Goal: Information Seeking & Learning: Learn about a topic

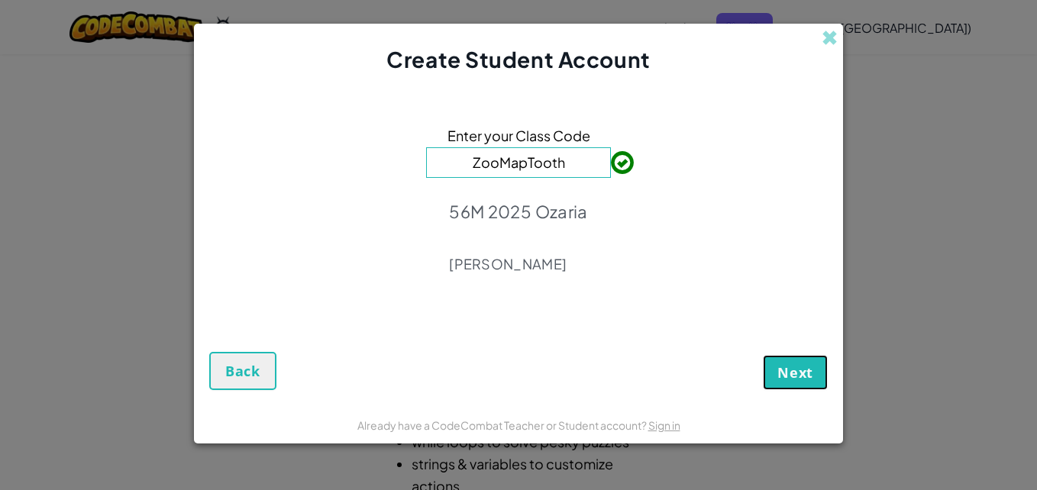
click at [803, 375] on span "Next" at bounding box center [795, 372] width 36 height 18
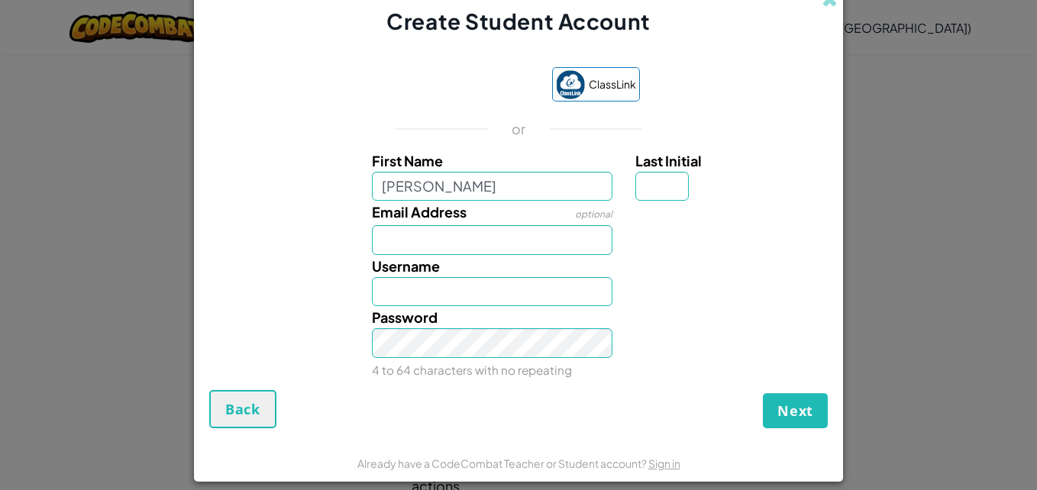
type input "lola"
type input "Lola"
click at [661, 189] on input "Last Initial" at bounding box center [661, 187] width 53 height 30
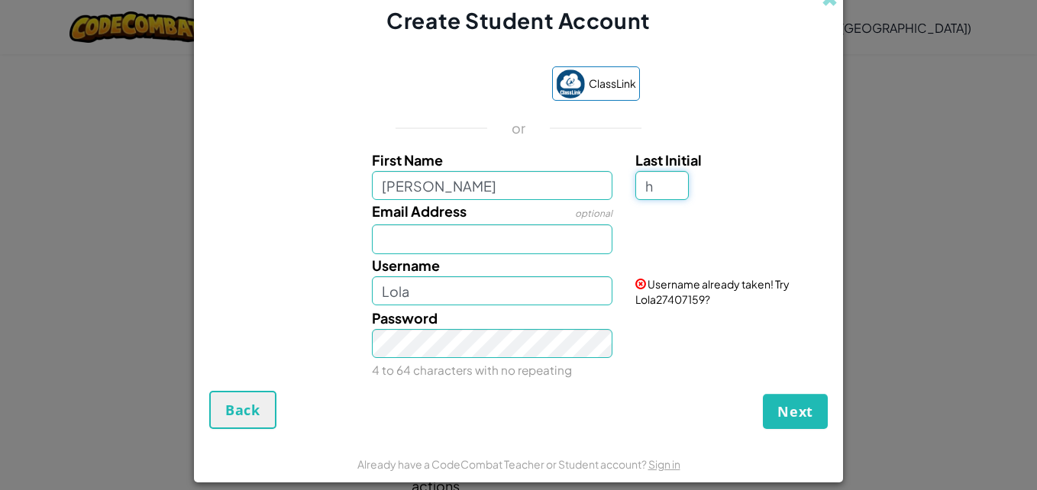
type input "h"
click at [425, 296] on input "LolaH" at bounding box center [492, 291] width 241 height 30
type input "L"
type input "E"
click at [474, 294] on input "QueeNElizaworst" at bounding box center [492, 291] width 241 height 30
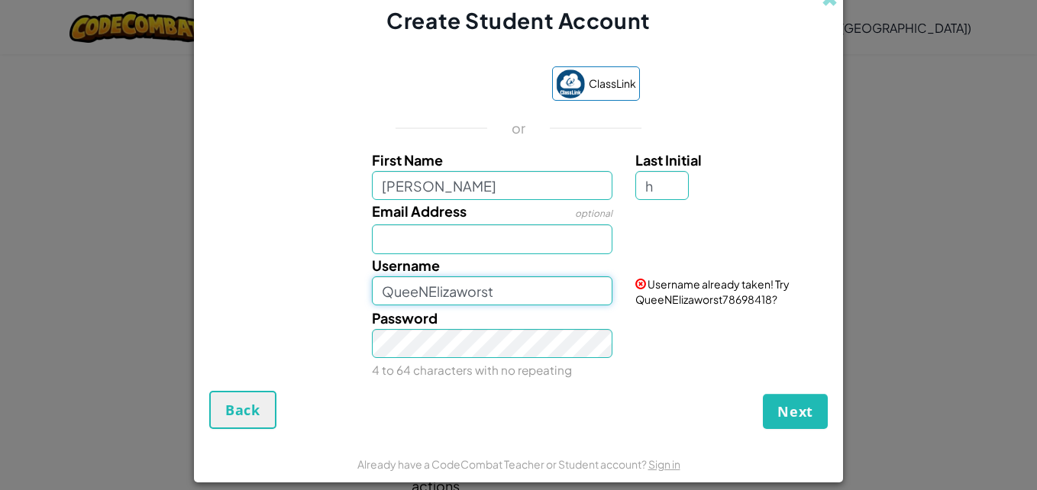
click at [467, 290] on input "QueeNElizaworst" at bounding box center [492, 291] width 241 height 30
click at [522, 296] on input "QueeNElizaw0rst" at bounding box center [492, 291] width 241 height 30
type input "QueeNElizaw0rst"
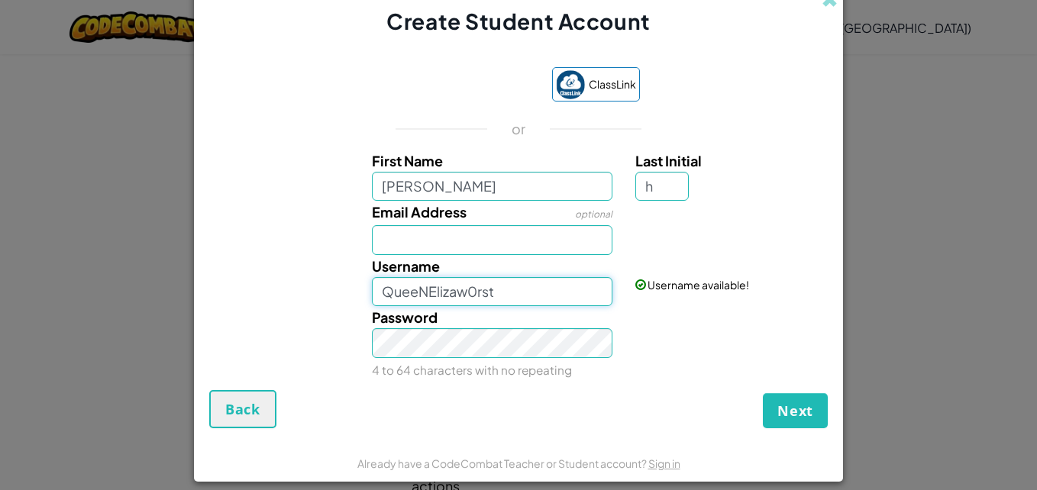
click at [515, 289] on input "QueeNElizaw0rst" at bounding box center [492, 292] width 241 height 30
click at [778, 416] on span "Next" at bounding box center [795, 411] width 36 height 18
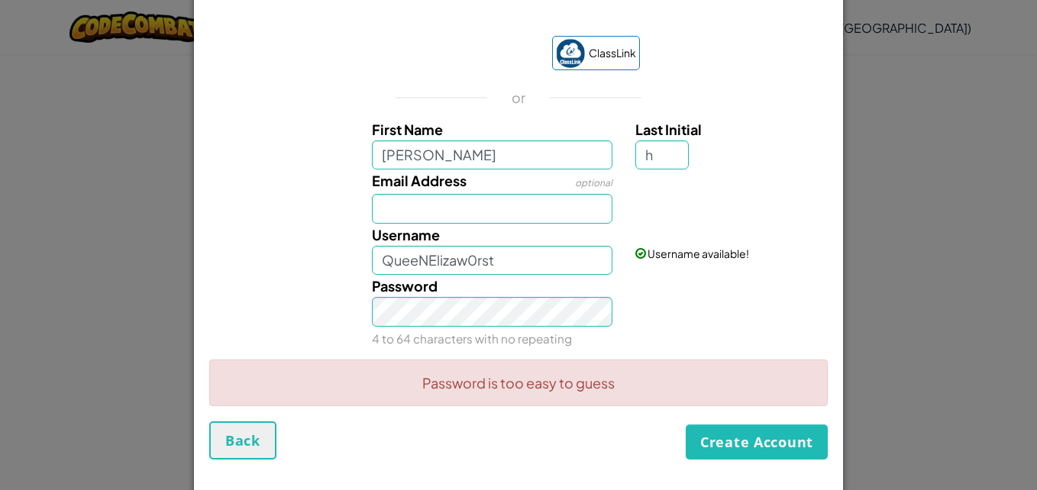
click at [517, 326] on div "Password 4 to 64 characters with no repeating" at bounding box center [492, 312] width 264 height 75
click at [483, 327] on div "Password 4 to 64 characters with no repeating" at bounding box center [492, 312] width 264 height 75
click at [741, 445] on button "Create Account" at bounding box center [757, 442] width 142 height 35
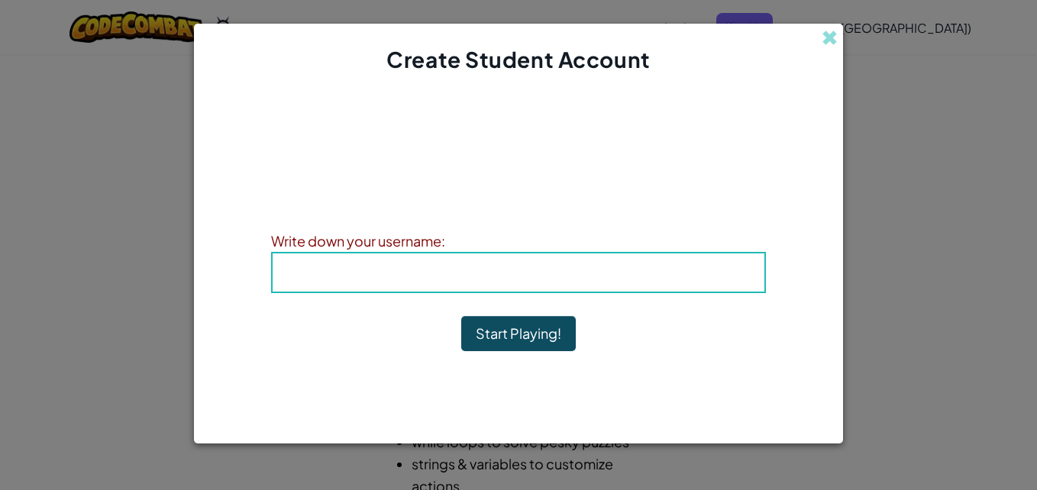
click at [422, 273] on span "Username" at bounding box center [444, 272] width 79 height 18
click at [519, 270] on b "Username : QueeNElizaw0rst" at bounding box center [519, 272] width 228 height 18
drag, startPoint x: 519, startPoint y: 270, endPoint x: 433, endPoint y: 270, distance: 85.5
click at [433, 270] on span "Username" at bounding box center [444, 272] width 79 height 18
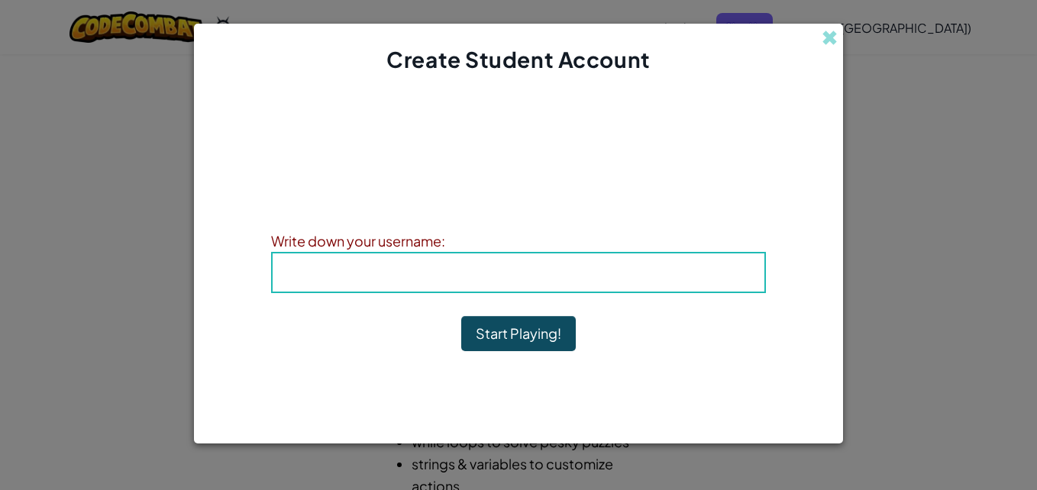
click at [547, 266] on b "Username : QueeNElizaw0rst" at bounding box center [519, 272] width 228 height 18
click at [515, 341] on button "Start Playing!" at bounding box center [518, 333] width 115 height 35
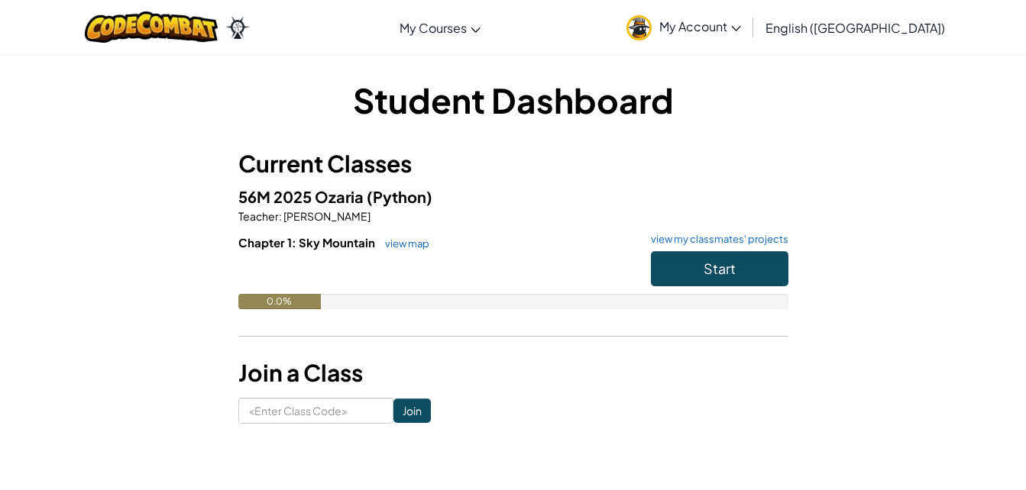
click at [748, 27] on link "My Account" at bounding box center [684, 27] width 130 height 48
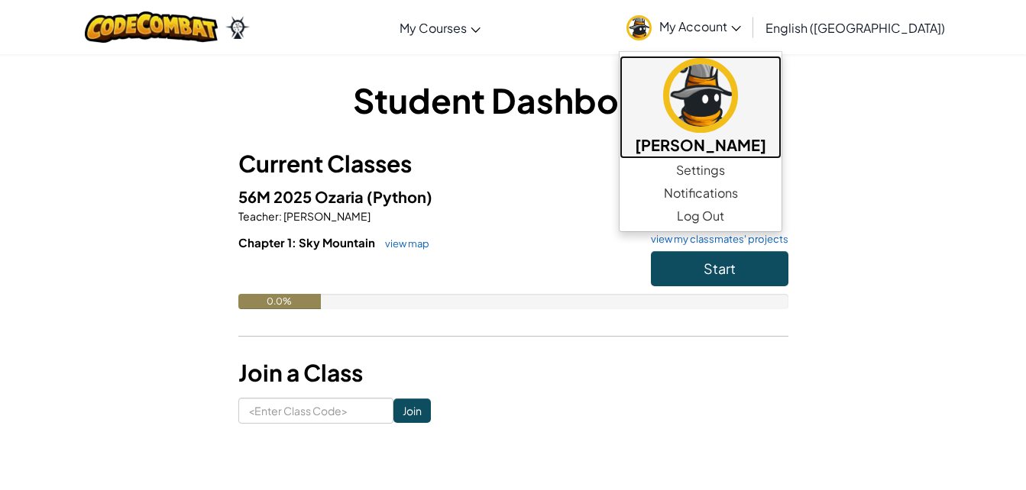
click at [766, 141] on h5 "[PERSON_NAME]" at bounding box center [700, 145] width 131 height 24
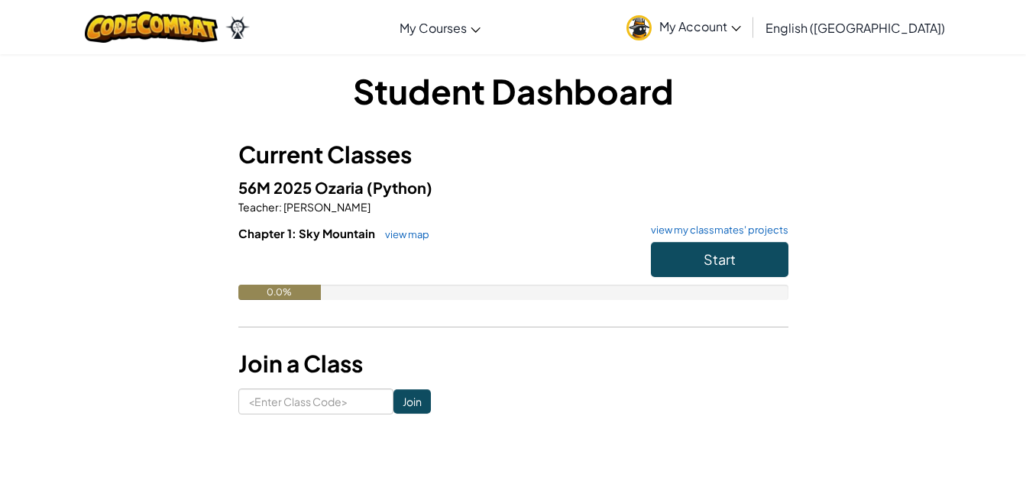
scroll to position [14, 0]
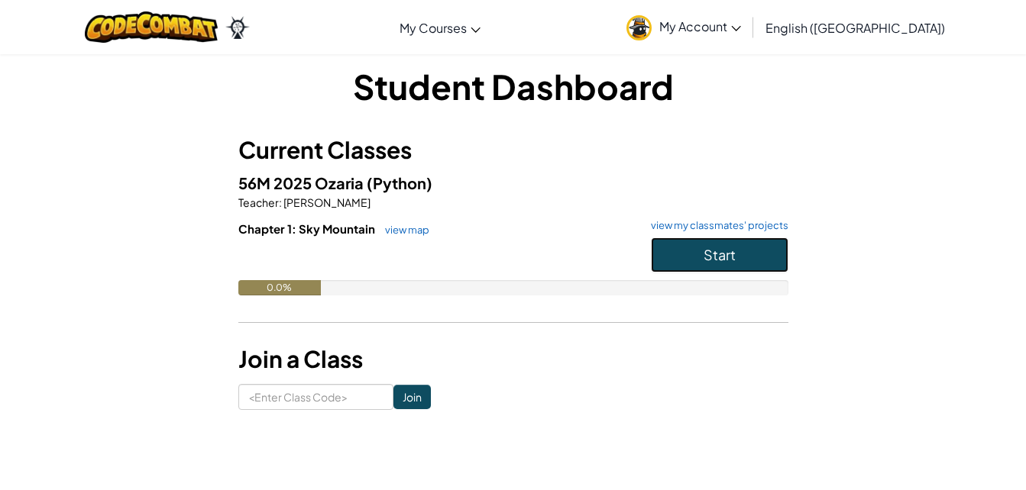
click at [765, 244] on button "Start" at bounding box center [719, 254] width 137 height 35
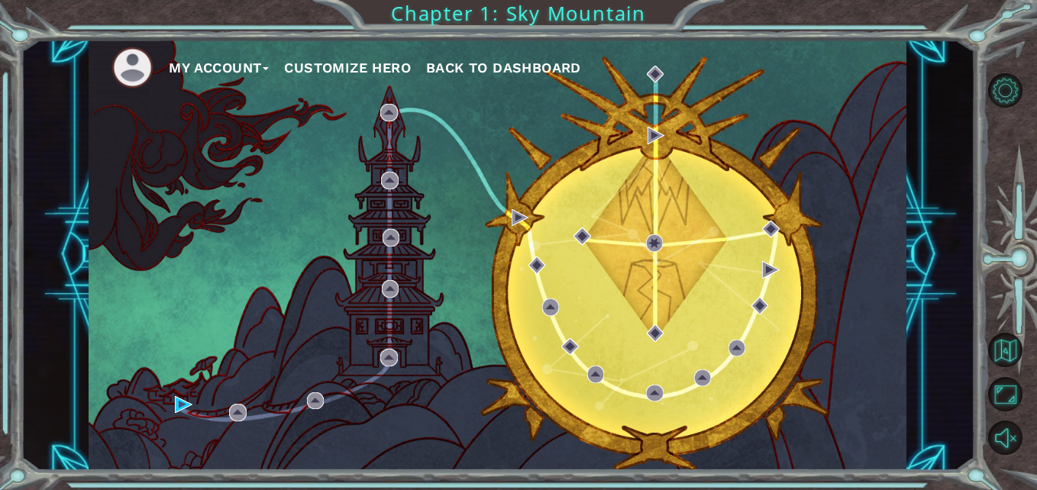
click at [615, 272] on div "My Account Customize Hero Back to Dashboard" at bounding box center [498, 254] width 818 height 431
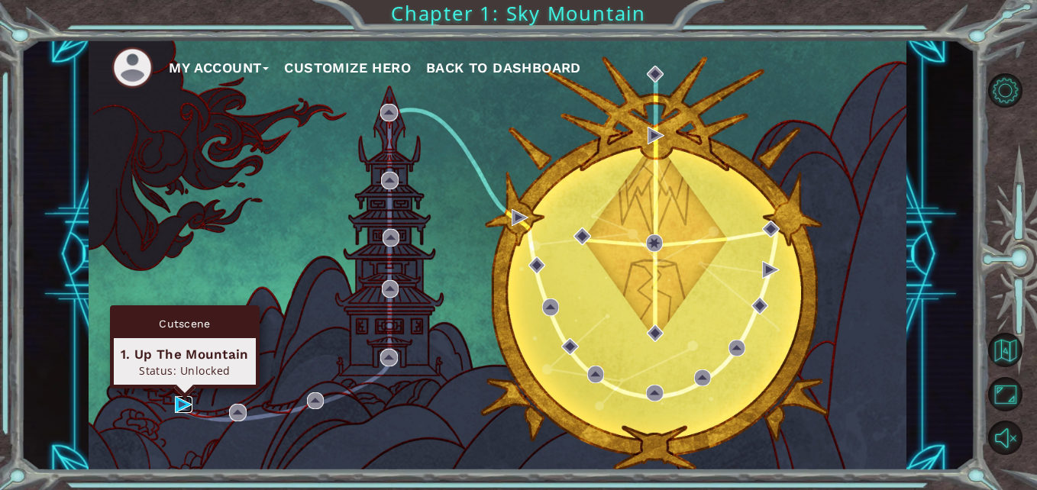
click at [179, 399] on img at bounding box center [183, 404] width 17 height 17
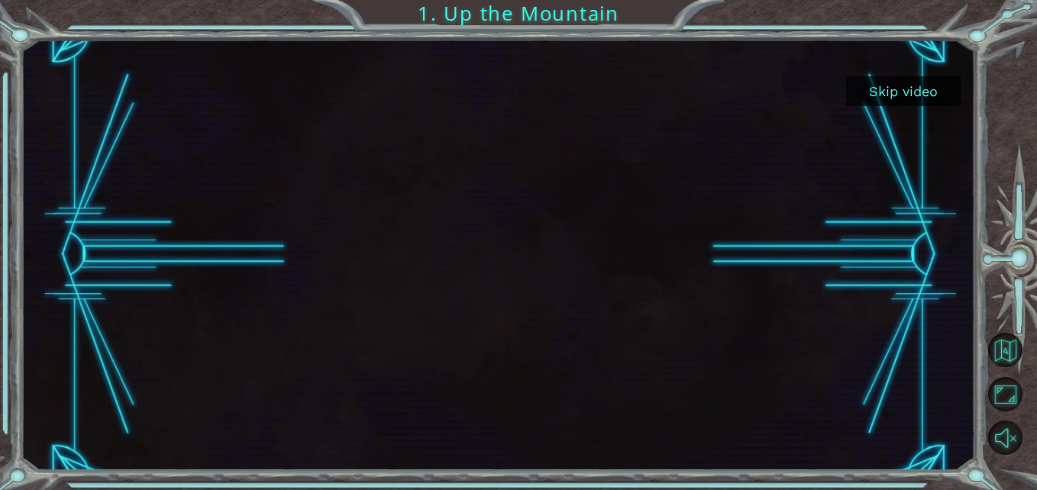
click at [892, 98] on button "Skip video" at bounding box center [903, 91] width 115 height 30
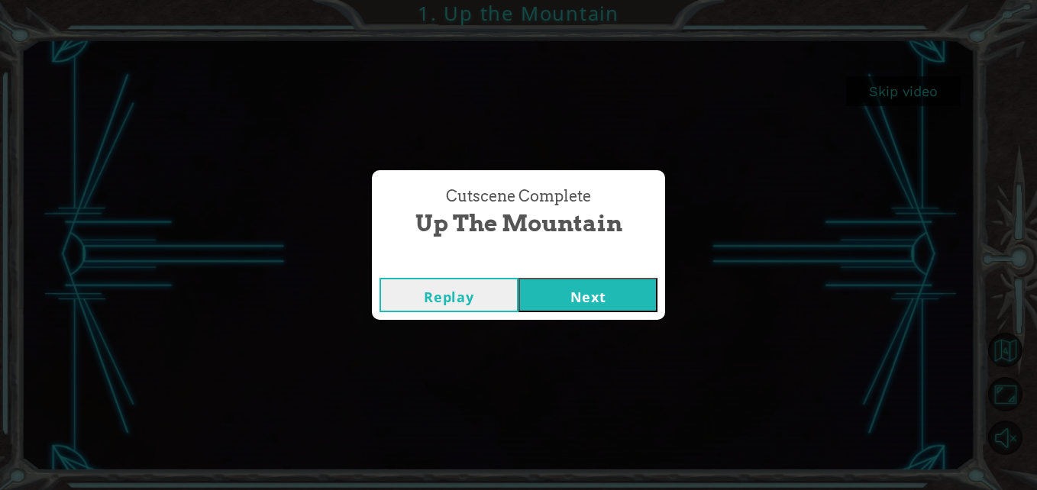
click at [615, 290] on button "Next" at bounding box center [588, 295] width 139 height 34
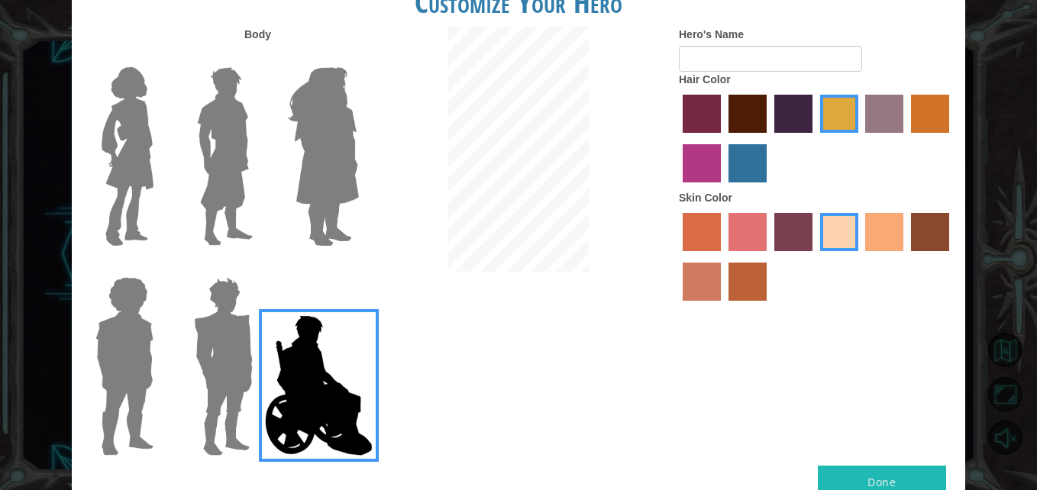
click at [318, 182] on img at bounding box center [323, 156] width 83 height 191
click at [358, 57] on input "Hero Amethyst" at bounding box center [358, 57] width 0 height 0
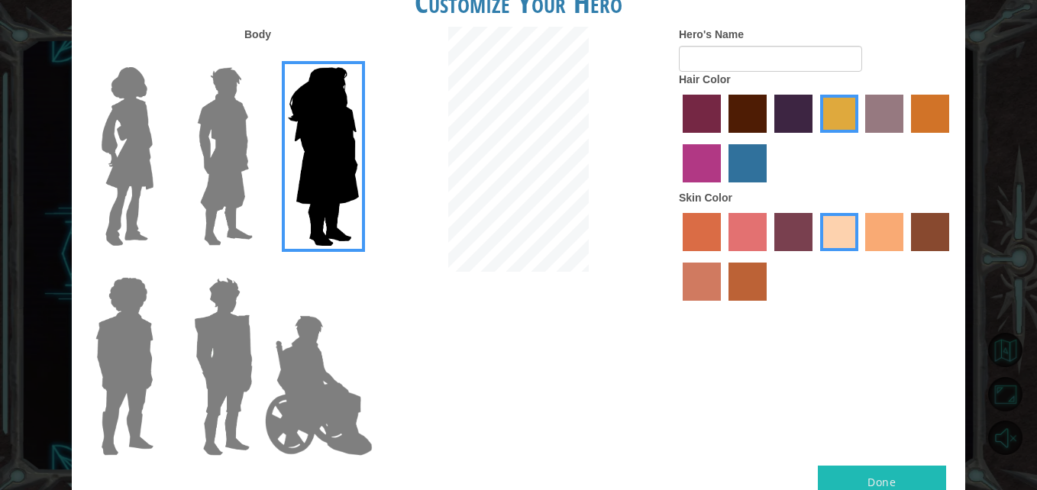
click at [125, 174] on img at bounding box center [127, 156] width 64 height 191
click at [160, 57] on input "Hero Connie" at bounding box center [160, 57] width 0 height 0
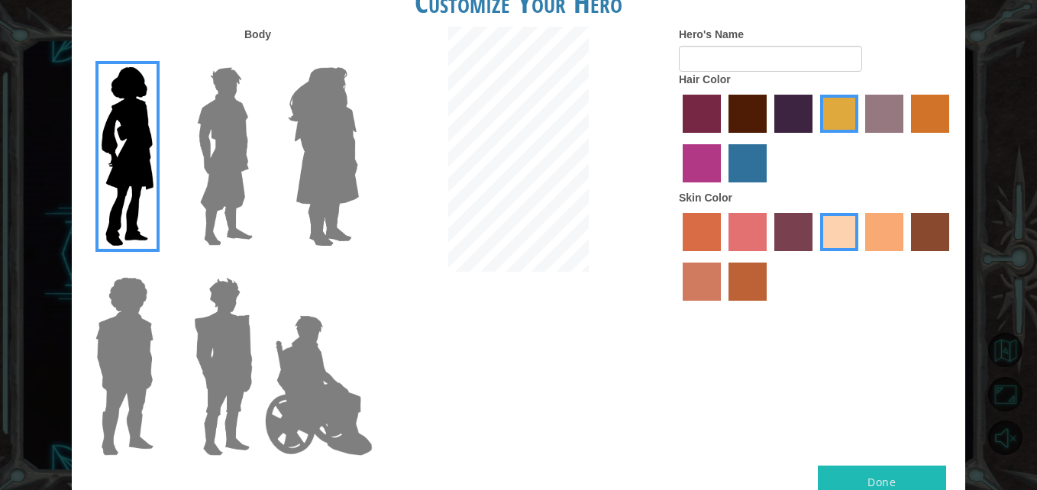
click at [124, 309] on img at bounding box center [124, 366] width 70 height 191
click at [160, 267] on input "Hero Steven" at bounding box center [160, 267] width 0 height 0
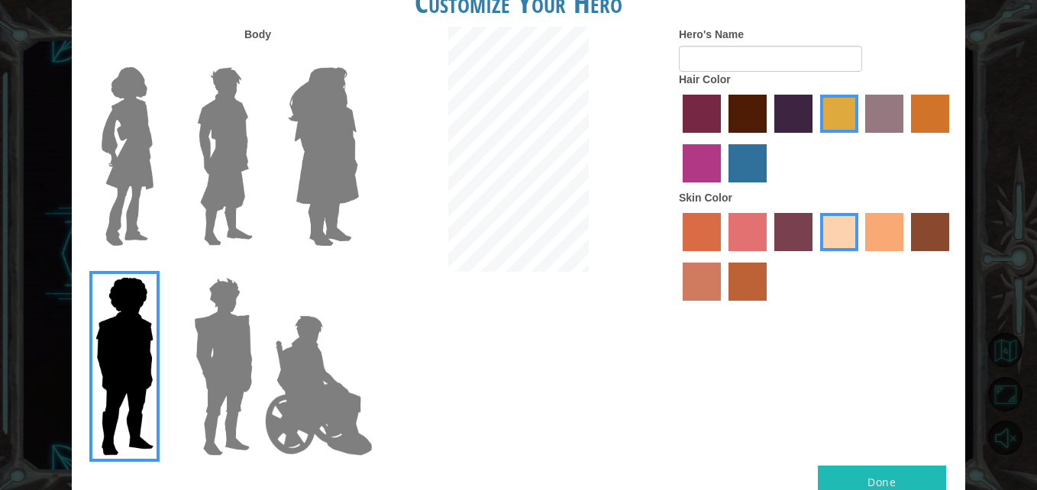
click at [111, 197] on img at bounding box center [127, 156] width 64 height 191
click at [160, 57] on input "Hero Connie" at bounding box center [160, 57] width 0 height 0
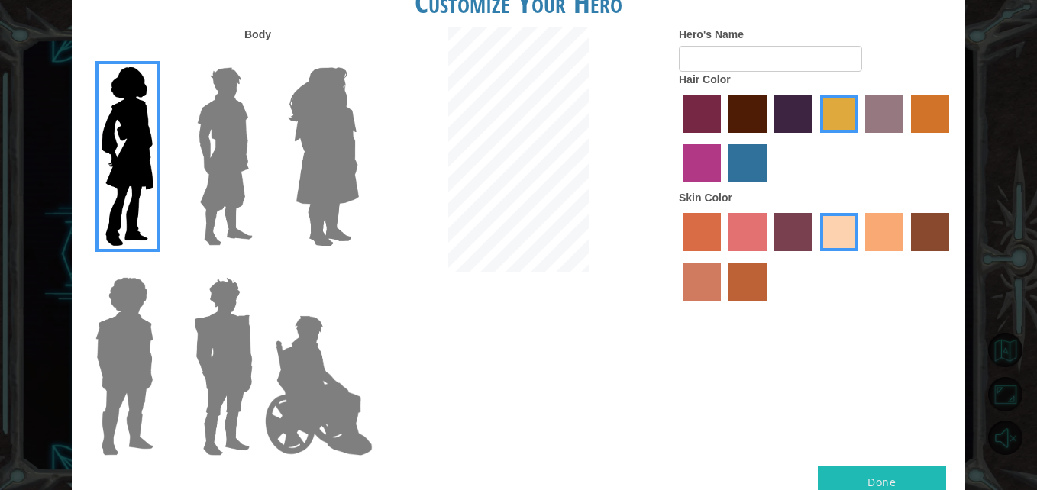
click at [801, 99] on label "hot purple hair color" at bounding box center [793, 114] width 38 height 38
click at [769, 138] on input "hot purple hair color" at bounding box center [769, 138] width 0 height 0
click at [751, 107] on label "maroon hair color" at bounding box center [748, 114] width 38 height 38
click at [723, 138] on input "maroon hair color" at bounding box center [723, 138] width 0 height 0
click at [802, 121] on label "hot purple hair color" at bounding box center [793, 114] width 38 height 38
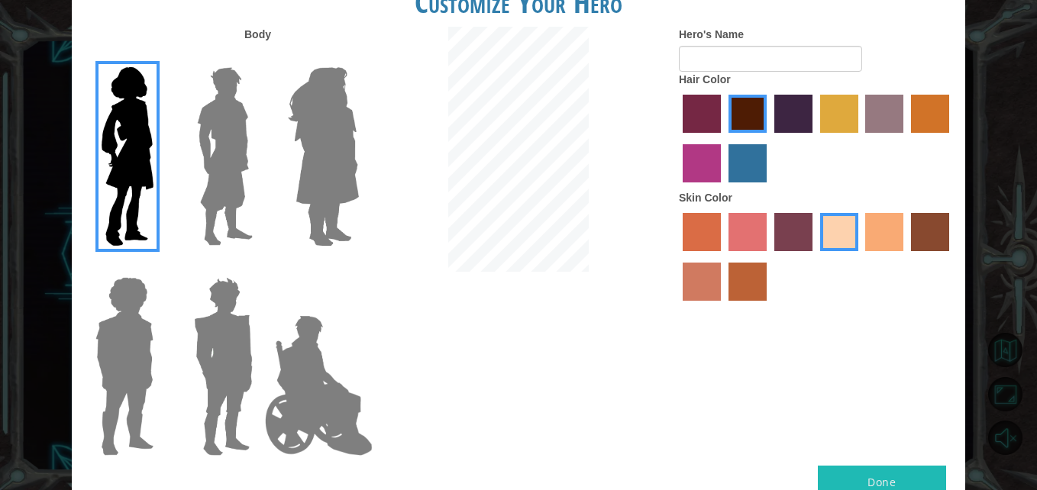
click at [769, 138] on input "hot purple hair color" at bounding box center [769, 138] width 0 height 0
click at [872, 126] on label "bazaar hair color" at bounding box center [884, 114] width 38 height 38
click at [861, 138] on input "bazaar hair color" at bounding box center [861, 138] width 0 height 0
click at [739, 111] on label "maroon hair color" at bounding box center [748, 114] width 38 height 38
click at [723, 138] on input "maroon hair color" at bounding box center [723, 138] width 0 height 0
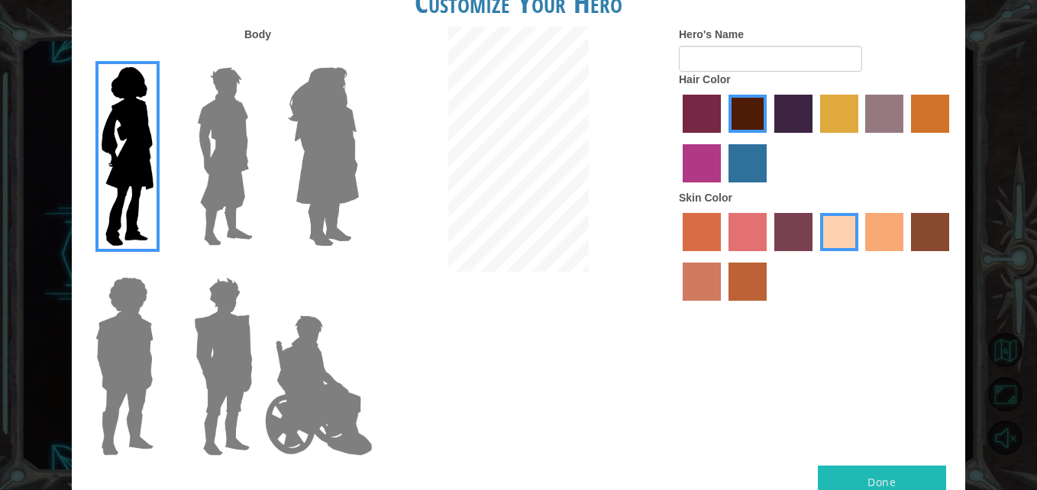
click at [761, 114] on label "maroon hair color" at bounding box center [748, 114] width 38 height 38
click at [723, 138] on input "maroon hair color" at bounding box center [723, 138] width 0 height 0
click at [791, 114] on label "hot purple hair color" at bounding box center [793, 114] width 38 height 38
click at [769, 138] on input "hot purple hair color" at bounding box center [769, 138] width 0 height 0
click at [689, 153] on label "medium red violet hair color" at bounding box center [702, 163] width 38 height 38
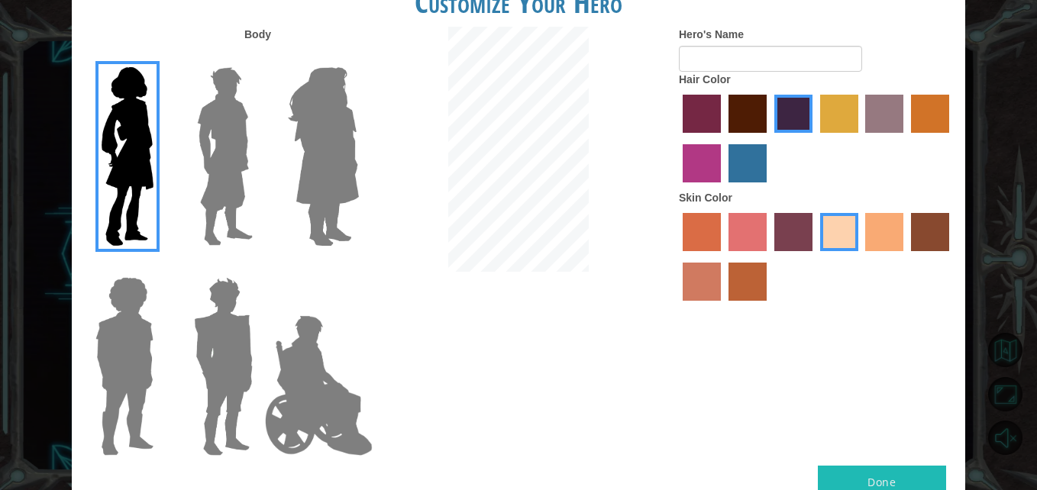
click at [952, 138] on input "medium red violet hair color" at bounding box center [952, 138] width 0 height 0
click at [746, 155] on label "lachmara hair color" at bounding box center [748, 163] width 38 height 38
click at [723, 188] on input "lachmara hair color" at bounding box center [723, 188] width 0 height 0
click at [926, 111] on label "gold drop hair color" at bounding box center [930, 114] width 38 height 38
click at [906, 138] on input "gold drop hair color" at bounding box center [906, 138] width 0 height 0
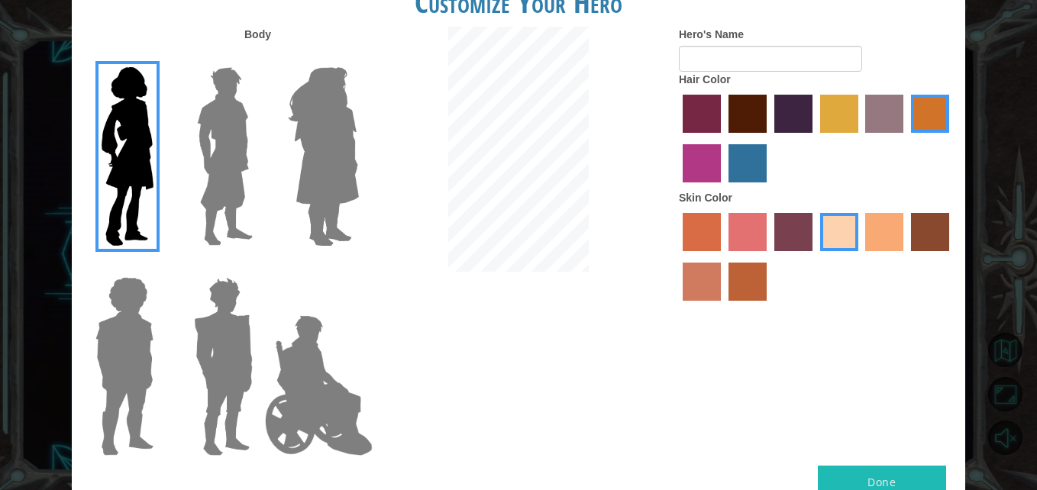
click at [843, 105] on label "tulip tree hair color" at bounding box center [839, 114] width 38 height 38
click at [815, 138] on input "tulip tree hair color" at bounding box center [815, 138] width 0 height 0
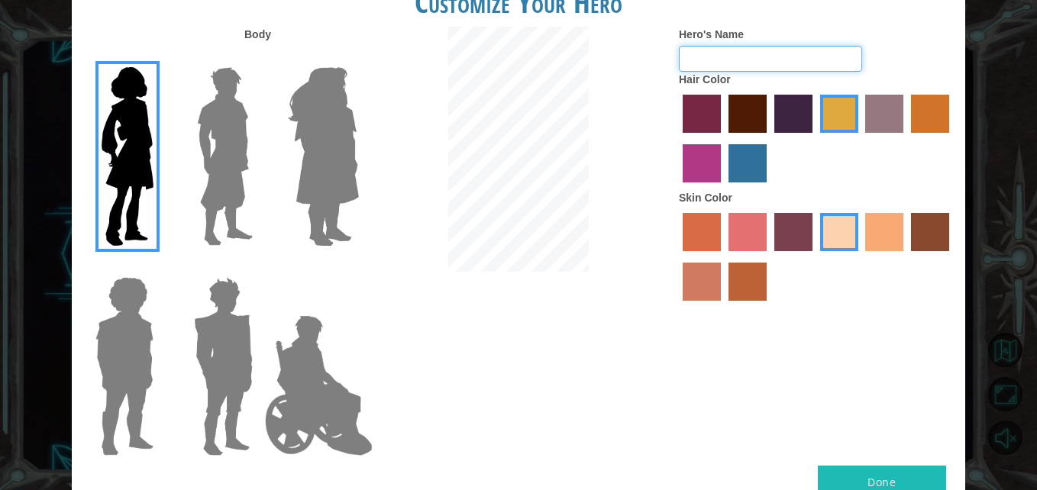
click at [805, 63] on input "Hero's Name" at bounding box center [770, 59] width 183 height 26
click at [683, 109] on label "paprika hair color" at bounding box center [702, 114] width 38 height 38
click at [677, 138] on input "paprika hair color" at bounding box center [677, 138] width 0 height 0
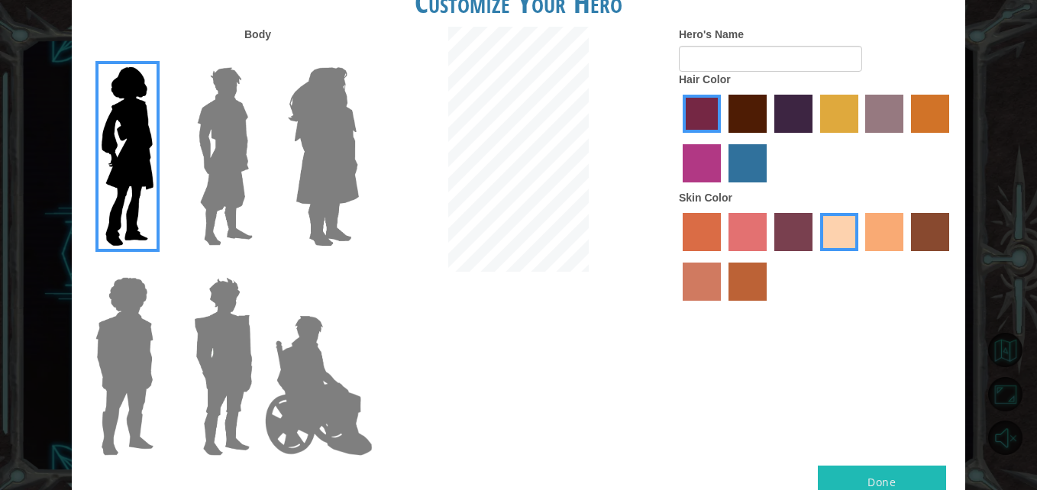
click at [748, 173] on label "lachmara hair color" at bounding box center [748, 163] width 38 height 38
click at [723, 188] on input "lachmara hair color" at bounding box center [723, 188] width 0 height 0
click at [803, 110] on label "hot purple hair color" at bounding box center [793, 114] width 38 height 38
click at [769, 138] on input "hot purple hair color" at bounding box center [769, 138] width 0 height 0
click at [898, 113] on label "bazaar hair color" at bounding box center [884, 114] width 38 height 38
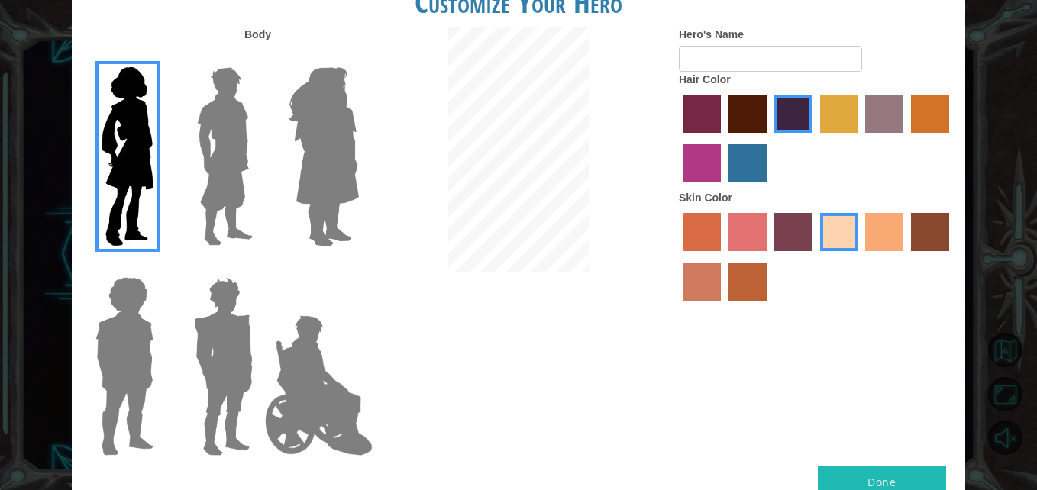
click at [861, 138] on input "bazaar hair color" at bounding box center [861, 138] width 0 height 0
click at [312, 156] on img at bounding box center [323, 156] width 83 height 191
click at [358, 57] on input "Hero Amethyst" at bounding box center [358, 57] width 0 height 0
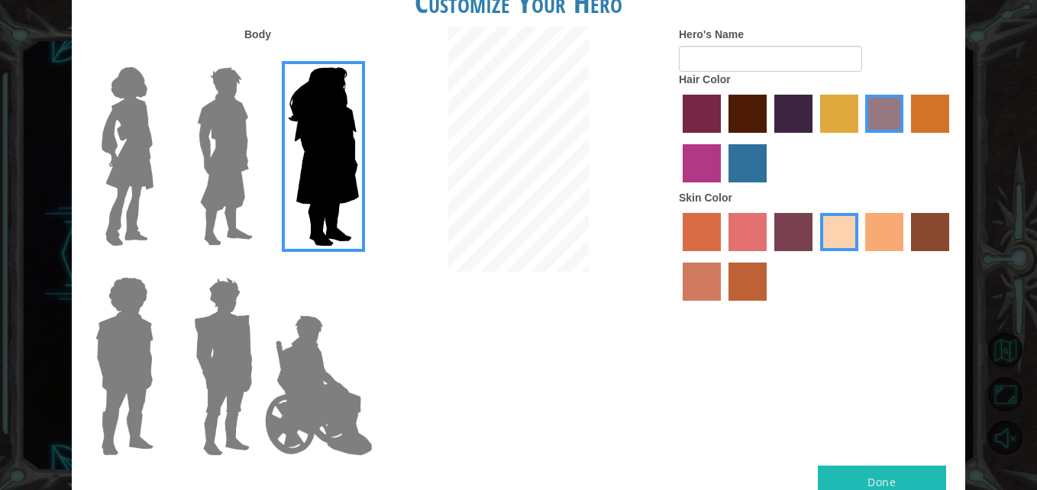
click at [141, 294] on img at bounding box center [124, 366] width 70 height 191
click at [160, 267] on input "Hero Steven" at bounding box center [160, 267] width 0 height 0
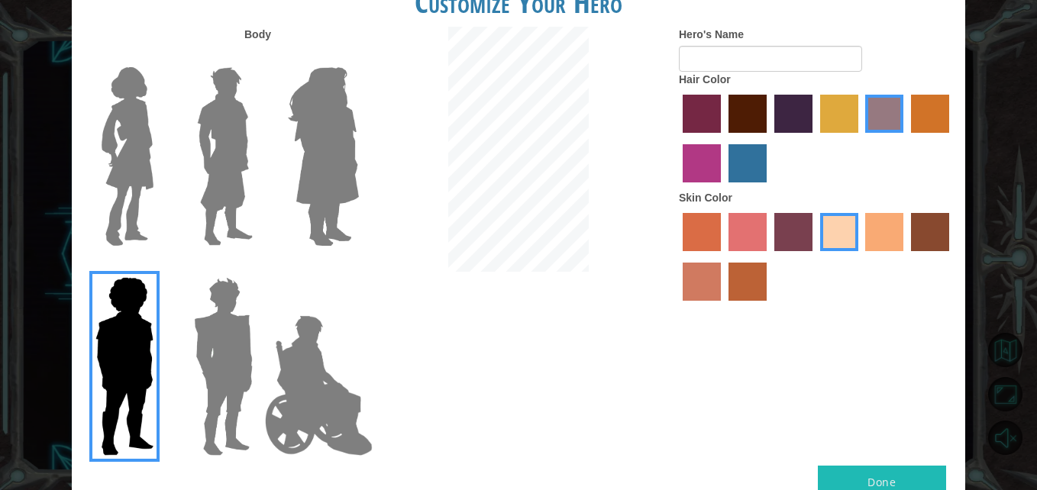
click at [200, 305] on img at bounding box center [223, 366] width 71 height 191
click at [259, 267] on input "Hero Garnet" at bounding box center [259, 267] width 0 height 0
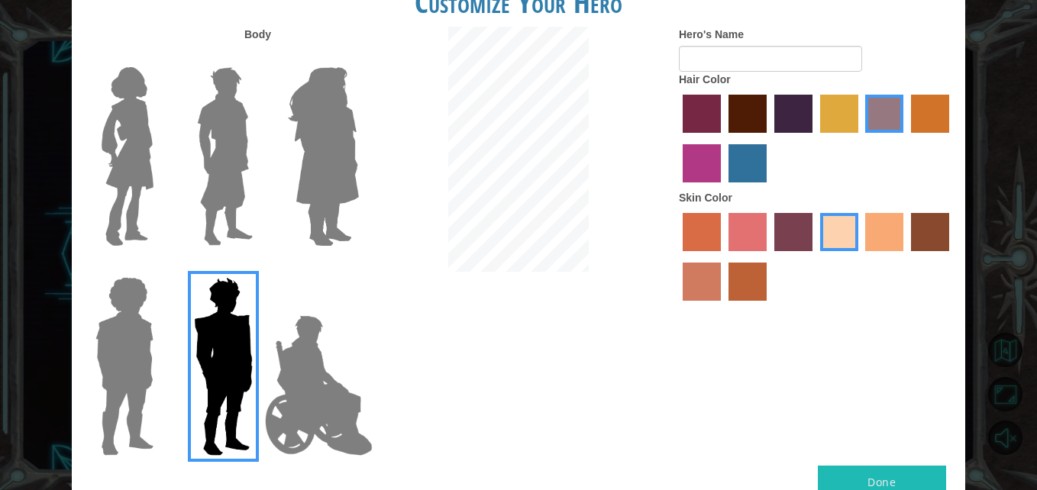
click at [241, 146] on img at bounding box center [225, 156] width 68 height 191
click at [259, 57] on input "Hero Lars" at bounding box center [259, 57] width 0 height 0
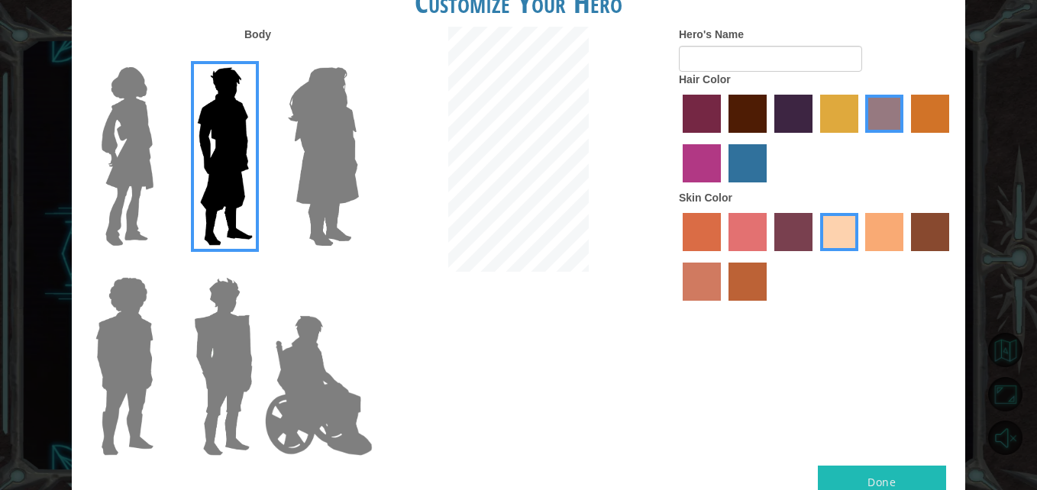
click at [289, 140] on img at bounding box center [323, 156] width 83 height 191
click at [358, 57] on input "Hero Amethyst" at bounding box center [358, 57] width 0 height 0
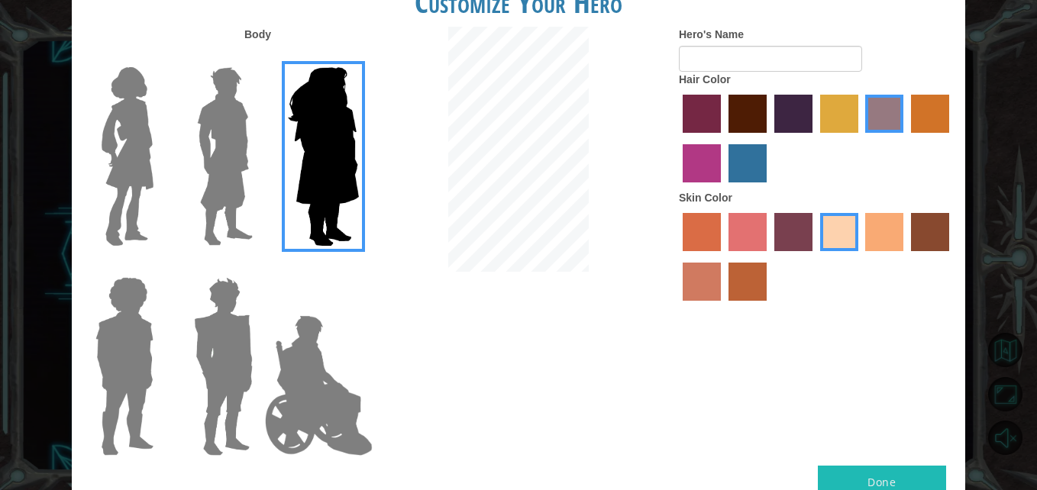
click at [176, 176] on div at bounding box center [220, 151] width 99 height 210
click at [151, 192] on img at bounding box center [127, 156] width 64 height 191
click at [160, 57] on input "Hero Connie" at bounding box center [160, 57] width 0 height 0
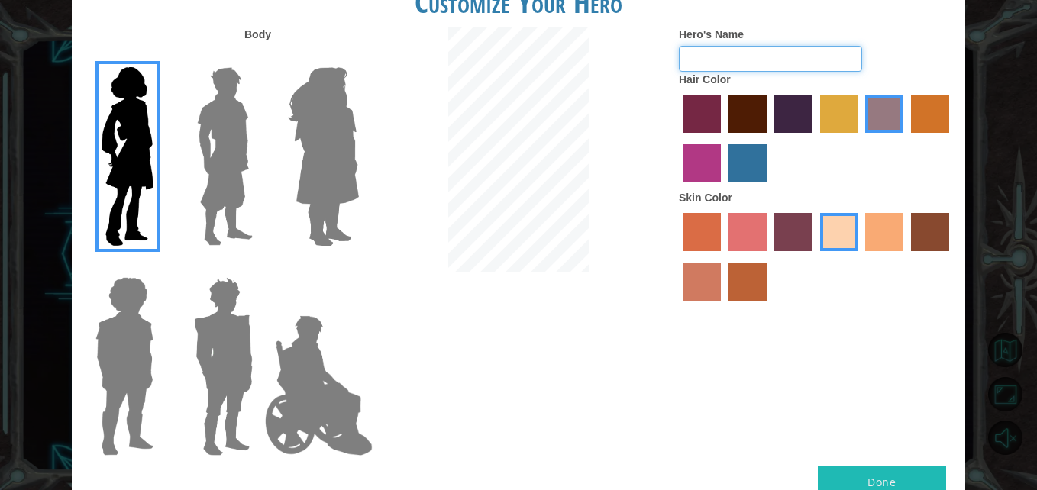
click at [779, 60] on input "Hero's Name" at bounding box center [770, 59] width 183 height 26
click at [121, 186] on img at bounding box center [127, 156] width 64 height 191
click at [160, 57] on input "Hero Connie" at bounding box center [160, 57] width 0 height 0
click at [134, 185] on img at bounding box center [127, 156] width 64 height 191
click at [160, 57] on input "Hero Connie" at bounding box center [160, 57] width 0 height 0
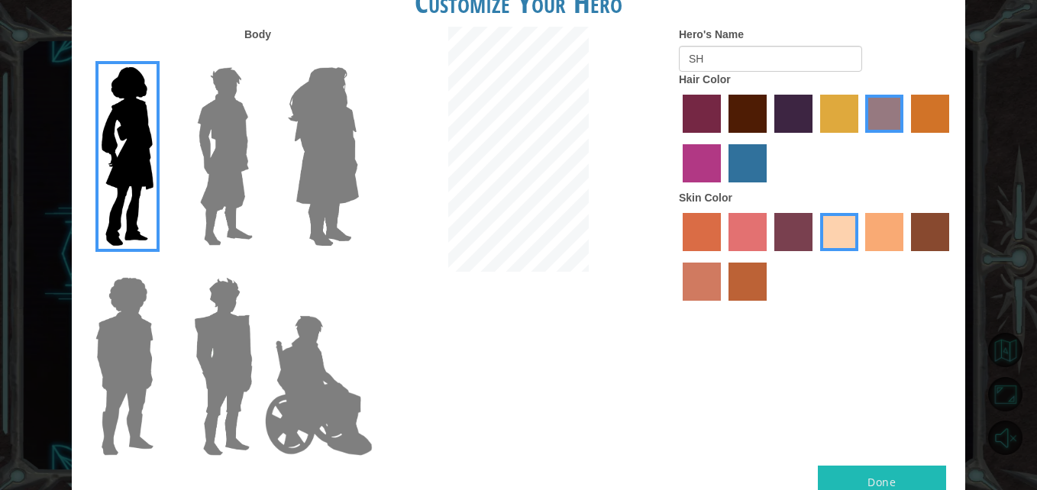
click at [333, 171] on img at bounding box center [323, 156] width 83 height 191
click at [358, 57] on input "Hero Amethyst" at bounding box center [358, 57] width 0 height 0
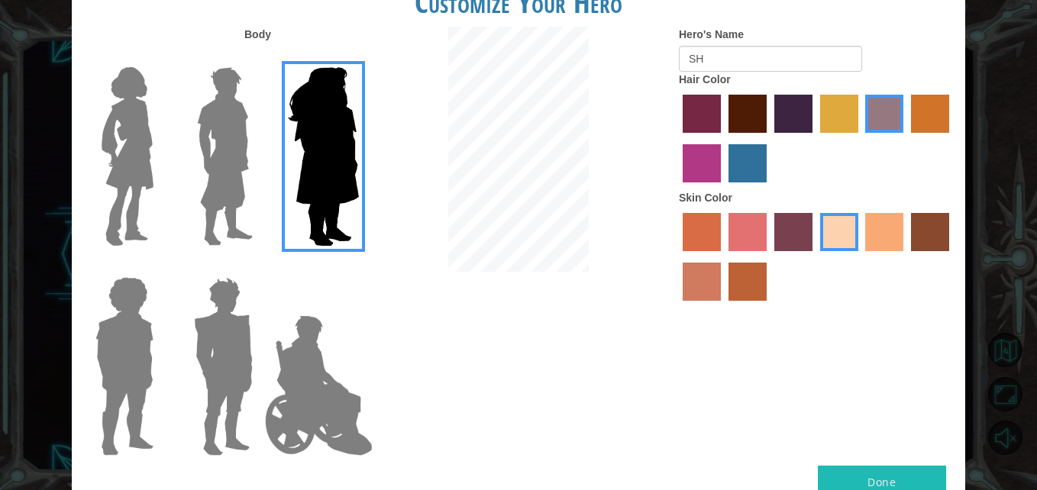
click at [133, 157] on img at bounding box center [127, 156] width 64 height 191
click at [160, 57] on input "Hero Connie" at bounding box center [160, 57] width 0 height 0
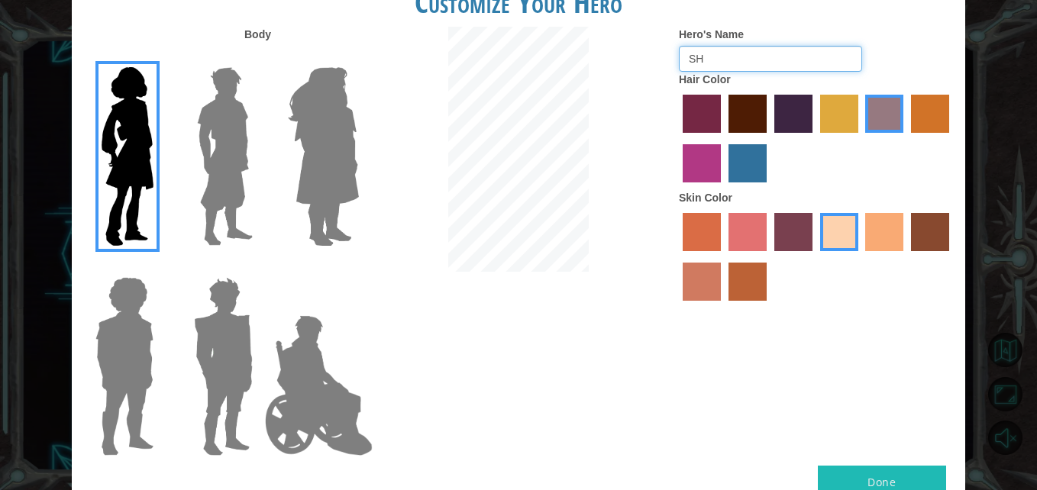
click at [732, 60] on input "SH" at bounding box center [770, 59] width 183 height 26
click at [738, 56] on input "SHMACKBETH" at bounding box center [770, 59] width 183 height 26
click at [789, 54] on input "SHMACKABETH" at bounding box center [770, 59] width 183 height 26
type input "SHMACKABETH"
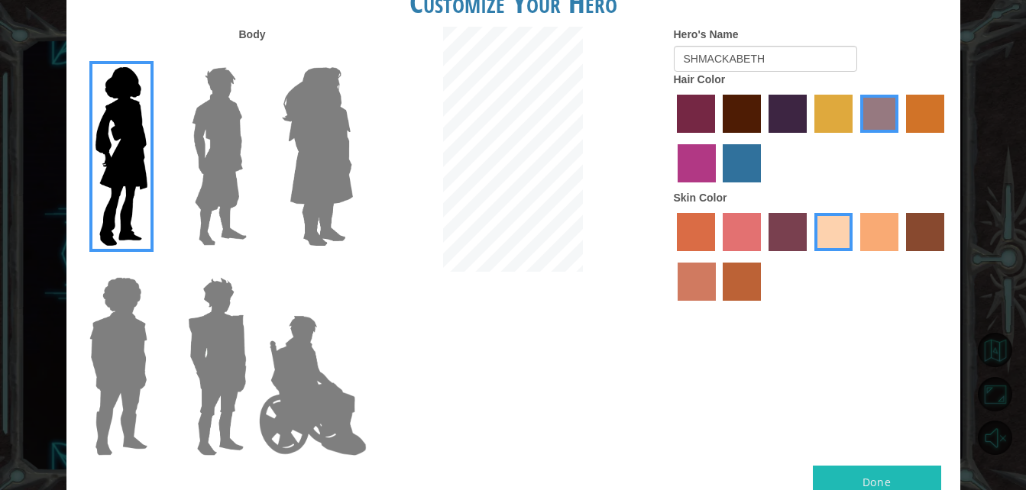
click at [890, 475] on button "Done" at bounding box center [877, 483] width 128 height 34
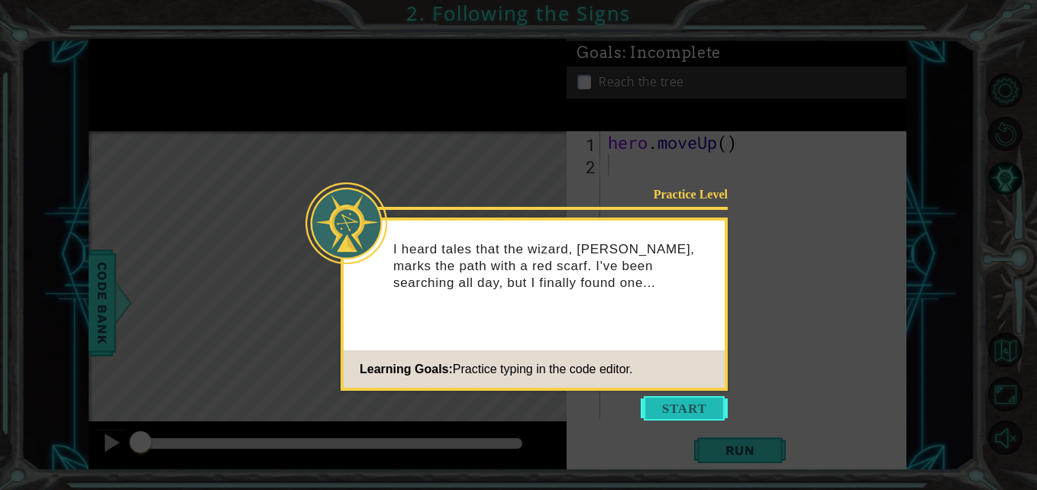
click at [712, 409] on button "Start" at bounding box center [684, 408] width 87 height 24
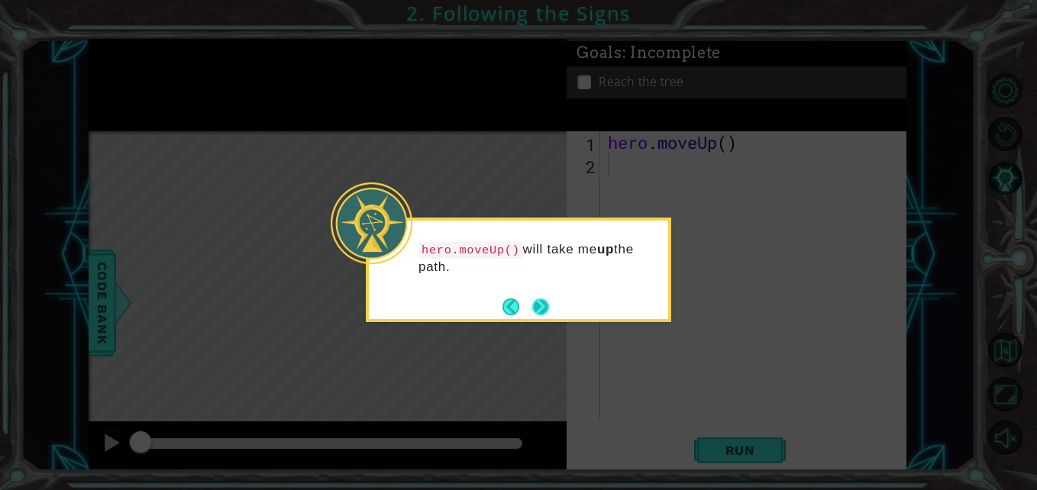
click at [538, 309] on button "Next" at bounding box center [540, 307] width 17 height 17
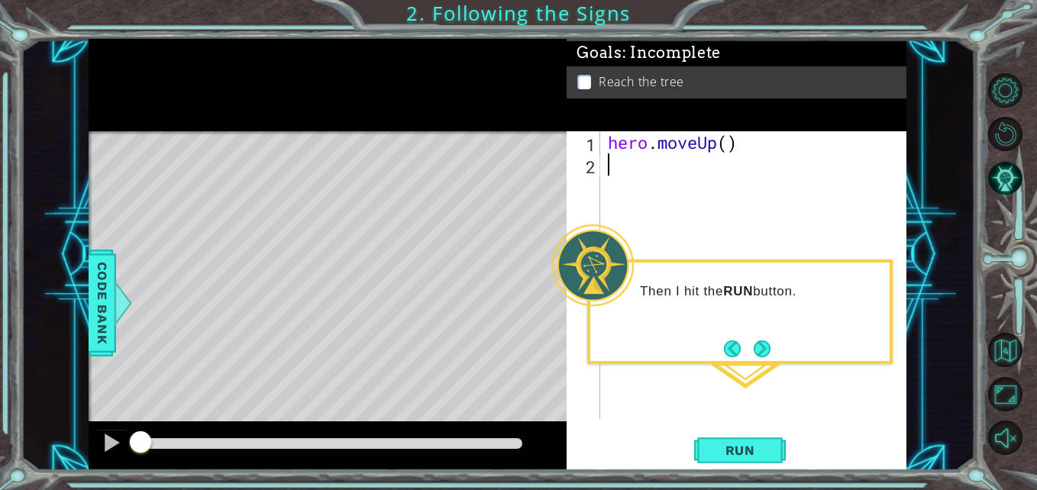
click at [645, 225] on div "hero . moveUp ( )" at bounding box center [757, 297] width 305 height 332
click at [763, 343] on button "Next" at bounding box center [762, 349] width 17 height 17
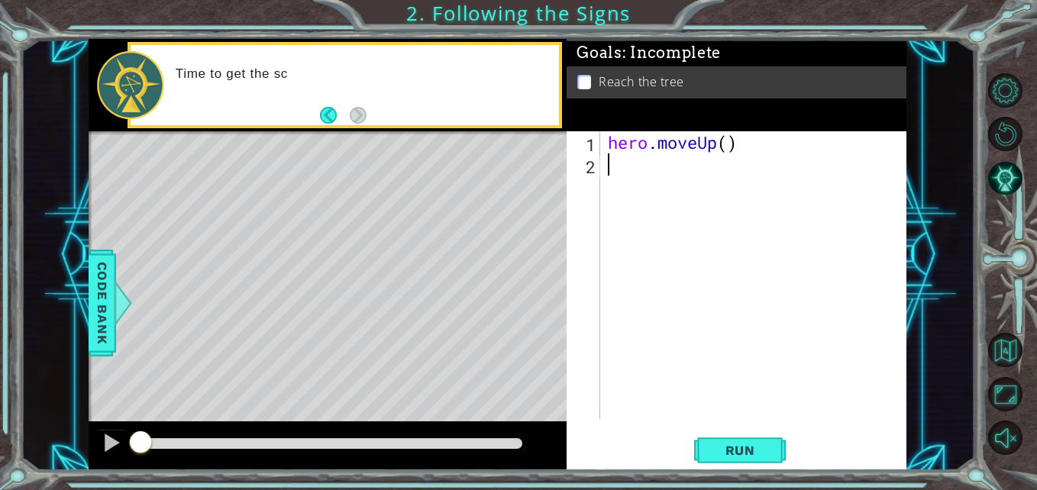
click at [628, 186] on div "hero . moveUp ( )" at bounding box center [757, 297] width 305 height 332
type textarea "H"
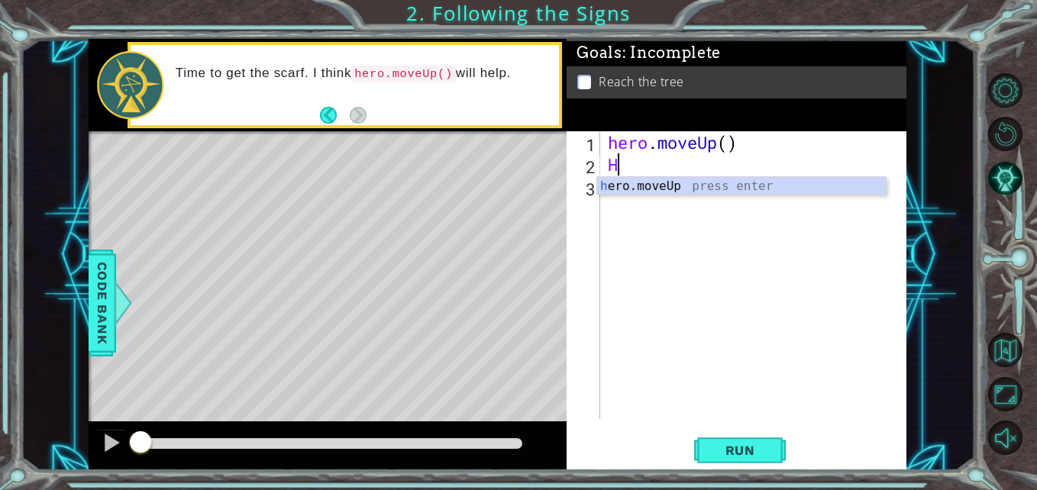
click at [628, 186] on div "h ero.moveUp press enter" at bounding box center [741, 204] width 289 height 55
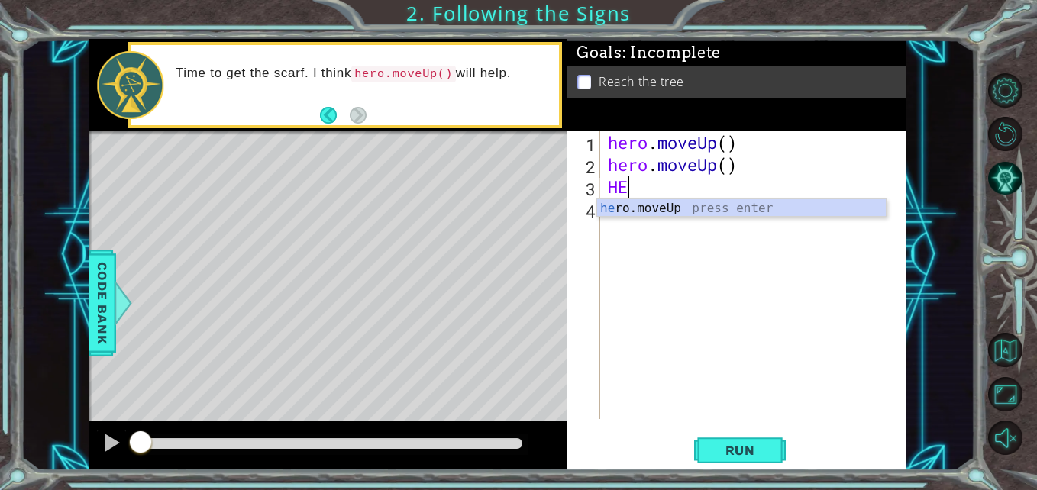
type textarea "H"
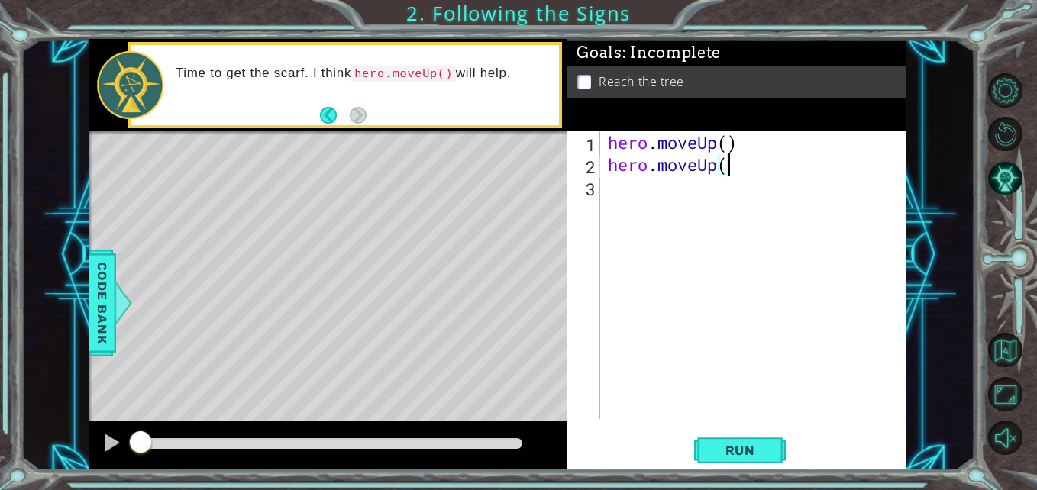
type textarea "hero.mov"
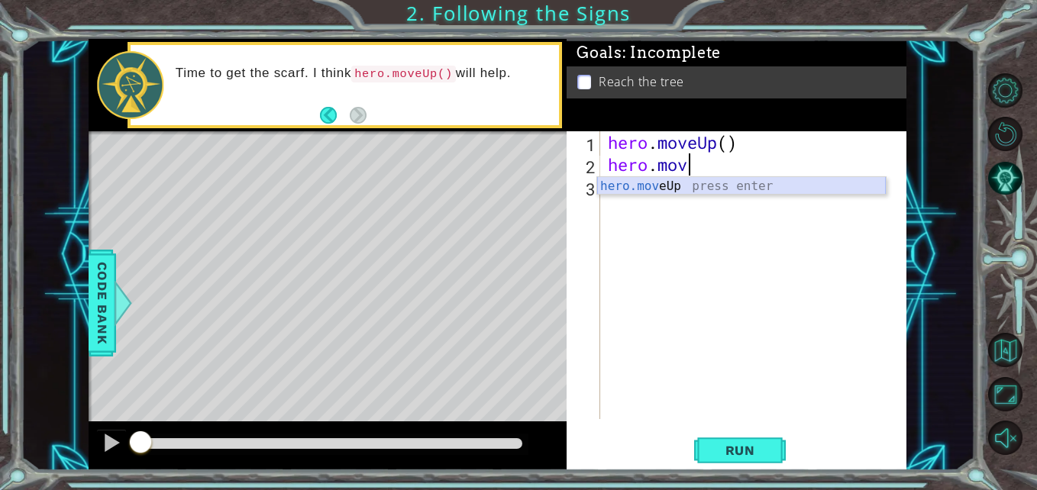
click at [709, 189] on div "hero.mov eUp press enter" at bounding box center [741, 204] width 289 height 55
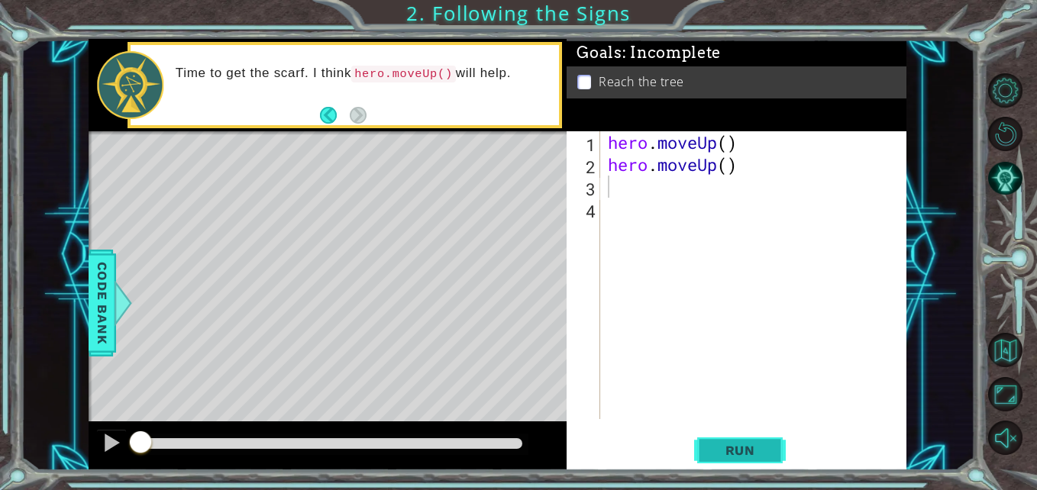
click at [732, 455] on span "Run" at bounding box center [740, 450] width 60 height 15
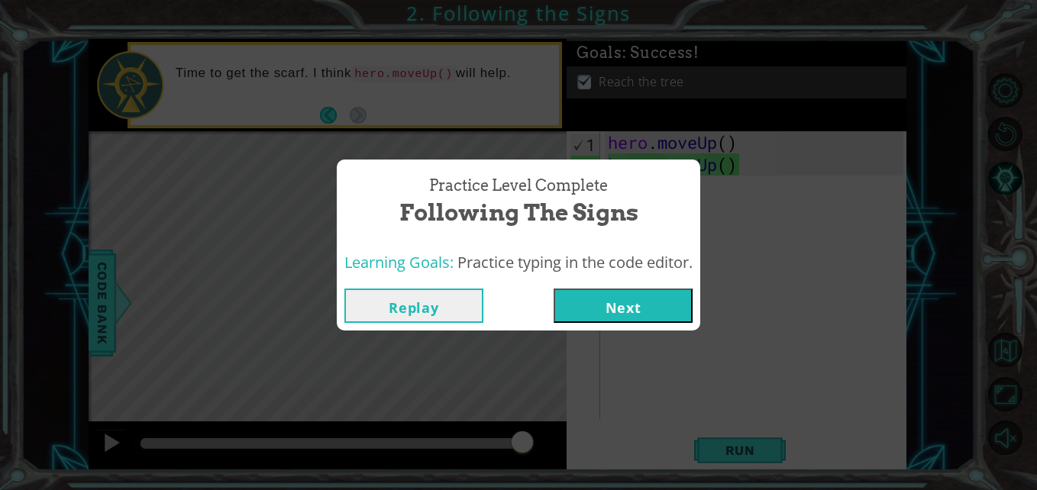
click at [622, 311] on button "Next" at bounding box center [623, 306] width 139 height 34
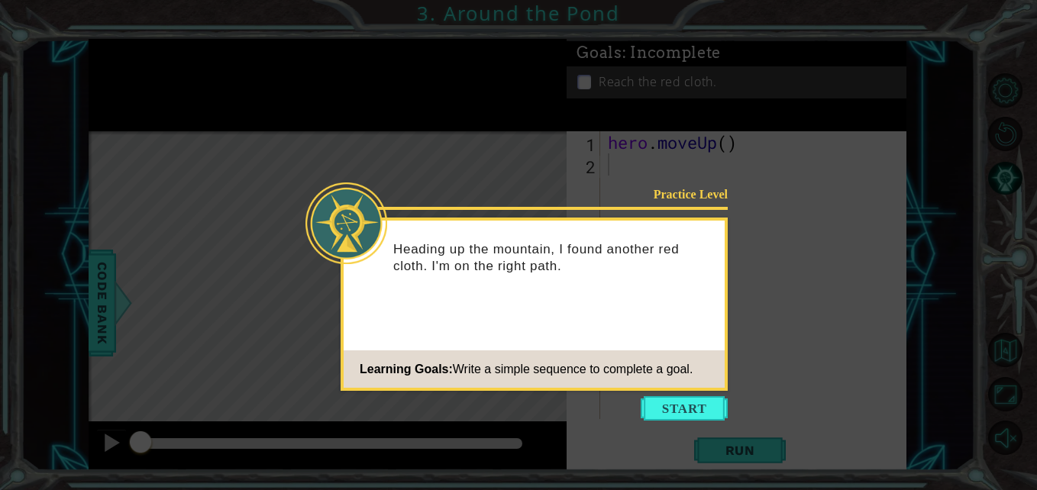
drag, startPoint x: 690, startPoint y: 409, endPoint x: 615, endPoint y: 395, distance: 76.8
click at [615, 395] on icon at bounding box center [518, 245] width 1037 height 490
click at [672, 414] on button "Start" at bounding box center [684, 408] width 87 height 24
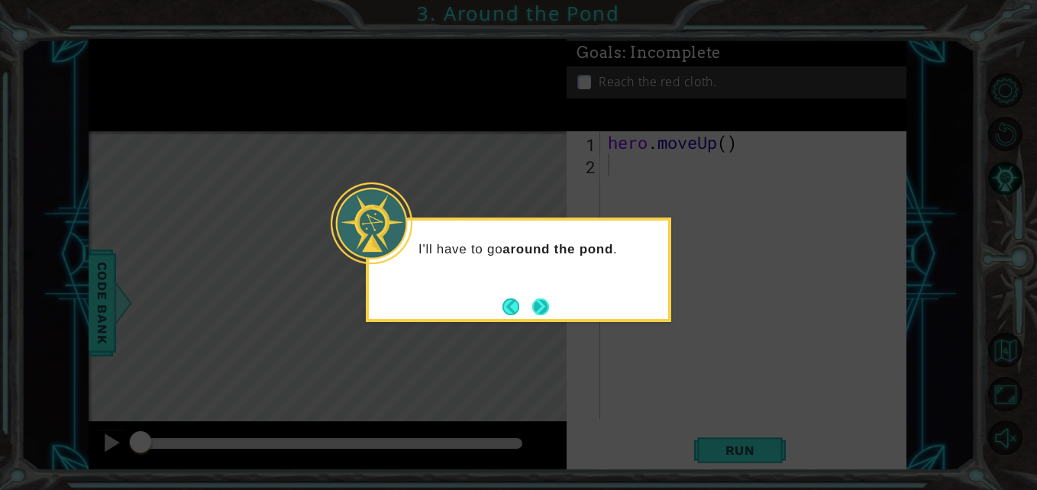
click at [535, 310] on button "Next" at bounding box center [540, 307] width 18 height 18
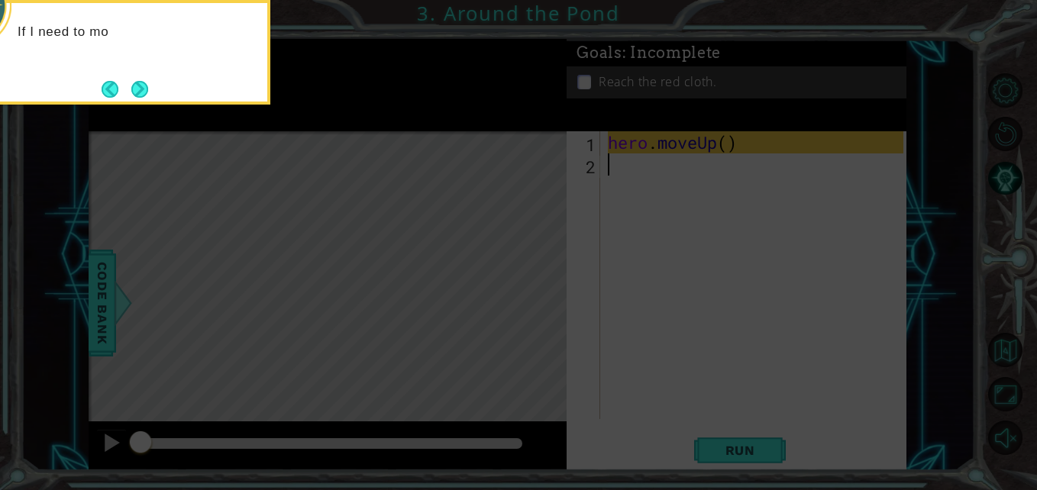
click at [649, 213] on icon at bounding box center [518, 73] width 1037 height 834
click at [633, 184] on icon at bounding box center [518, 73] width 1037 height 834
click at [601, 293] on icon at bounding box center [518, 73] width 1037 height 834
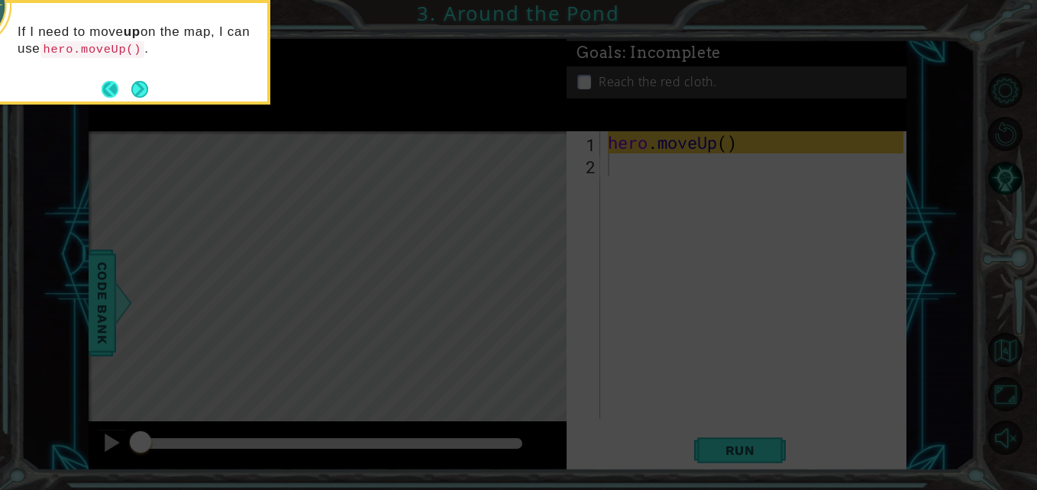
click at [126, 91] on button "Back" at bounding box center [117, 89] width 30 height 17
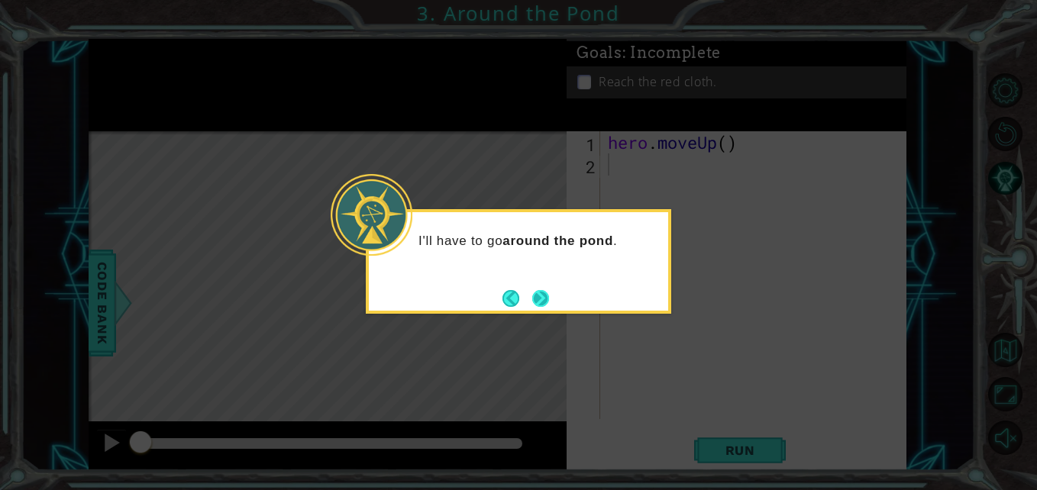
click at [534, 299] on button "Next" at bounding box center [540, 298] width 18 height 18
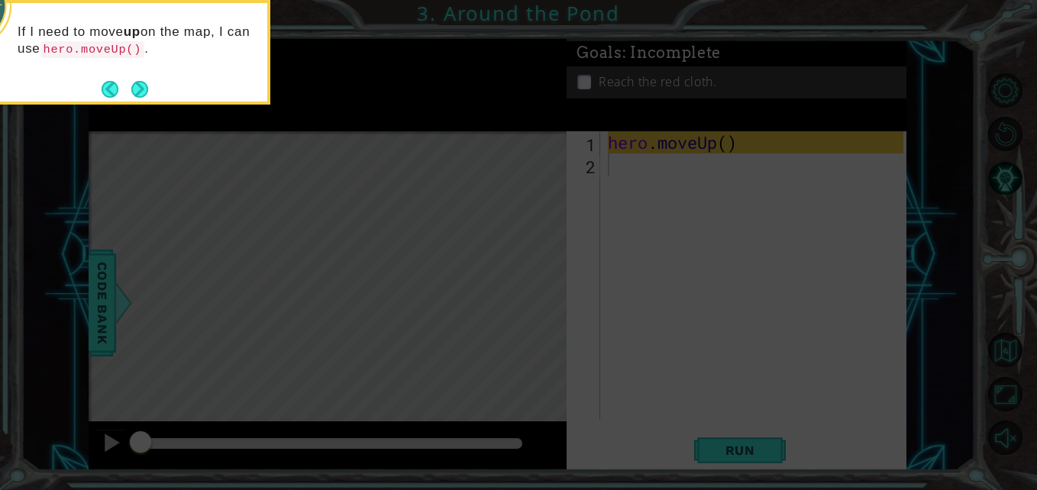
click at [671, 213] on icon at bounding box center [518, 73] width 1037 height 834
click at [140, 79] on footer at bounding box center [125, 89] width 47 height 23
click at [141, 85] on button "Next" at bounding box center [139, 89] width 17 height 17
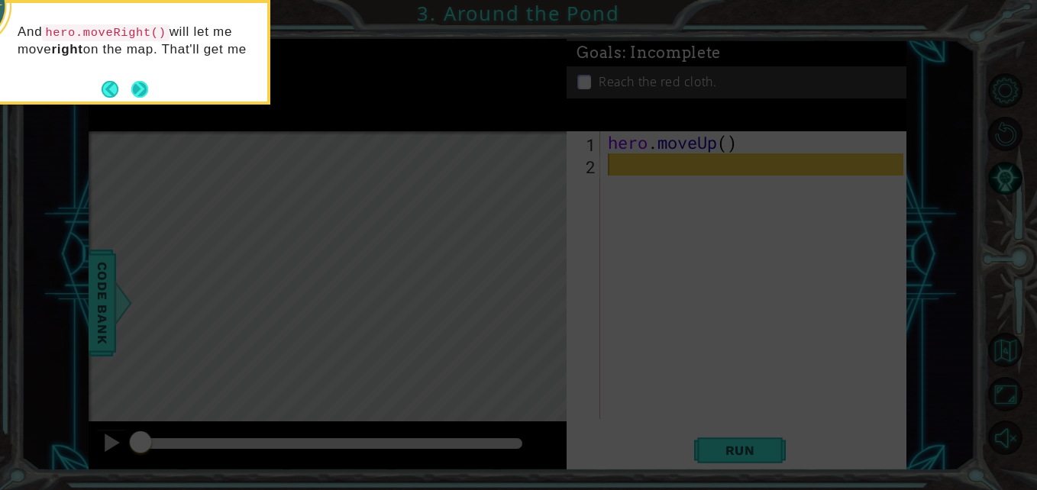
click at [144, 86] on button "Next" at bounding box center [139, 89] width 17 height 17
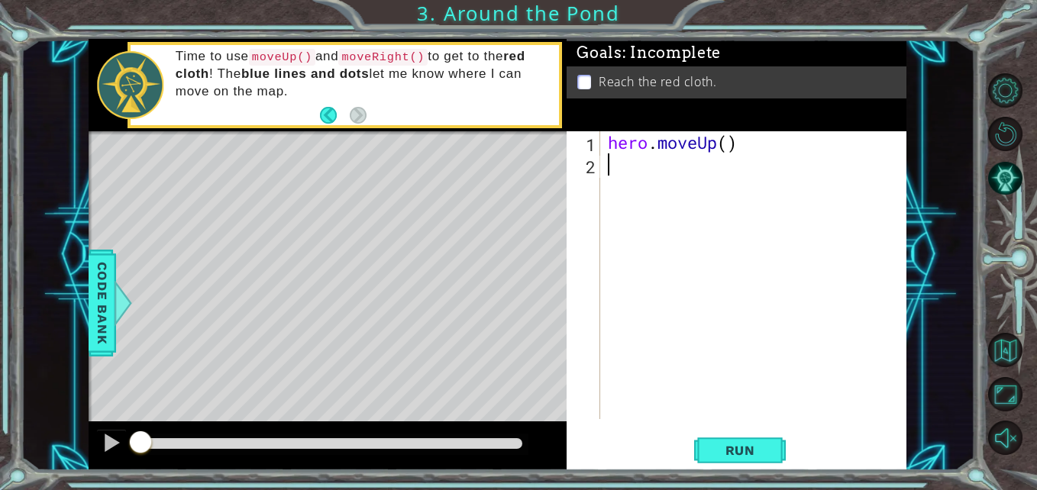
type textarea "h"
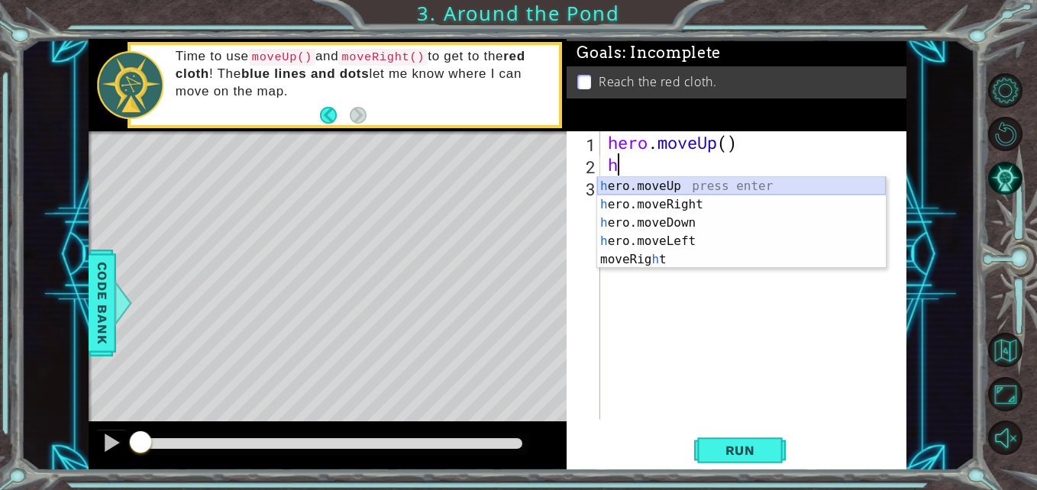
click at [677, 188] on div "h ero.moveUp press enter h ero.moveRight press enter h ero.moveDown press enter…" at bounding box center [741, 241] width 289 height 128
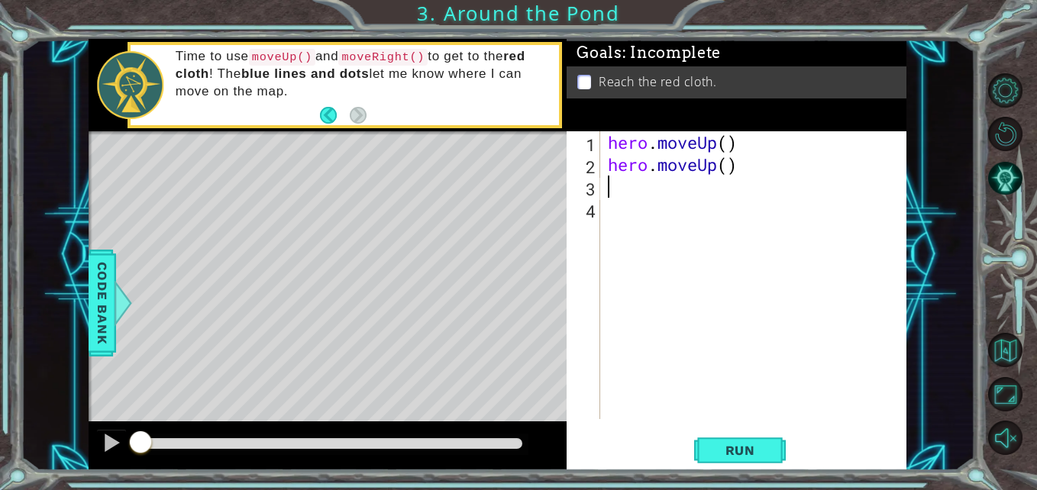
type textarea "h"
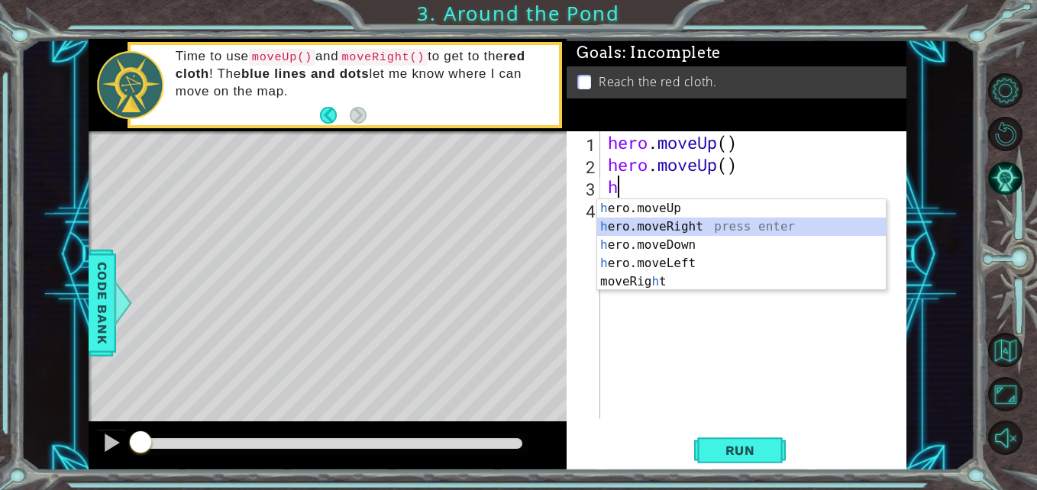
click at [658, 227] on div "h ero.moveUp press enter h ero.moveRight press enter h ero.moveDown press enter…" at bounding box center [741, 263] width 289 height 128
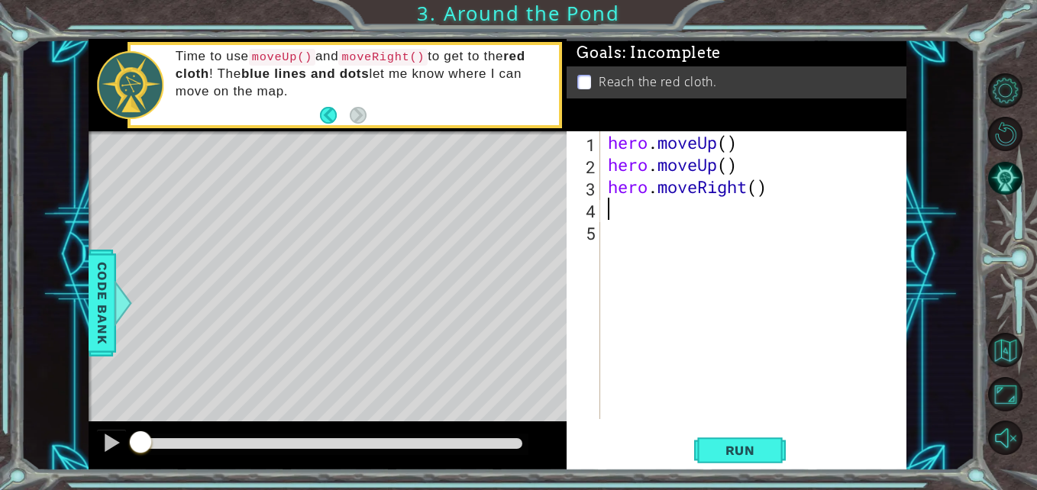
type textarea "u"
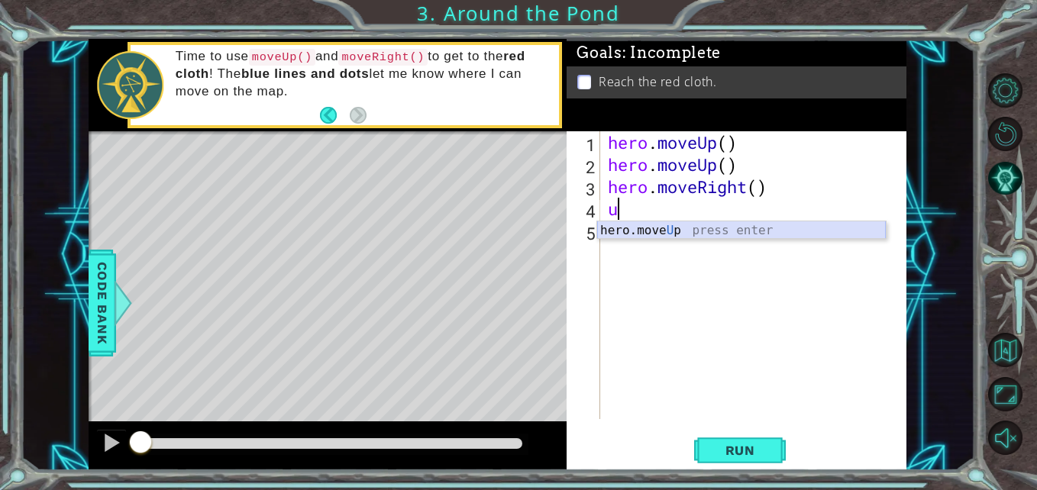
click at [690, 233] on div "hero.move U p press enter" at bounding box center [741, 248] width 289 height 55
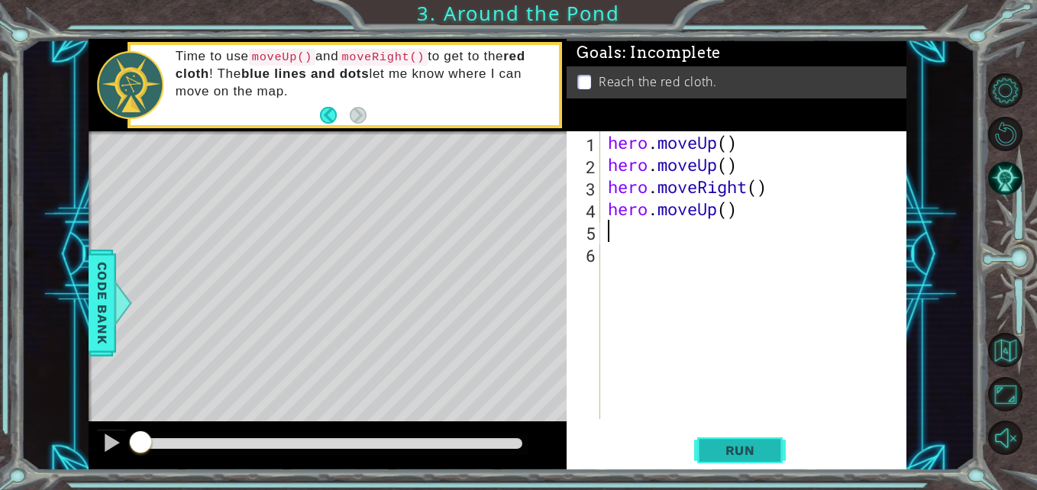
click at [758, 456] on span "Run" at bounding box center [740, 450] width 60 height 15
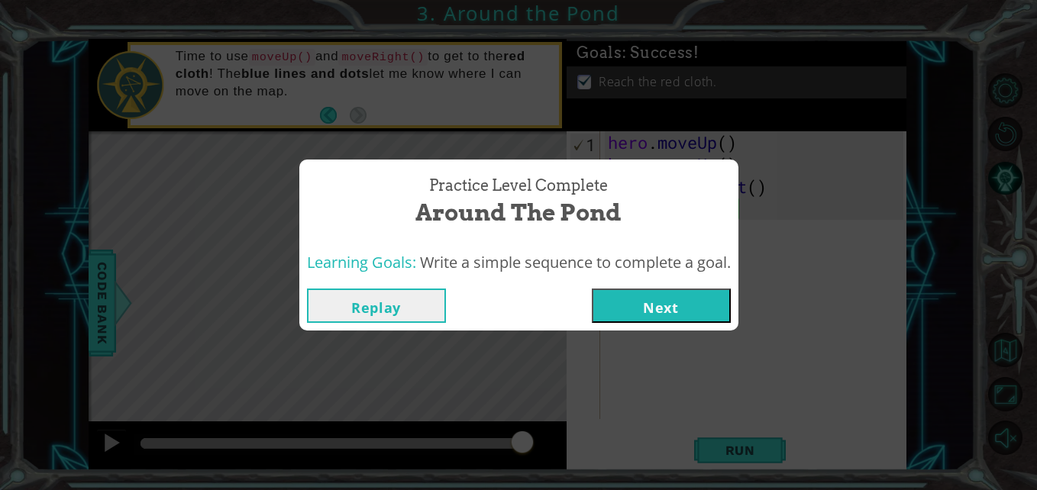
click at [636, 301] on button "Next" at bounding box center [661, 306] width 139 height 34
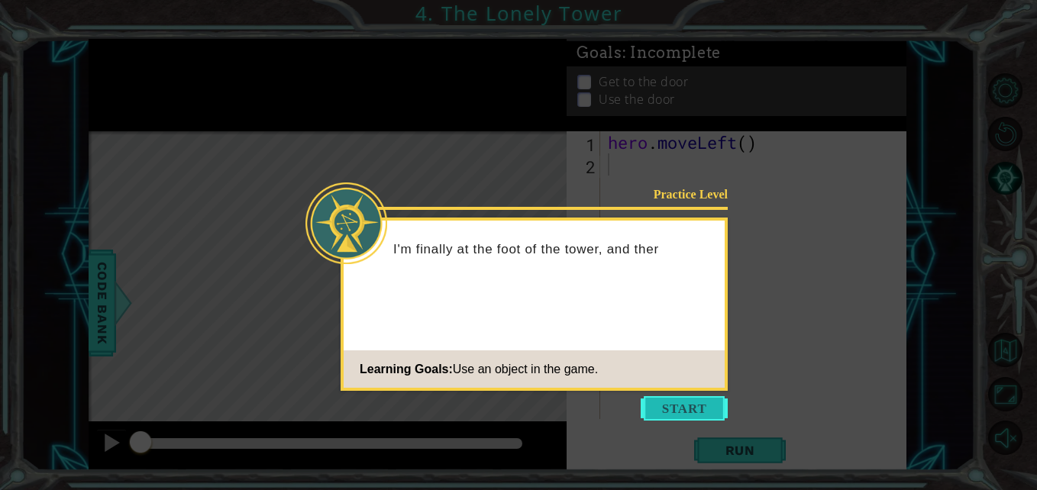
click at [691, 403] on button "Start" at bounding box center [684, 408] width 87 height 24
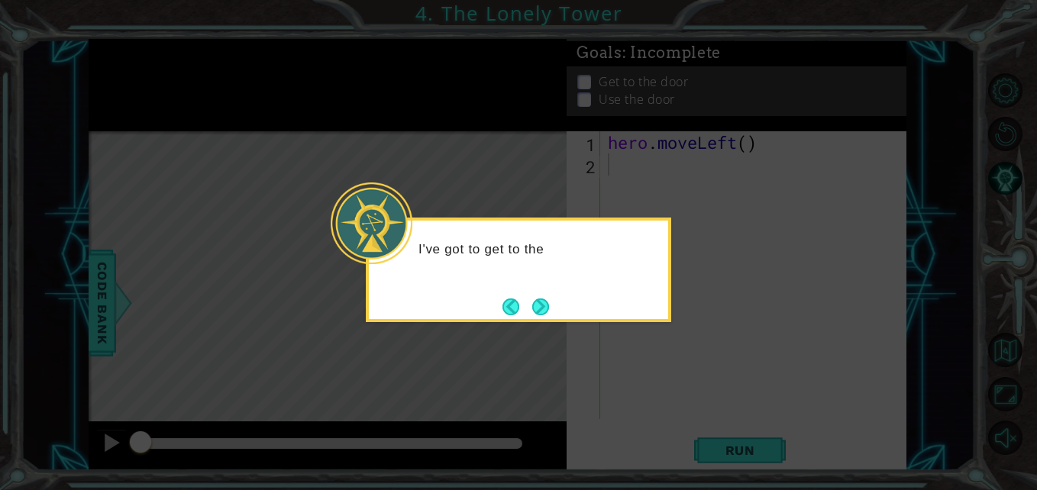
click at [677, 321] on icon at bounding box center [518, 245] width 1037 height 490
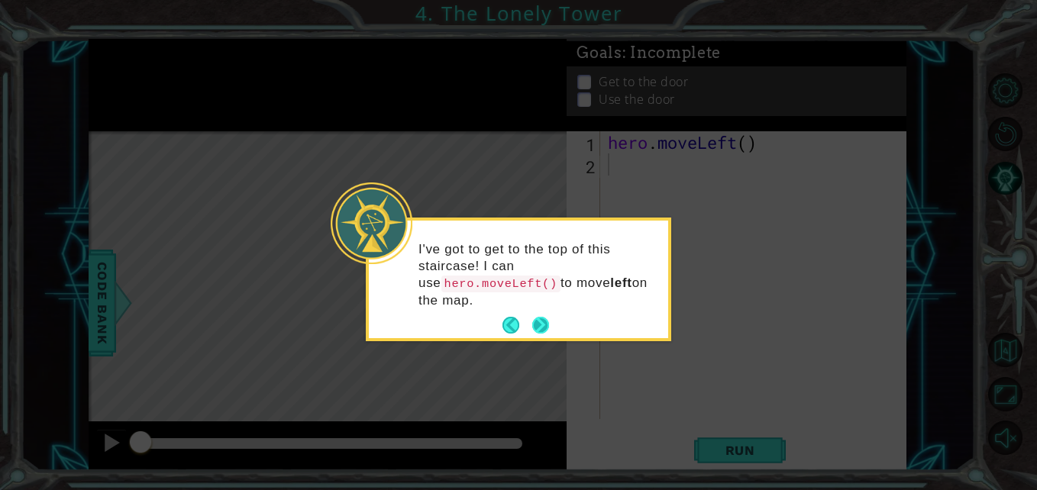
click at [544, 319] on footer at bounding box center [525, 325] width 47 height 23
click at [539, 317] on button "Next" at bounding box center [540, 325] width 17 height 17
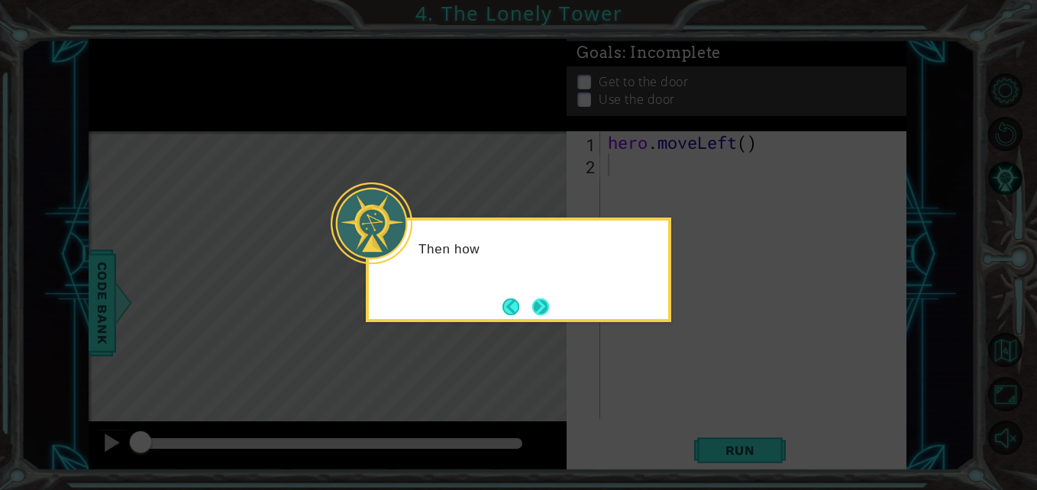
click at [544, 301] on button "Next" at bounding box center [540, 307] width 17 height 17
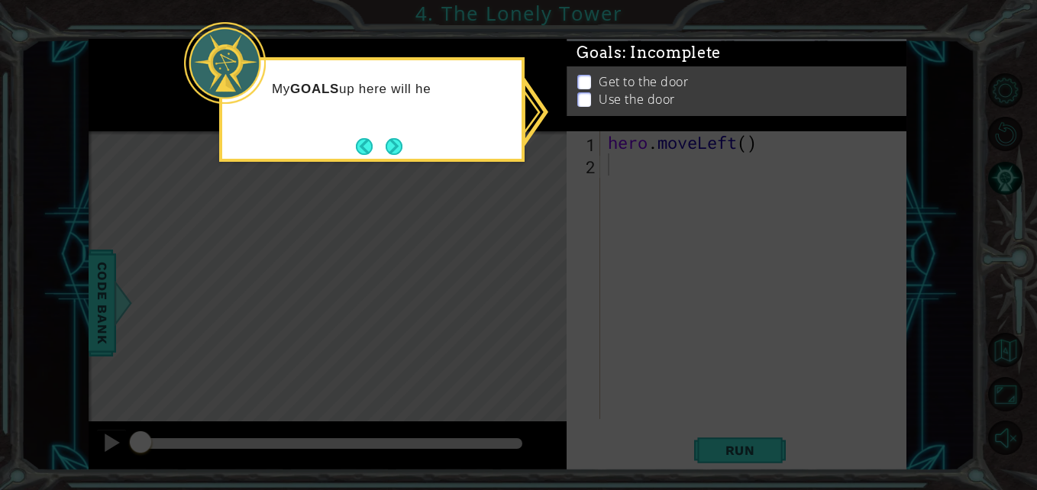
click at [622, 178] on icon at bounding box center [518, 245] width 1037 height 490
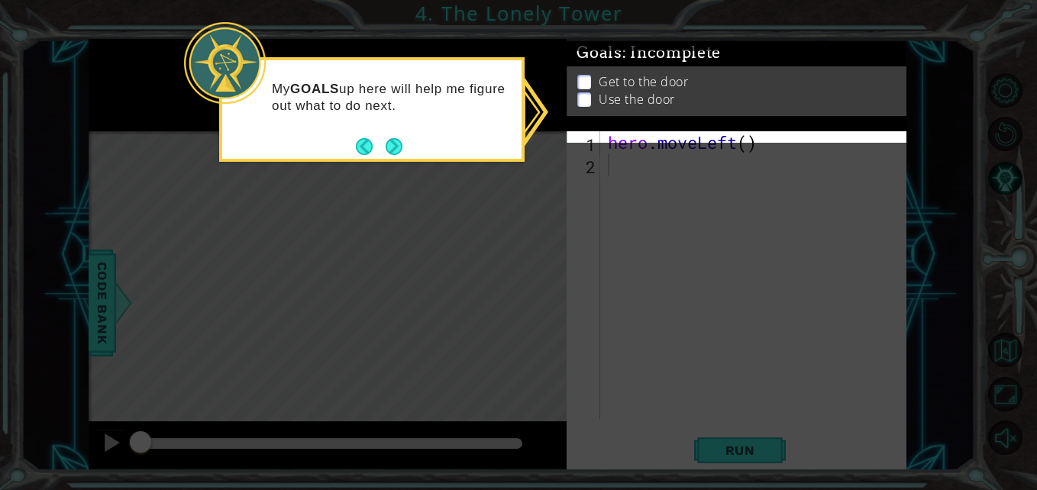
click at [615, 183] on icon at bounding box center [518, 245] width 1037 height 490
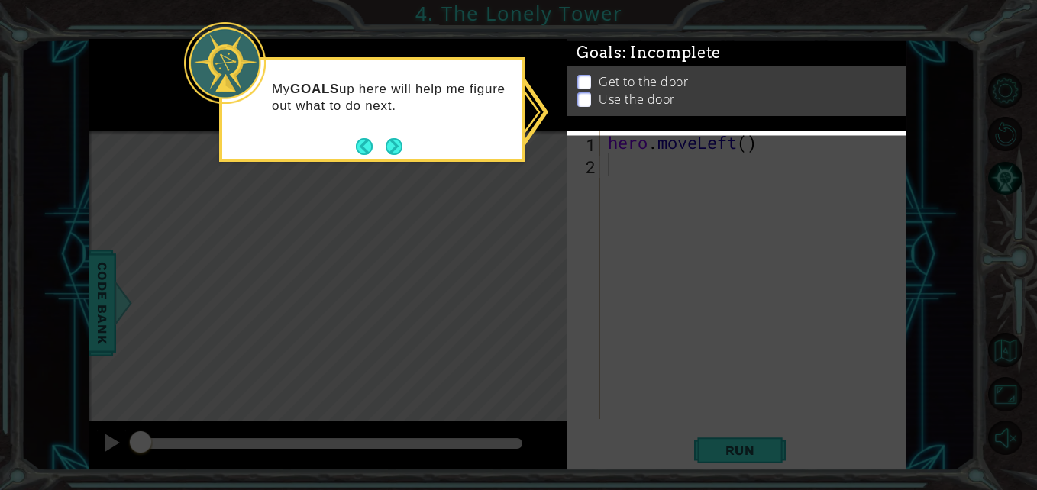
click at [615, 183] on icon at bounding box center [518, 245] width 1037 height 490
click at [399, 140] on button "Next" at bounding box center [394, 146] width 17 height 17
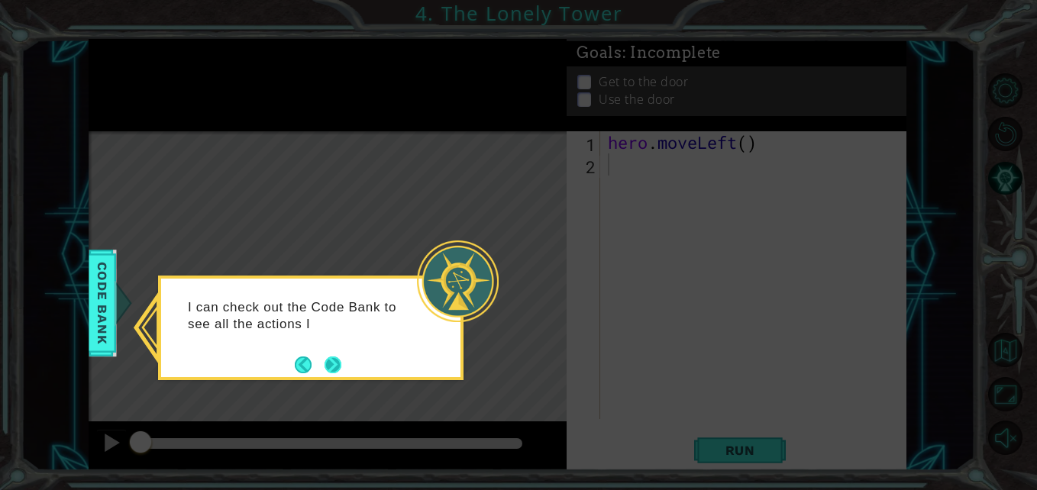
click at [330, 360] on button "Next" at bounding box center [333, 365] width 17 height 17
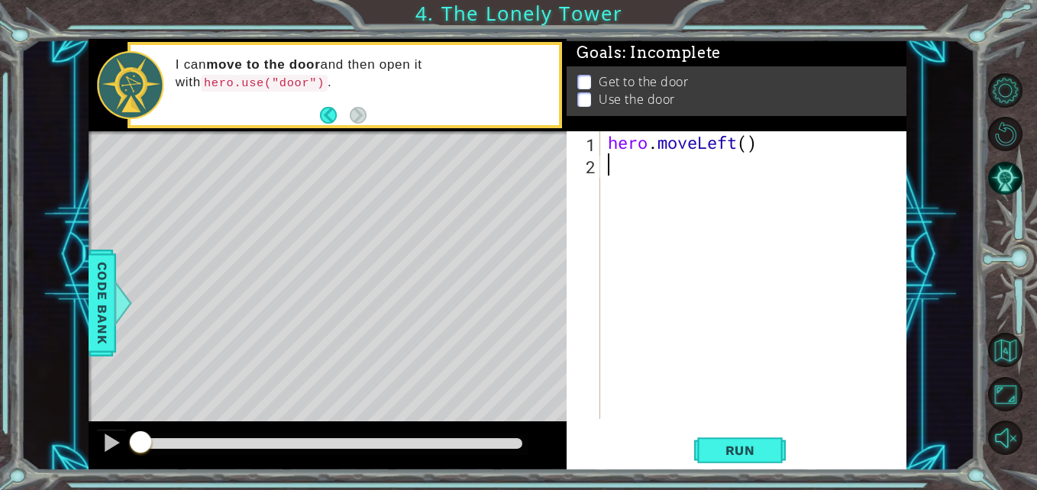
type textarea "h"
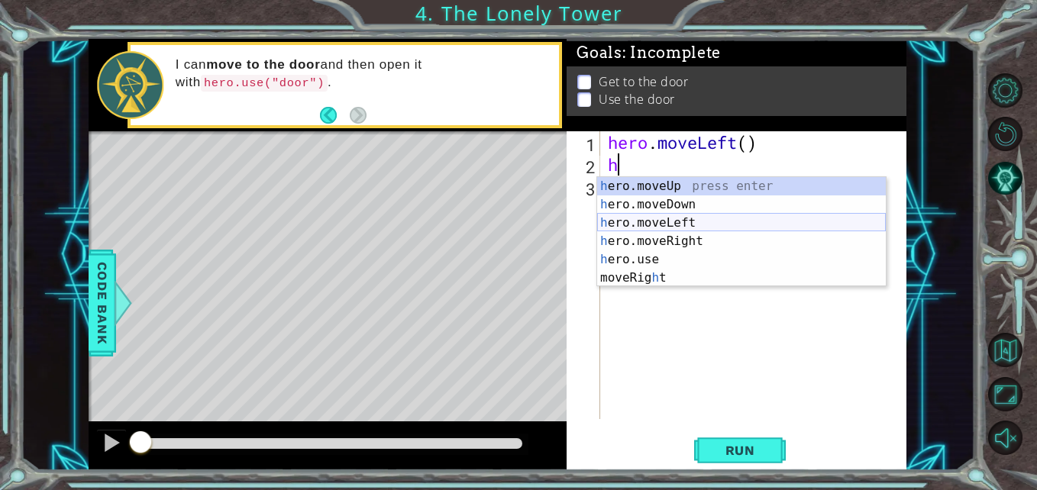
click at [690, 221] on div "h ero.moveUp press enter h ero.moveDown press enter h ero.moveLeft press enter …" at bounding box center [741, 250] width 289 height 147
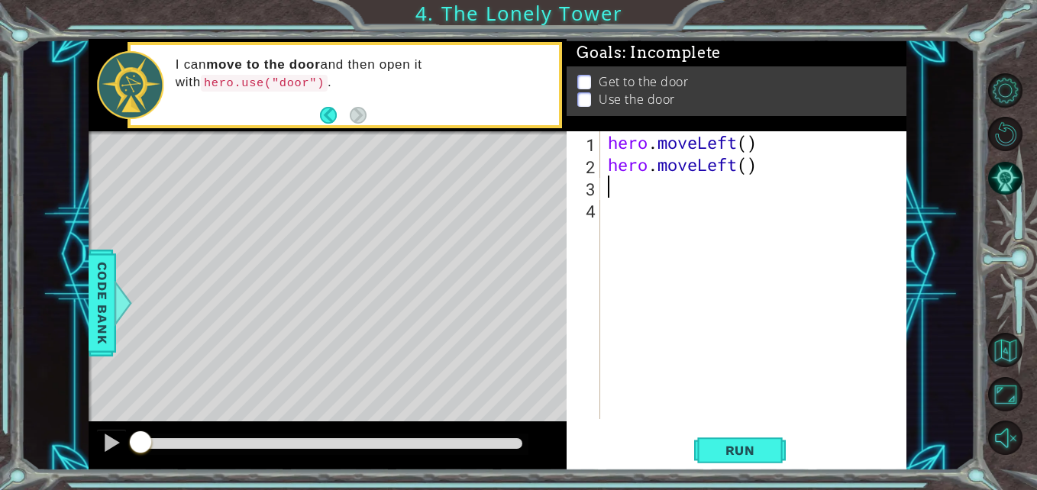
type textarea "h"
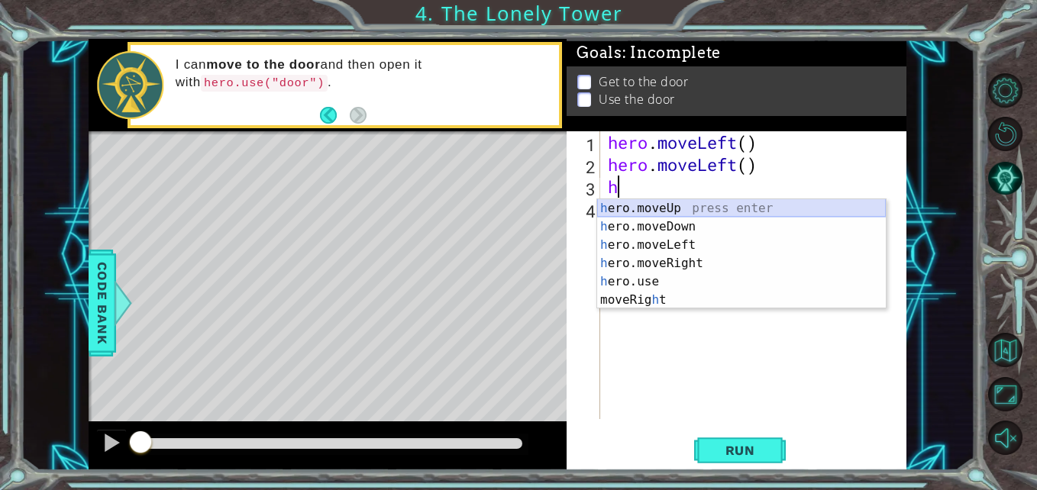
click at [656, 207] on div "h ero.moveUp press enter h ero.moveDown press enter h ero.moveLeft press enter …" at bounding box center [741, 272] width 289 height 147
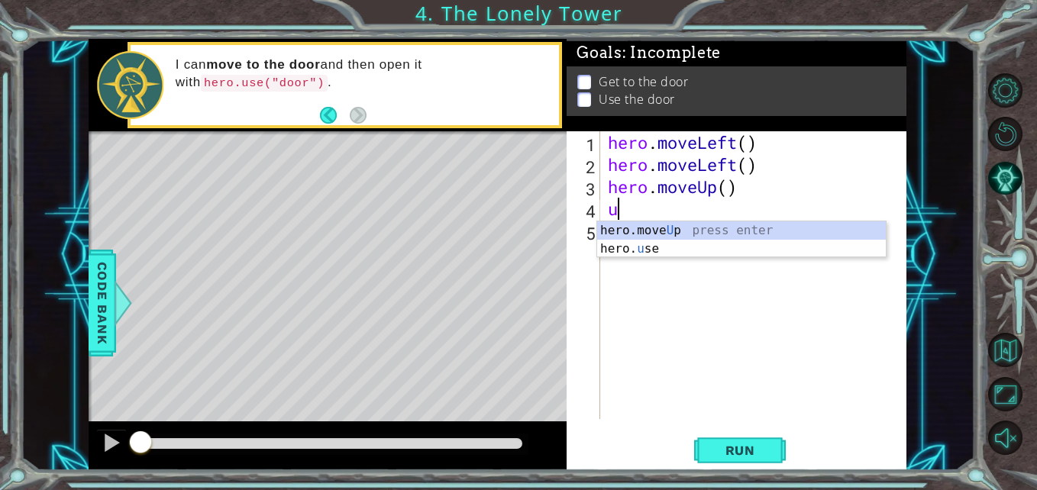
type textarea "up"
click at [637, 230] on div "hero.move Up press enter" at bounding box center [741, 248] width 289 height 55
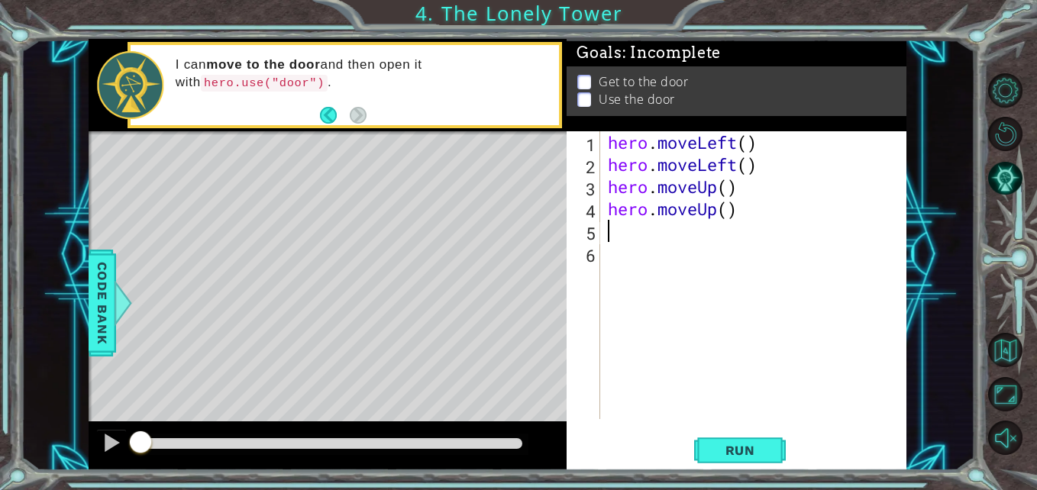
type textarea "r"
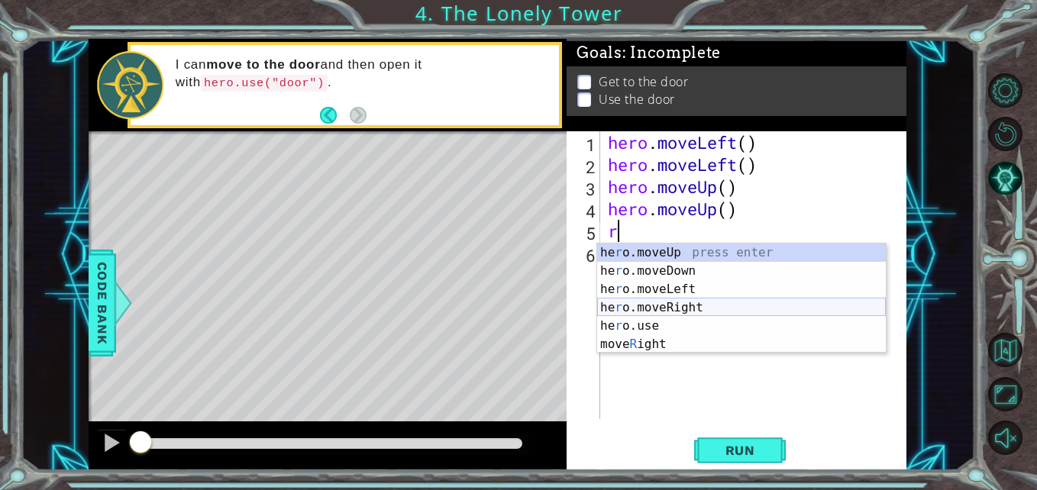
click at [678, 300] on div "he r o.moveUp press enter he r o.moveDown press enter he r o.moveLeft press ent…" at bounding box center [741, 317] width 289 height 147
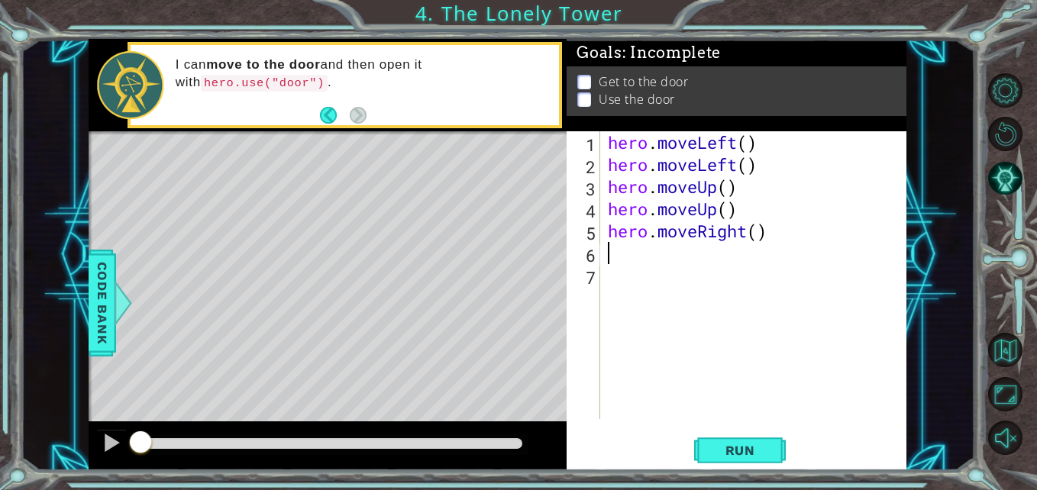
type textarea "m"
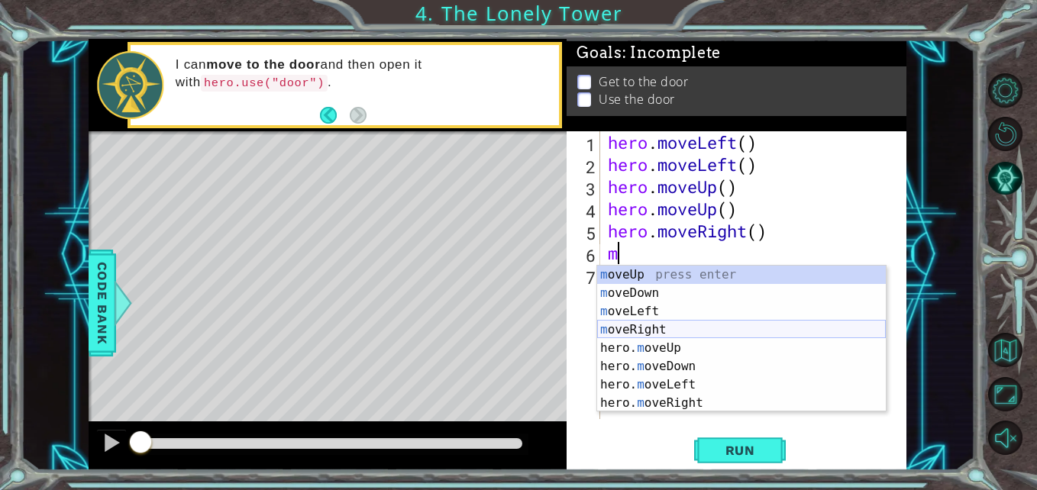
click at [655, 335] on div "m oveUp press enter m oveDown press enter m oveLeft press enter m oveRight pres…" at bounding box center [741, 357] width 289 height 183
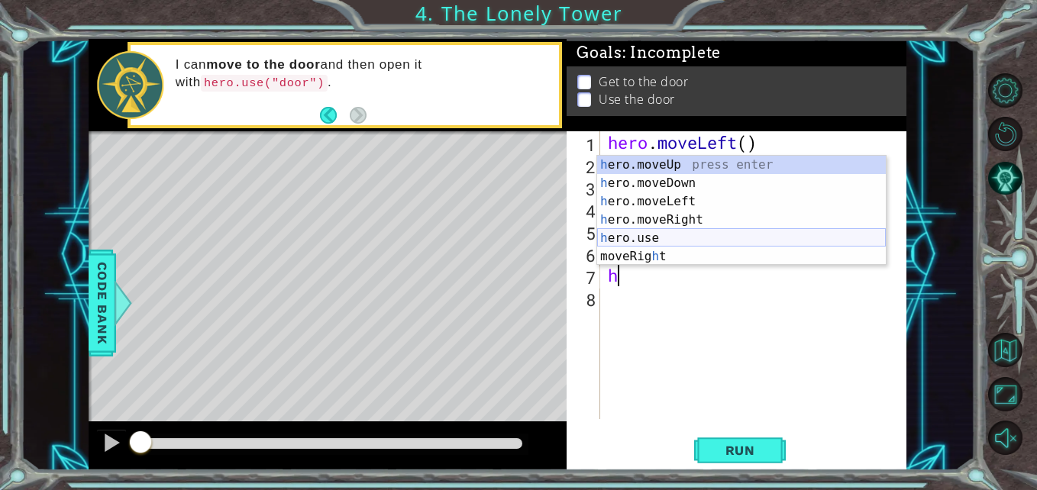
click at [657, 235] on div "h ero.moveUp press enter h ero.moveDown press enter h ero.moveLeft press enter …" at bounding box center [741, 229] width 289 height 147
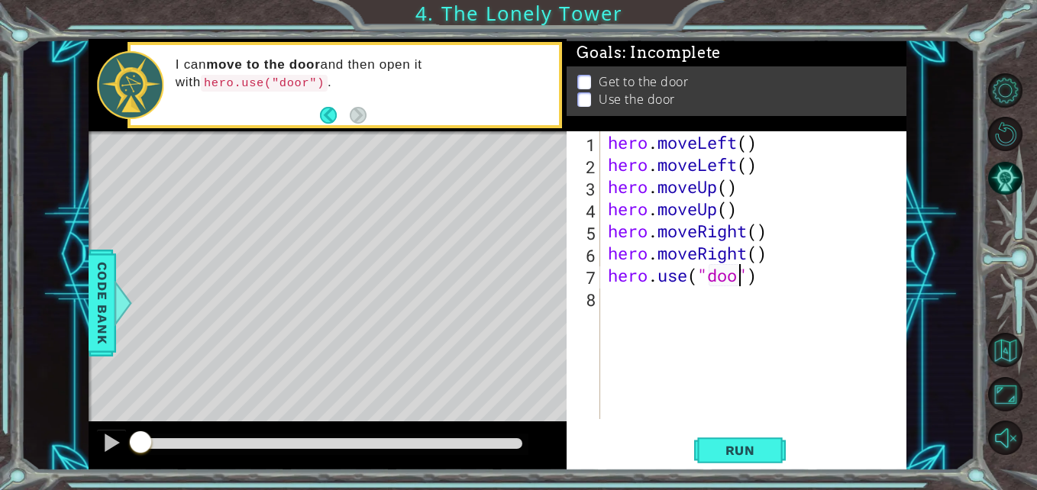
scroll to position [0, 7]
type textarea "hero.use("door")"
click at [752, 451] on span "Run" at bounding box center [740, 450] width 60 height 15
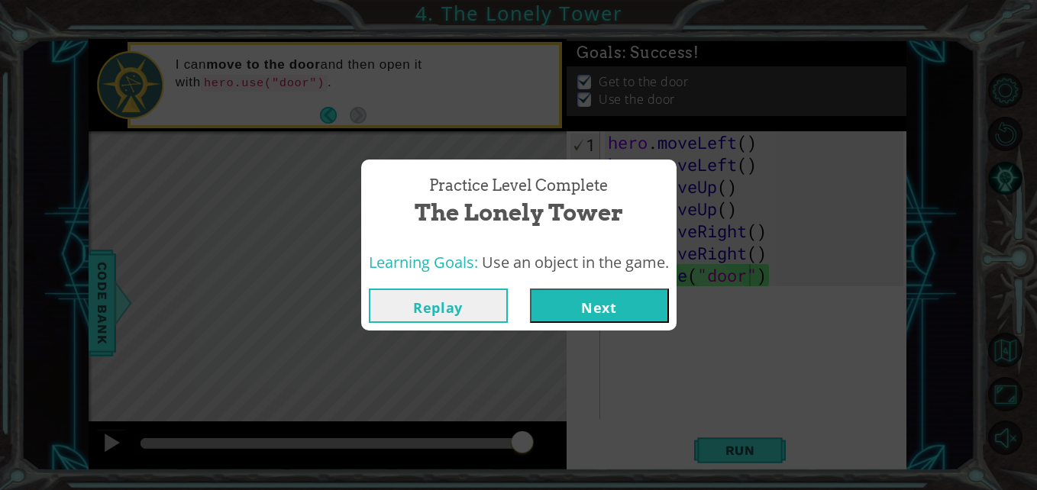
click at [590, 315] on button "Next" at bounding box center [599, 306] width 139 height 34
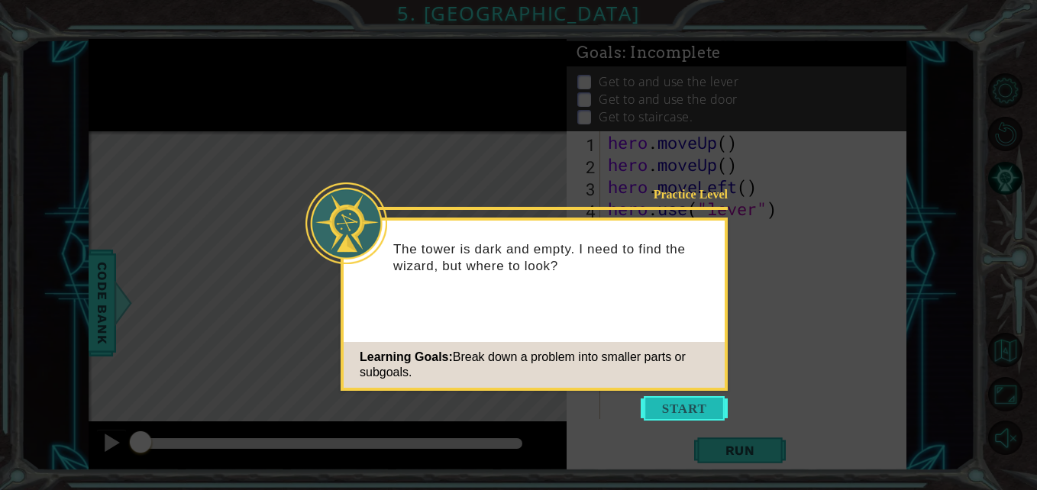
click at [701, 412] on button "Start" at bounding box center [684, 408] width 87 height 24
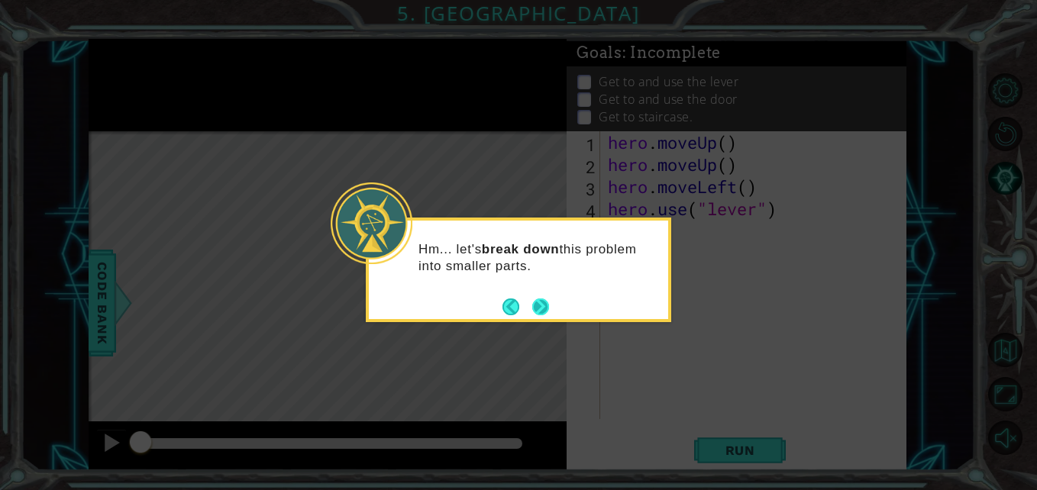
click at [544, 302] on button "Next" at bounding box center [540, 307] width 17 height 17
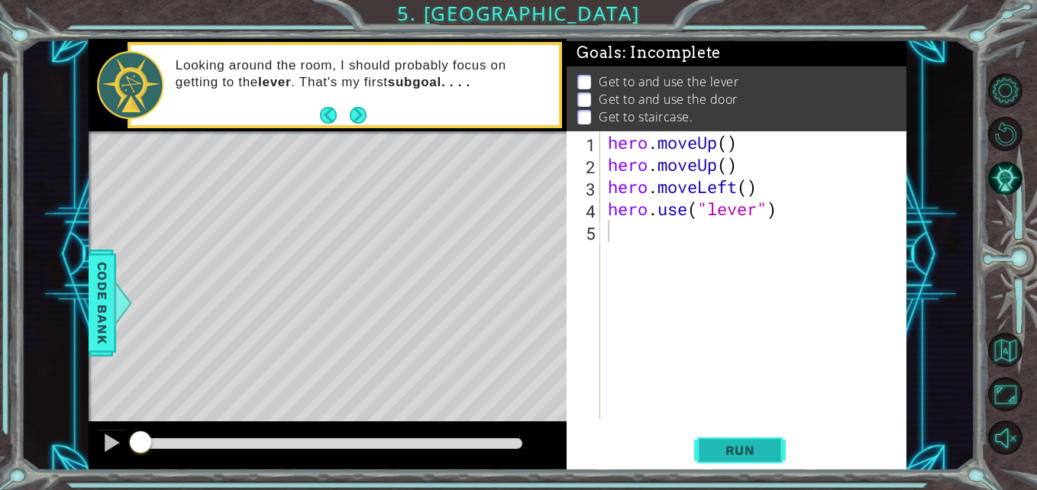
click at [758, 454] on span "Run" at bounding box center [740, 450] width 60 height 15
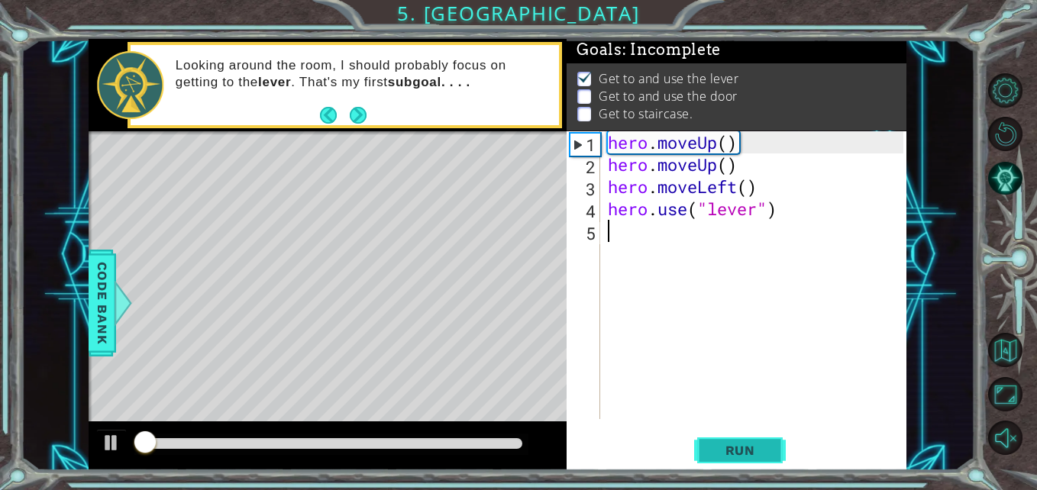
scroll to position [11, 0]
type textarea "h"
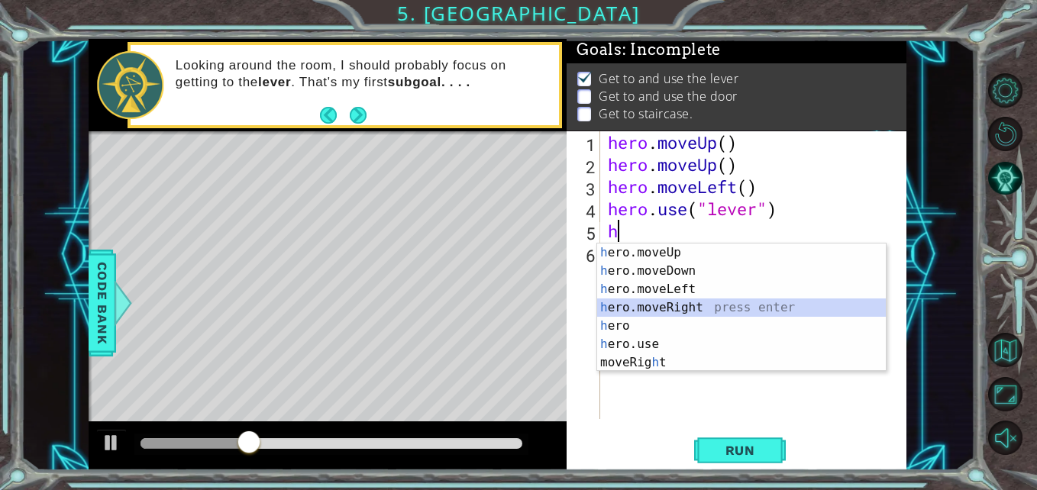
click at [687, 301] on div "h ero.moveUp press enter h ero.moveDown press enter h ero.moveLeft press enter …" at bounding box center [741, 326] width 289 height 165
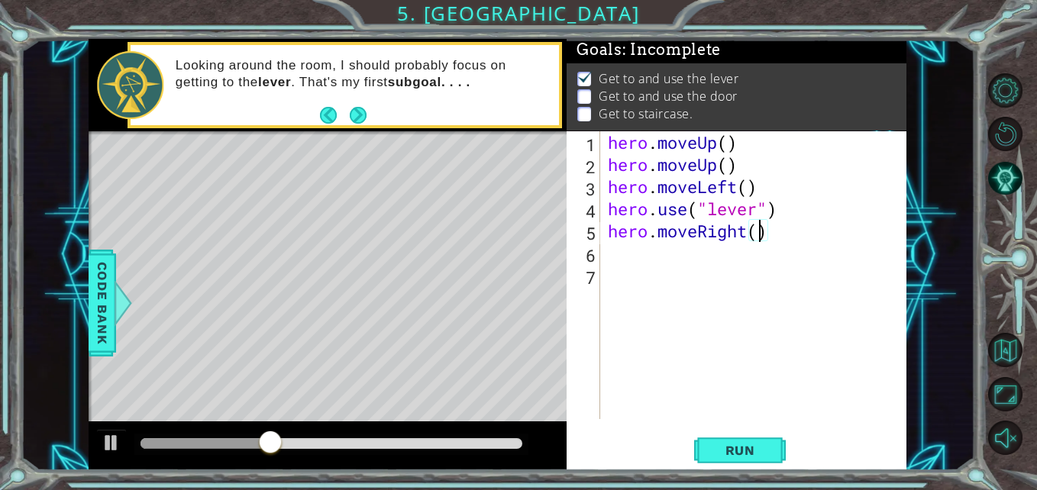
click at [762, 235] on div "hero . moveUp ( ) hero . moveUp ( ) hero . moveLeft ( ) hero . use ( "lever" ) …" at bounding box center [757, 297] width 305 height 332
type textarea "hero.moveRight(3)"
click at [609, 253] on div "hero . moveUp ( ) hero . moveUp ( ) hero . moveLeft ( ) hero . use ( "lever" ) …" at bounding box center [757, 297] width 305 height 332
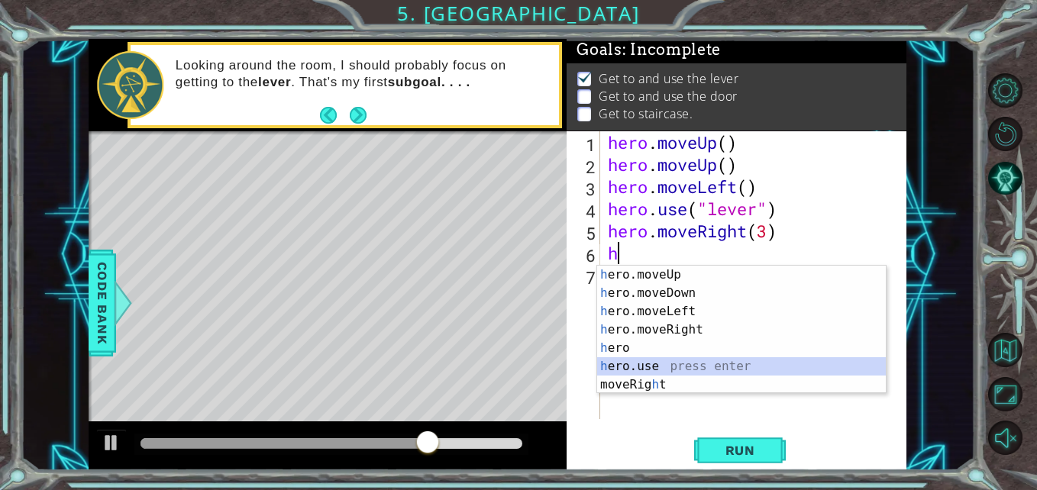
click at [662, 371] on div "h ero.moveUp press enter h ero.moveDown press enter h ero.moveLeft press enter …" at bounding box center [741, 348] width 289 height 165
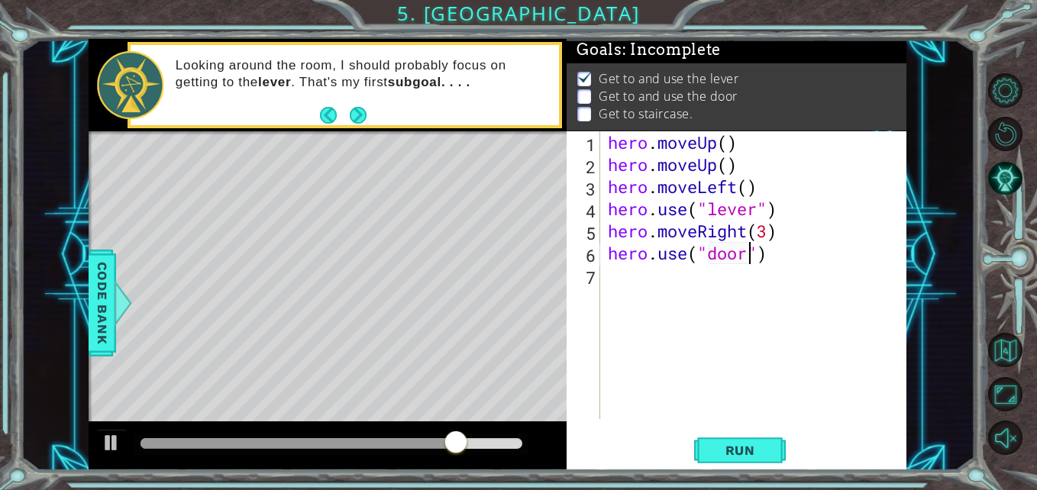
scroll to position [0, 7]
type textarea "hero.use("door")"
click at [736, 457] on span "Run" at bounding box center [740, 450] width 60 height 15
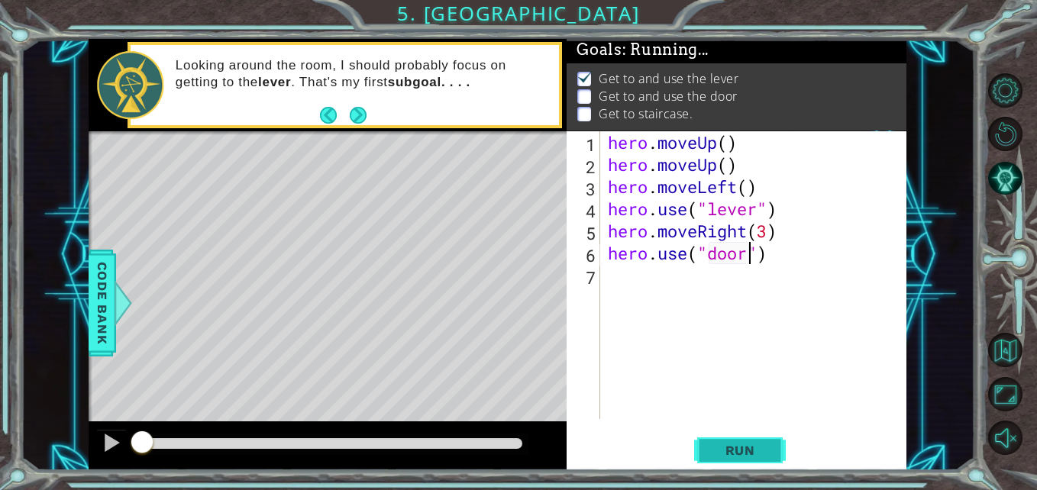
scroll to position [11, 0]
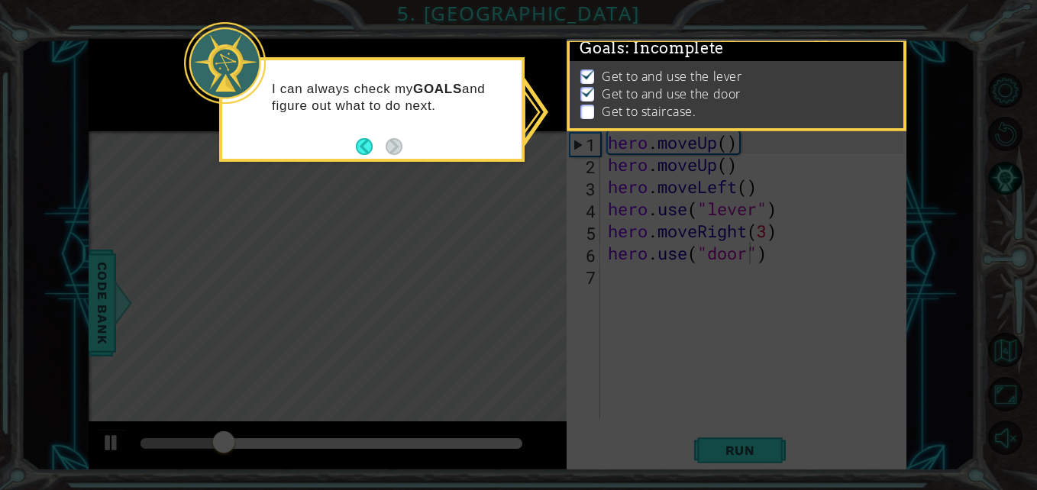
click at [547, 349] on icon at bounding box center [518, 245] width 1037 height 490
click at [608, 348] on icon at bounding box center [518, 245] width 1037 height 490
click at [368, 144] on button "Back" at bounding box center [371, 146] width 30 height 17
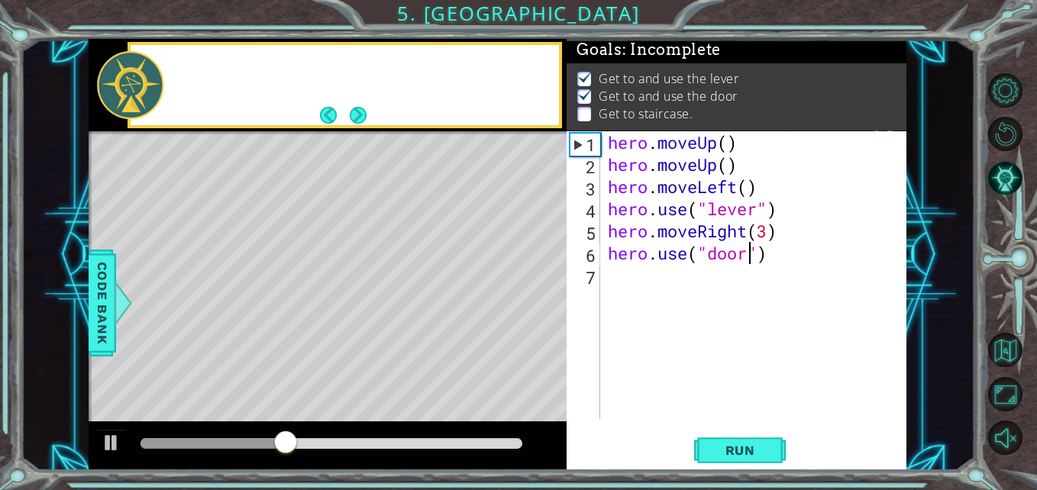
scroll to position [9, 0]
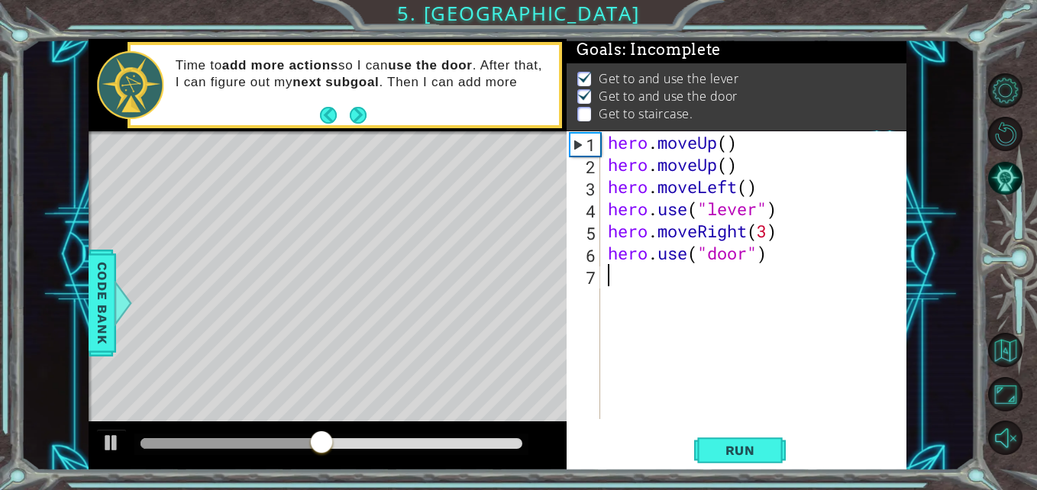
click at [624, 277] on div "hero . moveUp ( ) hero . moveUp ( ) hero . moveLeft ( ) hero . use ( "lever" ) …" at bounding box center [757, 297] width 305 height 332
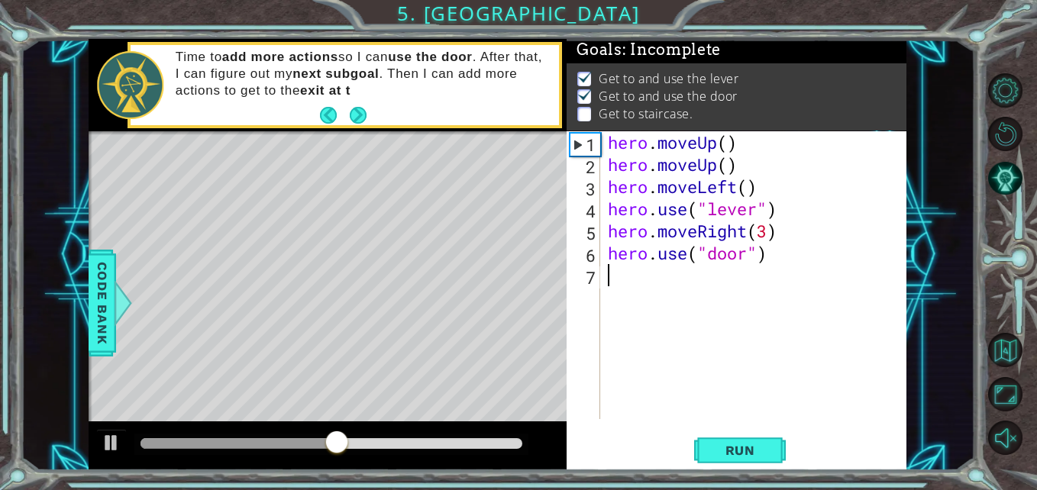
type textarea "h"
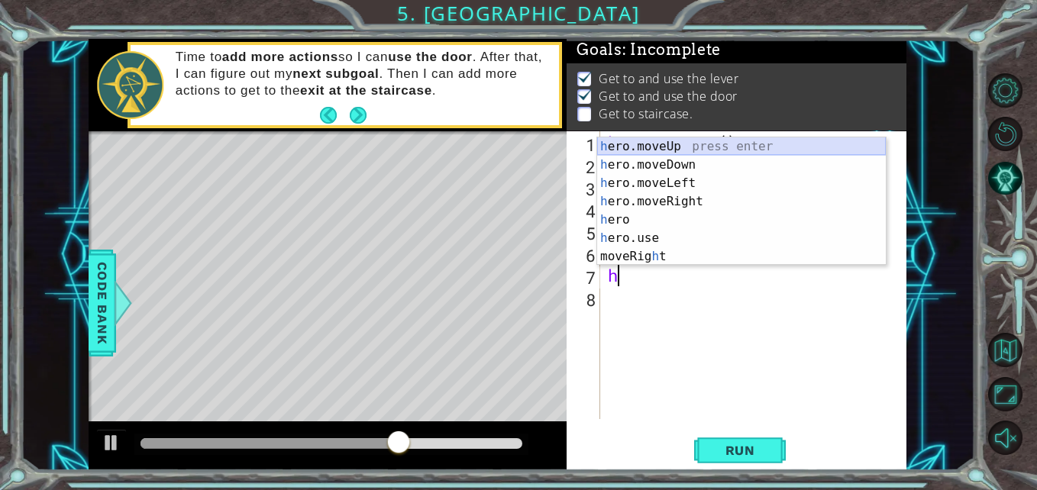
click at [670, 144] on div "h ero.moveUp press enter h ero.moveDown press enter h ero.moveLeft press enter …" at bounding box center [741, 219] width 289 height 165
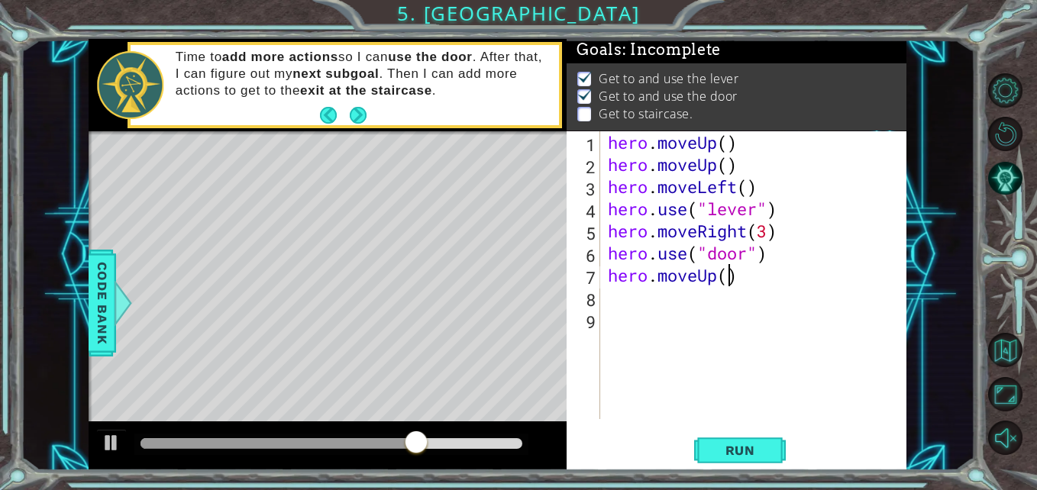
click at [729, 273] on div "hero . moveUp ( ) hero . moveUp ( ) hero . moveLeft ( ) hero . use ( "lever" ) …" at bounding box center [757, 297] width 305 height 332
type textarea "hero.moveUp(2)"
click at [664, 299] on div "hero . moveUp ( ) hero . moveUp ( ) hero . moveLeft ( ) hero . use ( "lever" ) …" at bounding box center [757, 297] width 305 height 332
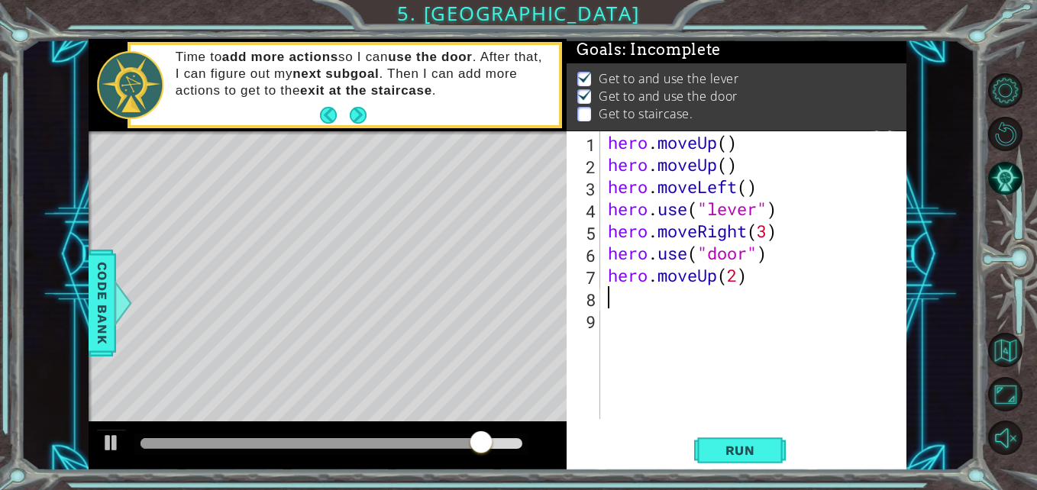
type textarea "l"
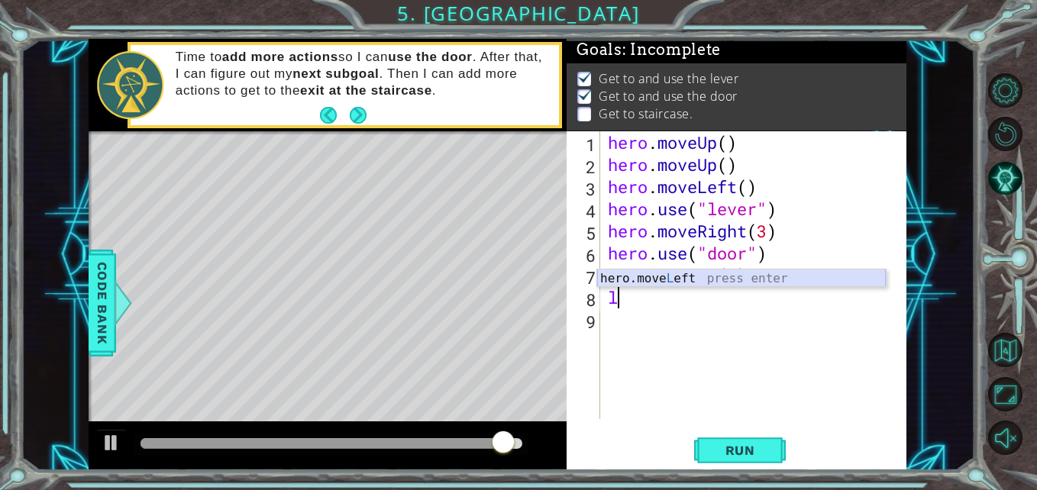
click at [632, 279] on div "hero.move L eft press enter" at bounding box center [741, 297] width 289 height 55
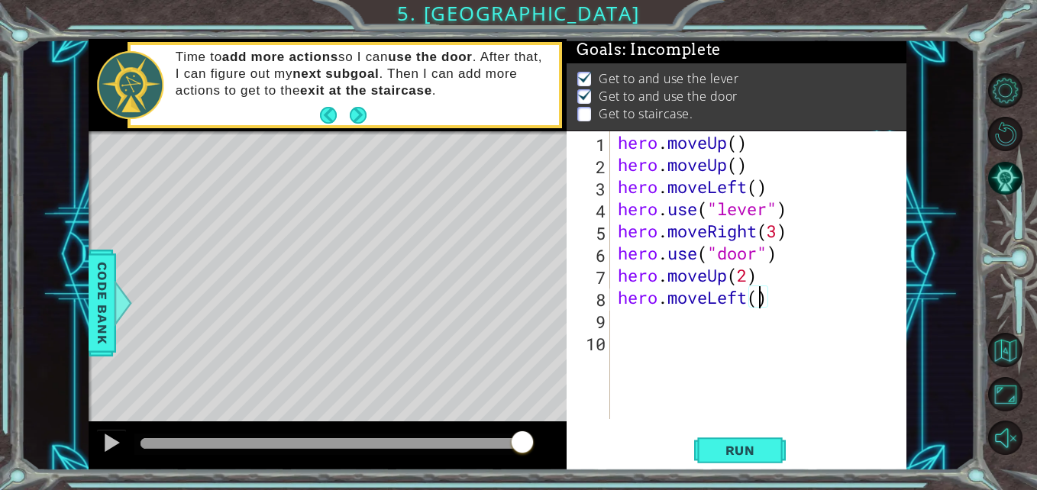
click at [755, 298] on div "hero . moveUp ( ) hero . moveUp ( ) hero . moveLeft ( ) hero . use ( "lever" ) …" at bounding box center [763, 297] width 296 height 332
type textarea "hero.moveLeft(4)"
click at [650, 317] on div "hero . moveUp ( ) hero . moveUp ( ) hero . moveLeft ( ) hero . use ( "lever" ) …" at bounding box center [763, 297] width 296 height 332
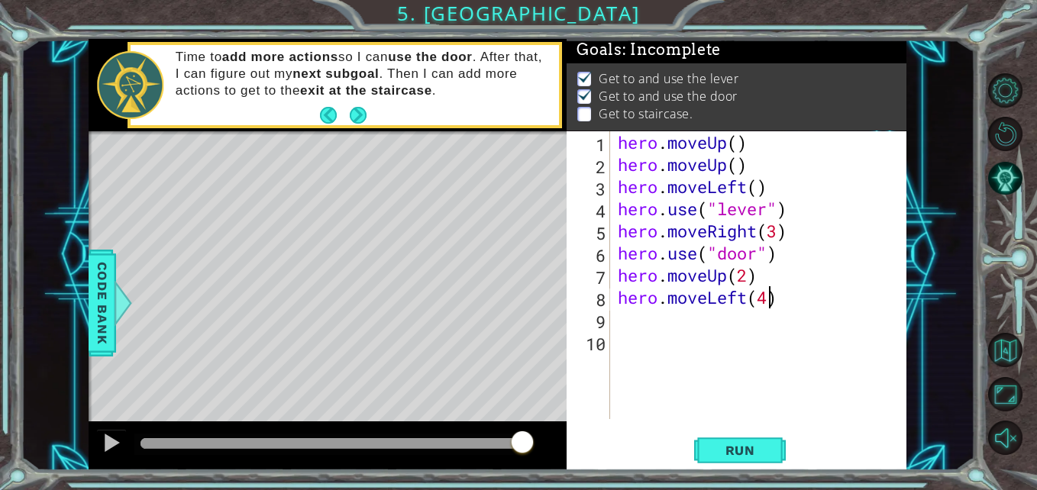
click at [768, 295] on div "hero . moveUp ( ) hero . moveUp ( ) hero . moveLeft ( ) hero . use ( "lever" ) …" at bounding box center [763, 297] width 296 height 332
type textarea "hero.moveLeft(3)"
click at [637, 324] on div "hero . moveUp ( ) hero . moveUp ( ) hero . moveLeft ( ) hero . use ( "lever" ) …" at bounding box center [763, 297] width 296 height 332
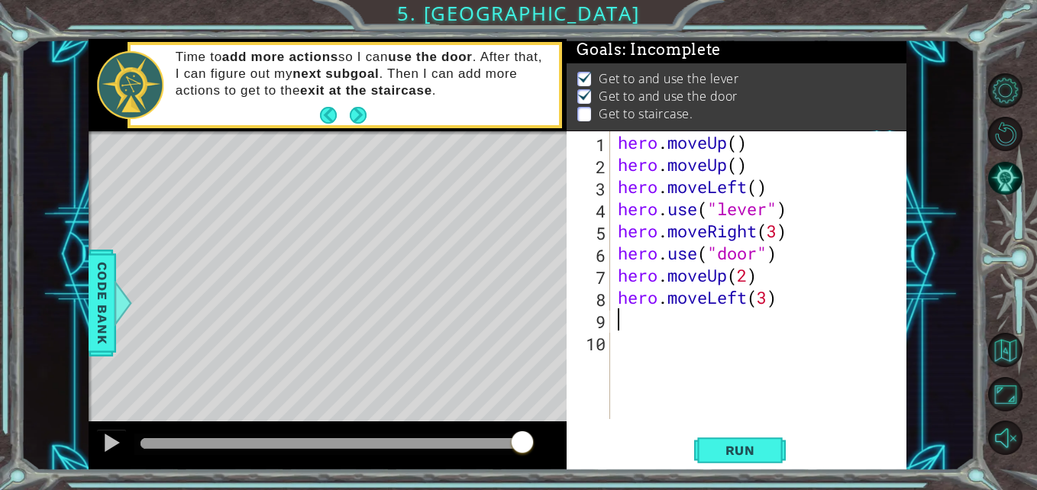
type textarea "u"
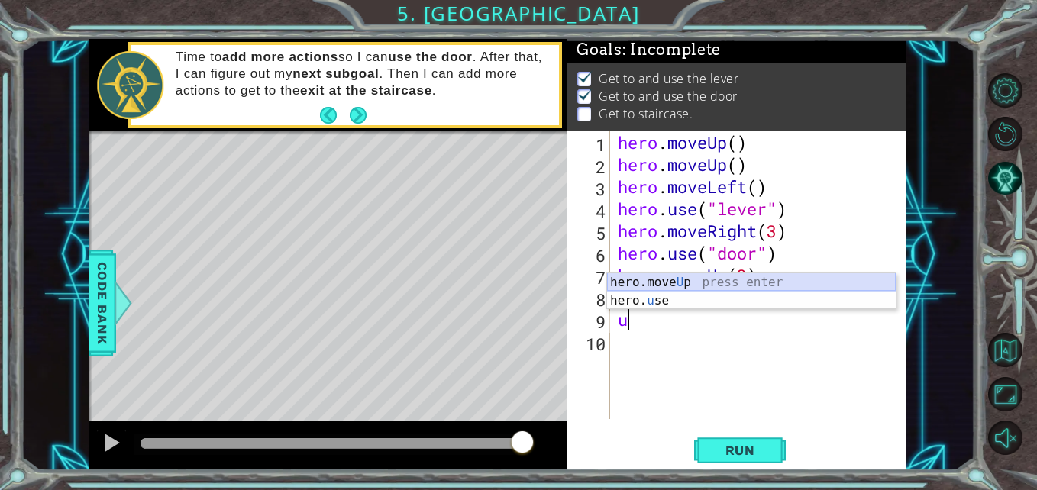
click at [636, 279] on div "hero.move U p press enter hero. u se press enter" at bounding box center [751, 309] width 289 height 73
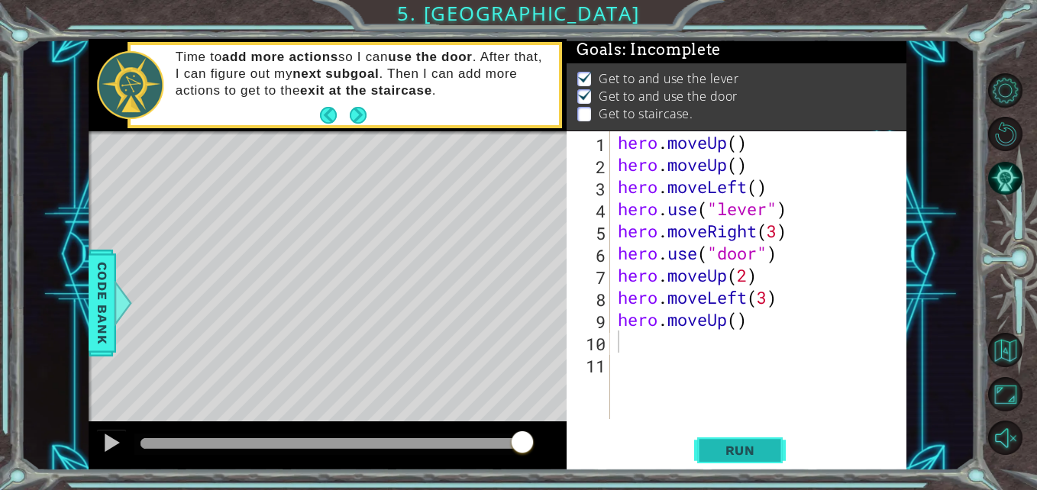
click at [735, 449] on span "Run" at bounding box center [740, 450] width 60 height 15
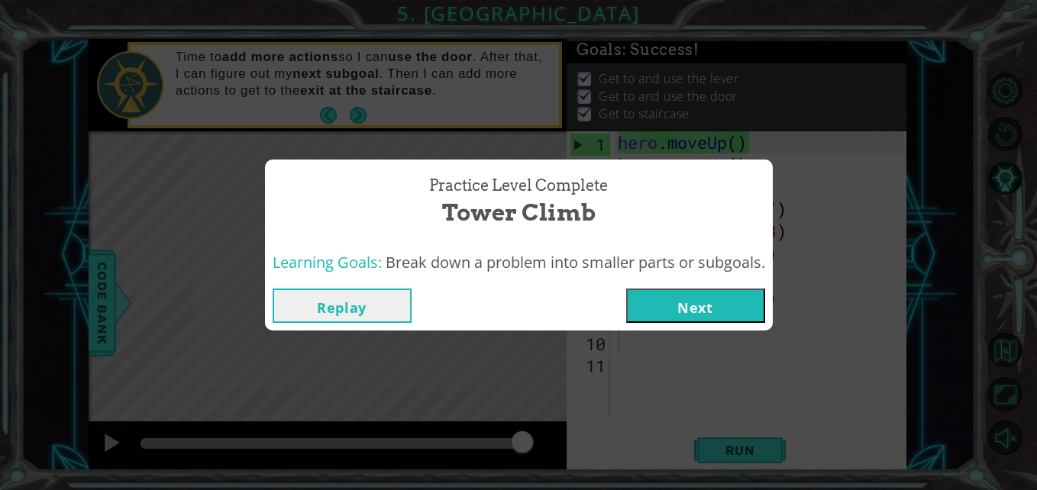
click at [678, 313] on button "Next" at bounding box center [695, 306] width 139 height 34
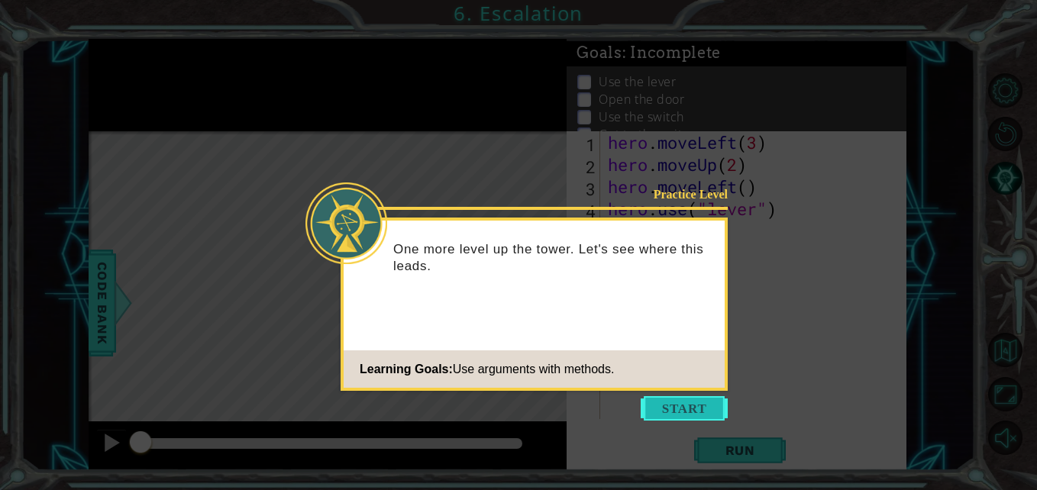
click at [674, 403] on button "Start" at bounding box center [684, 408] width 87 height 24
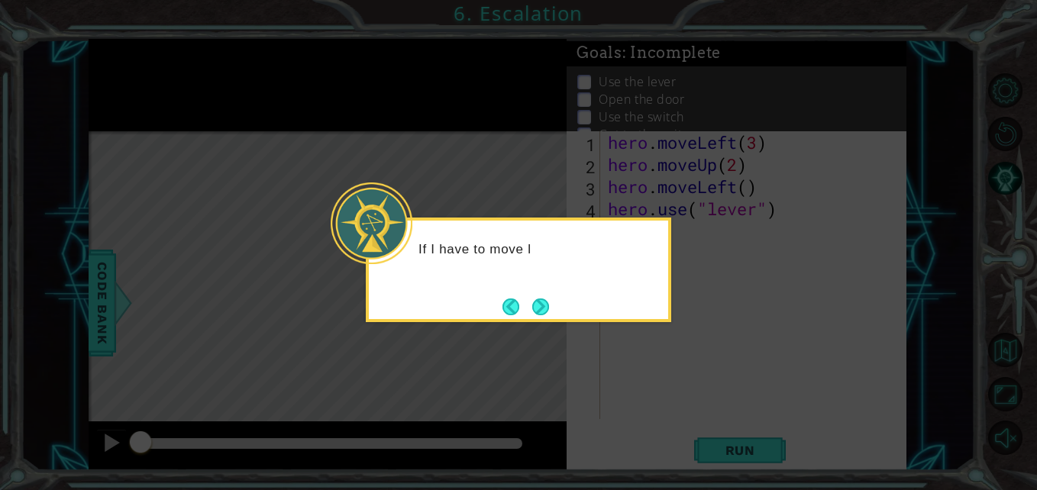
click at [652, 260] on div "If I have to move l" at bounding box center [518, 257] width 299 height 60
click at [538, 307] on button "Next" at bounding box center [540, 307] width 17 height 17
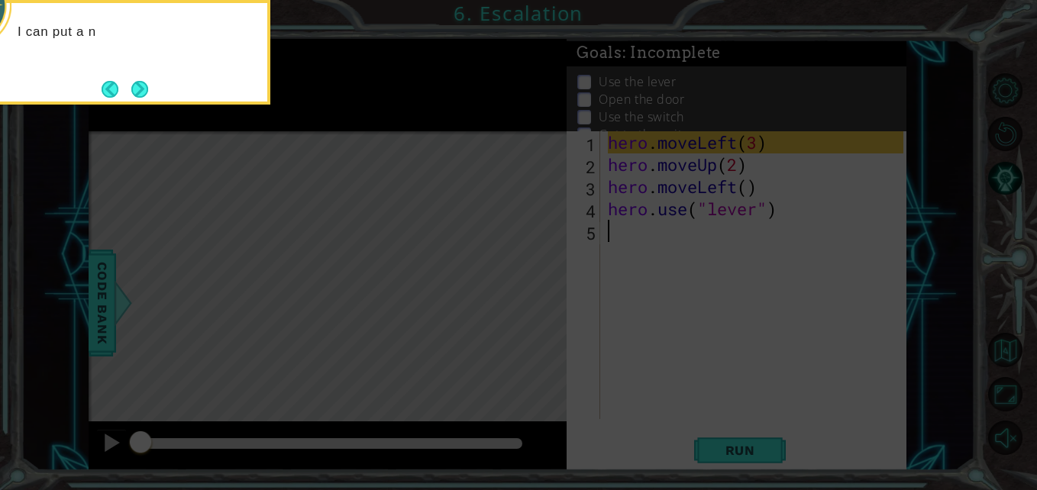
click at [709, 247] on icon at bounding box center [518, 73] width 1037 height 834
click at [672, 192] on icon at bounding box center [518, 73] width 1037 height 834
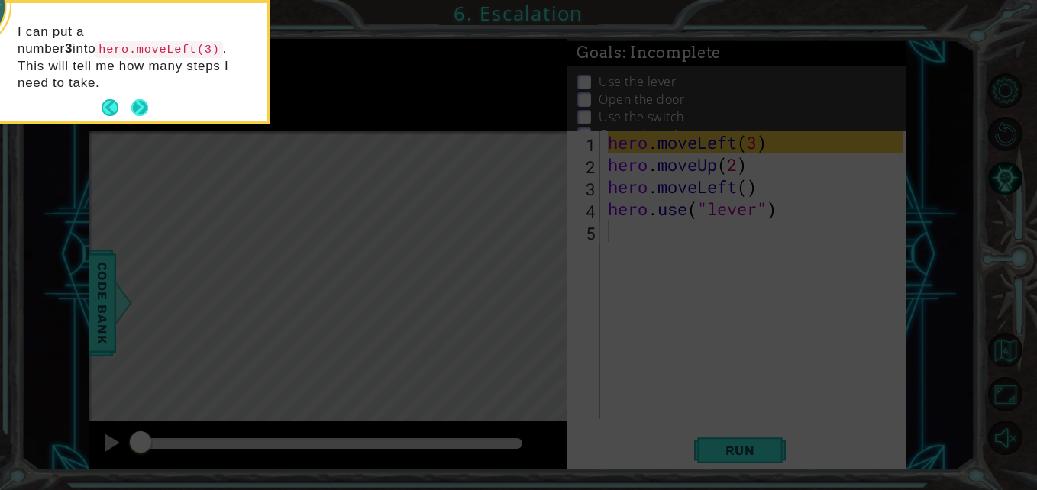
click at [146, 99] on button "Next" at bounding box center [139, 107] width 17 height 17
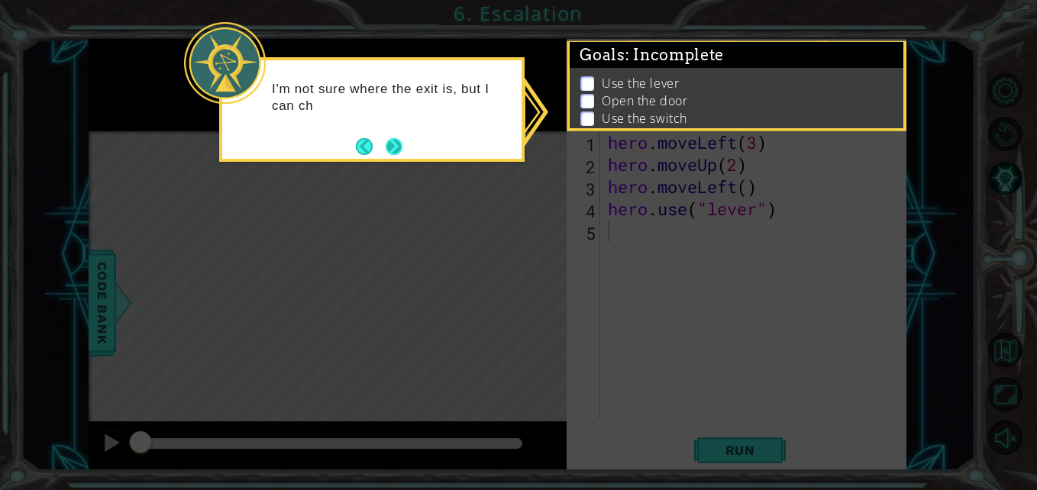
click at [394, 144] on button "Next" at bounding box center [394, 146] width 17 height 17
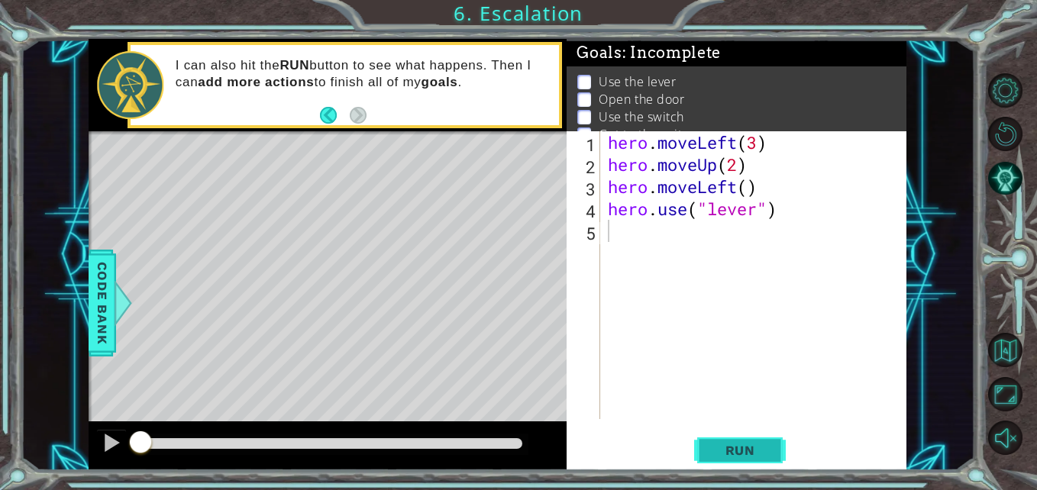
click at [749, 456] on span "Run" at bounding box center [740, 450] width 60 height 15
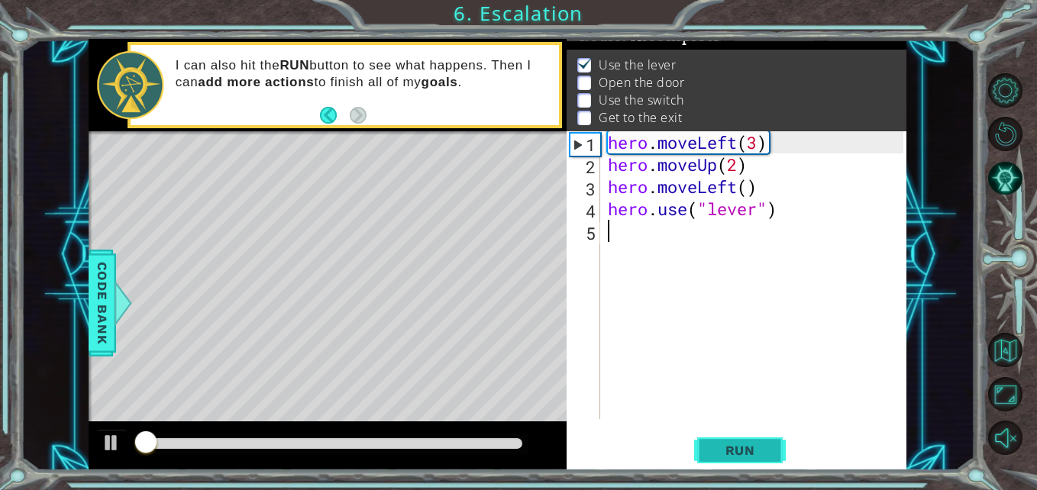
scroll to position [20, 0]
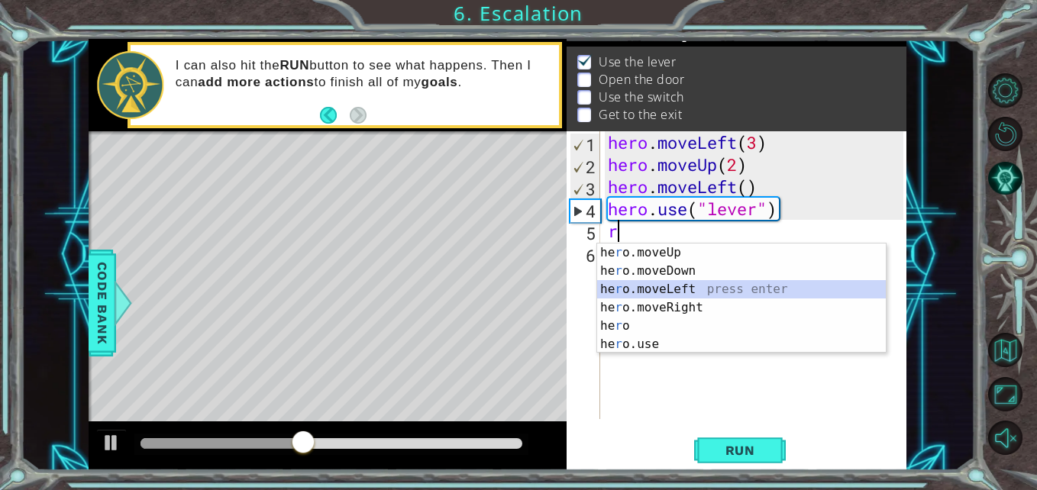
click at [655, 292] on div "he r o.moveUp press enter he r o.moveDown press enter he r o.moveLeft press ent…" at bounding box center [741, 317] width 289 height 147
type textarea "hero.moveLeft(1)"
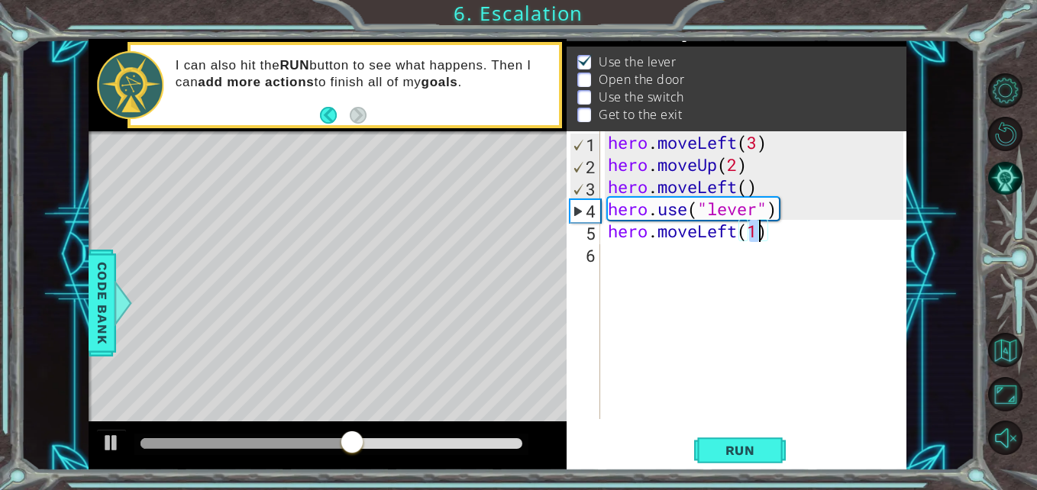
click at [622, 248] on div "hero . moveLeft ( 3 ) hero . moveUp ( 2 ) hero . moveLeft ( ) hero . use ( "lev…" at bounding box center [757, 297] width 305 height 332
type textarea "d"
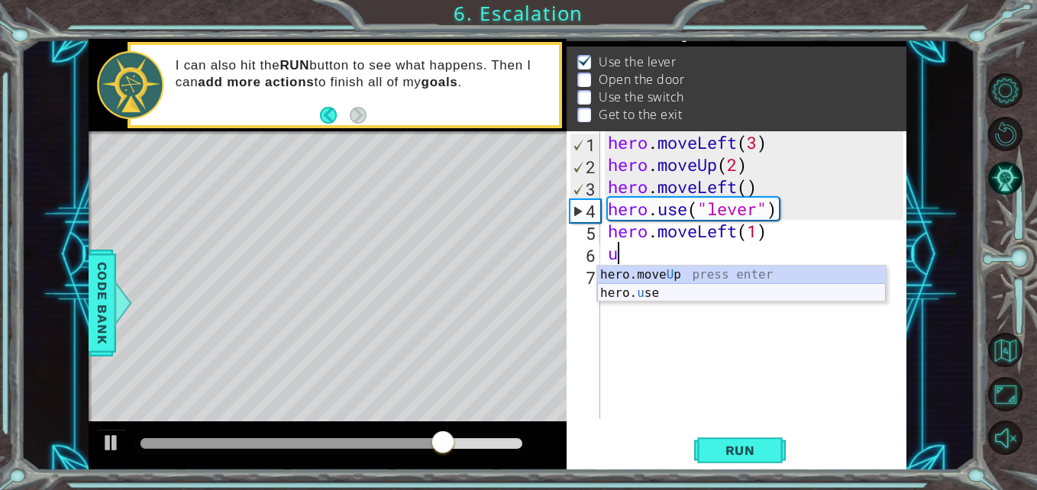
click at [667, 288] on div "hero.move U p press enter hero. u se press enter" at bounding box center [741, 302] width 289 height 73
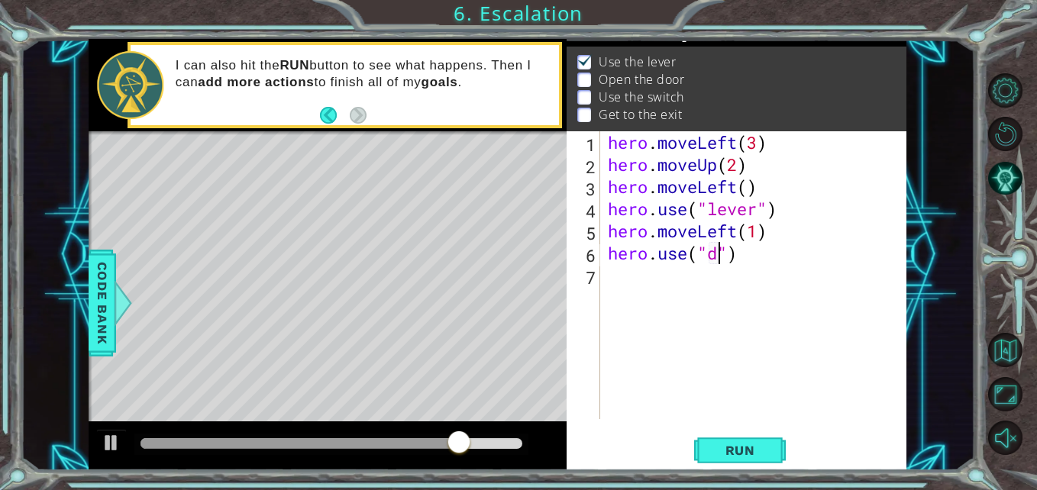
scroll to position [0, 5]
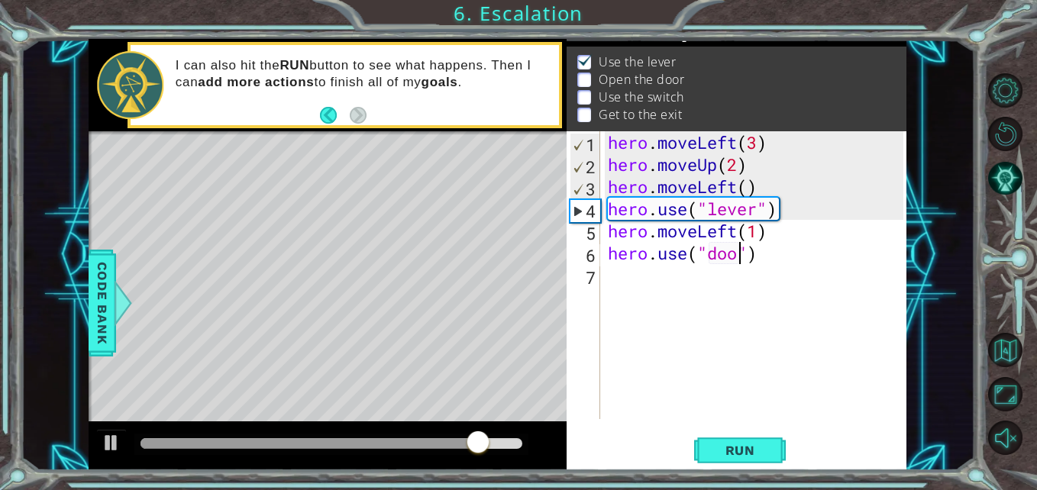
type textarea "hero.use("door")"
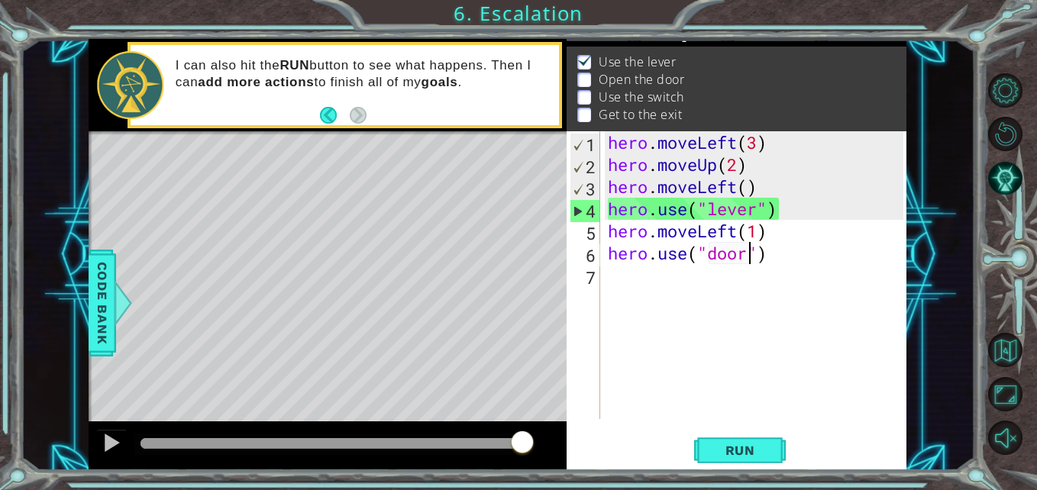
click at [666, 285] on div "hero . moveLeft ( 3 ) hero . moveUp ( 2 ) hero . moveLeft ( ) hero . use ( "lev…" at bounding box center [757, 297] width 305 height 332
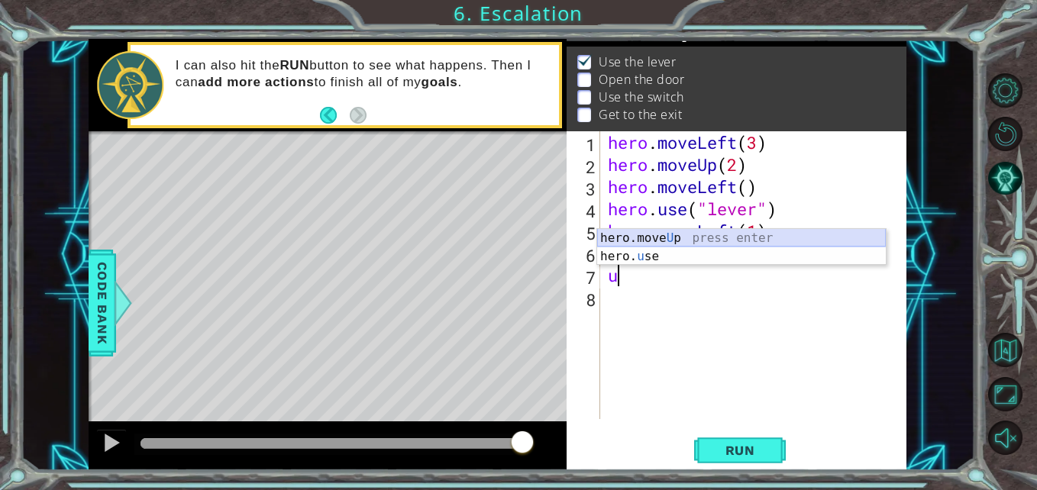
click at [638, 235] on div "hero.move U p press enter hero. u se press enter" at bounding box center [741, 265] width 289 height 73
type textarea "hero.moveUp(1)"
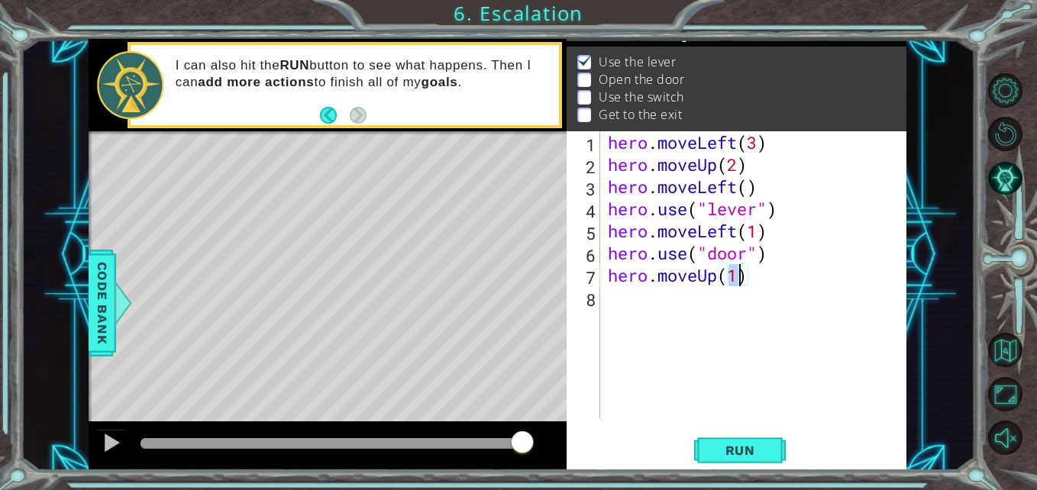
click at [609, 305] on div "hero . moveLeft ( 3 ) hero . moveUp ( 2 ) hero . moveLeft ( ) hero . use ( "lev…" at bounding box center [757, 297] width 305 height 332
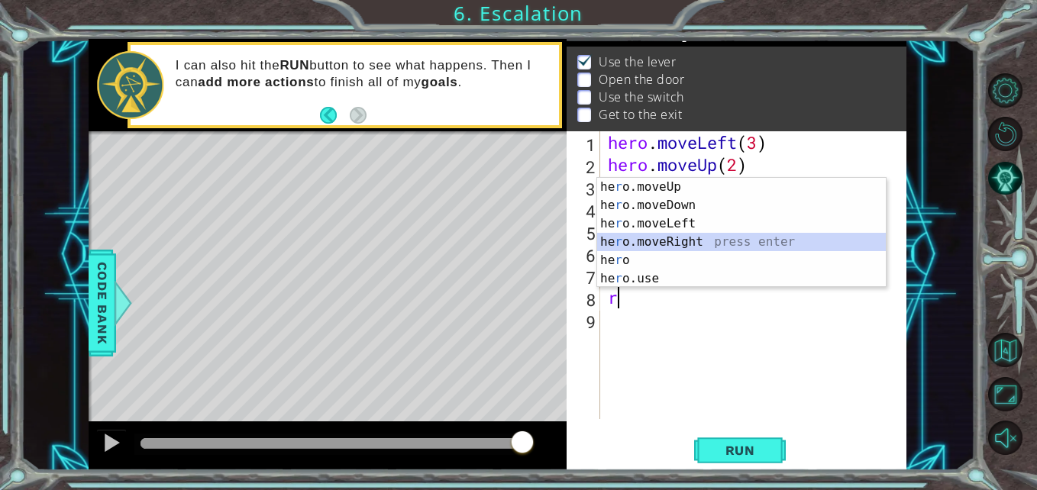
click at [670, 241] on div "he r o.moveUp press enter he r o.moveDown press enter he r o.moveLeft press ent…" at bounding box center [741, 251] width 289 height 147
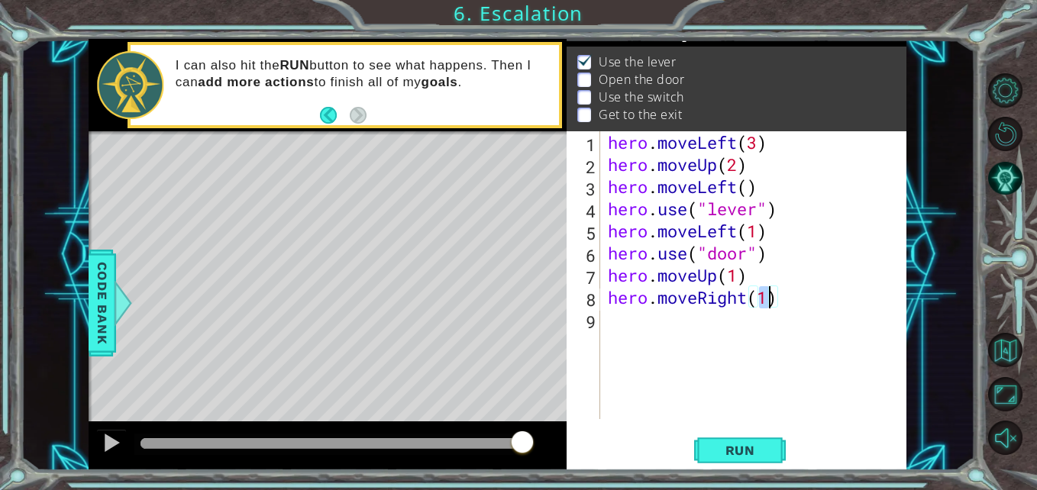
type textarea "hero.moveRight(2)"
click at [765, 307] on div "hero . moveLeft ( 3 ) hero . moveUp ( 2 ) hero . moveLeft ( ) hero . use ( "lev…" at bounding box center [757, 297] width 305 height 332
click at [760, 315] on div "hero . moveLeft ( 3 ) hero . moveUp ( 2 ) hero . moveLeft ( ) hero . use ( "lev…" at bounding box center [757, 297] width 305 height 332
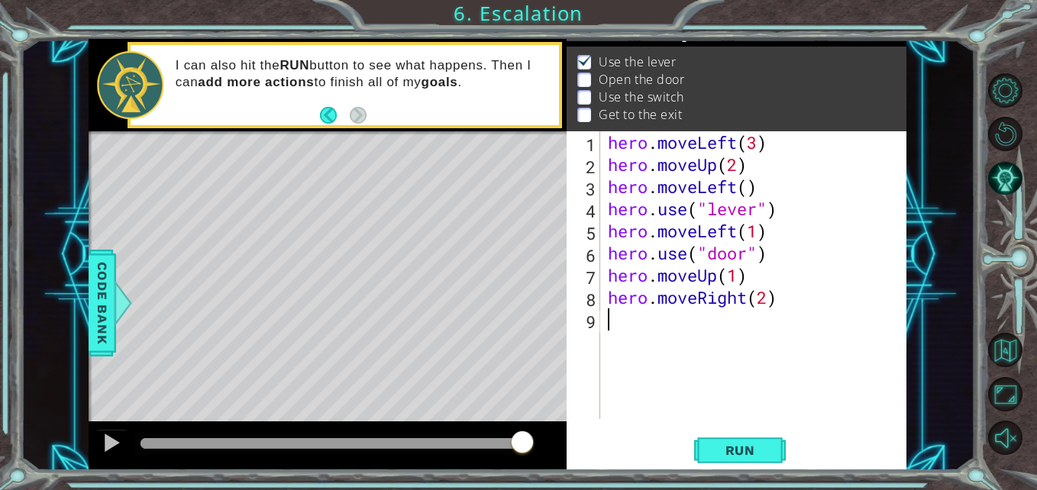
type textarea "l"
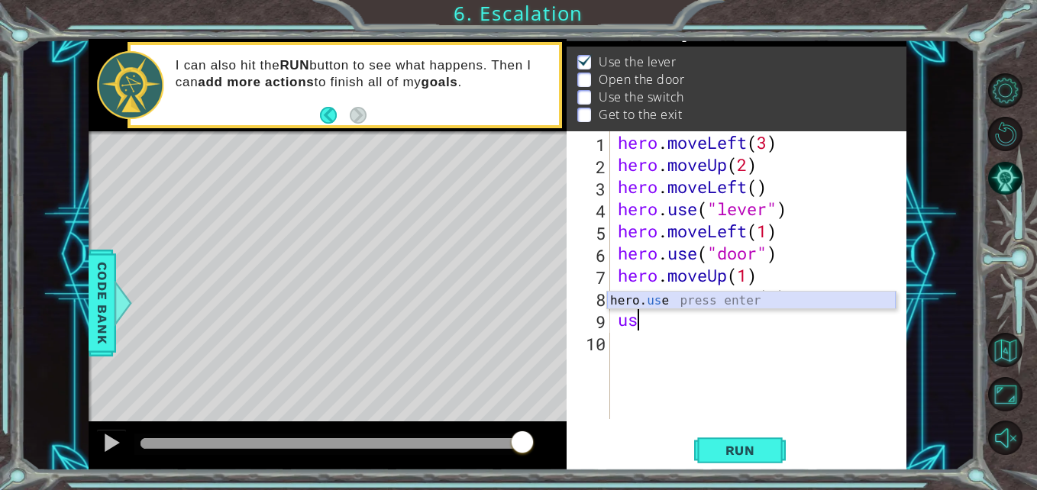
click at [654, 299] on div "hero. us e press enter" at bounding box center [751, 319] width 289 height 55
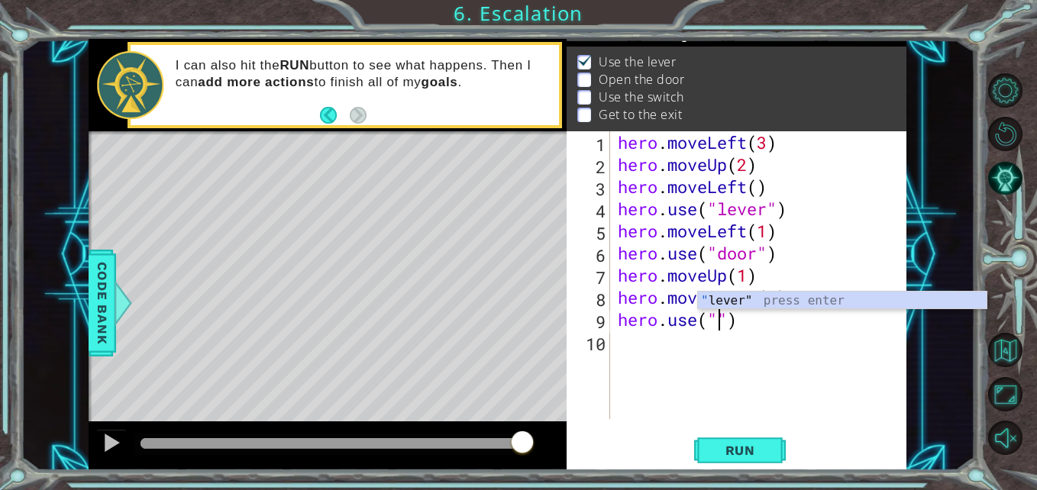
scroll to position [0, 5]
click at [760, 300] on div "" lever" press enter" at bounding box center [842, 319] width 289 height 55
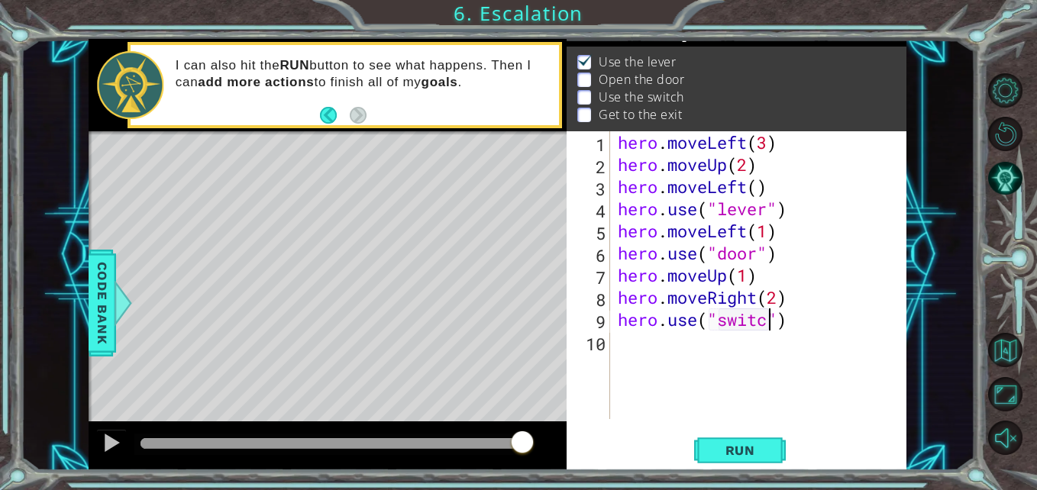
type textarea "hero.use("switch")"
click at [657, 363] on div "hero . moveLeft ( 3 ) hero . moveUp ( 2 ) hero . moveLeft ( ) hero . use ( "lev…" at bounding box center [763, 297] width 296 height 332
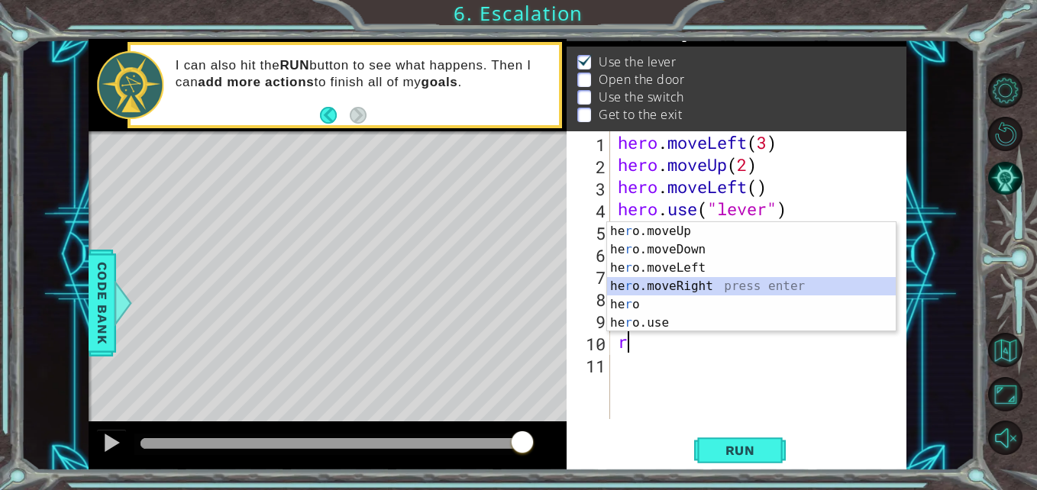
click at [706, 281] on div "he r o.moveUp press enter he r o.moveDown press enter he r o.moveLeft press ent…" at bounding box center [751, 295] width 289 height 147
type textarea "hero.moveRight(1)"
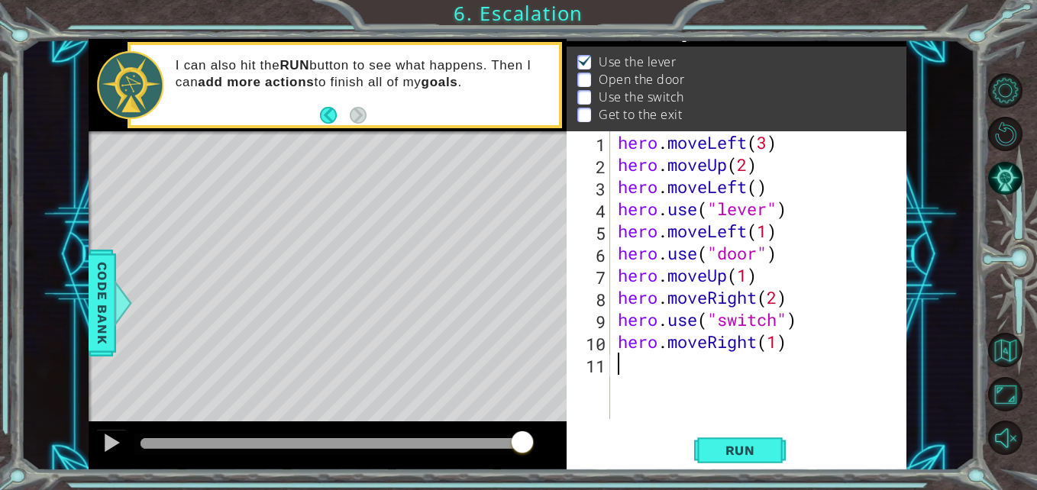
click at [661, 372] on div "hero . moveLeft ( 3 ) hero . moveUp ( 2 ) hero . moveLeft ( ) hero . use ( "lev…" at bounding box center [763, 297] width 296 height 332
type textarea "g"
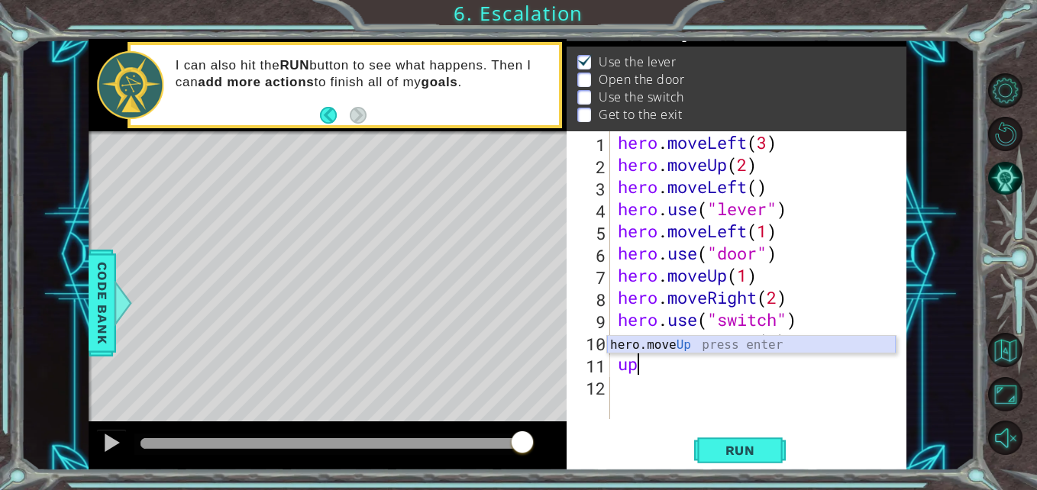
click at [648, 341] on div "hero.move Up press enter" at bounding box center [751, 363] width 289 height 55
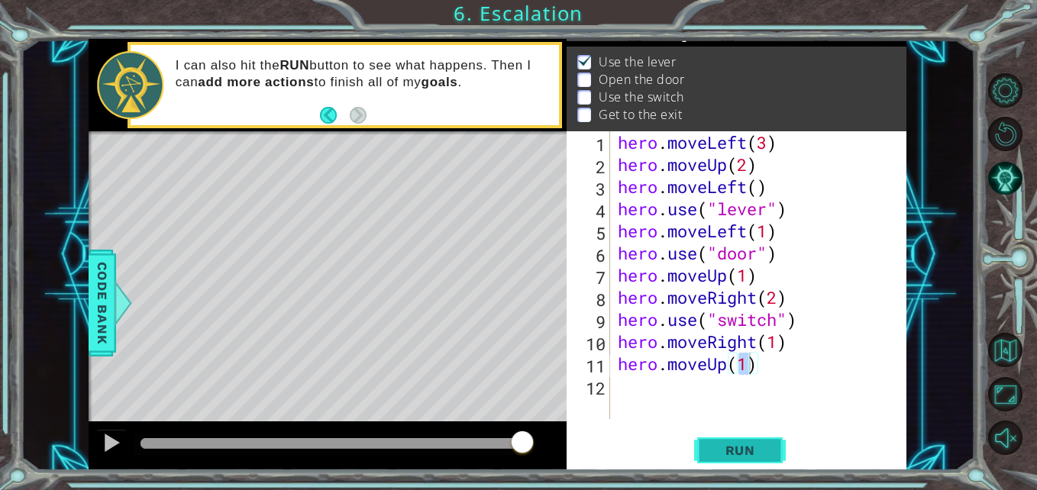
click at [770, 457] on span "Run" at bounding box center [740, 450] width 60 height 15
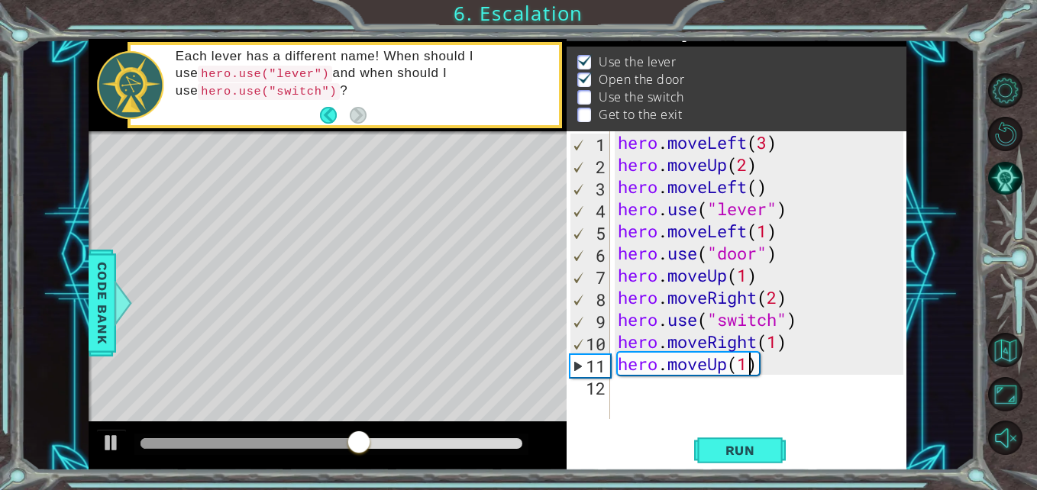
click at [727, 342] on div "hero . moveLeft ( 3 ) hero . moveUp ( 2 ) hero . moveLeft ( ) hero . use ( "lev…" at bounding box center [763, 297] width 296 height 332
click at [735, 452] on span "Run" at bounding box center [740, 450] width 60 height 15
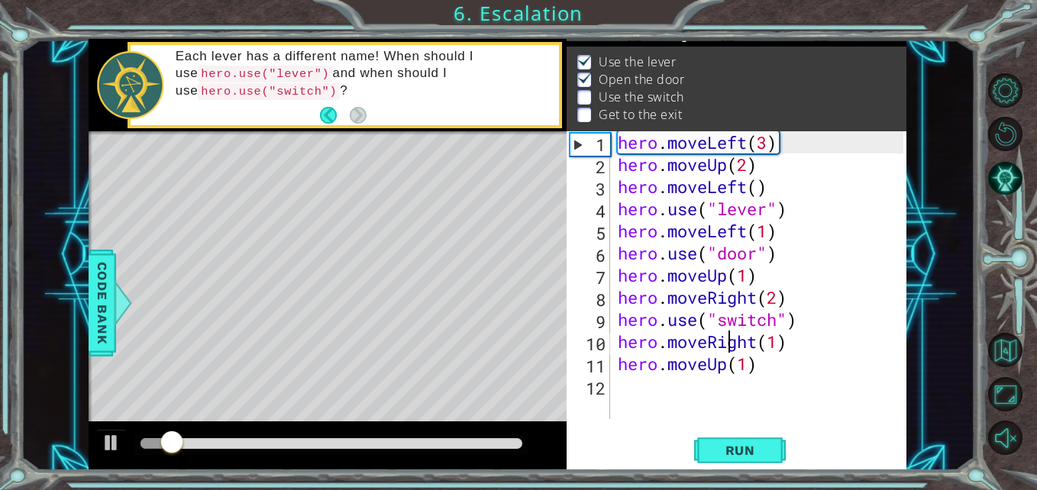
click at [776, 296] on div "hero . moveLeft ( 3 ) hero . moveUp ( 2 ) hero . moveLeft ( ) hero . use ( "lev…" at bounding box center [763, 297] width 296 height 332
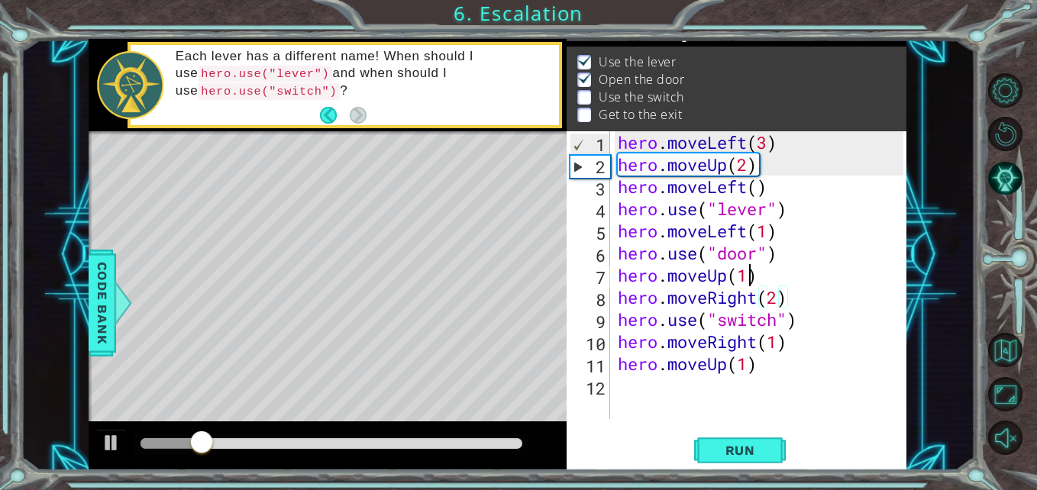
click at [751, 275] on div "hero . moveLeft ( 3 ) hero . moveUp ( 2 ) hero . moveLeft ( ) hero . use ( "lev…" at bounding box center [763, 297] width 296 height 332
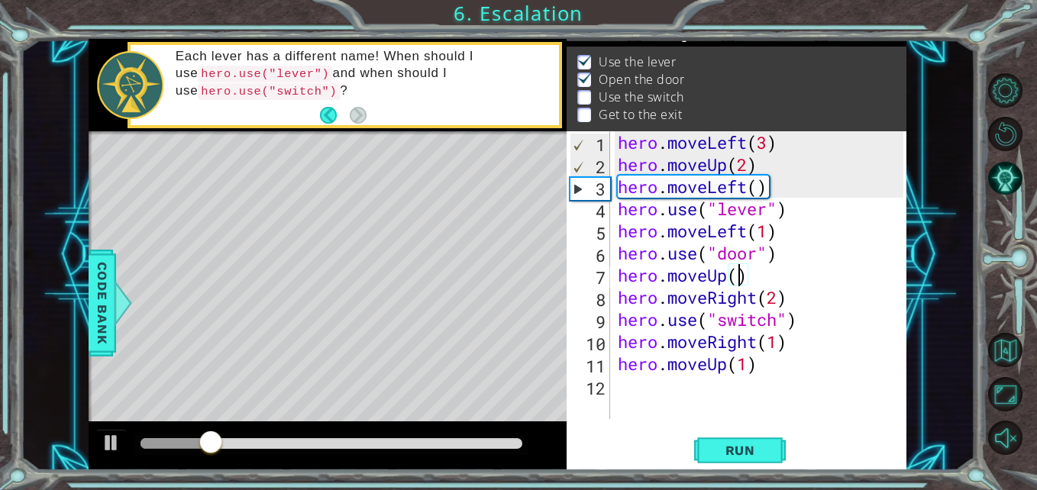
type textarea "hero.moveUp(2)"
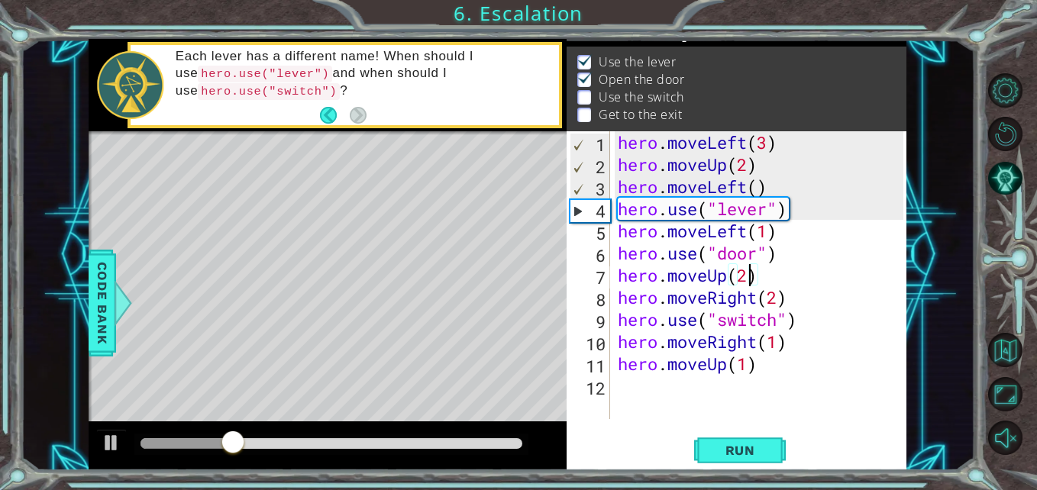
click at [830, 386] on div "hero . moveLeft ( 3 ) hero . moveUp ( 2 ) hero . moveLeft ( ) hero . use ( "lev…" at bounding box center [763, 297] width 296 height 332
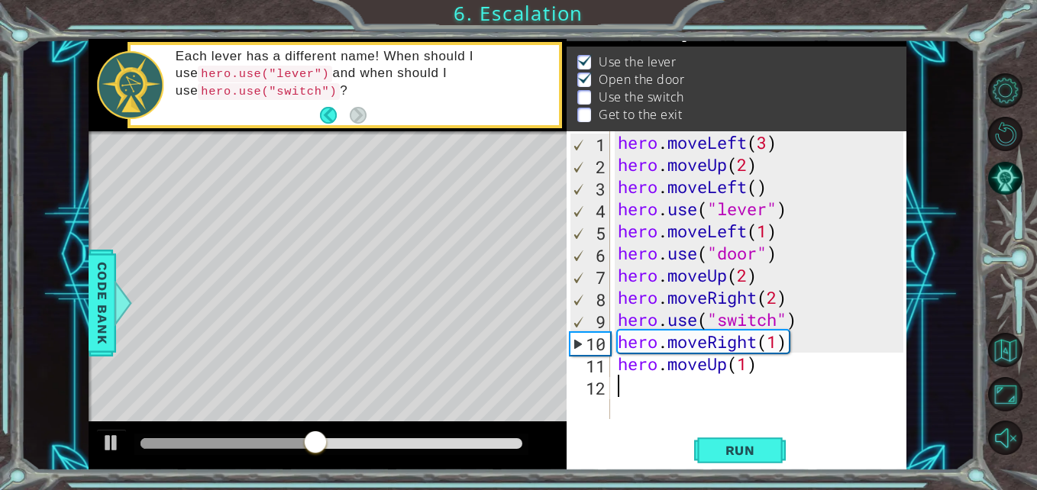
click at [754, 273] on div "hero . moveLeft ( 3 ) hero . moveUp ( 2 ) hero . moveLeft ( ) hero . use ( "lev…" at bounding box center [763, 297] width 296 height 332
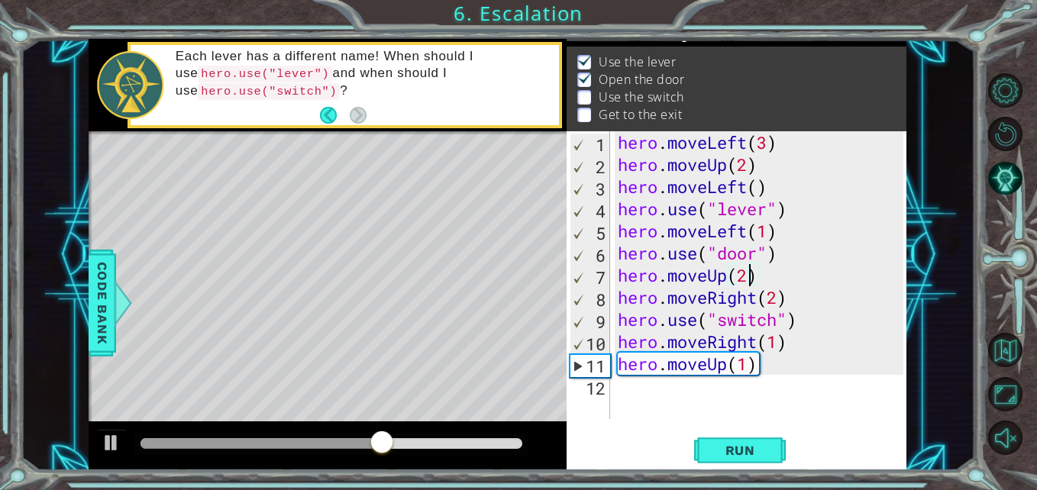
click at [752, 279] on div "hero . moveLeft ( 3 ) hero . moveUp ( 2 ) hero . moveLeft ( ) hero . use ( "lev…" at bounding box center [763, 297] width 296 height 332
click at [743, 373] on div "hero . moveLeft ( 3 ) hero . moveUp ( 2 ) hero . moveLeft ( ) hero . use ( "lev…" at bounding box center [763, 297] width 296 height 332
click at [754, 372] on div "hero . moveLeft ( 3 ) hero . moveUp ( 2 ) hero . moveLeft ( ) hero . use ( "lev…" at bounding box center [763, 297] width 296 height 332
type textarea "hero.moveUp(1)"
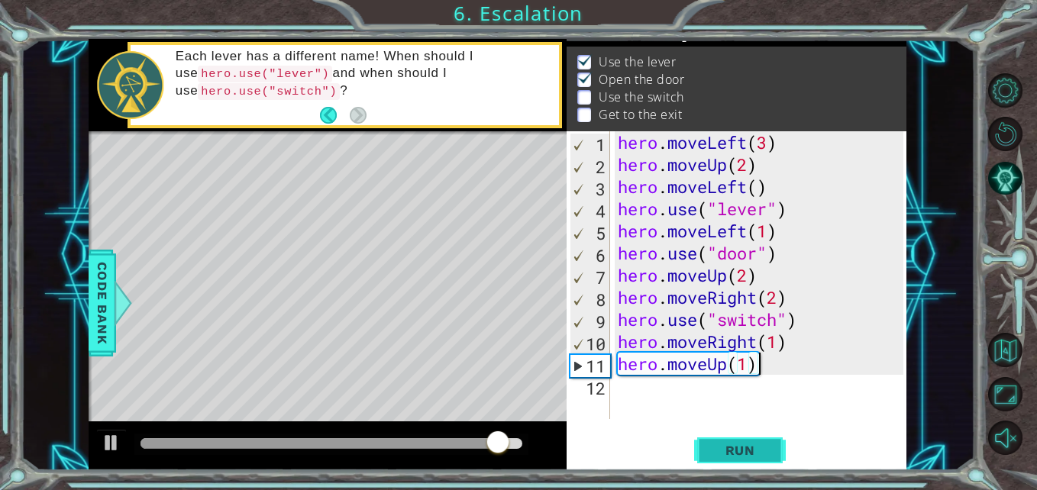
click at [733, 464] on button "Run" at bounding box center [740, 451] width 92 height 34
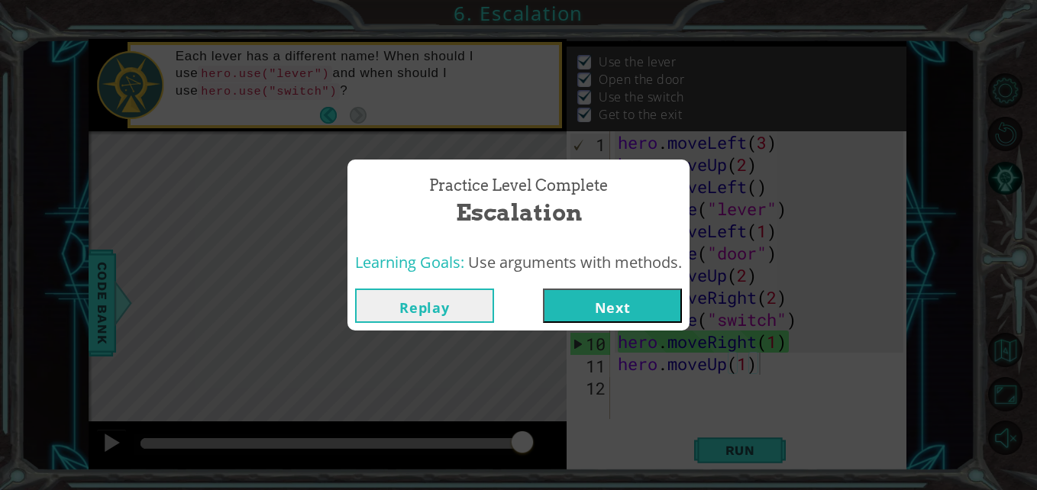
click at [628, 302] on button "Next" at bounding box center [612, 306] width 139 height 34
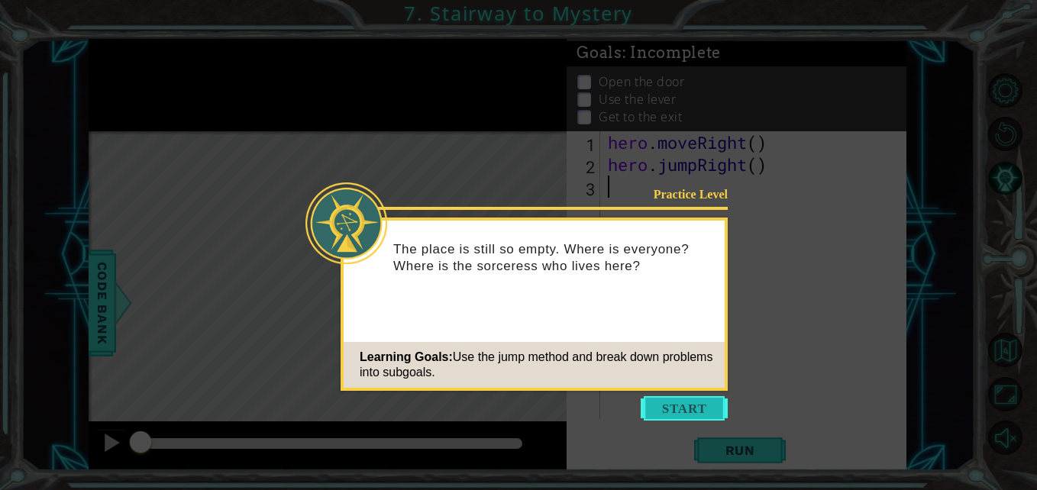
click at [709, 400] on button "Start" at bounding box center [684, 408] width 87 height 24
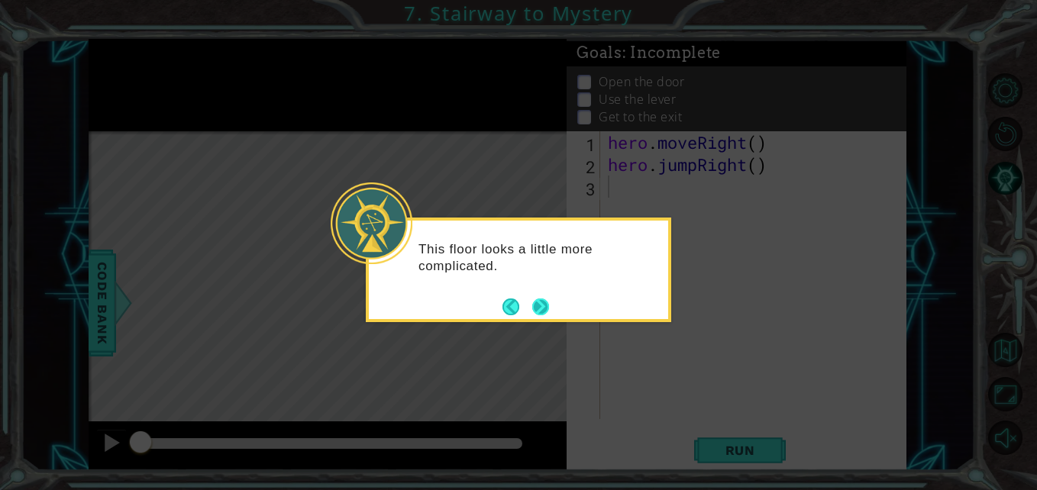
click at [538, 307] on button "Next" at bounding box center [540, 307] width 17 height 17
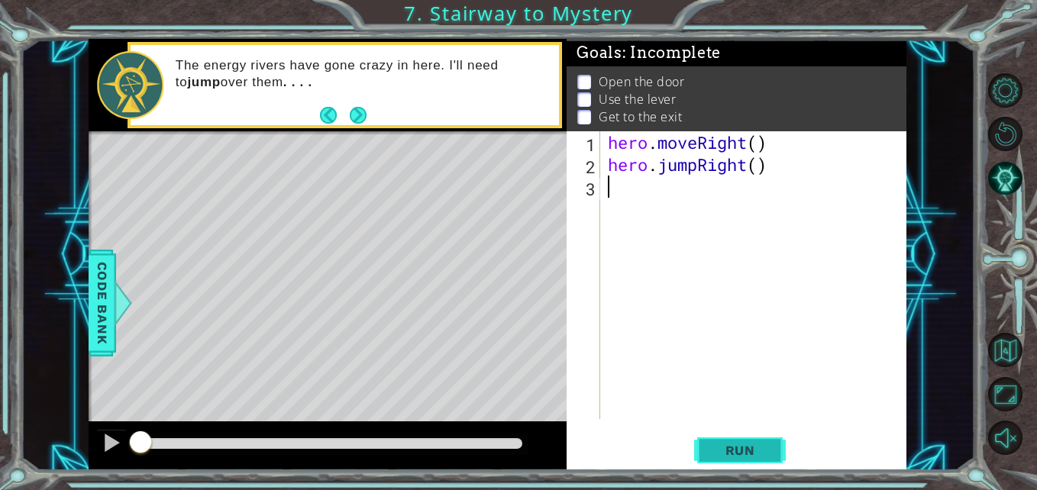
click at [753, 454] on span "Run" at bounding box center [740, 450] width 60 height 15
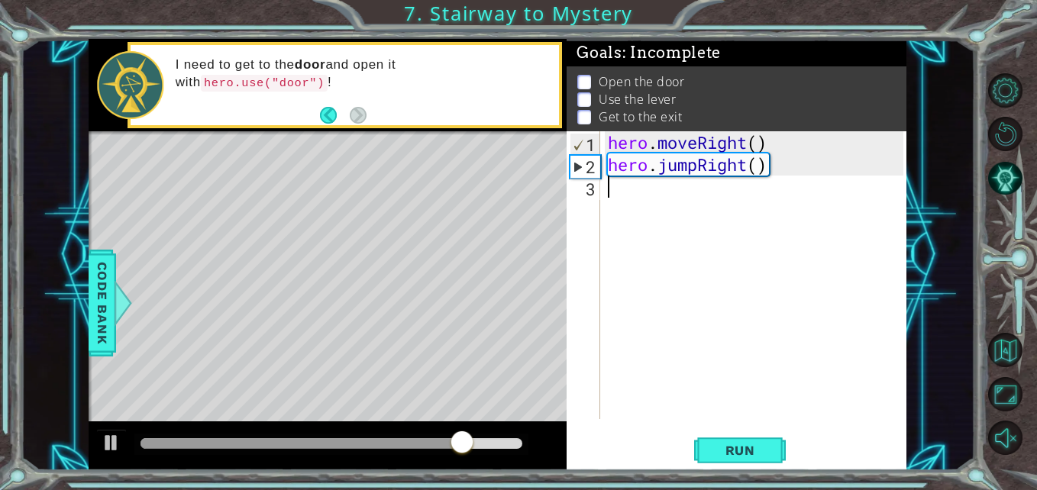
type textarea "h"
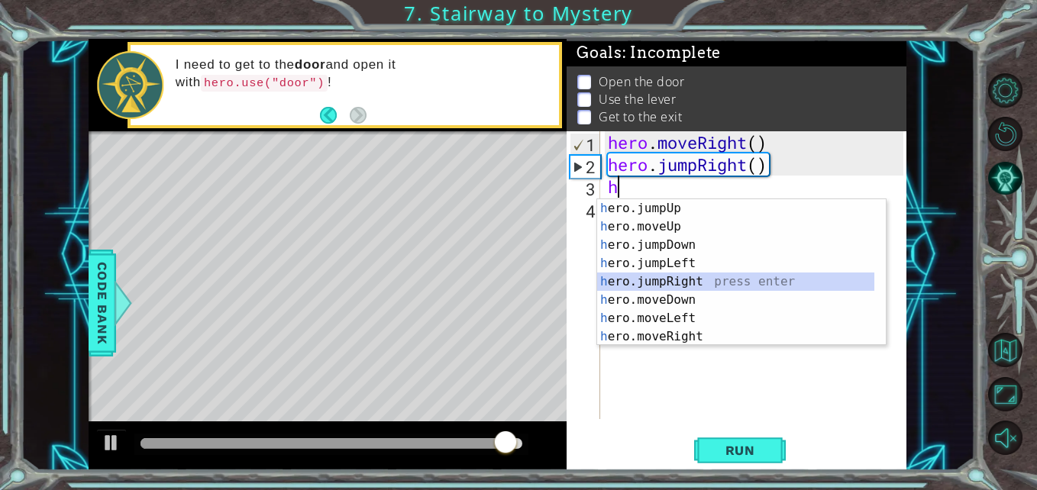
click at [678, 283] on div "h ero.jumpUp press enter h ero.moveUp press enter h ero.jumpDown press enter h …" at bounding box center [735, 290] width 277 height 183
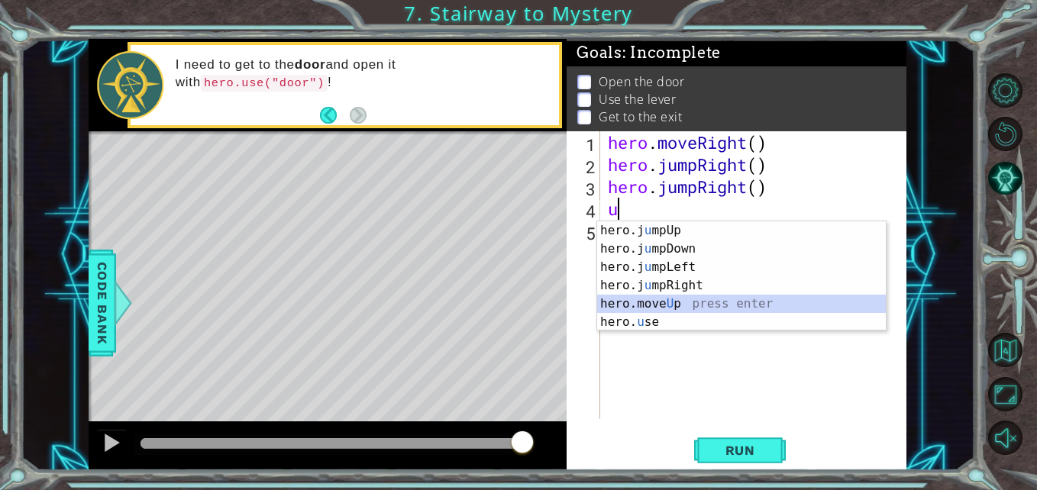
click at [676, 301] on div "hero.j u mpUp press enter hero.j u mpDown press enter hero.j u mpLeft press ent…" at bounding box center [741, 294] width 289 height 147
type textarea "hero.moveUp(1)"
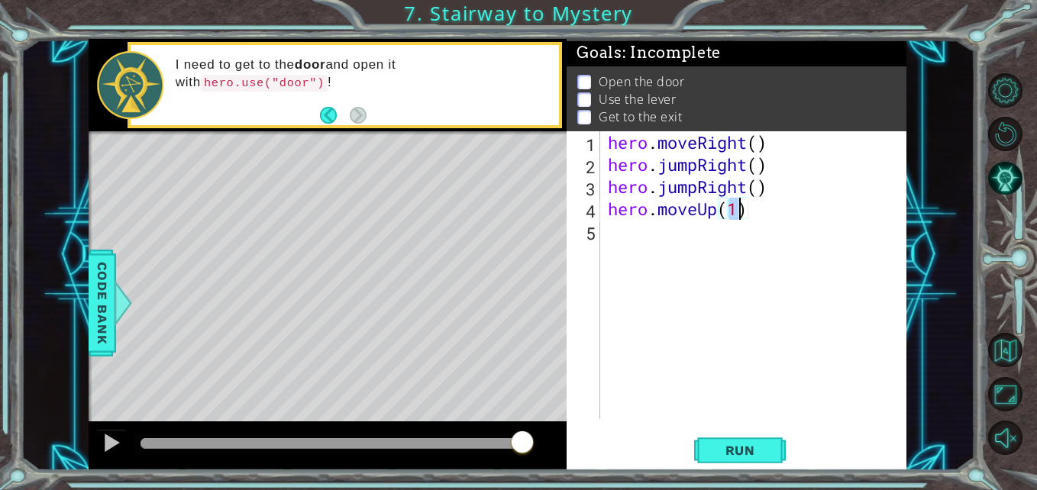
click at [644, 238] on div "hero . moveRight ( ) hero . jumpRight ( ) hero . jumpRight ( ) hero . moveUp ( …" at bounding box center [757, 297] width 305 height 332
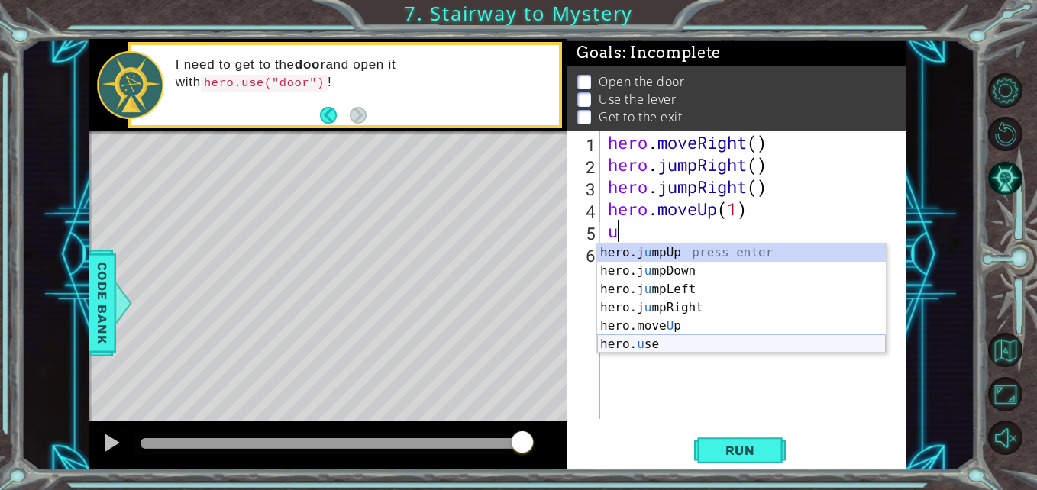
click at [659, 338] on div "hero.j u mpUp press enter hero.j u mpDown press enter hero.j u mpLeft press ent…" at bounding box center [741, 317] width 289 height 147
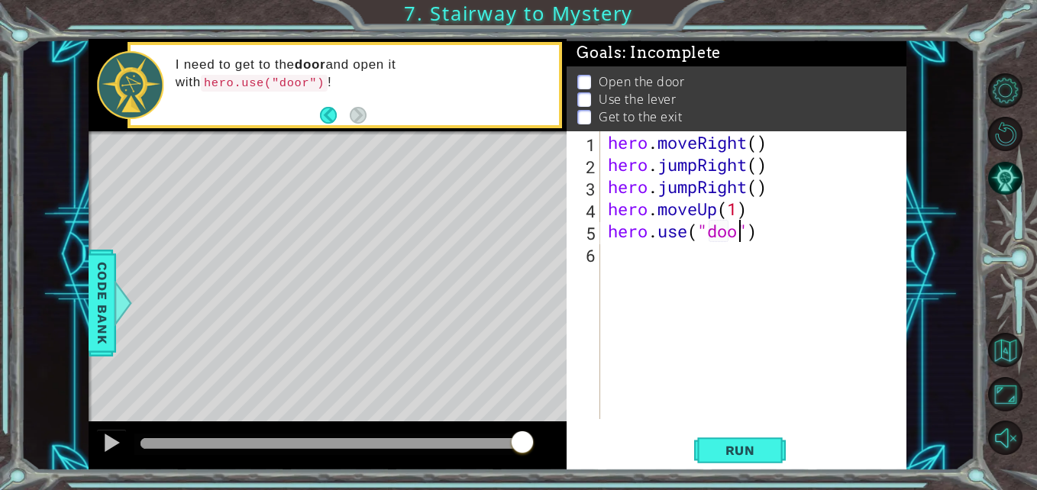
type textarea "hero.use("door")"
click at [634, 263] on div "hero . moveRight ( ) hero . jumpRight ( ) hero . jumpRight ( ) hero . moveUp ( …" at bounding box center [757, 297] width 305 height 332
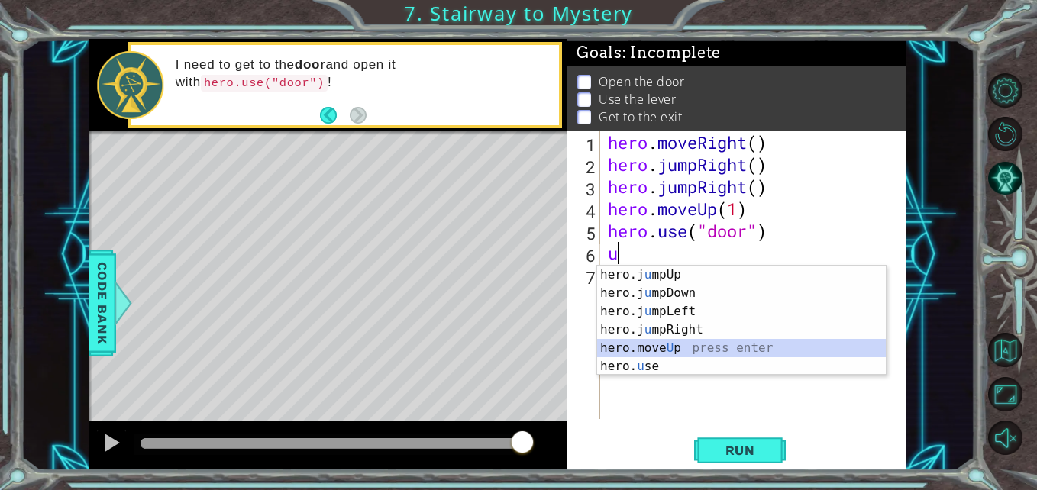
click at [673, 344] on div "hero.j u mpUp press enter hero.j u mpDown press enter hero.j u mpLeft press ent…" at bounding box center [741, 339] width 289 height 147
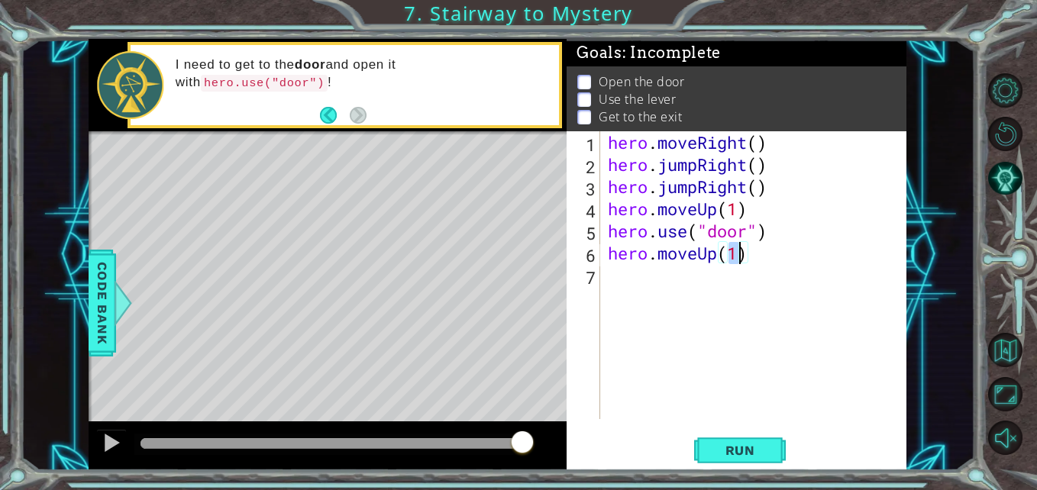
type textarea "hero.moveUp(2)"
click at [652, 279] on div "hero . moveRight ( ) hero . jumpRight ( ) hero . jumpRight ( ) hero . moveUp ( …" at bounding box center [757, 297] width 305 height 332
type textarea "l"
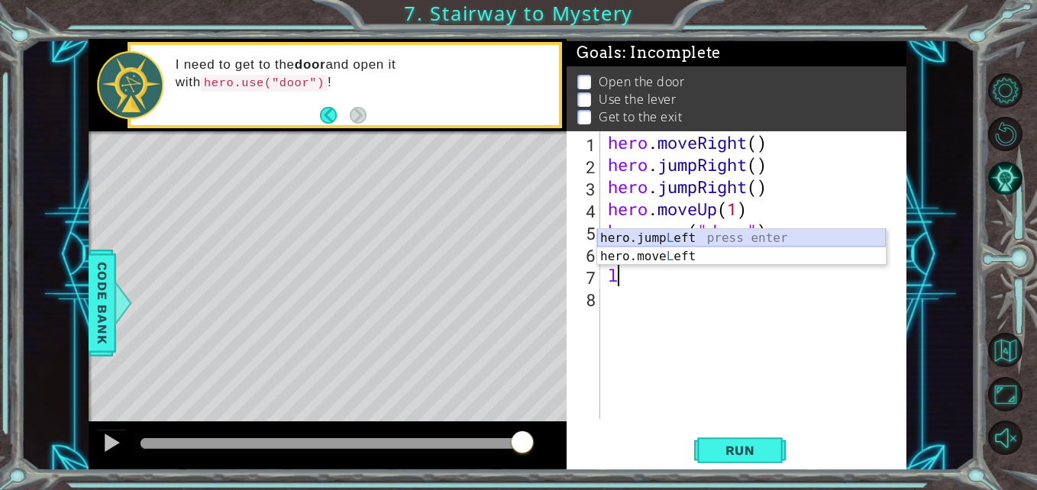
click at [654, 232] on div "hero.jump L eft press enter hero.move L eft press enter" at bounding box center [741, 265] width 289 height 73
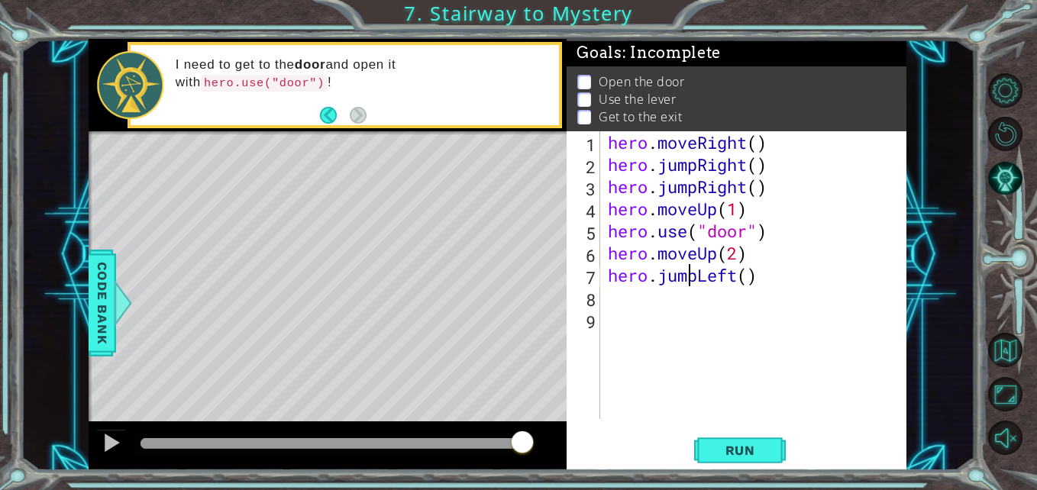
click at [691, 277] on div "hero . moveRight ( ) hero . jumpRight ( ) hero . jumpRight ( ) hero . moveUp ( …" at bounding box center [757, 297] width 305 height 332
click at [700, 278] on div "hero . moveRight ( ) hero . jumpRight ( ) hero . jumpRight ( ) hero . moveUp ( …" at bounding box center [757, 297] width 305 height 332
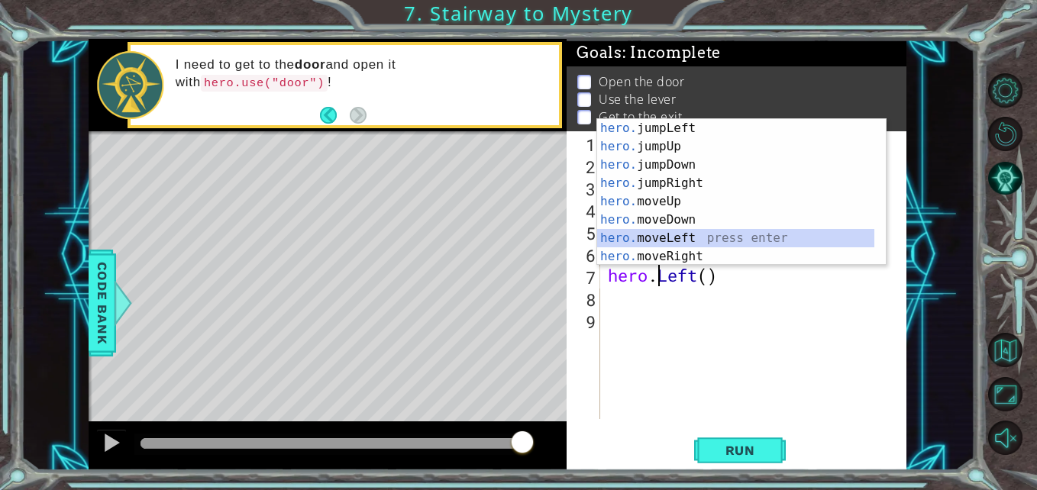
click at [683, 230] on div "hero. jumpLeft press enter hero. jumpUp press enter hero. jumpDown press enter …" at bounding box center [735, 210] width 277 height 183
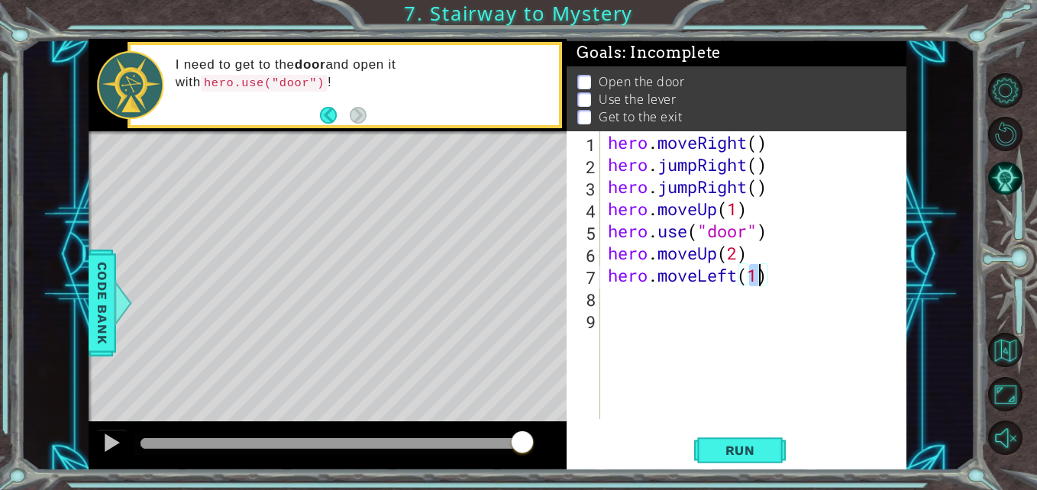
scroll to position [0, 7]
click at [756, 195] on div "hero . moveRight ( ) hero . jumpRight ( ) hero . jumpRight ( ) hero . moveUp ( …" at bounding box center [757, 297] width 305 height 332
click at [762, 196] on div "hero . moveRight ( ) hero . jumpRight ( ) hero . jumpRight ( ) hero . moveUp ( …" at bounding box center [757, 297] width 305 height 332
click at [772, 191] on div "hero . moveRight ( ) hero . jumpRight ( ) hero . jumpRight ( ) hero . moveUp ( …" at bounding box center [757, 297] width 305 height 332
click at [698, 188] on div "hero . moveRight ( ) hero . jumpRight ( ) hero . jumpRight ( ) hero . moveUp ( …" at bounding box center [757, 297] width 305 height 332
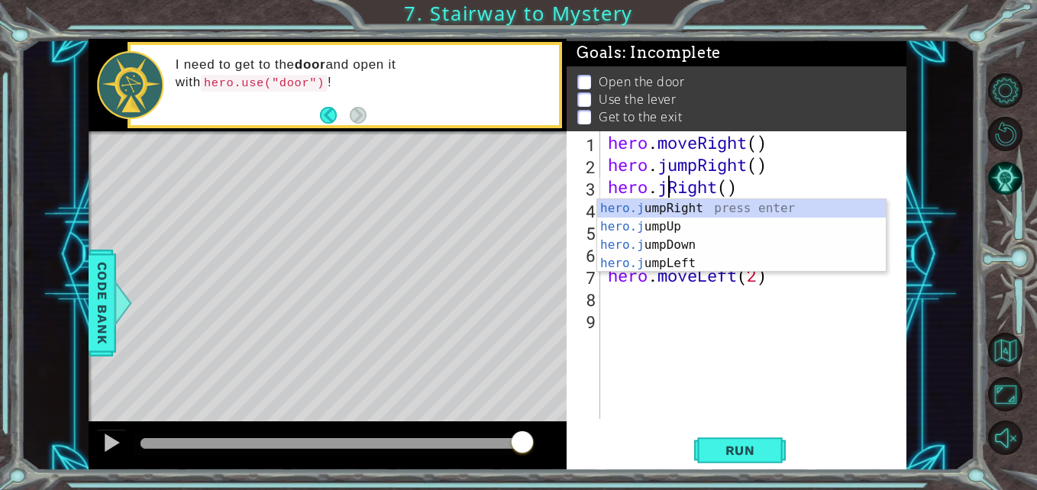
scroll to position [0, 5]
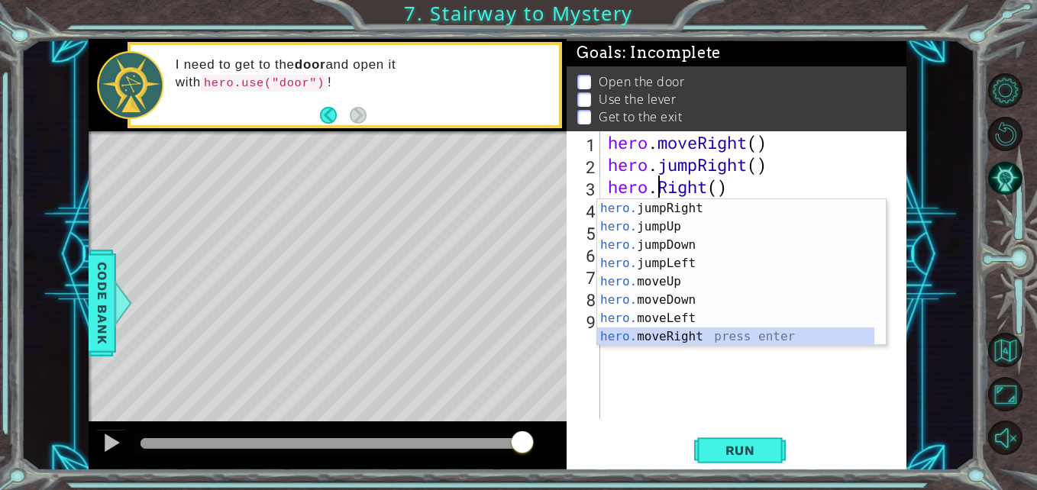
click at [693, 336] on div "hero. jumpRight press enter hero. jumpUp press enter hero. jumpDown press enter…" at bounding box center [735, 290] width 277 height 183
type textarea "hero.moveRight(1)"
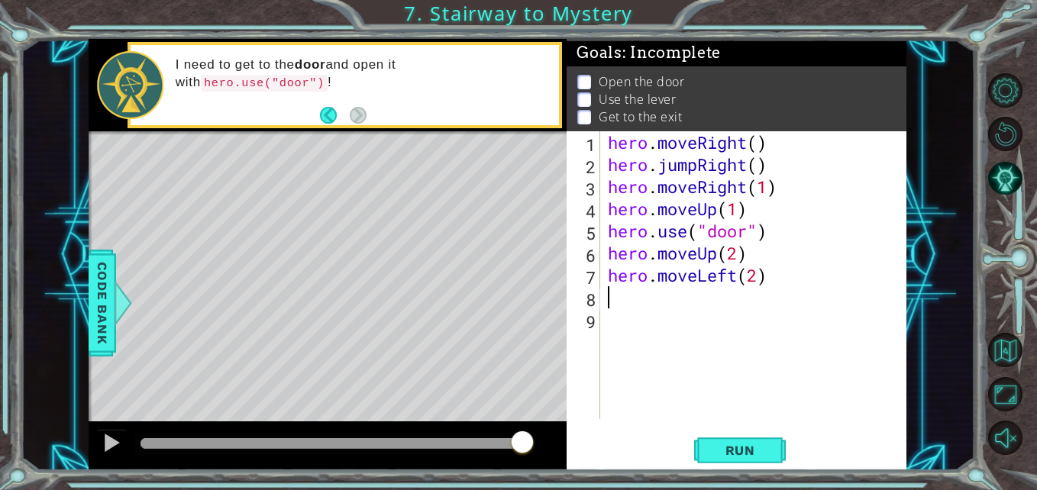
click at [633, 294] on div "hero . moveRight ( ) hero . jumpRight ( ) hero . moveRight ( 1 ) hero . moveUp …" at bounding box center [757, 297] width 305 height 332
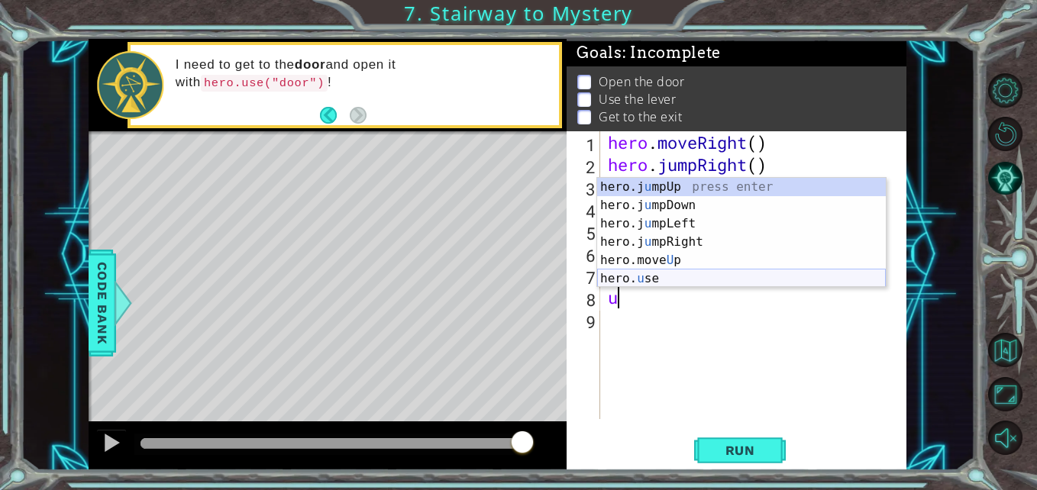
click at [637, 279] on div "hero.j u mpUp press enter hero.j u mpDown press enter hero.j u mpLeft press ent…" at bounding box center [741, 251] width 289 height 147
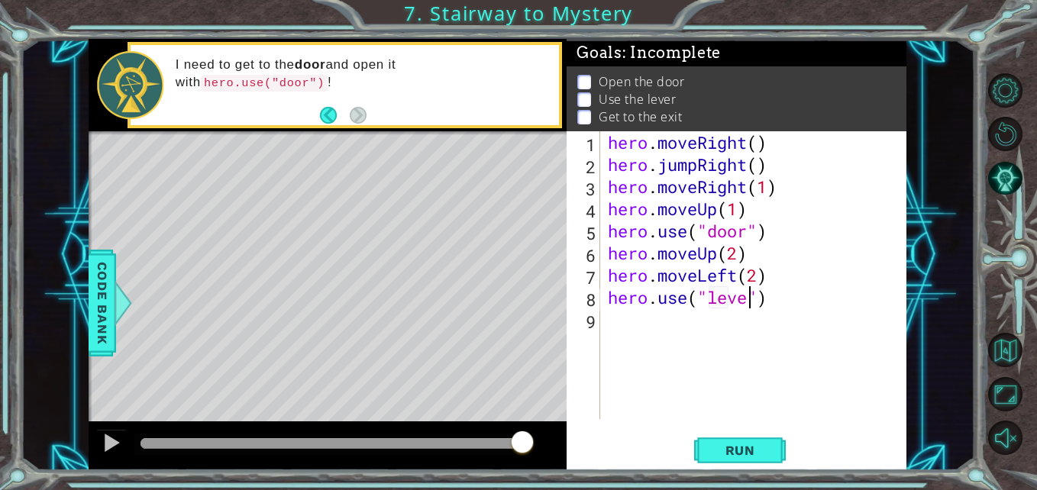
scroll to position [0, 7]
type textarea "hero.use("lever")"
click at [623, 318] on div "hero . moveRight ( ) hero . jumpRight ( ) hero . moveRight ( 1 ) hero . moveUp …" at bounding box center [757, 297] width 305 height 332
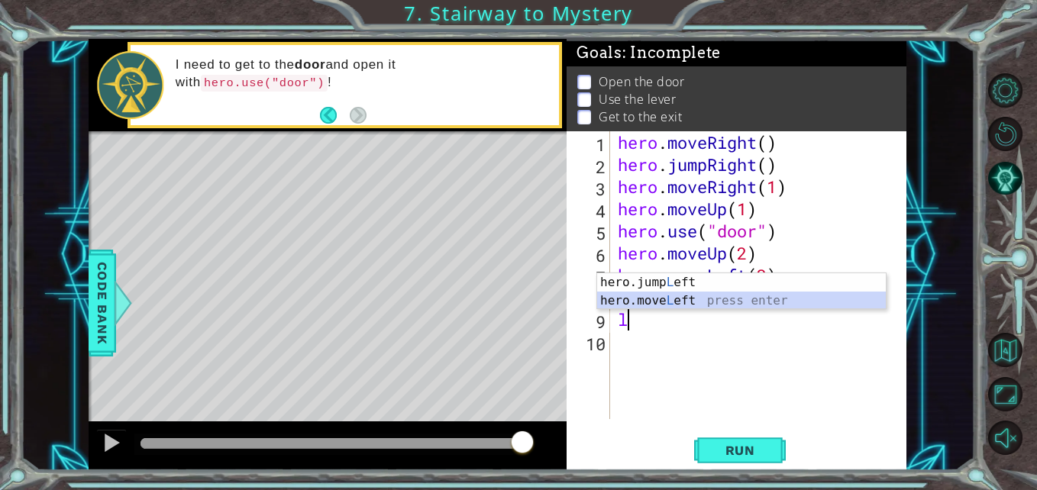
click at [683, 296] on div "hero.jump L eft press enter hero.move L eft press enter" at bounding box center [741, 309] width 289 height 73
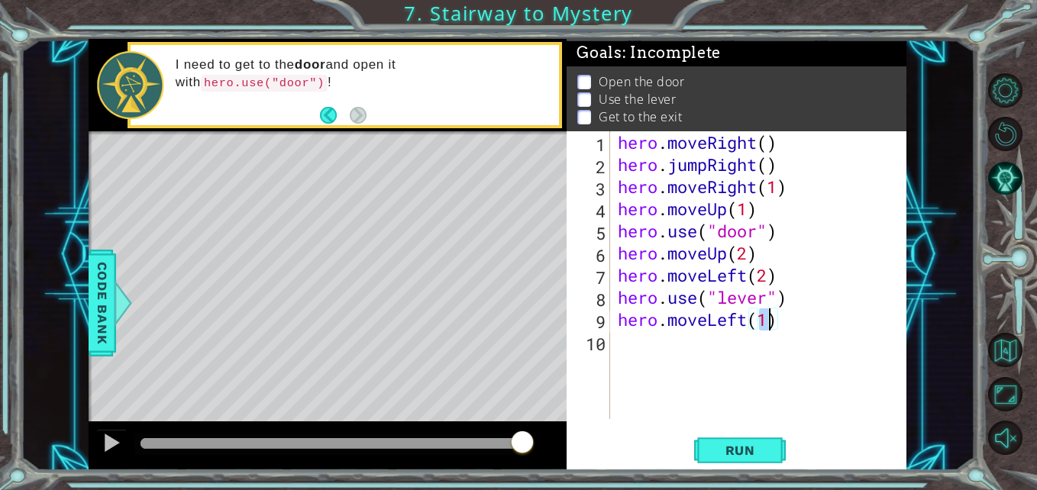
type textarea "hero.moveLeft(2)"
click at [625, 351] on div "hero . moveRight ( ) hero . jumpRight ( ) hero . moveRight ( 1 ) hero . moveUp …" at bounding box center [763, 297] width 296 height 332
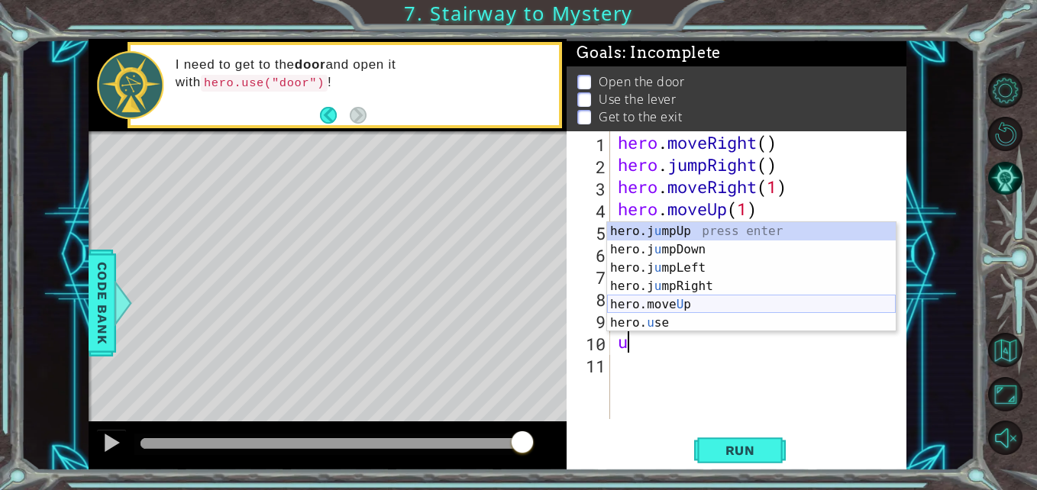
click at [675, 298] on div "hero.j u mpUp press enter hero.j u mpDown press enter hero.j u mpLeft press ent…" at bounding box center [751, 295] width 289 height 147
type textarea "hero.moveUp(1)"
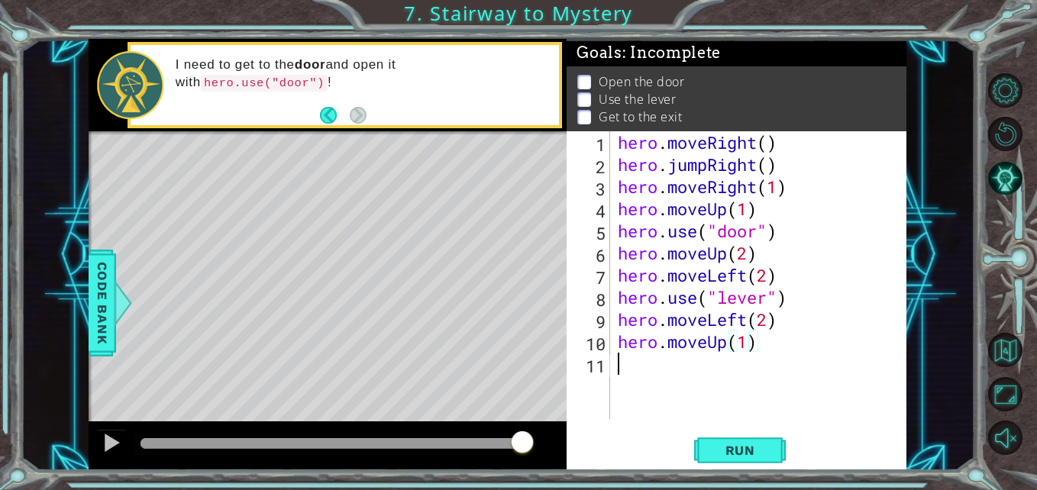
click at [628, 366] on div "hero . moveRight ( ) hero . jumpRight ( ) hero . moveRight ( 1 ) hero . moveUp …" at bounding box center [763, 297] width 296 height 332
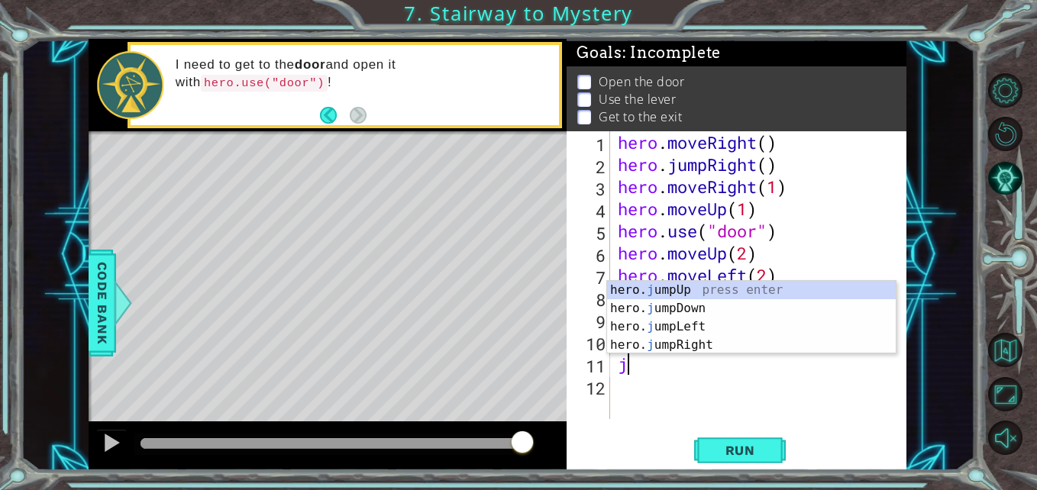
type textarea "ju"
click at [670, 286] on div "hero. ju mpUp press enter hero. ju mpDown press enter hero. [PERSON_NAME] mpLef…" at bounding box center [751, 336] width 289 height 110
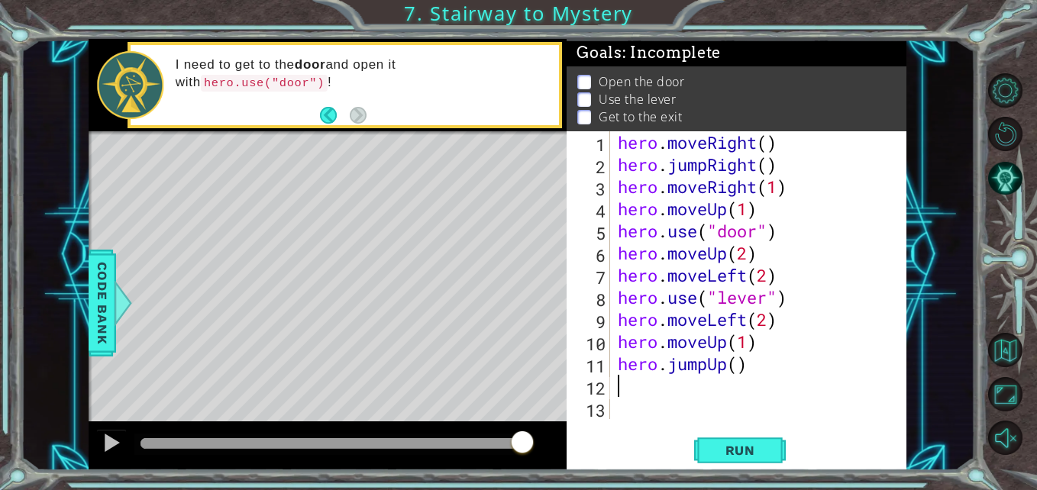
click at [651, 390] on div "hero . moveRight ( ) hero . jumpRight ( ) hero . moveRight ( 1 ) hero . moveUp …" at bounding box center [763, 297] width 296 height 332
click at [738, 348] on div "hero . moveRight ( ) hero . jumpRight ( ) hero . moveRight ( 1 ) hero . moveUp …" at bounding box center [763, 297] width 296 height 332
click at [758, 347] on div "hero . moveRight ( ) hero . jumpRight ( ) hero . moveRight ( 1 ) hero . moveUp …" at bounding box center [763, 297] width 296 height 332
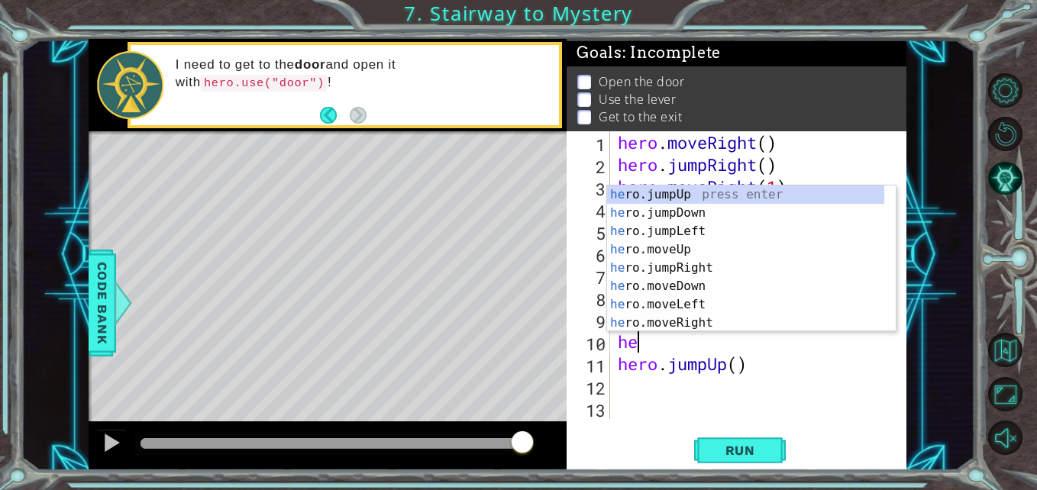
type textarea "h"
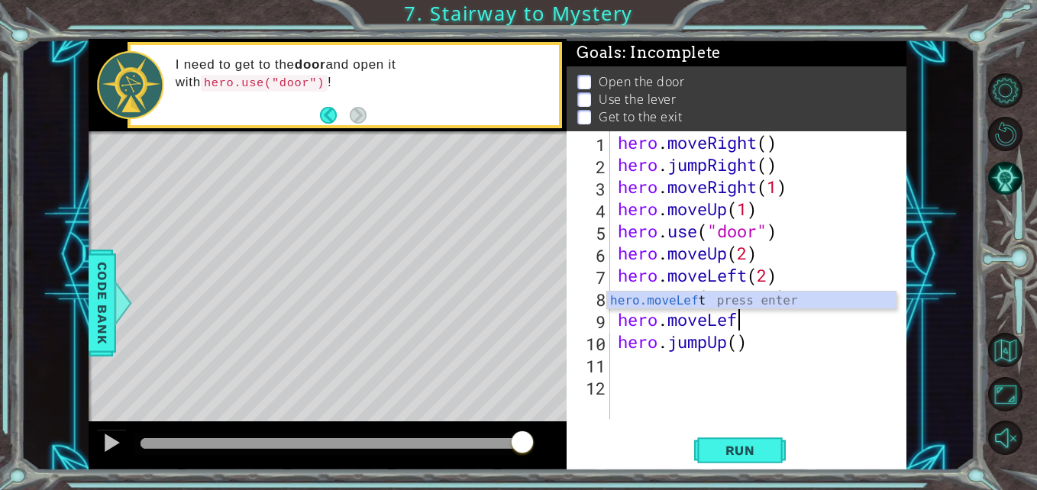
scroll to position [0, 5]
click at [816, 335] on div "hero . moveRight ( ) hero . jumpRight ( ) hero . moveRight ( 1 ) hero . moveUp …" at bounding box center [763, 297] width 296 height 332
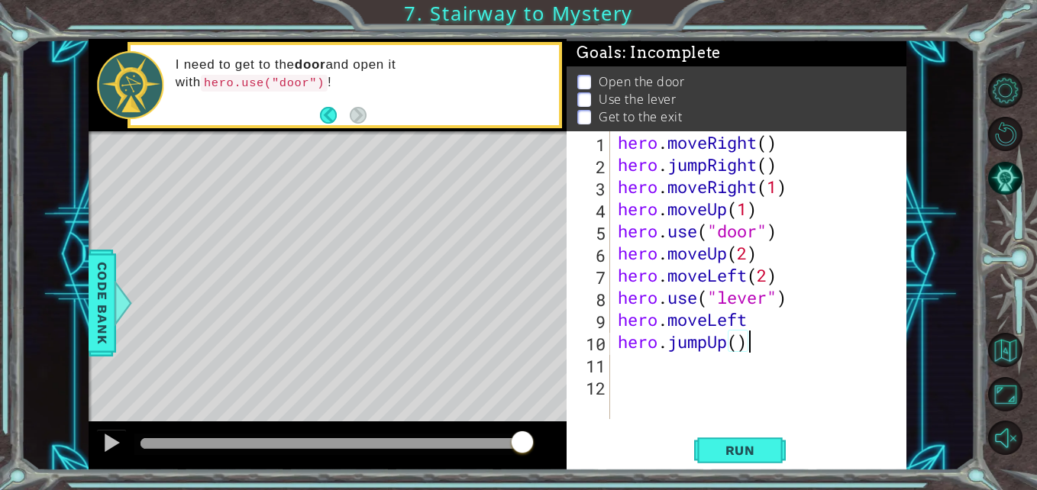
click at [757, 329] on div "hero . moveRight ( ) hero . jumpRight ( ) hero . moveRight ( 1 ) hero . moveUp …" at bounding box center [763, 297] width 296 height 332
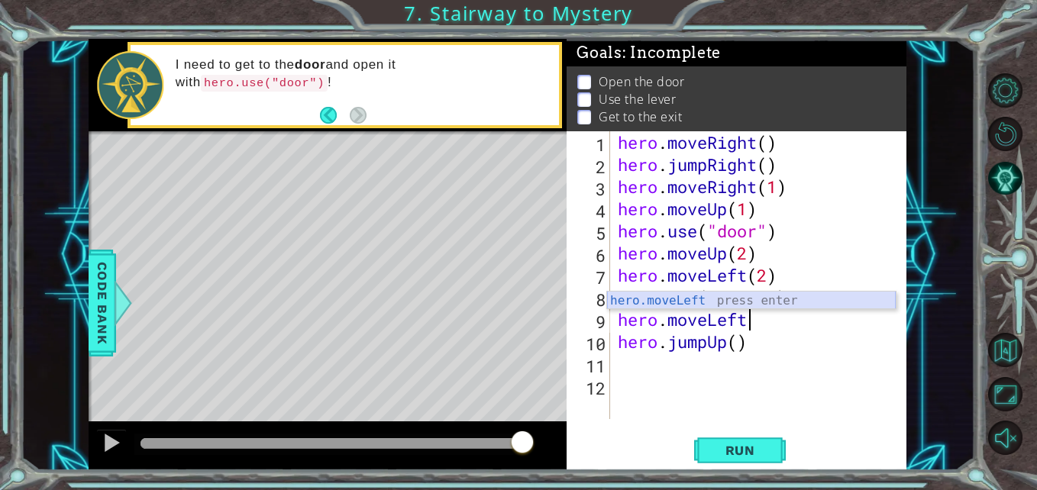
click at [730, 302] on div "hero.moveLeft press enter" at bounding box center [751, 319] width 289 height 55
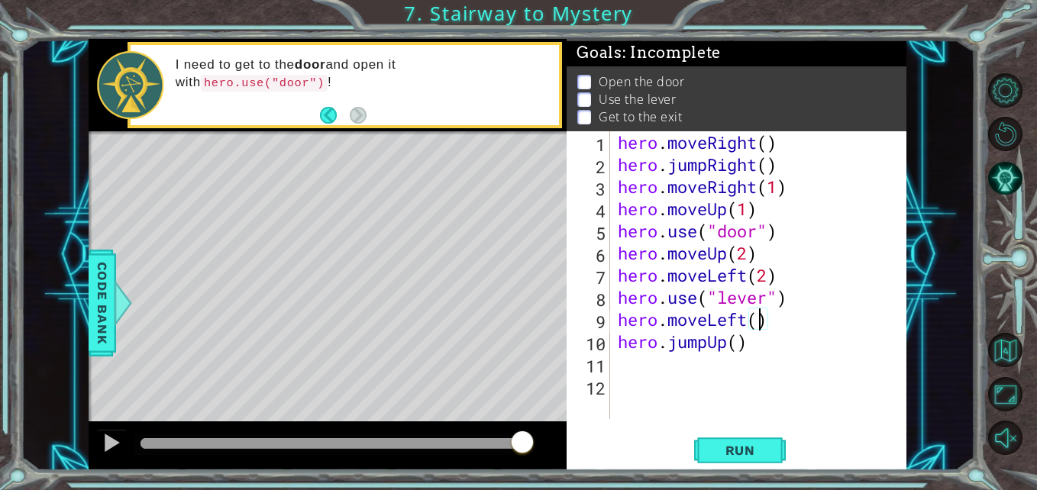
scroll to position [0, 7]
click at [737, 342] on div "hero . moveRight ( ) hero . jumpRight ( ) hero . moveRight ( 1 ) hero . moveUp …" at bounding box center [763, 297] width 296 height 332
type textarea "hero.jumpUp()"
click at [673, 369] on div "hero . moveRight ( ) hero . jumpRight ( ) hero . moveRight ( 1 ) hero . moveUp …" at bounding box center [763, 297] width 296 height 332
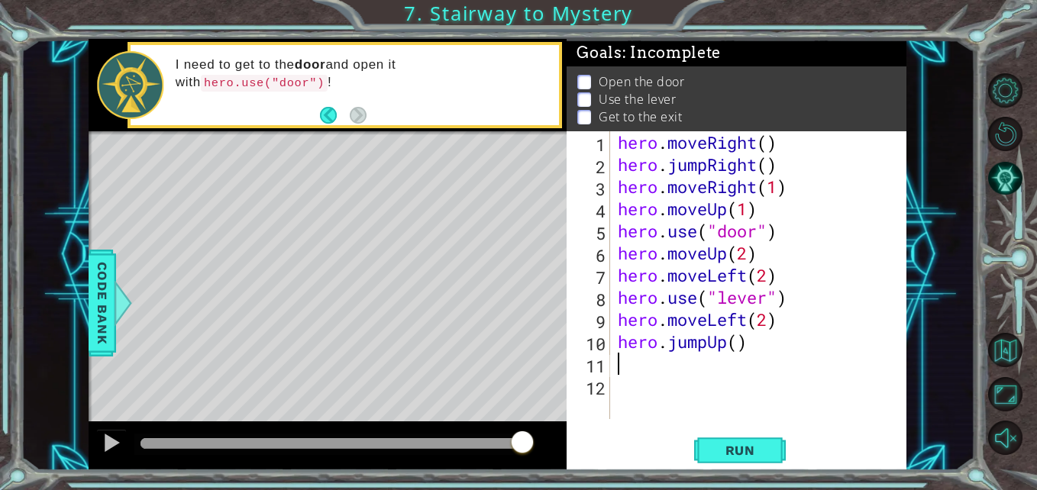
scroll to position [0, 0]
type textarea "r"
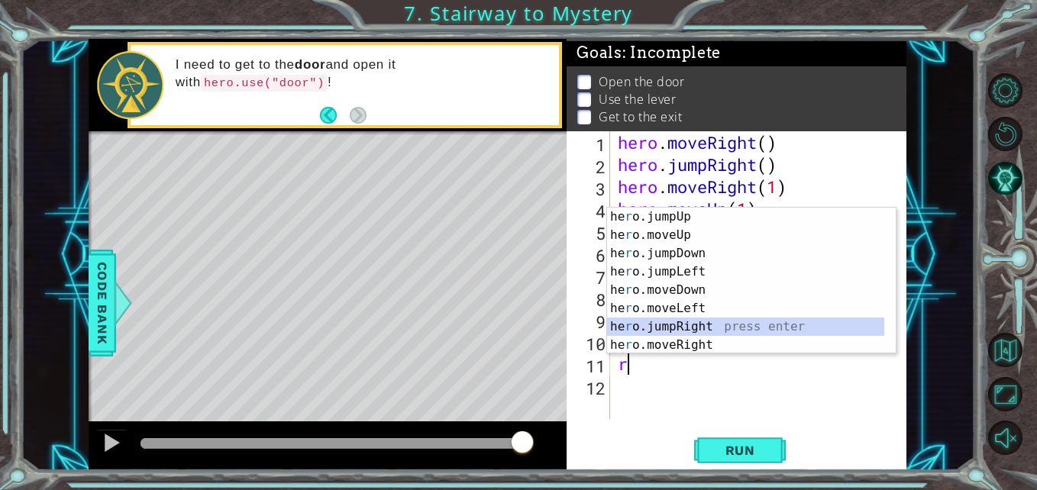
click at [695, 320] on div "he r o.jumpUp press enter he r o.moveUp press enter he r o.jumpDown press enter…" at bounding box center [751, 299] width 289 height 183
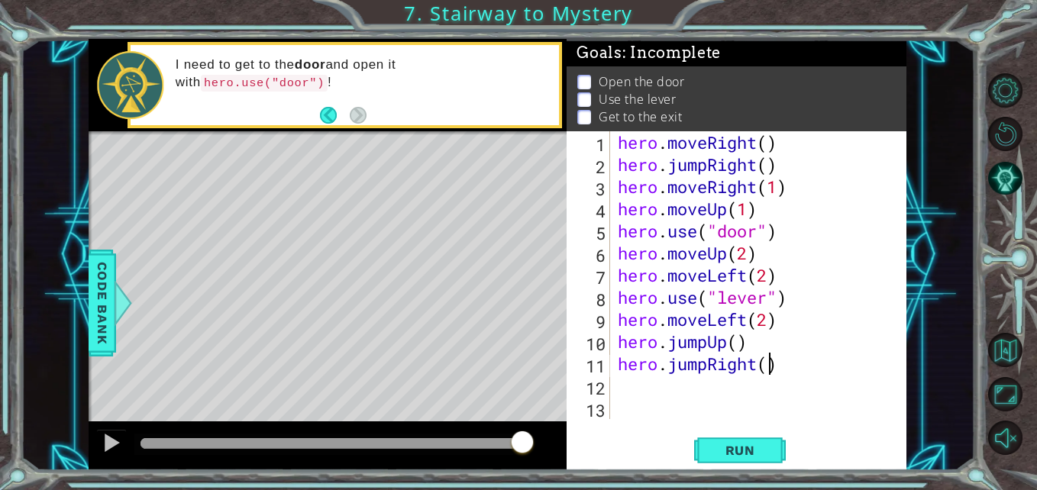
click at [770, 367] on div "hero . moveRight ( ) hero . jumpRight ( ) hero . moveRight ( 1 ) hero . moveUp …" at bounding box center [763, 297] width 296 height 332
click at [743, 447] on span "Run" at bounding box center [740, 450] width 60 height 15
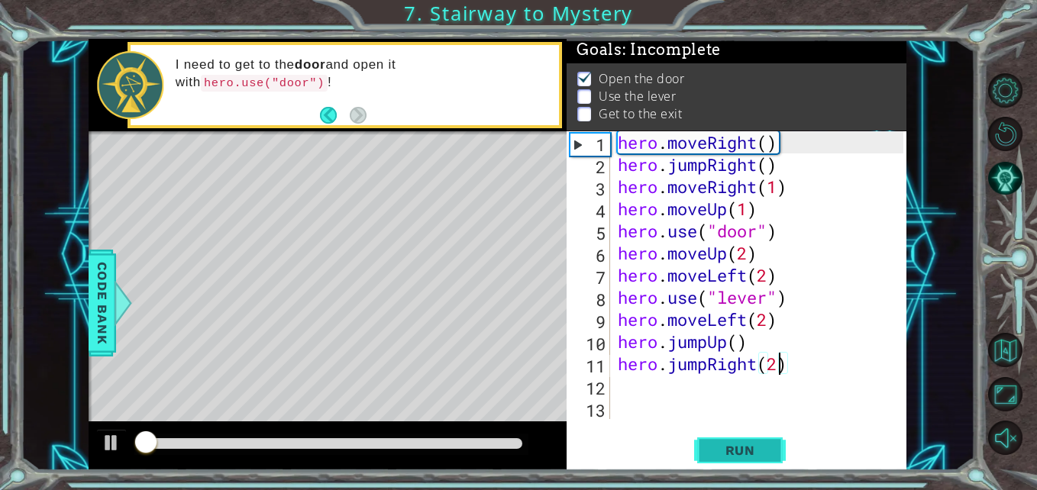
scroll to position [11, 0]
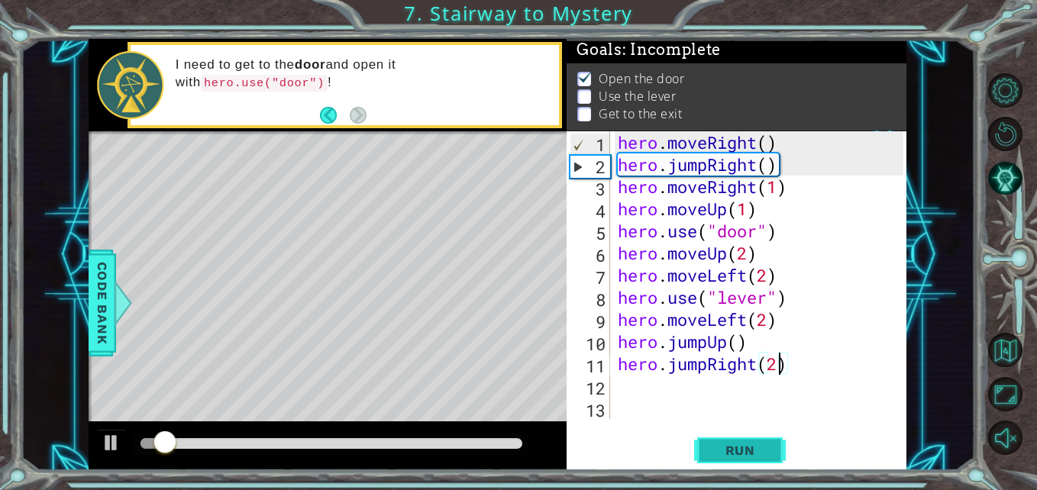
click at [743, 447] on span "Run" at bounding box center [740, 450] width 60 height 15
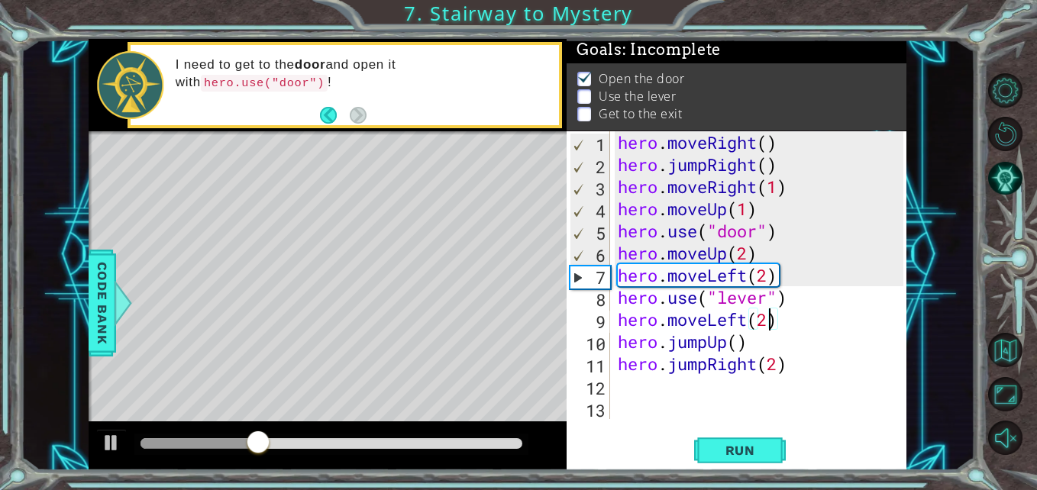
click at [771, 325] on div "hero . moveRight ( ) hero . jumpRight ( ) hero . moveRight ( 1 ) hero . moveUp …" at bounding box center [763, 297] width 296 height 332
type textarea "hero.moveLeft(1)"
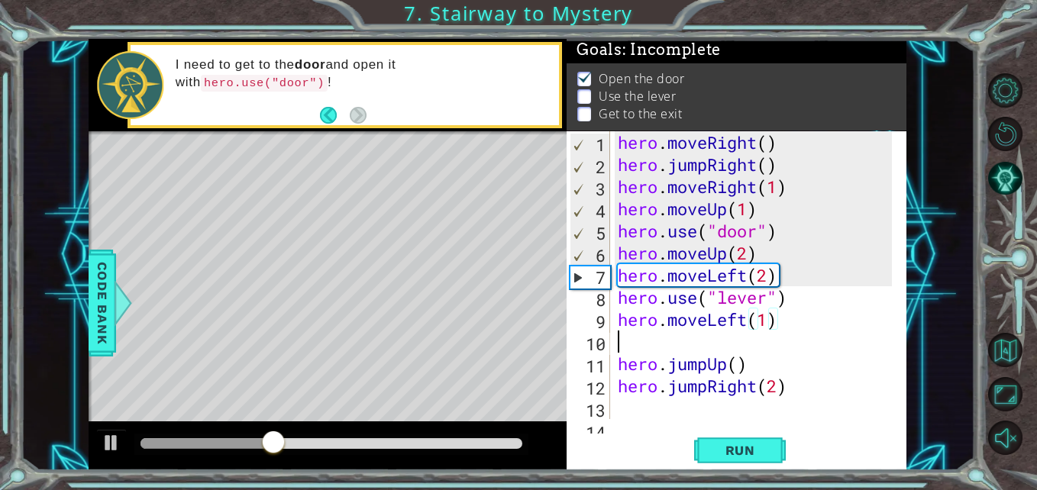
scroll to position [0, 0]
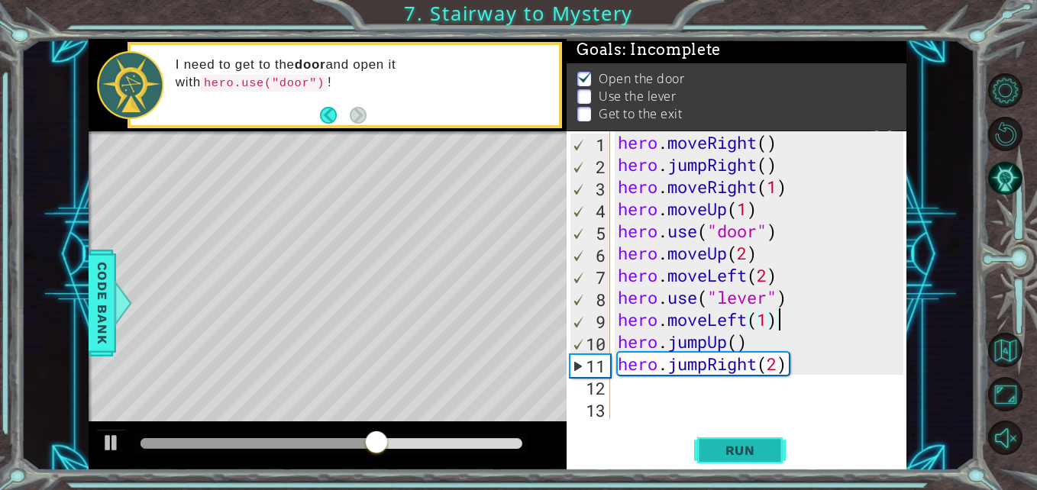
click at [750, 446] on span "Run" at bounding box center [740, 450] width 60 height 15
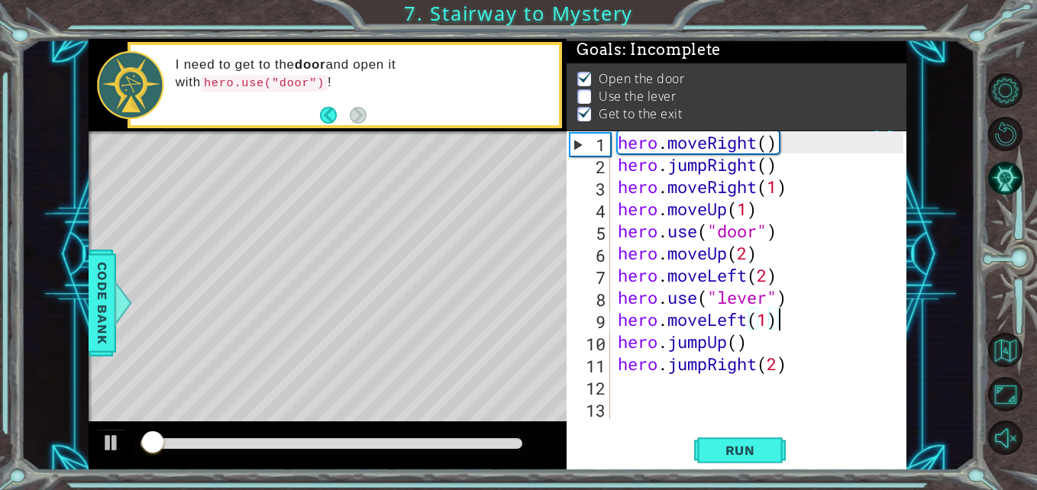
click at [761, 362] on div "hero . moveRight ( ) hero . jumpRight ( ) hero . moveRight ( 1 ) hero . moveUp …" at bounding box center [763, 297] width 296 height 332
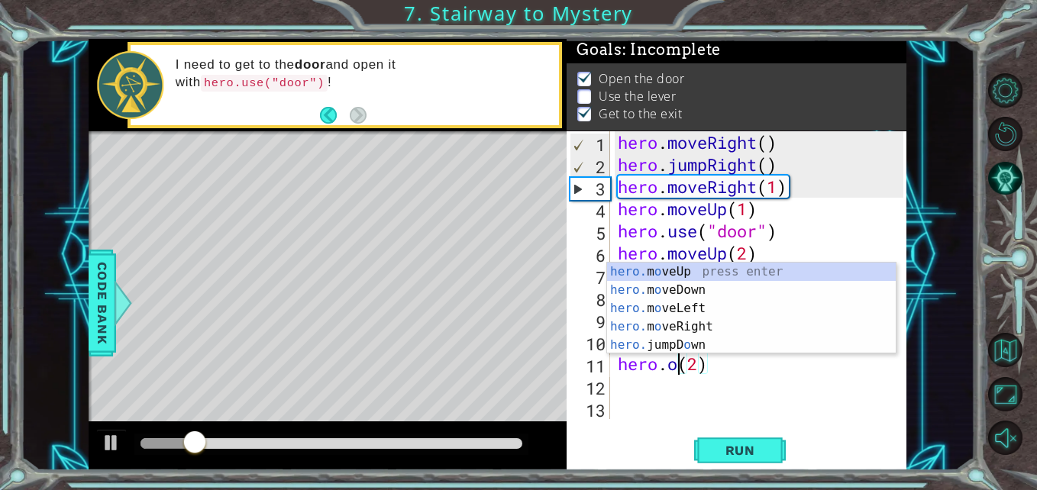
scroll to position [0, 4]
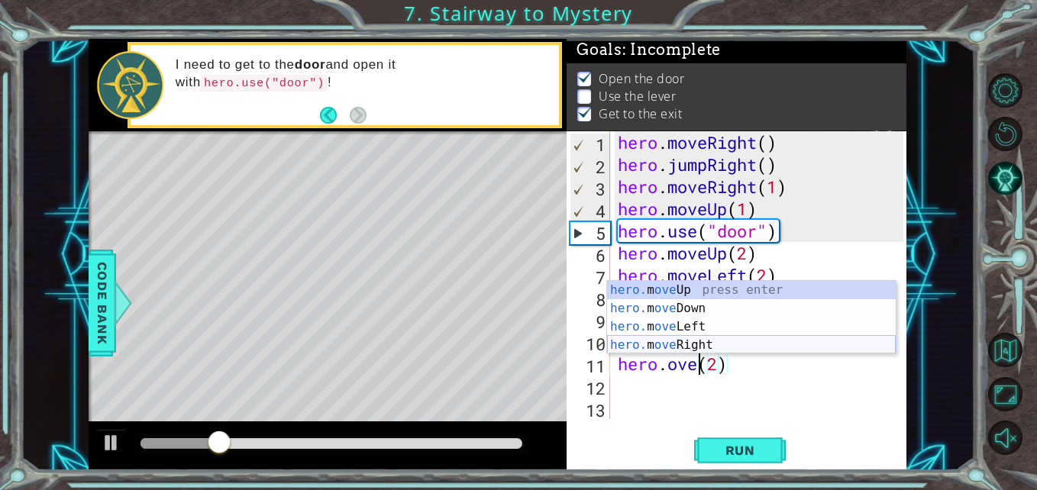
click at [703, 348] on div "hero. m ove Up press enter hero. m ove Down press enter hero. m ove Left press …" at bounding box center [751, 336] width 289 height 110
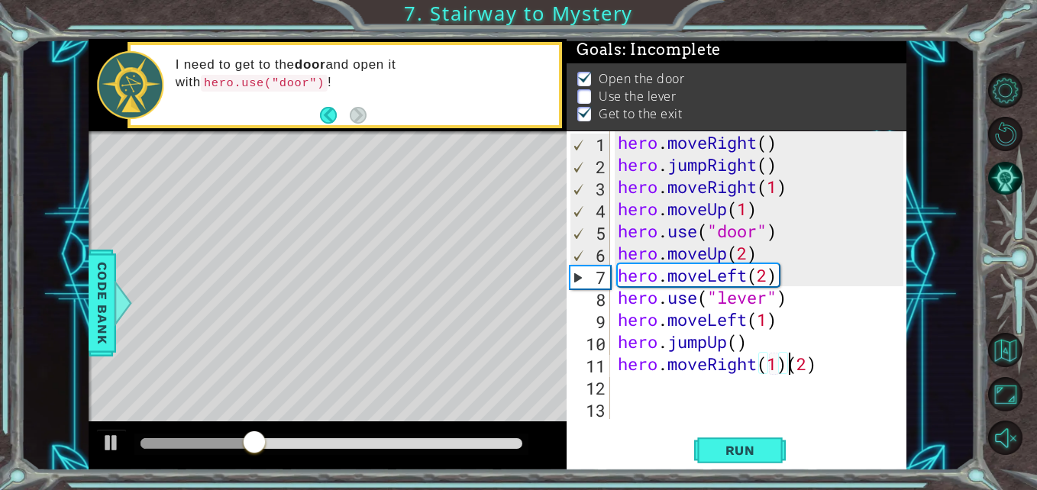
click at [791, 363] on div "hero . moveRight ( ) hero . jumpRight ( ) hero . moveRight ( 1 ) hero . moveUp …" at bounding box center [763, 297] width 296 height 332
type textarea "hero.moveRight(2)"
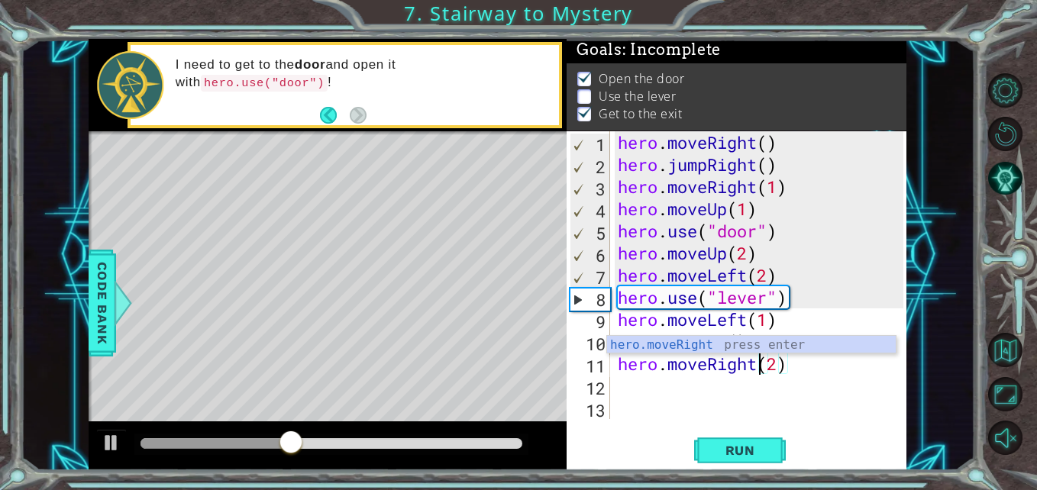
click at [835, 418] on div "hero . moveRight ( ) hero . jumpRight ( ) hero . moveRight ( 1 ) hero . moveUp …" at bounding box center [763, 297] width 296 height 332
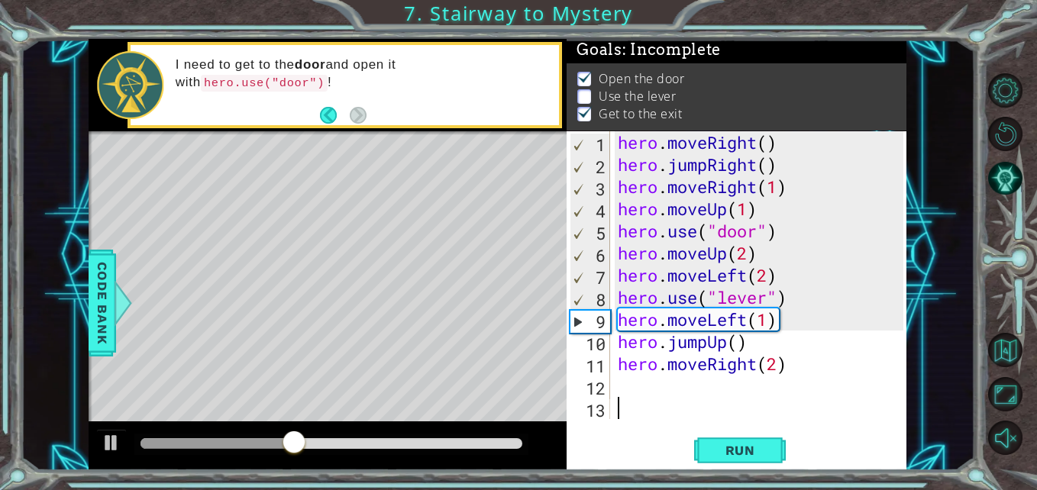
scroll to position [0, 0]
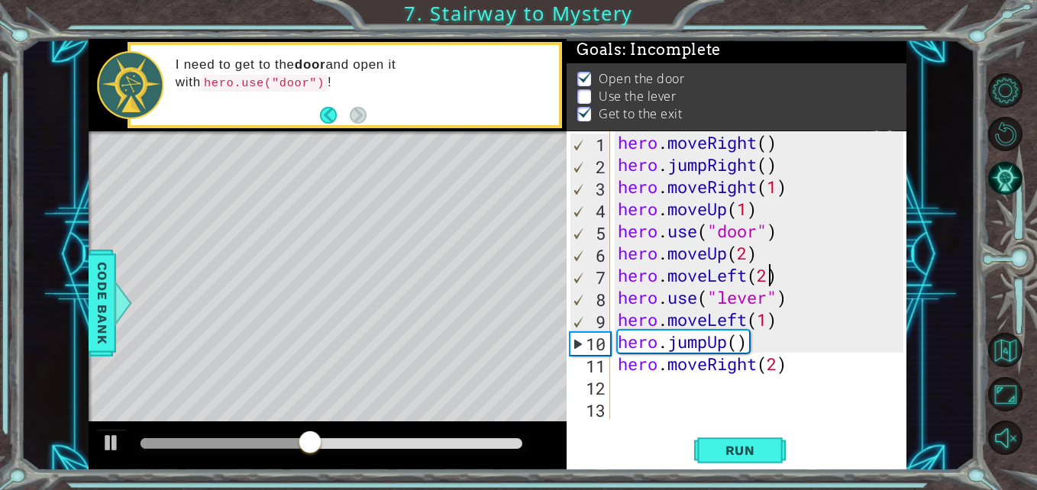
click at [769, 274] on div "hero . moveRight ( ) hero . jumpRight ( ) hero . moveRight ( 1 ) hero . moveUp …" at bounding box center [763, 297] width 296 height 332
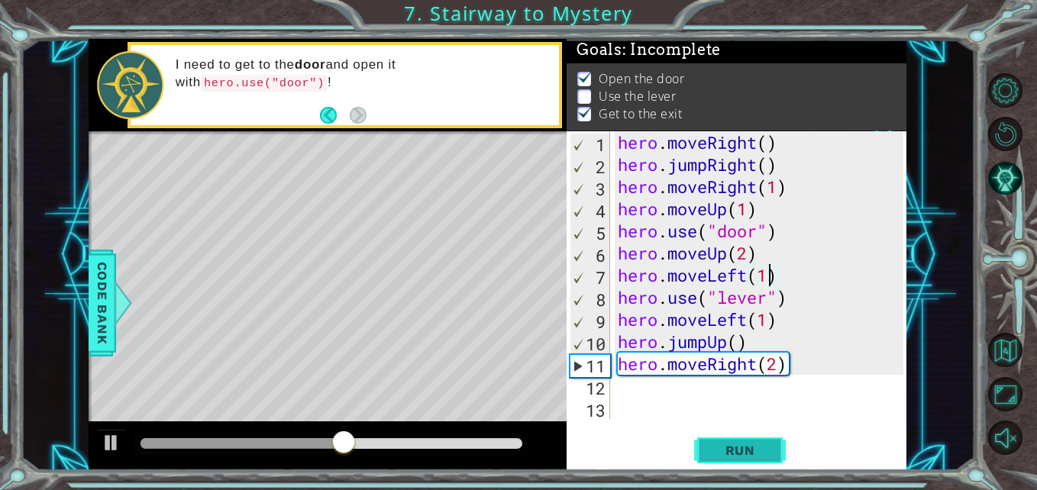
click at [727, 445] on span "Run" at bounding box center [740, 450] width 60 height 15
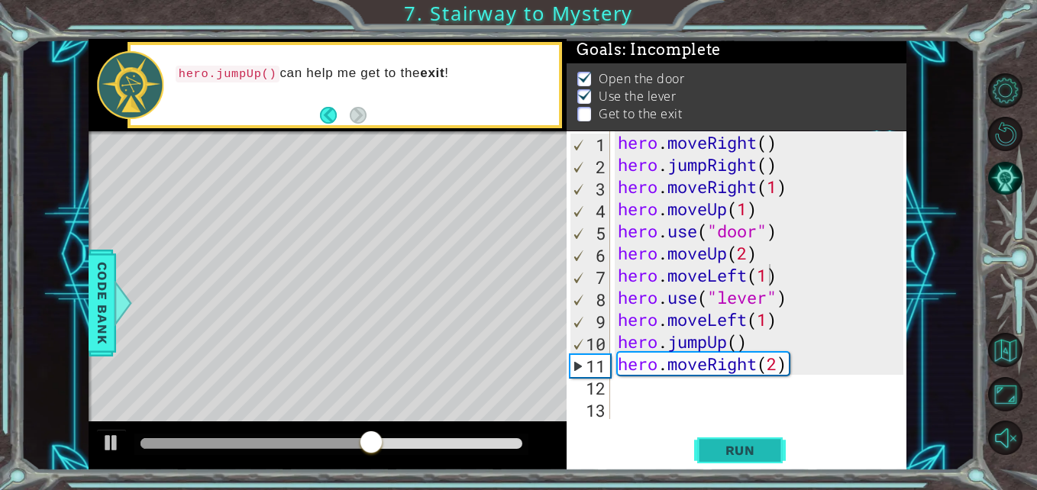
click at [736, 442] on button "Run" at bounding box center [740, 451] width 92 height 34
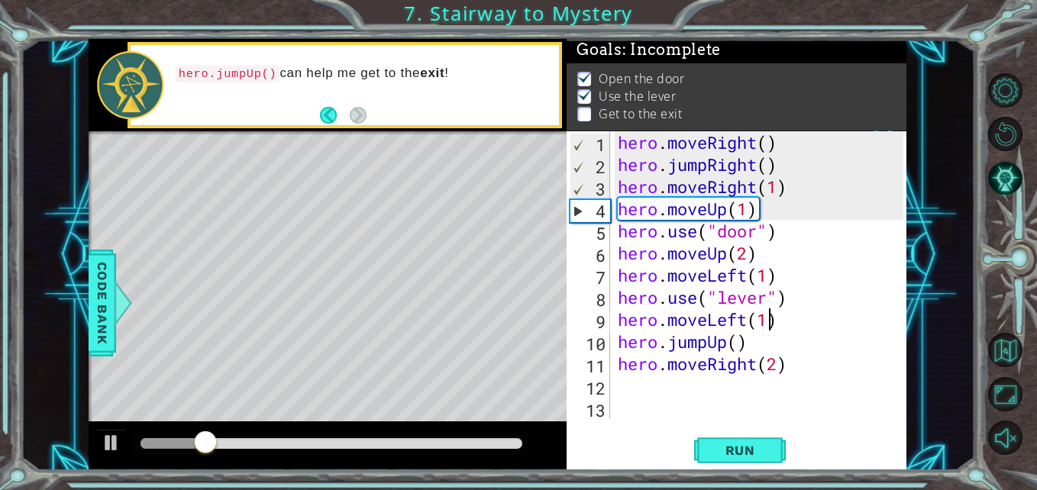
click at [765, 320] on div "hero . moveRight ( ) hero . jumpRight ( ) hero . moveRight ( 1 ) hero . moveUp …" at bounding box center [763, 297] width 296 height 332
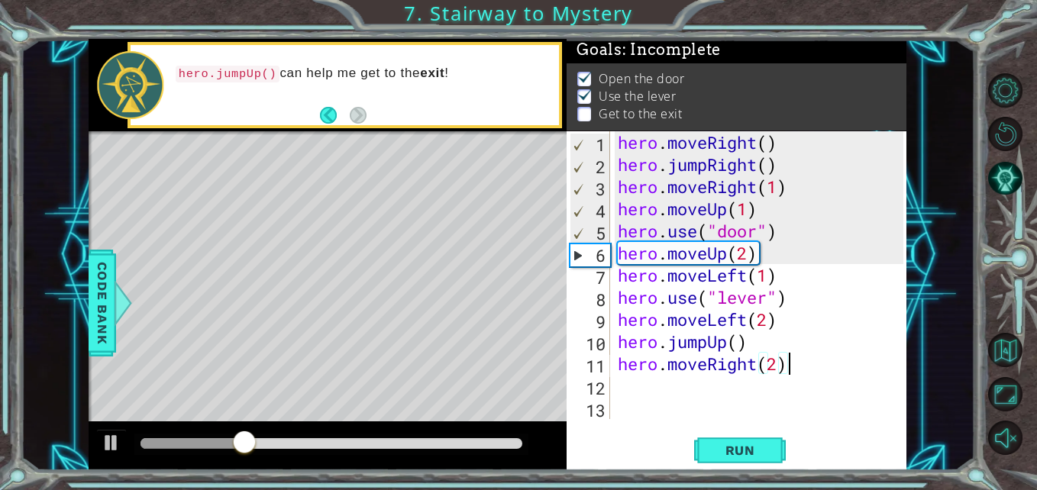
click at [842, 359] on div "hero . moveRight ( ) hero . jumpRight ( ) hero . moveRight ( 1 ) hero . moveUp …" at bounding box center [763, 297] width 296 height 332
type textarea "hero.moveRight(2)"
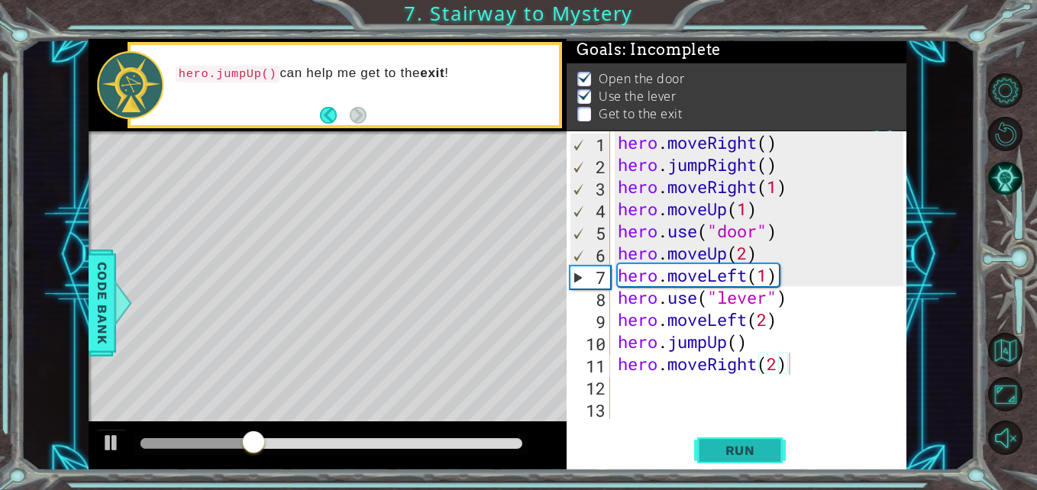
click at [758, 458] on span "Run" at bounding box center [740, 450] width 60 height 15
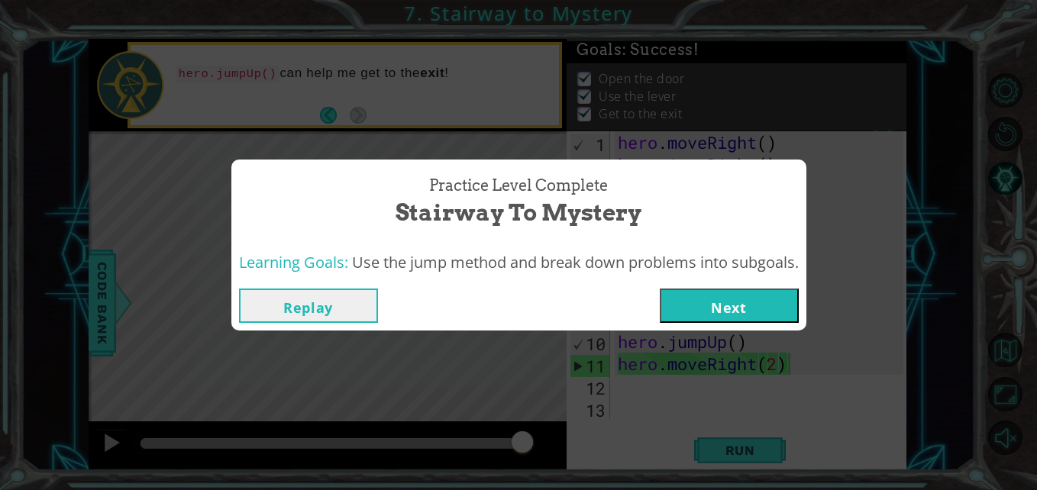
click at [756, 309] on button "Next" at bounding box center [729, 306] width 139 height 34
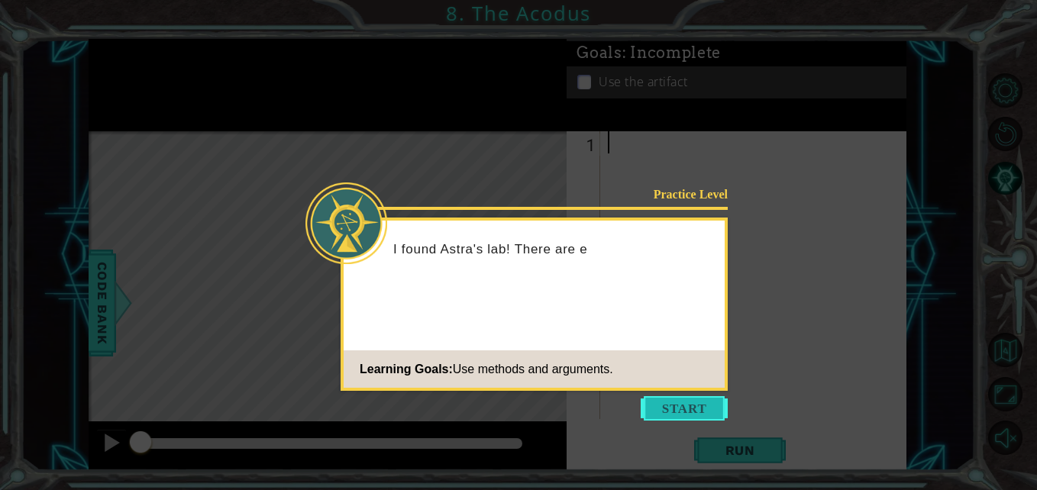
click at [690, 412] on button "Start" at bounding box center [684, 408] width 87 height 24
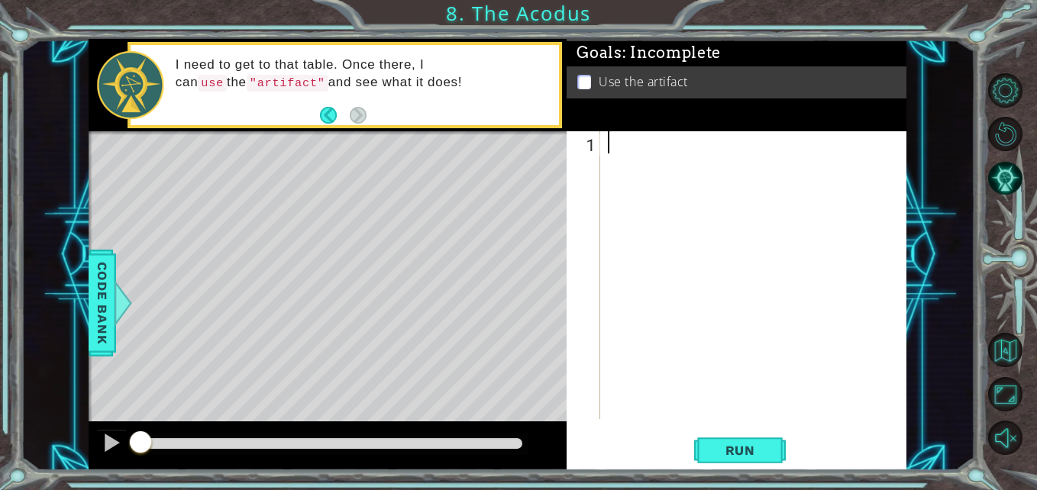
click at [429, 151] on div "Level Map" at bounding box center [442, 356] width 706 height 450
click at [631, 137] on div at bounding box center [757, 297] width 305 height 332
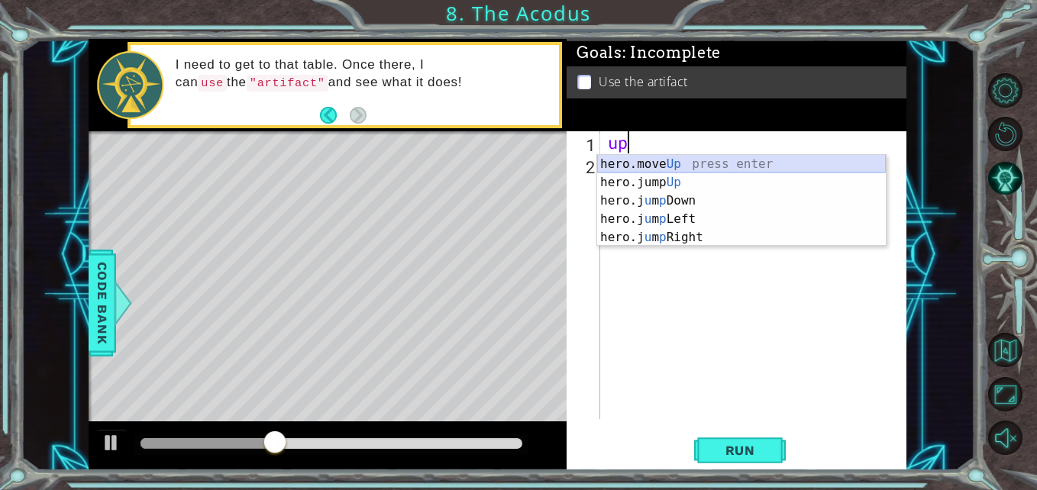
click at [679, 166] on div "hero.move Up press enter hero.jump Up press enter hero.j u m p Down press enter…" at bounding box center [741, 219] width 289 height 128
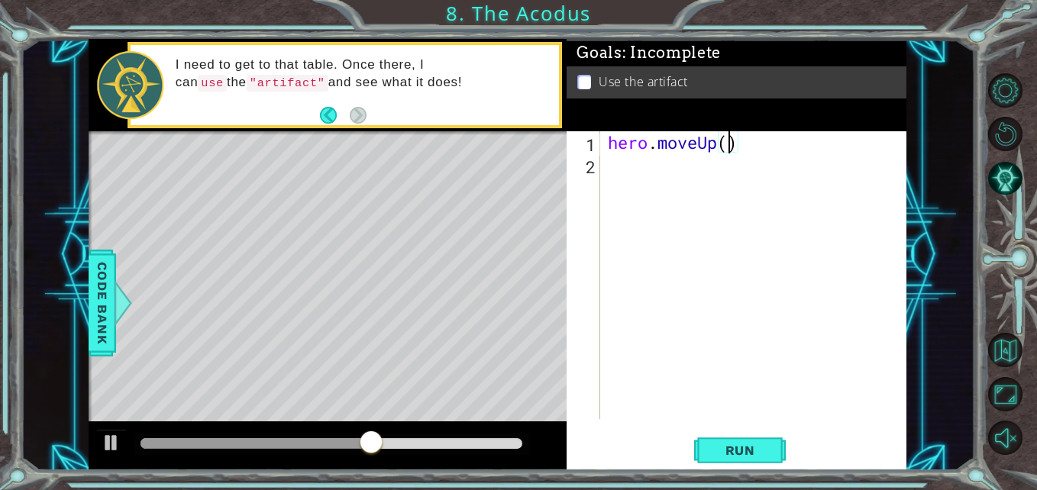
type textarea "hero.moveUp(2)"
type textarea "le"
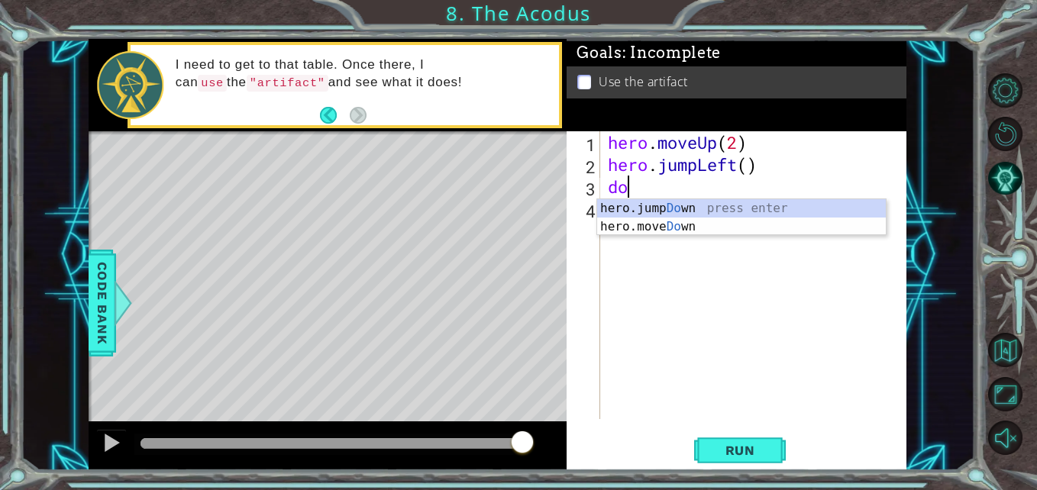
type textarea "dow"
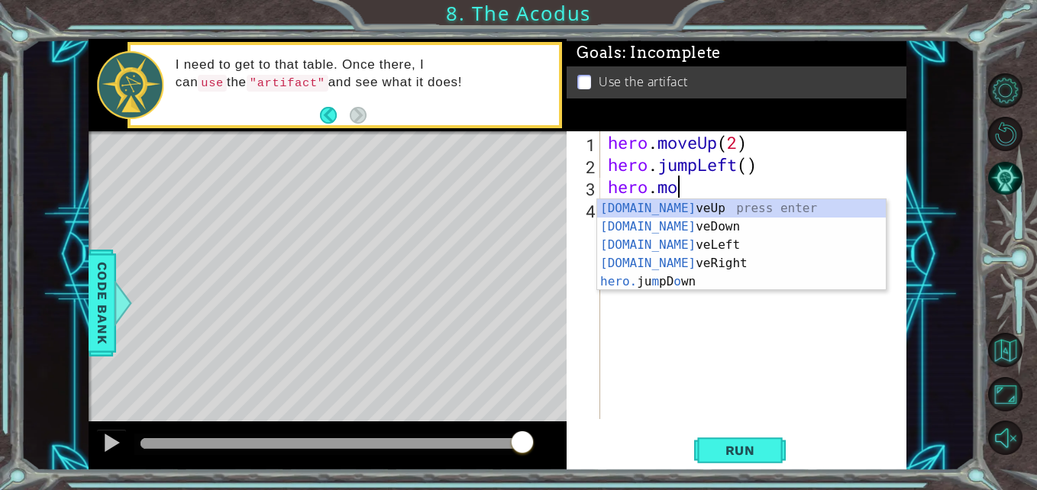
scroll to position [0, 3]
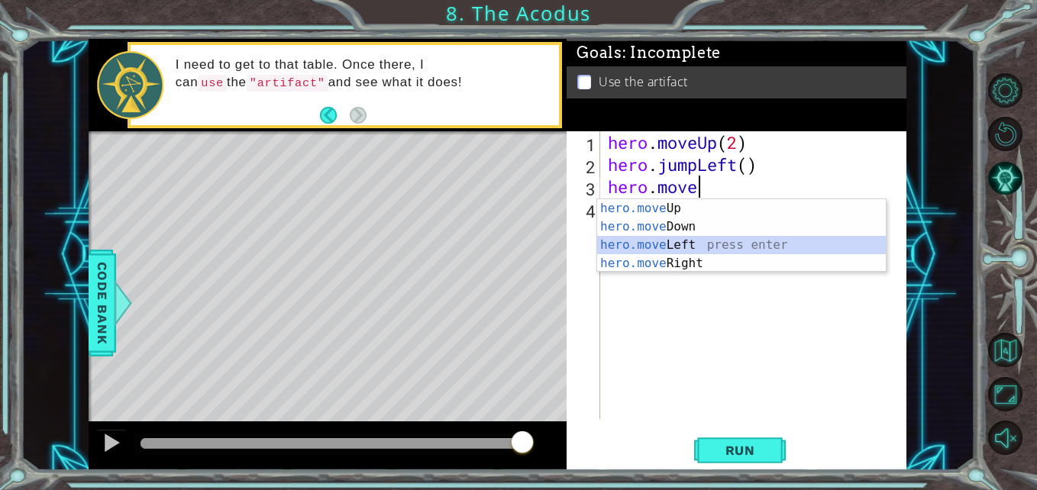
click at [732, 246] on div "hero.move Up press enter hero.move Down press enter hero.move Left press enter …" at bounding box center [741, 254] width 289 height 110
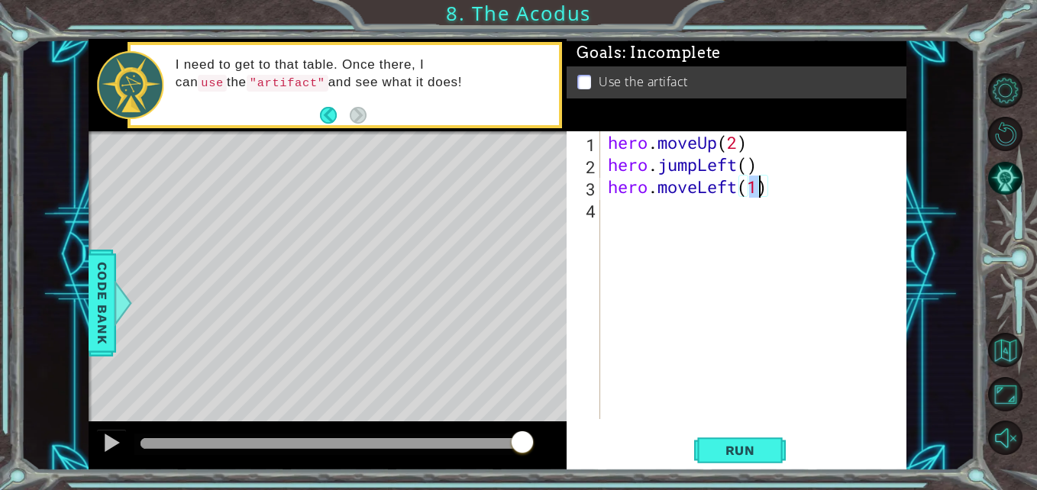
click at [758, 191] on div "hero . moveUp ( 2 ) hero . jumpLeft ( ) hero . moveLeft ( 1 )" at bounding box center [754, 275] width 298 height 288
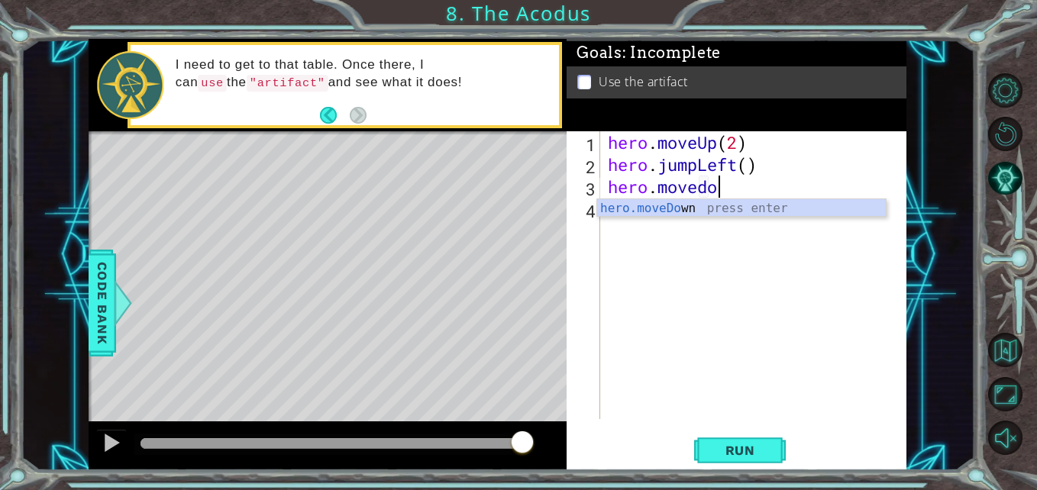
scroll to position [0, 5]
click at [713, 212] on div "hero.moveDow n press enter" at bounding box center [741, 226] width 289 height 55
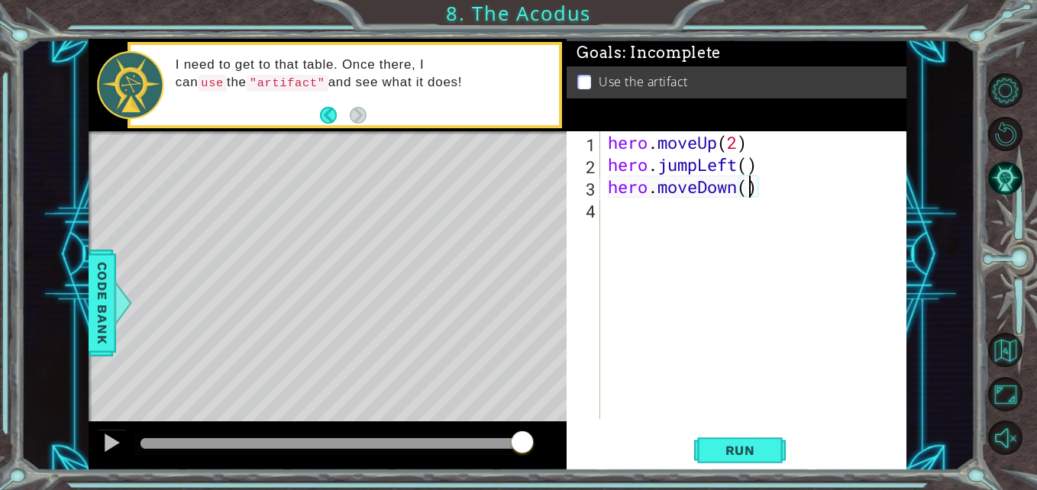
type textarea "hero.moveDown(2)"
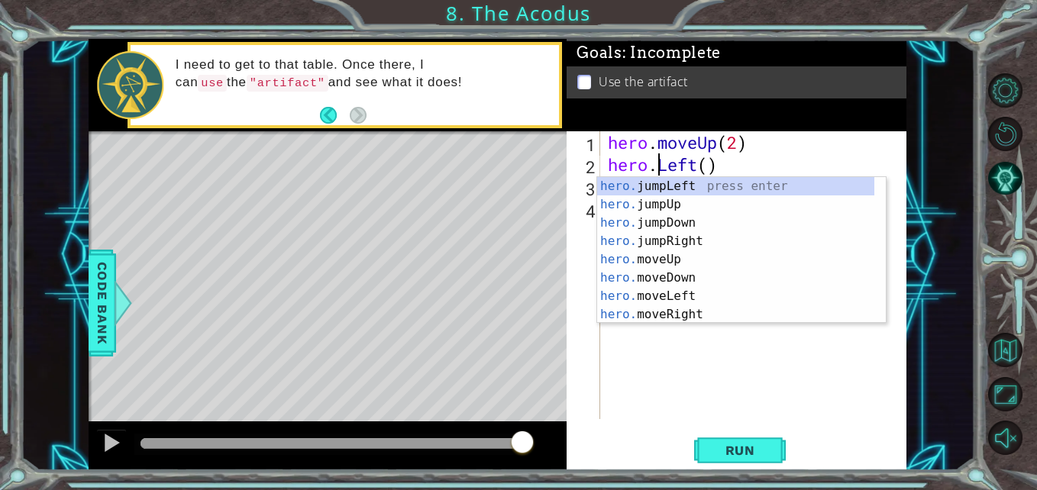
scroll to position [0, 3]
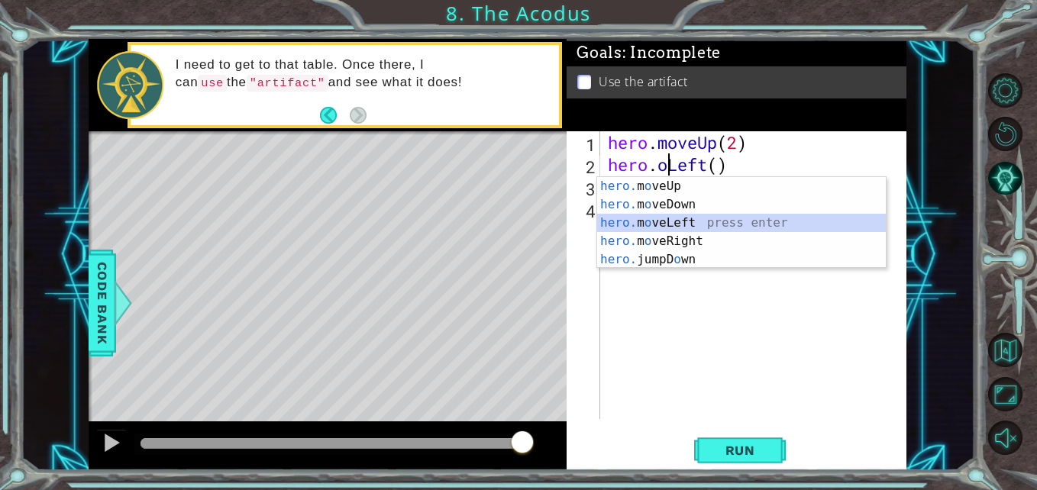
click at [727, 221] on div "hero. m o veUp press enter hero. m o veDown press enter hero. m o veLeft press …" at bounding box center [741, 241] width 289 height 128
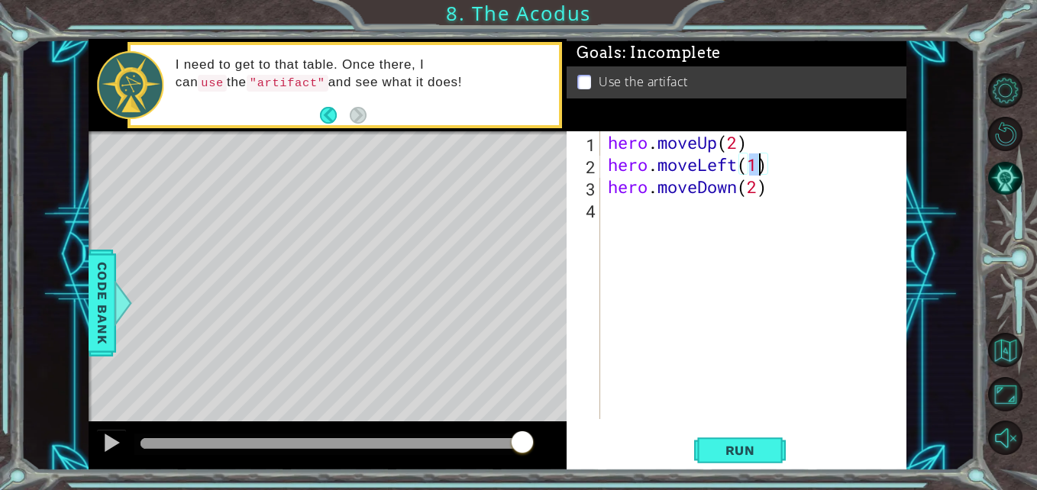
type textarea "hero.moveLeft()"
click at [638, 217] on div "hero . moveUp ( 2 ) hero . moveLeft ( ) hero . moveDown ( 2 )" at bounding box center [757, 297] width 305 height 332
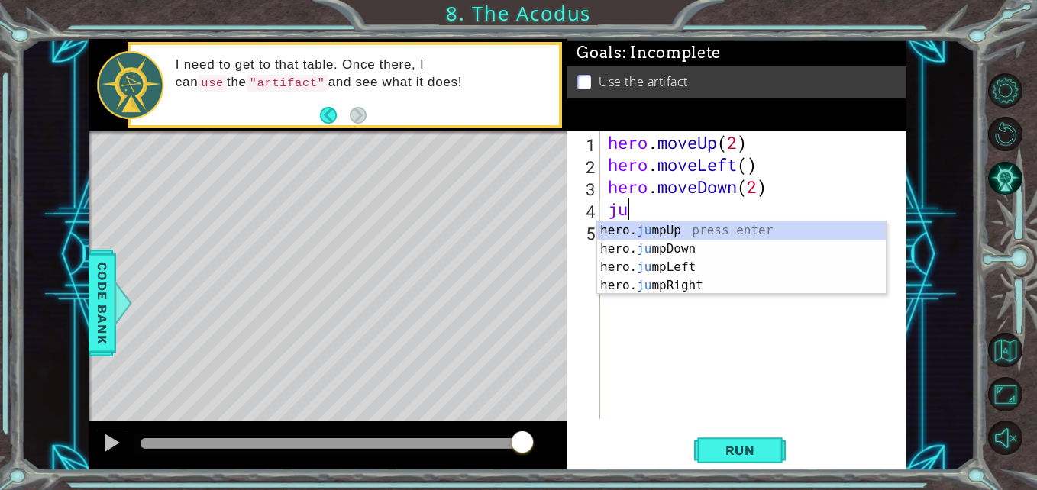
type textarea "jup"
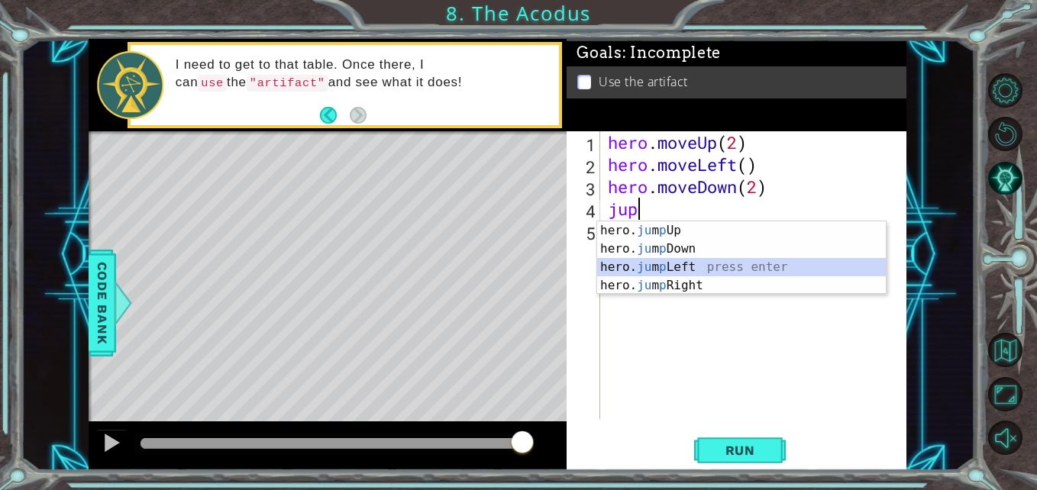
click at [680, 270] on div "hero. ju m p Up press enter hero. ju m p Down press enter hero. ju m p Left pre…" at bounding box center [741, 276] width 289 height 110
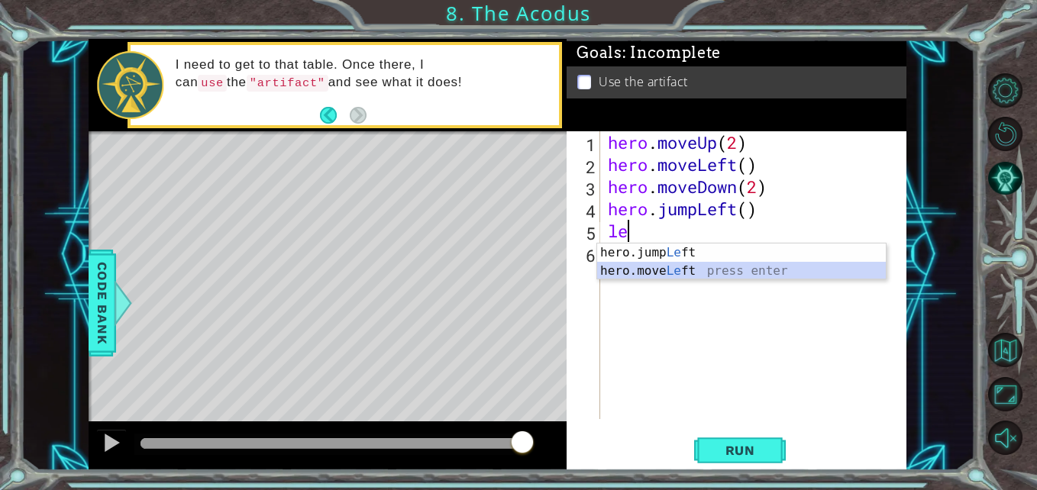
click at [645, 273] on div "hero.jump Le ft press enter hero.move Le ft press enter" at bounding box center [741, 280] width 289 height 73
type textarea "hero.moveLeft(1)"
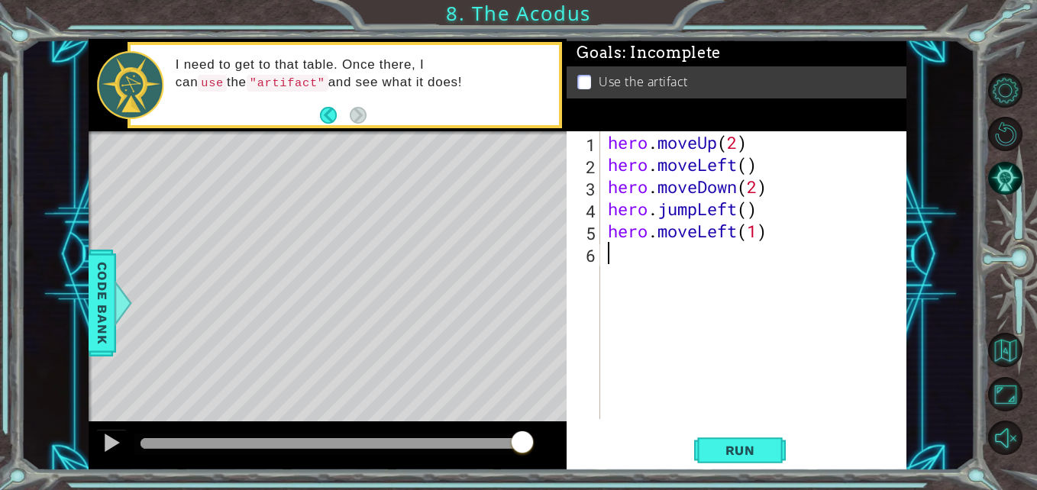
click at [653, 263] on div "hero . moveUp ( 2 ) hero . moveLeft ( ) hero . moveDown ( 2 ) hero . jumpLeft (…" at bounding box center [757, 297] width 305 height 332
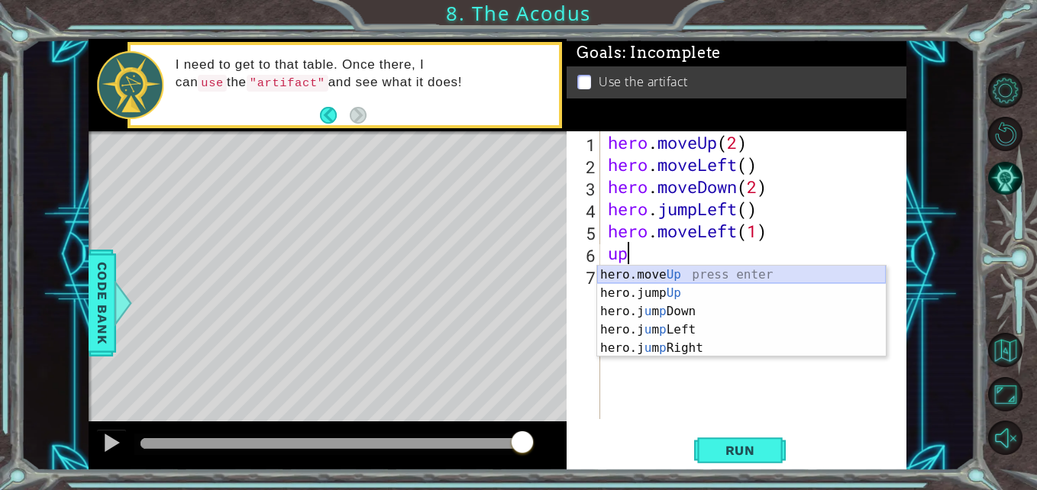
click at [674, 280] on div "hero.move Up press enter hero.jump Up press enter hero.j u m p Down press enter…" at bounding box center [741, 330] width 289 height 128
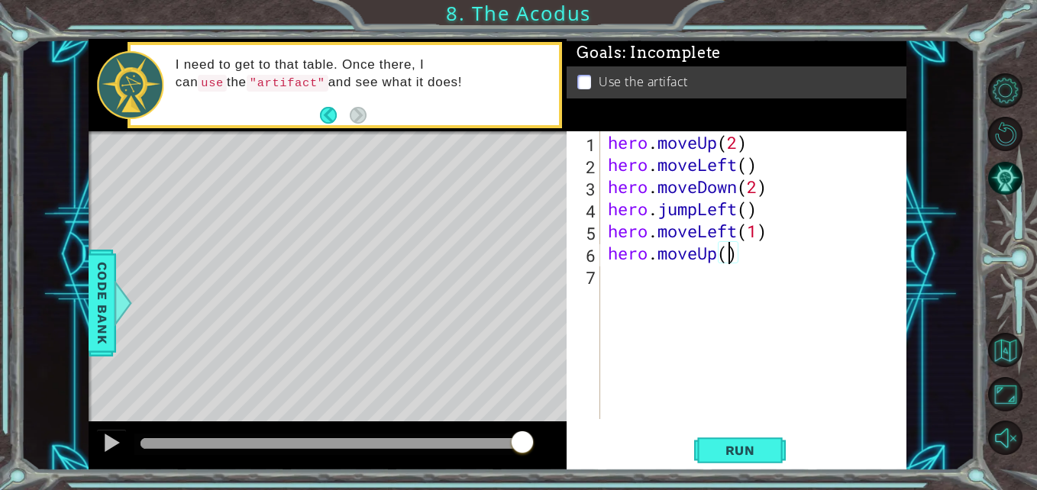
type textarea "hero.moveUp(2)"
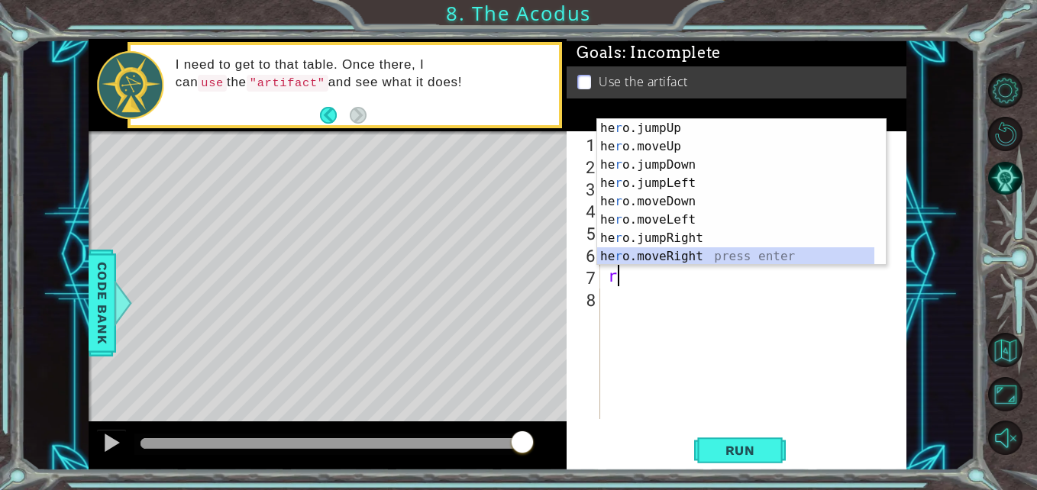
click at [699, 254] on div "he r o.jumpUp press enter he r o.moveUp press enter he r o.jumpDown press enter…" at bounding box center [735, 210] width 277 height 183
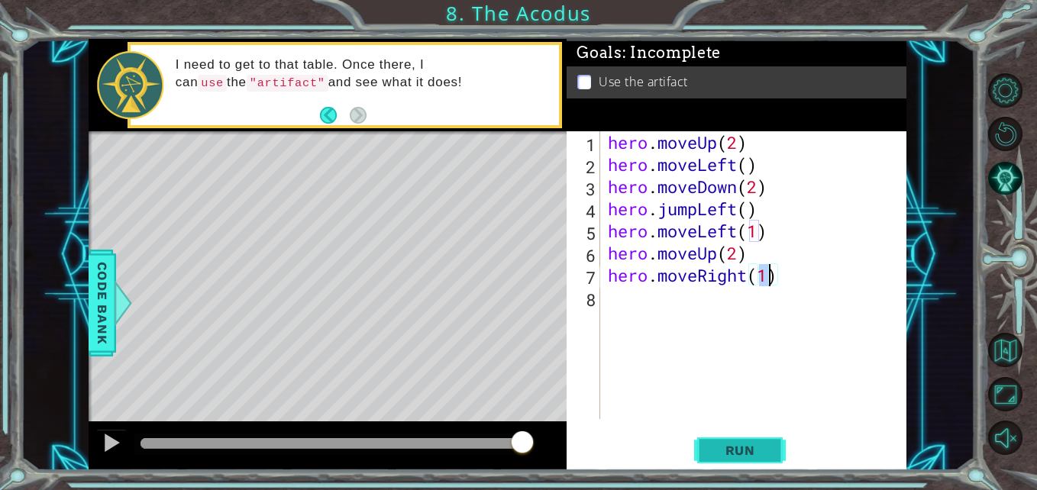
type textarea "hero.moveRight(1)"
click at [729, 452] on span "Run" at bounding box center [740, 450] width 60 height 15
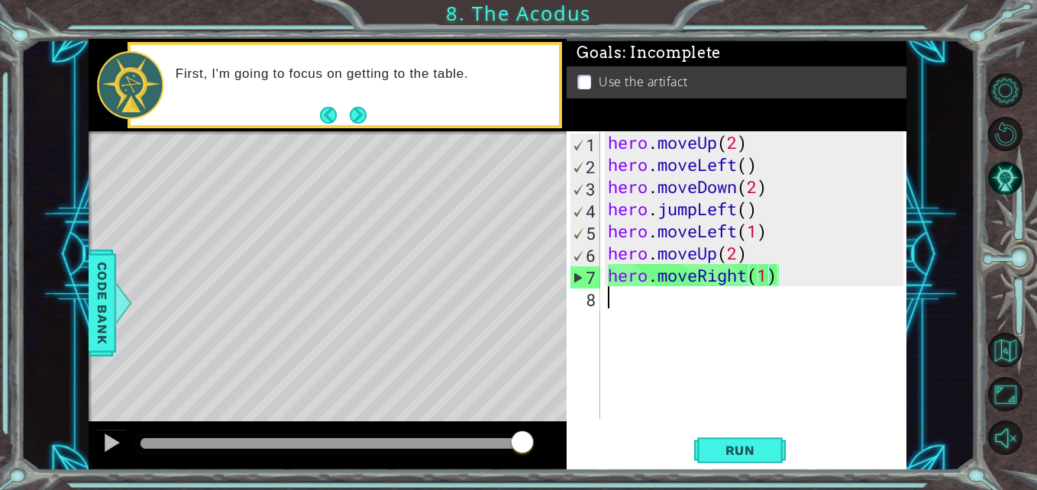
click at [652, 304] on div "hero . moveUp ( 2 ) hero . moveLeft ( ) hero . moveDown ( 2 ) hero . jumpLeft (…" at bounding box center [757, 297] width 305 height 332
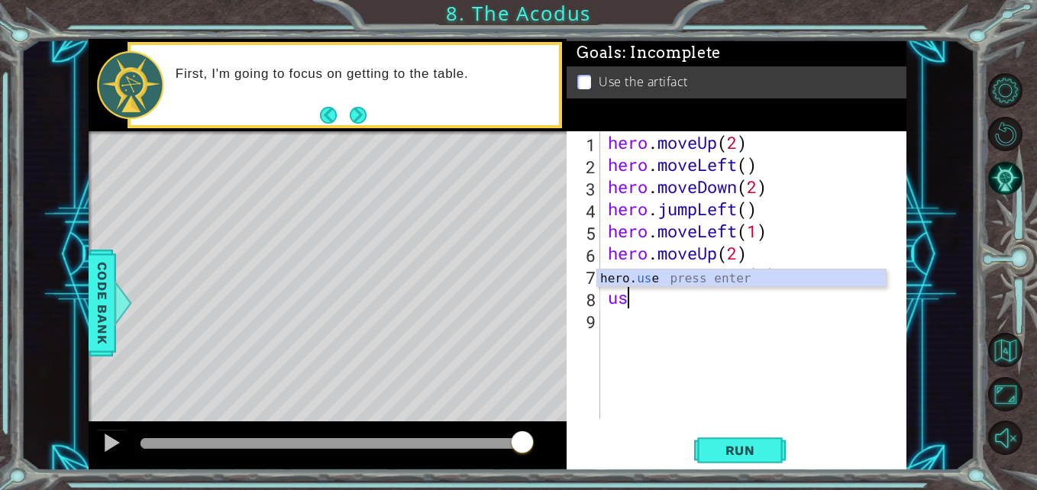
scroll to position [0, 1]
click at [673, 285] on div "hero. use press enter" at bounding box center [741, 297] width 289 height 55
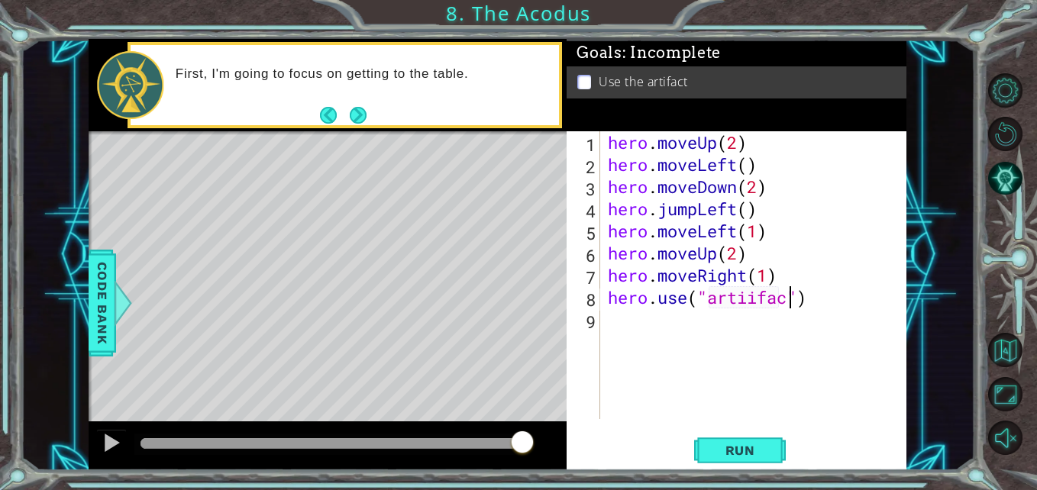
scroll to position [0, 9]
click at [733, 457] on span "Run" at bounding box center [740, 450] width 60 height 15
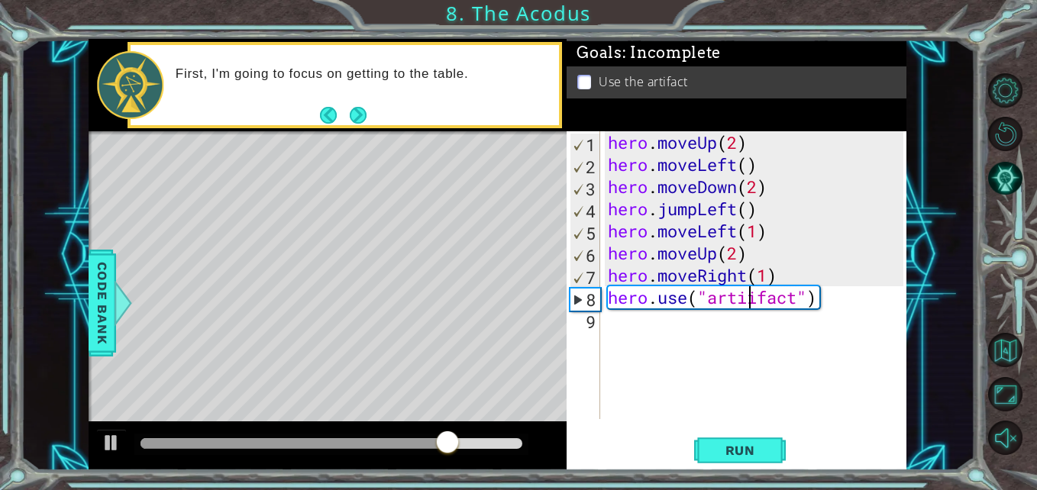
click at [754, 306] on div "hero . moveUp ( 2 ) hero . moveLeft ( ) hero . moveDown ( 2 ) hero . jumpLeft (…" at bounding box center [757, 297] width 305 height 332
click at [754, 235] on div "hero . moveUp ( 2 ) hero . moveLeft ( ) hero . moveDown ( 2 ) hero . jumpLeft (…" at bounding box center [757, 297] width 305 height 332
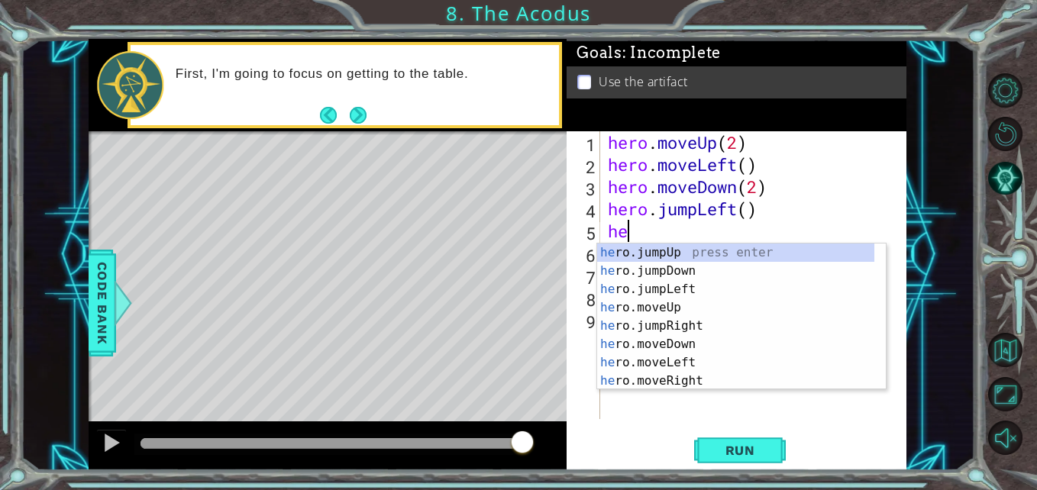
scroll to position [0, 0]
type textarea "h"
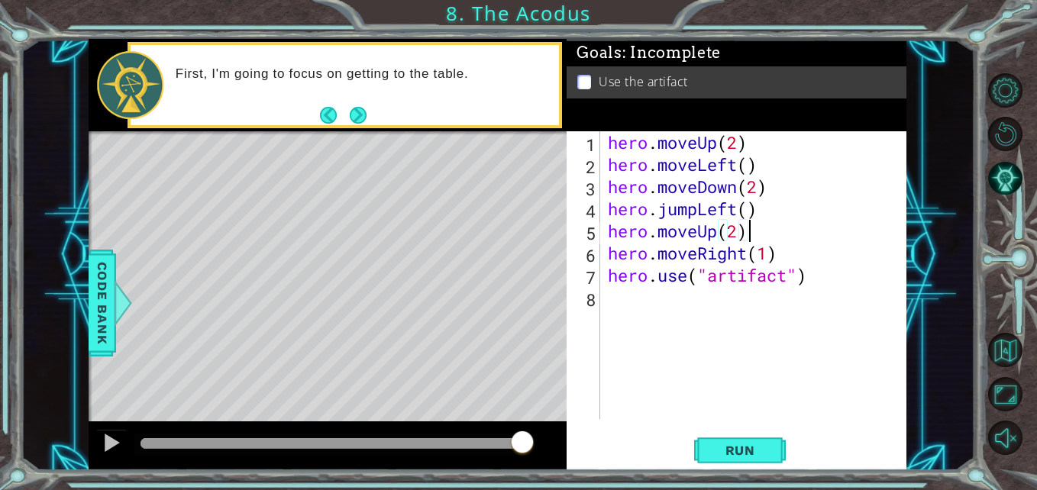
type textarea "hero.use("artifact")"
click at [768, 448] on span "Run" at bounding box center [740, 450] width 60 height 15
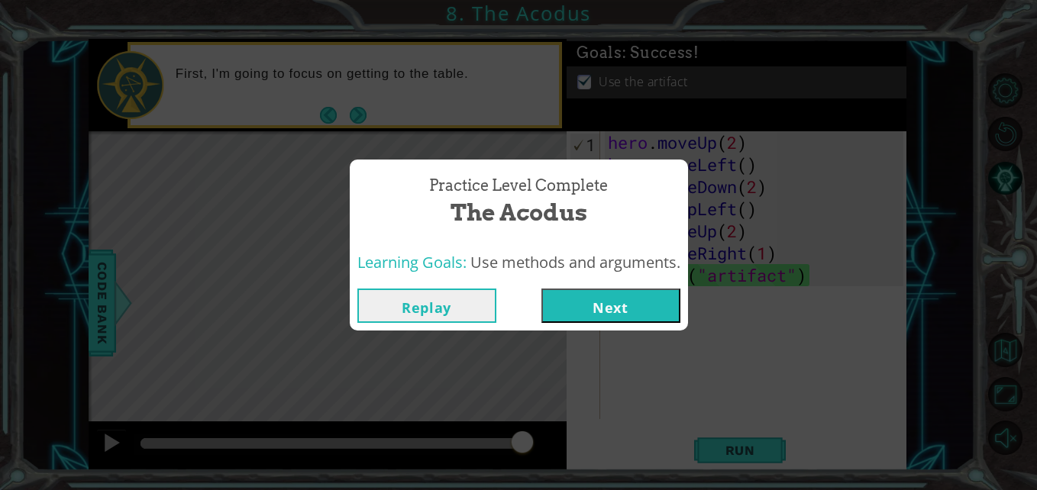
click at [648, 305] on button "Next" at bounding box center [610, 306] width 139 height 34
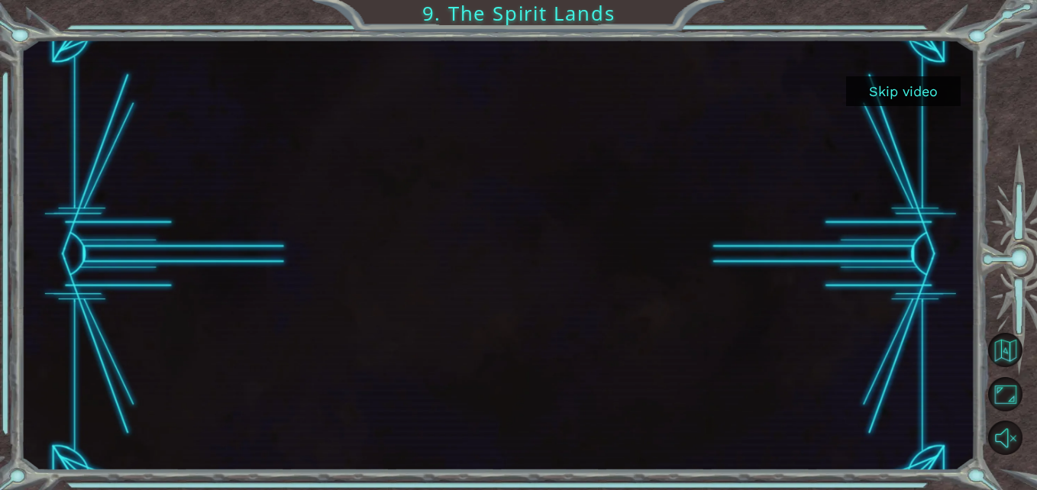
click at [916, 82] on button "Skip video" at bounding box center [903, 91] width 115 height 30
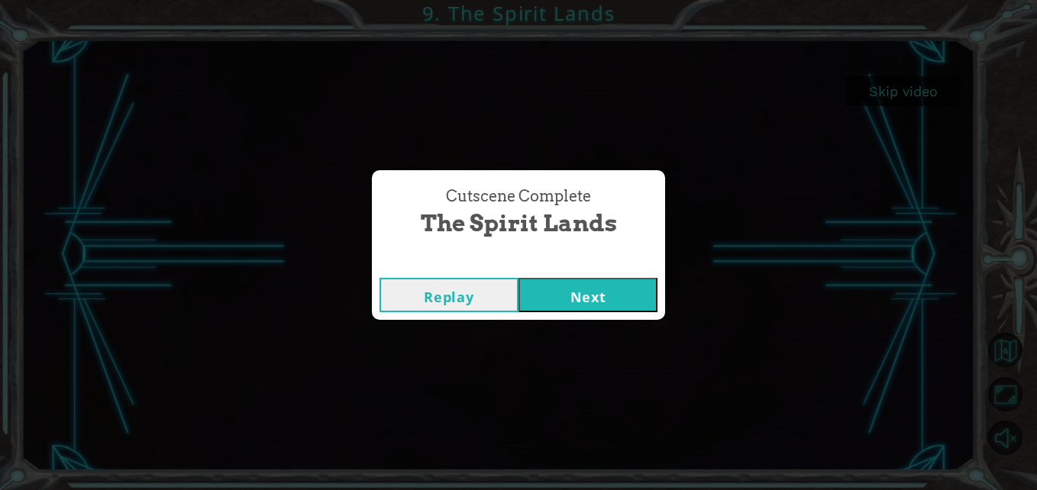
click at [563, 283] on button "Next" at bounding box center [588, 295] width 139 height 34
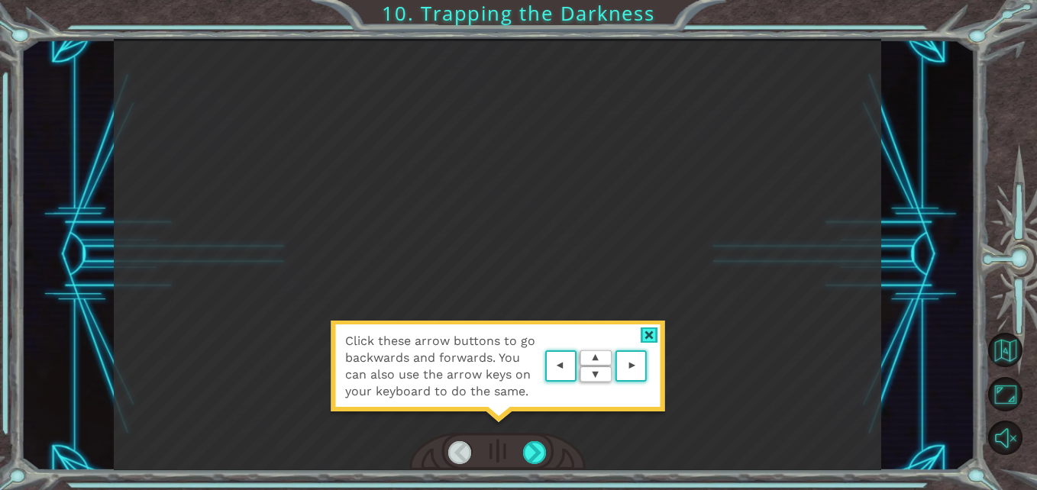
click at [650, 330] on div at bounding box center [650, 336] width 18 height 16
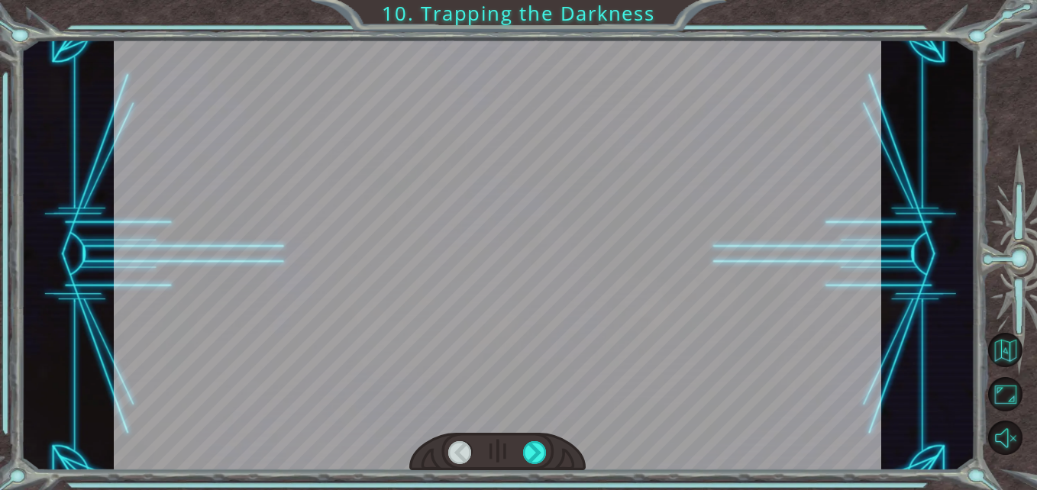
click at [460, 447] on div at bounding box center [460, 453] width 24 height 24
click at [528, 454] on div at bounding box center [535, 453] width 24 height 24
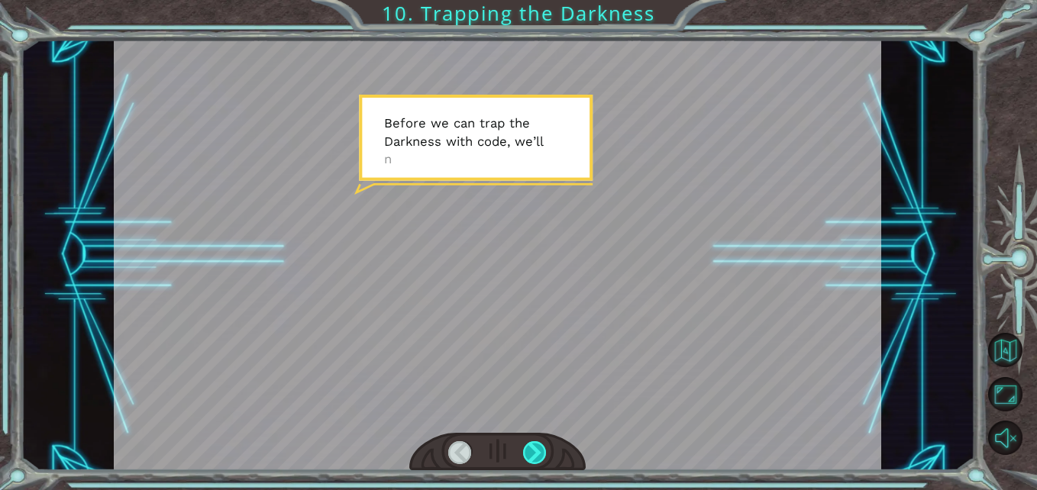
click at [531, 449] on div at bounding box center [535, 453] width 24 height 24
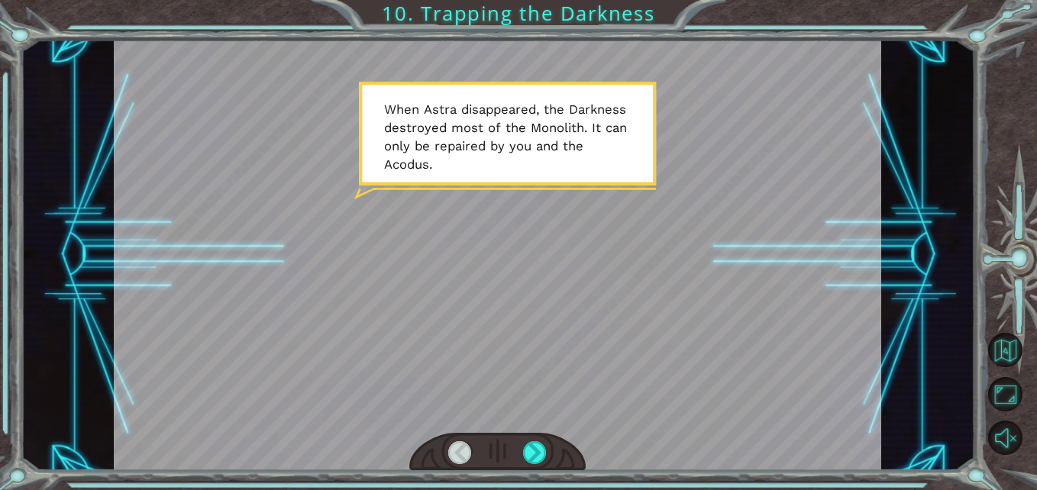
click at [531, 439] on div at bounding box center [497, 452] width 176 height 39
click at [570, 422] on div at bounding box center [497, 254] width 767 height 431
click at [537, 454] on div at bounding box center [535, 453] width 24 height 24
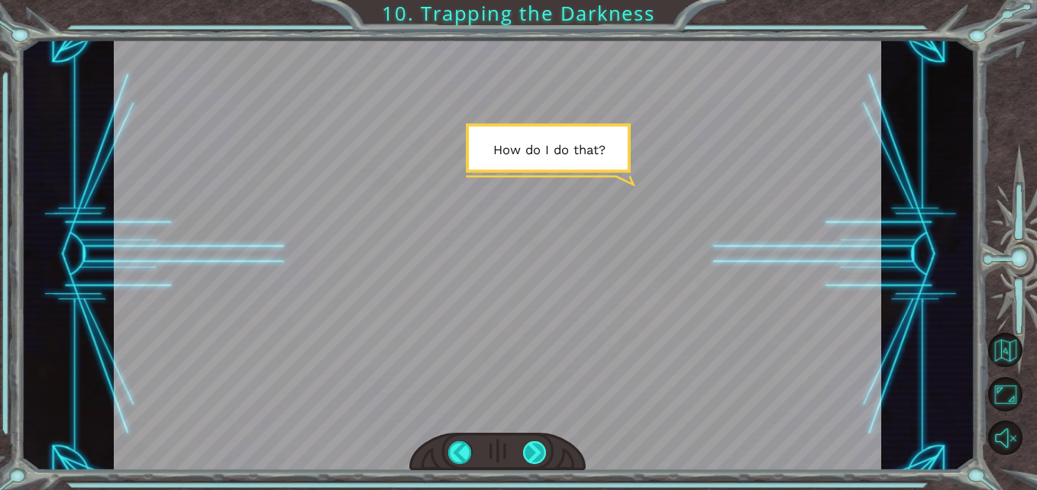
click at [528, 455] on div at bounding box center [535, 453] width 24 height 24
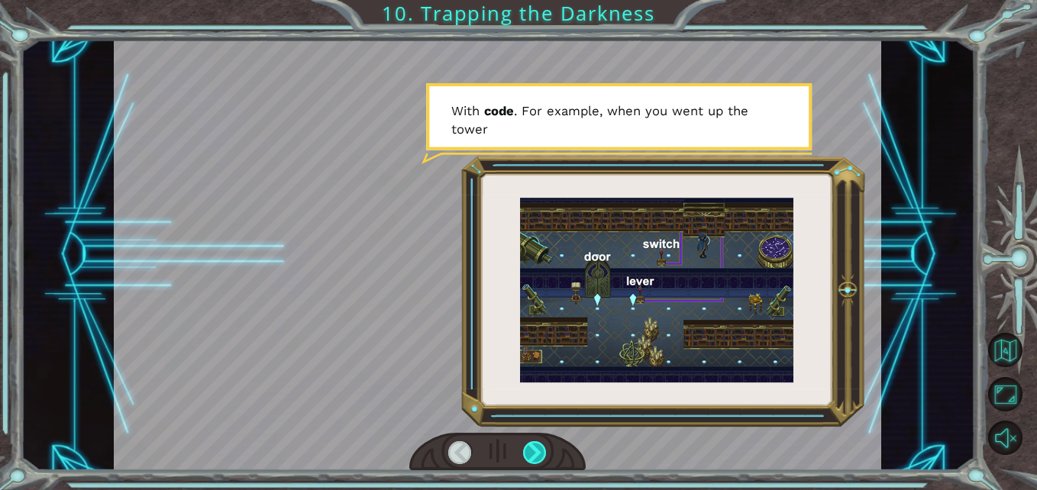
click at [526, 455] on div at bounding box center [535, 453] width 24 height 24
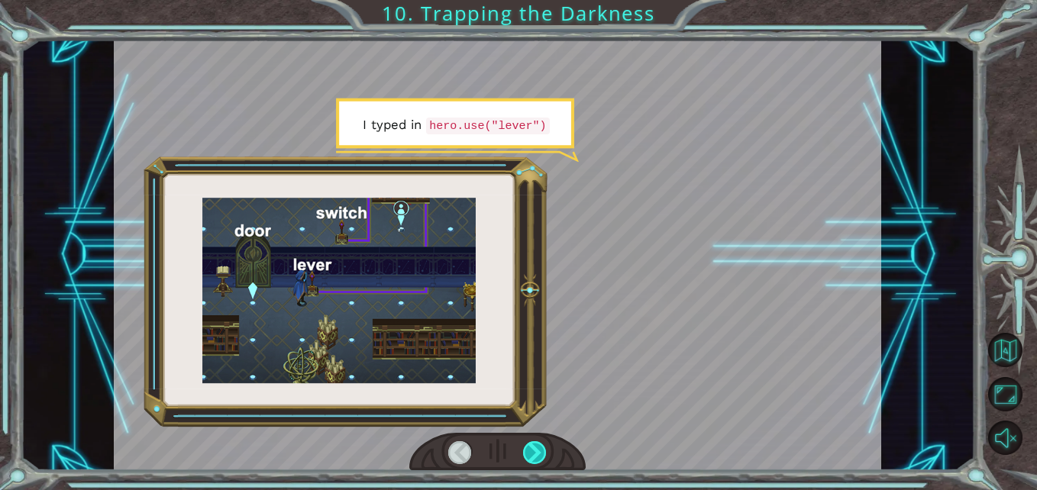
click at [525, 454] on div at bounding box center [535, 453] width 24 height 24
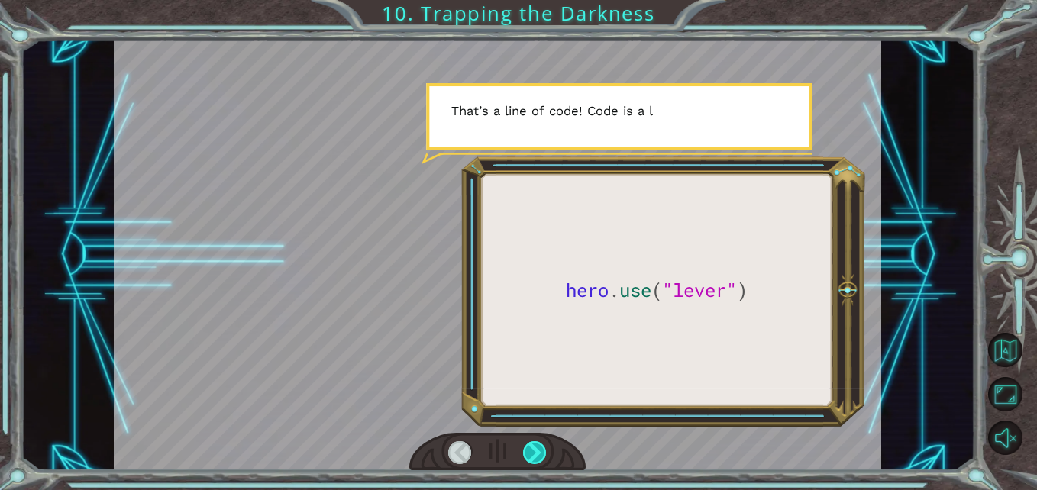
click at [525, 454] on div at bounding box center [535, 453] width 24 height 24
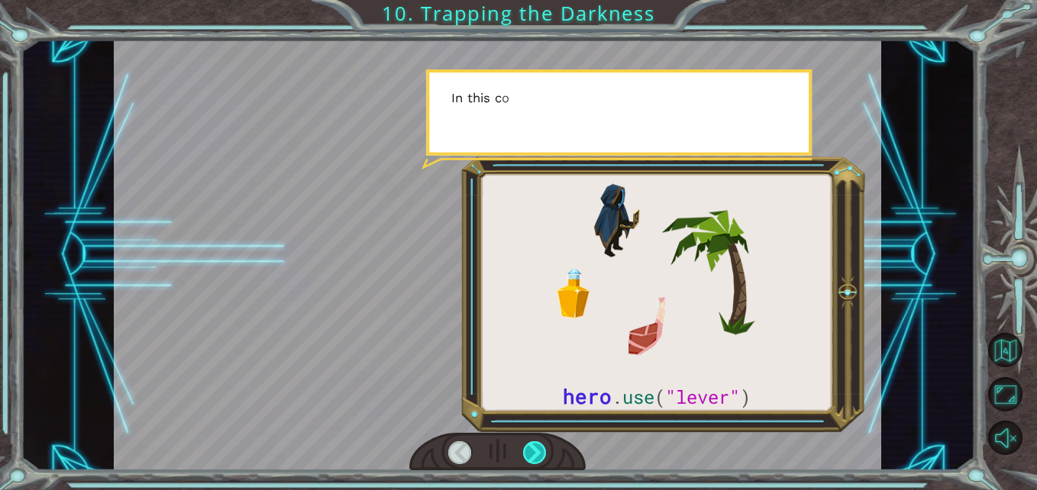
click at [525, 454] on div at bounding box center [535, 453] width 24 height 24
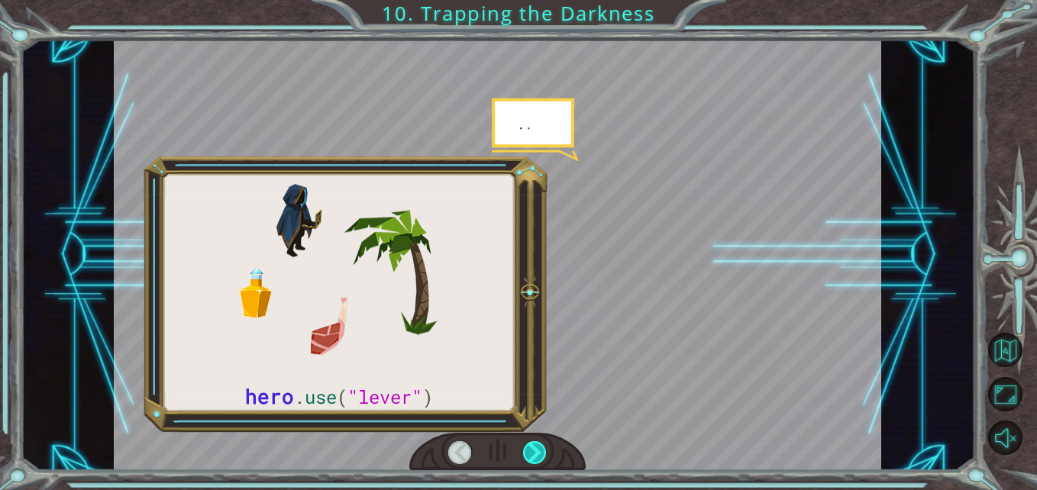
click at [525, 454] on div at bounding box center [535, 453] width 24 height 24
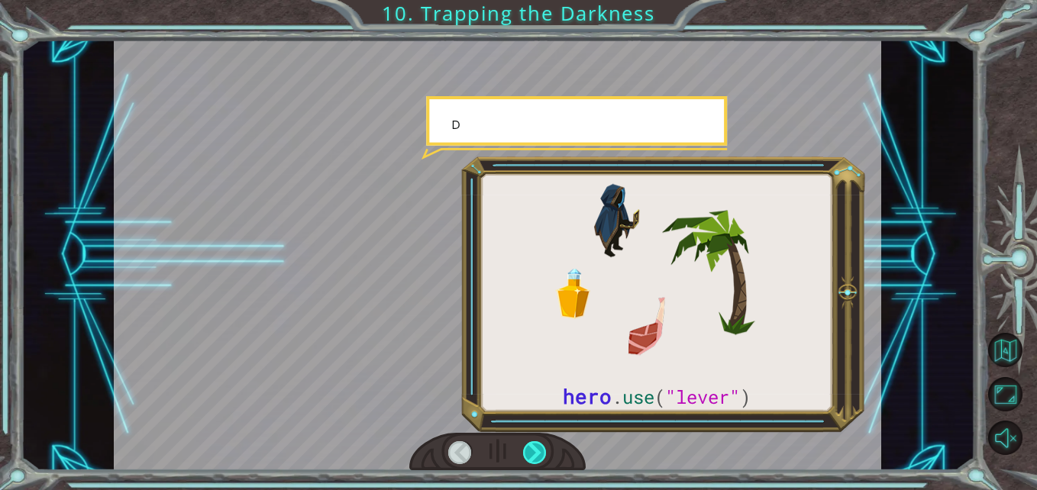
click at [525, 455] on div at bounding box center [535, 453] width 24 height 24
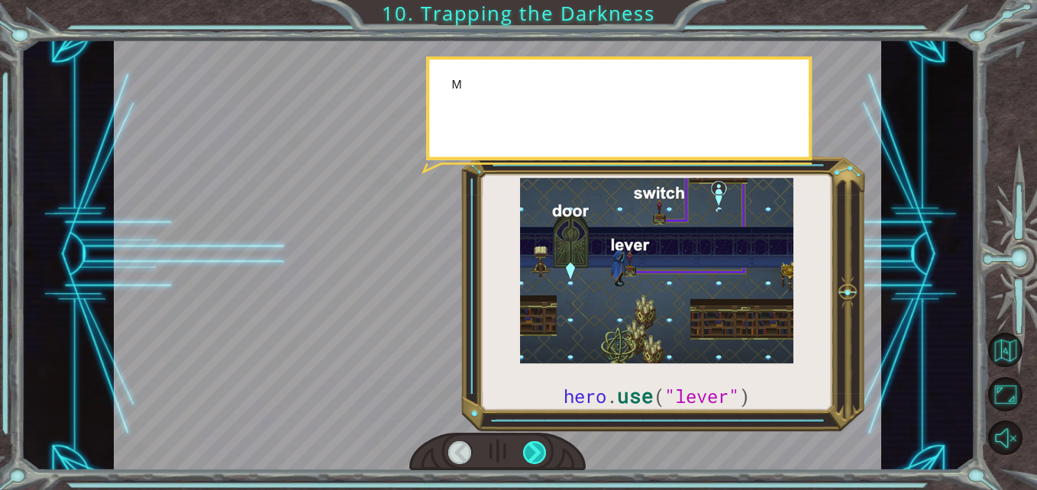
click at [525, 455] on div at bounding box center [535, 453] width 24 height 24
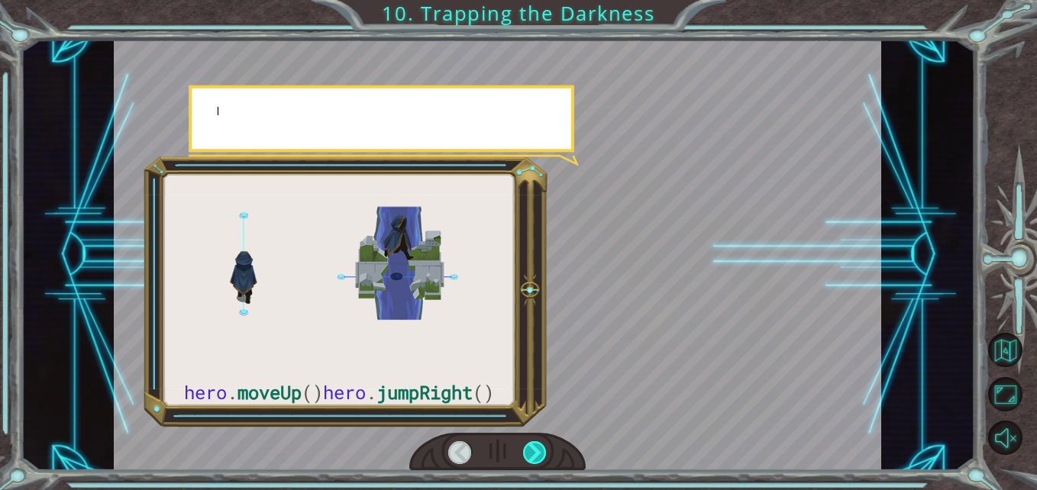
click at [525, 455] on div at bounding box center [535, 453] width 24 height 24
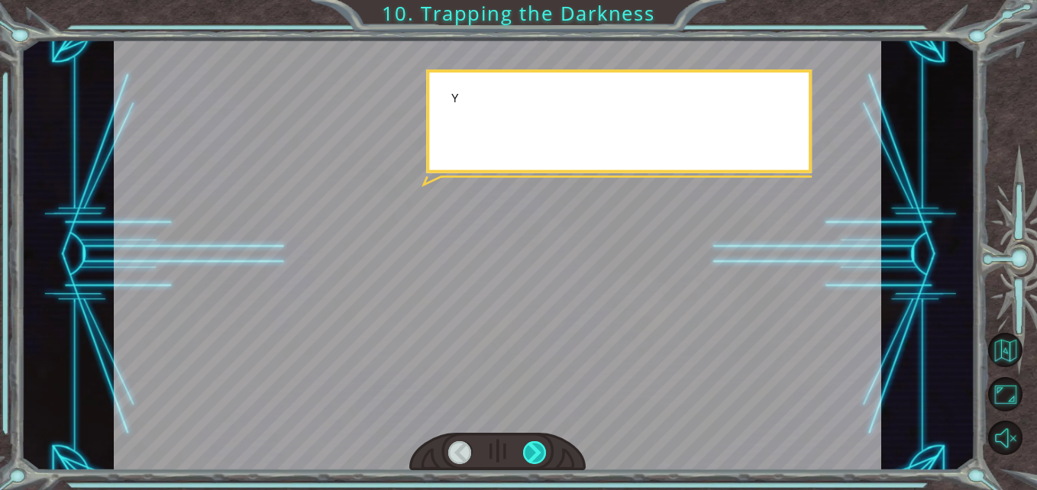
click at [525, 455] on div at bounding box center [535, 453] width 24 height 24
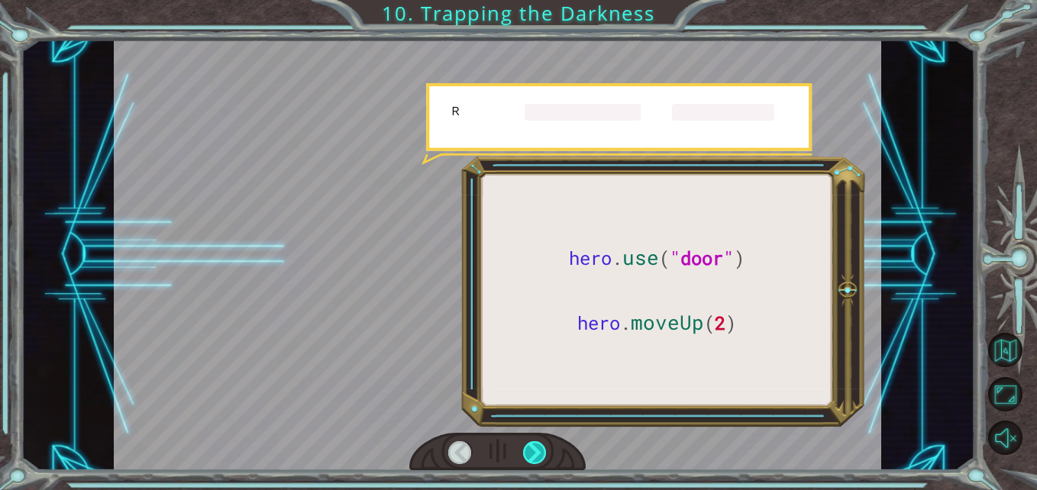
click at [525, 455] on div at bounding box center [535, 453] width 24 height 24
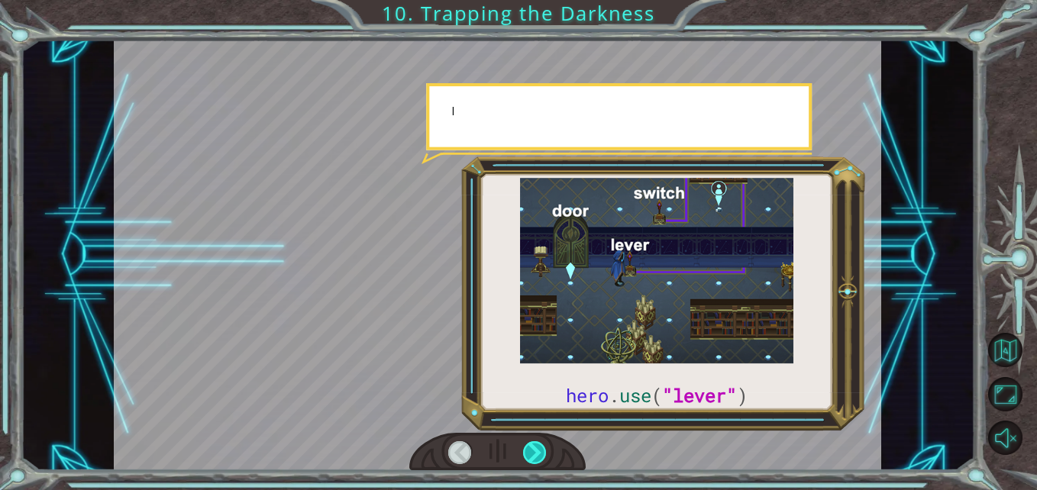
click at [525, 455] on div at bounding box center [535, 453] width 24 height 24
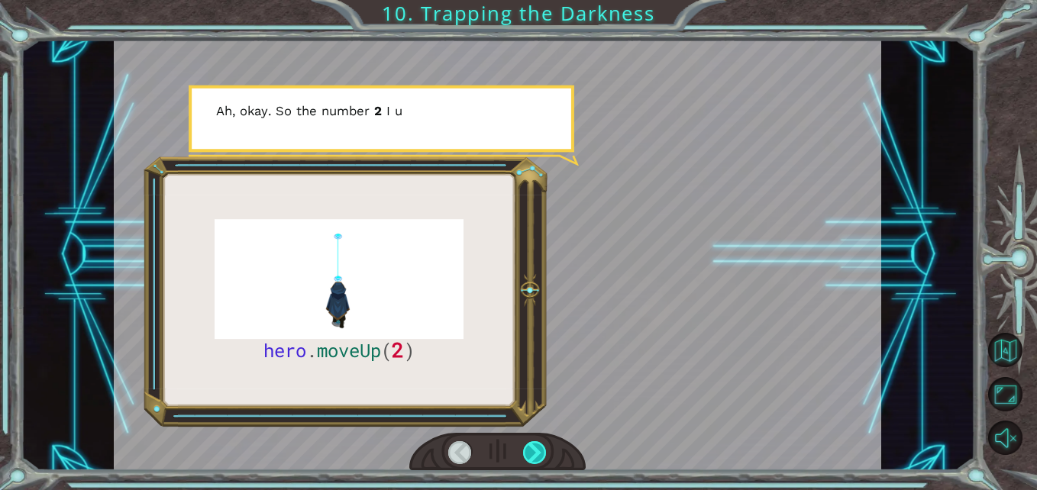
click at [525, 455] on div at bounding box center [535, 453] width 24 height 24
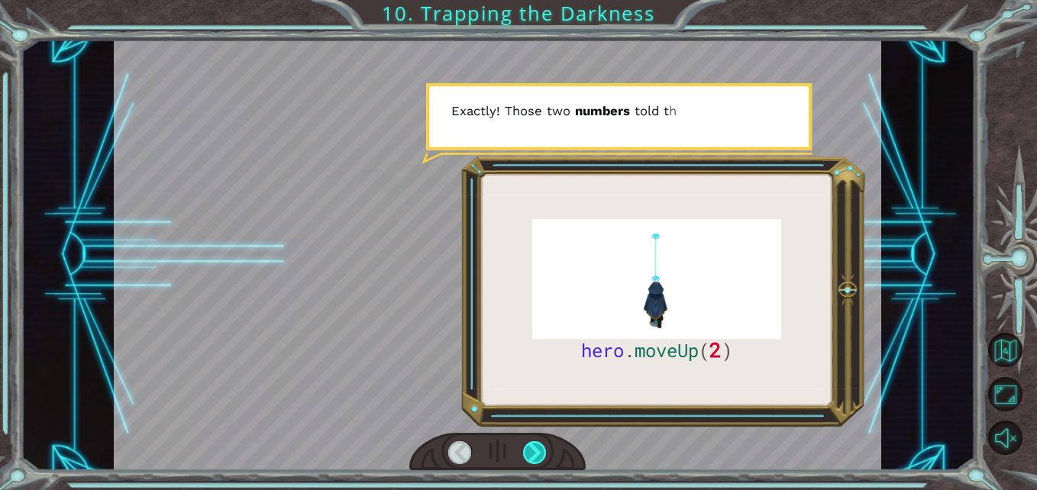
click at [542, 452] on div at bounding box center [535, 453] width 24 height 24
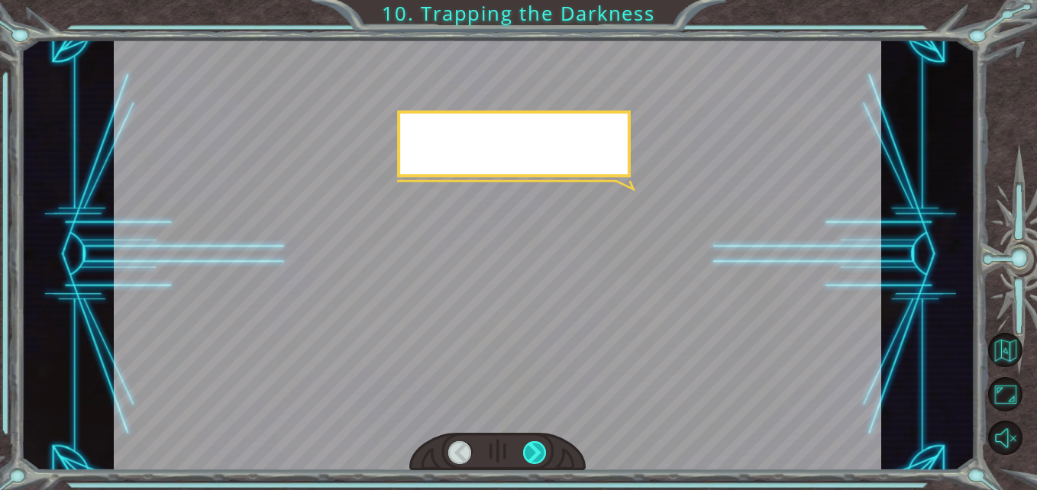
click at [542, 452] on div at bounding box center [535, 453] width 24 height 24
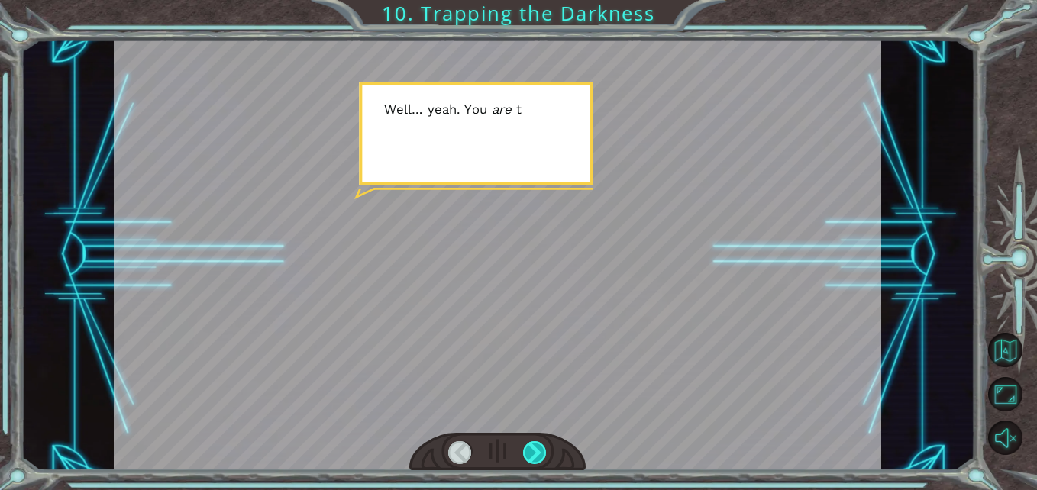
click at [542, 452] on div at bounding box center [535, 453] width 24 height 24
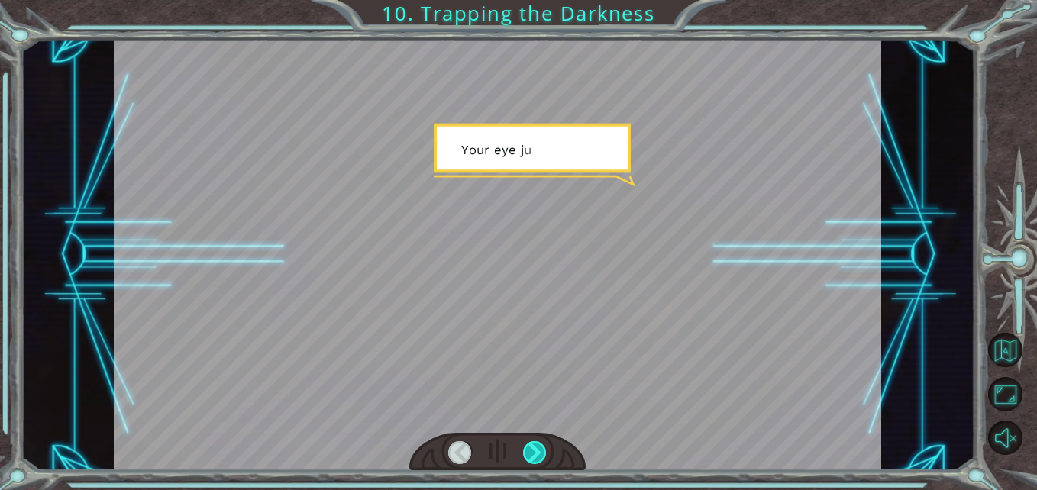
click at [542, 452] on div at bounding box center [535, 453] width 24 height 24
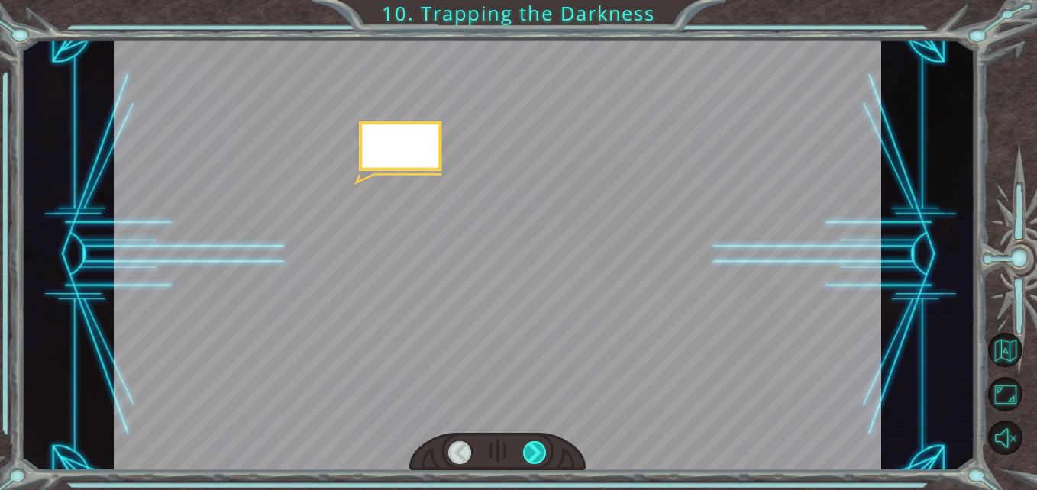
click at [542, 452] on div at bounding box center [535, 453] width 24 height 24
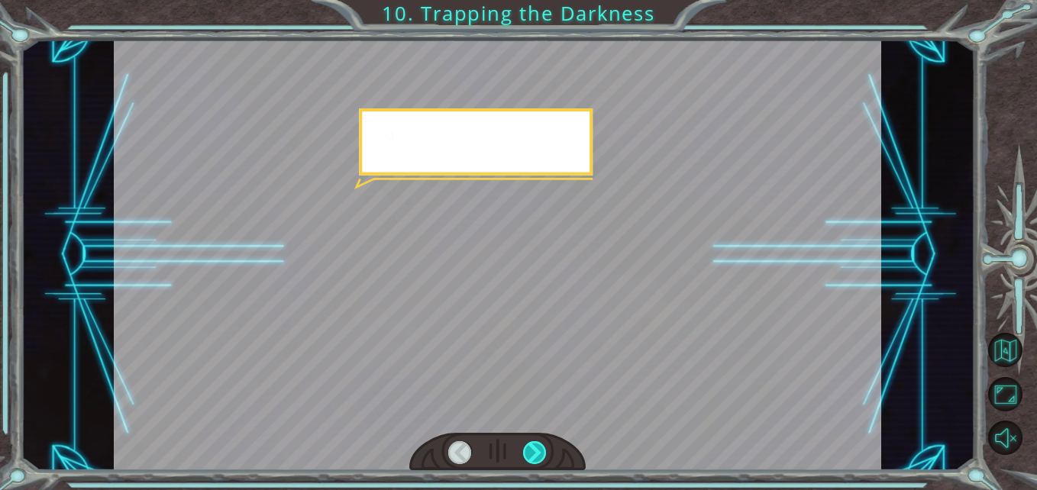
click at [542, 452] on div at bounding box center [535, 453] width 24 height 24
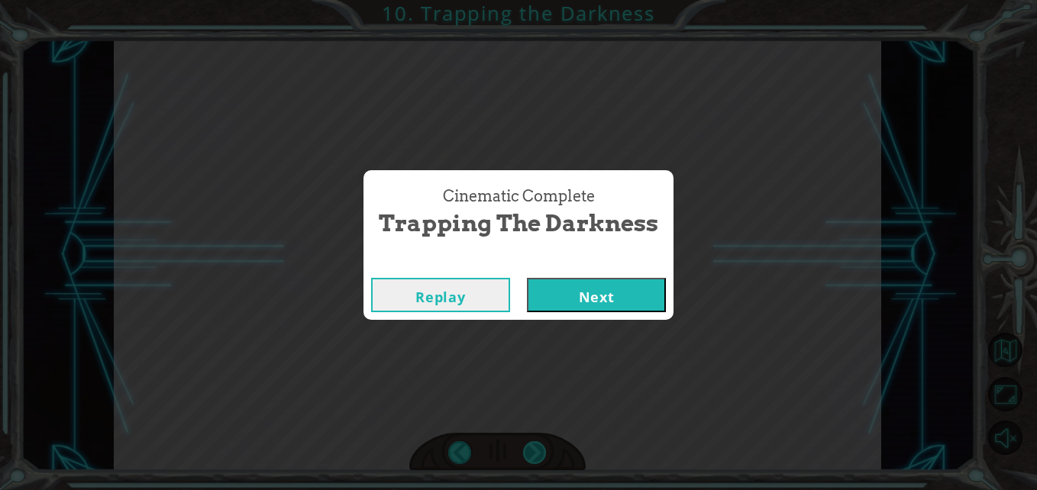
click at [542, 452] on div "Cinematic Complete Trapping the Darkness Replay Next" at bounding box center [518, 245] width 1037 height 490
click at [609, 292] on button "Next" at bounding box center [596, 295] width 139 height 34
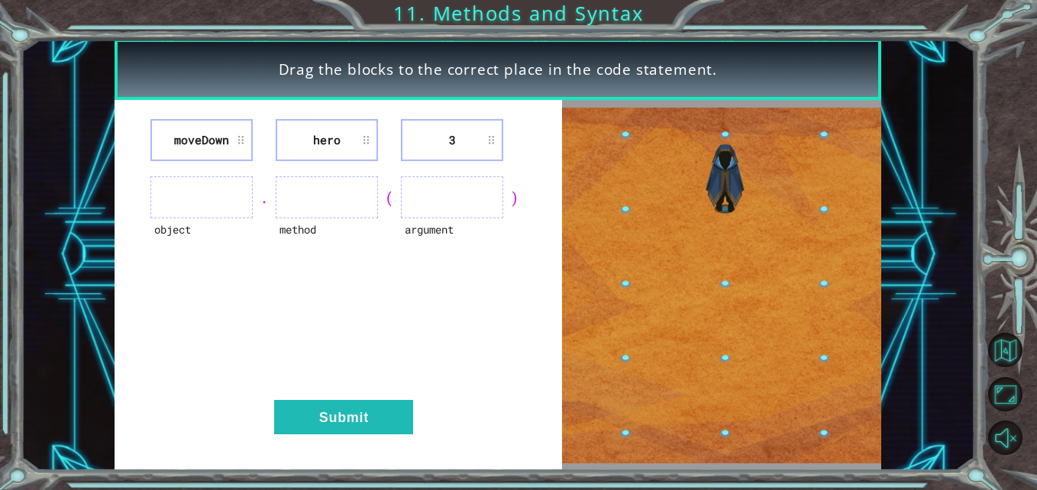
click at [174, 213] on ul at bounding box center [201, 197] width 102 height 42
click at [201, 188] on ul at bounding box center [201, 197] width 102 height 42
click at [219, 190] on ul at bounding box center [201, 197] width 102 height 42
click at [302, 188] on ul at bounding box center [327, 197] width 102 height 42
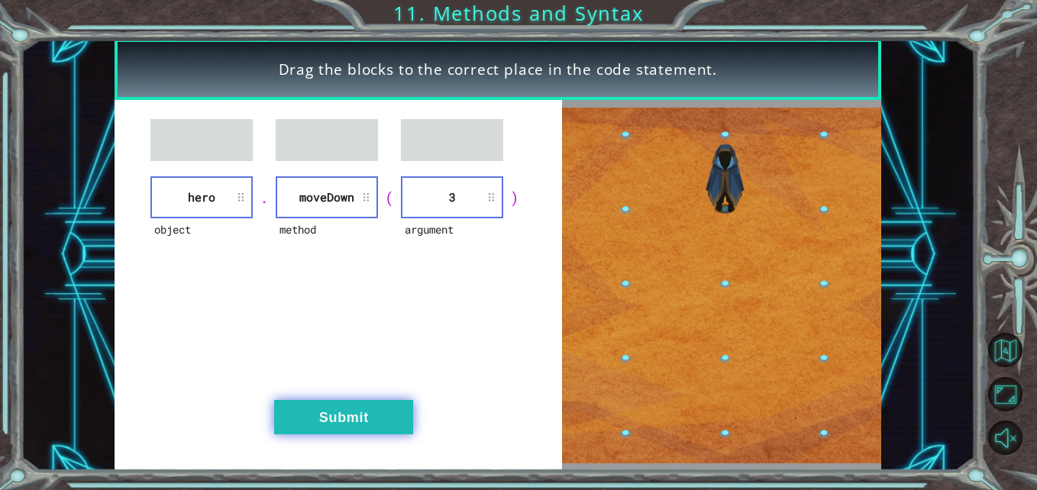
click at [347, 409] on button "Submit" at bounding box center [343, 417] width 139 height 34
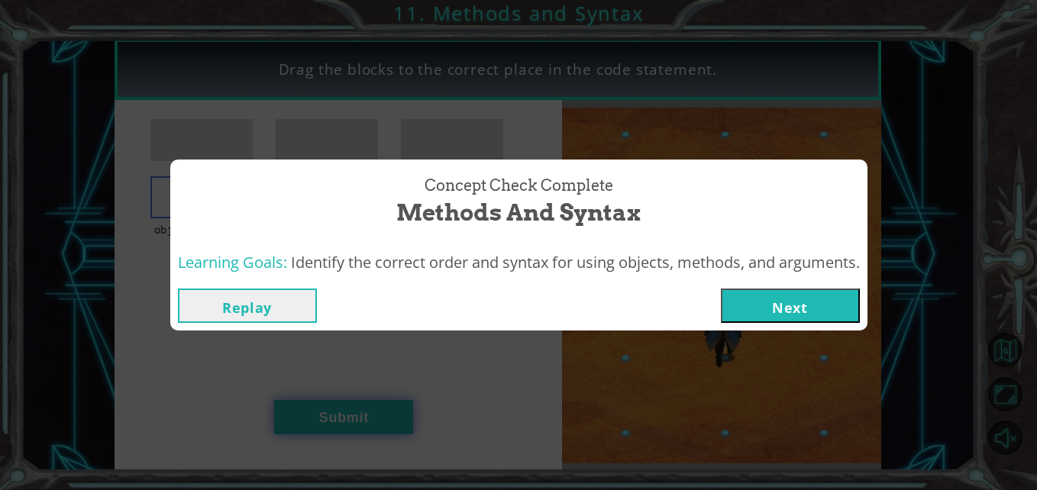
click at [812, 320] on button "Next" at bounding box center [790, 306] width 139 height 34
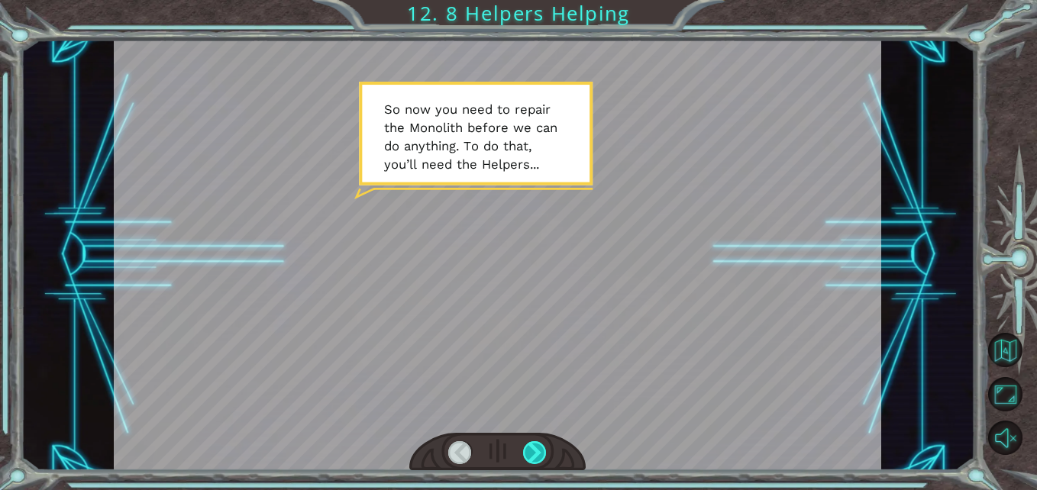
click at [533, 444] on div at bounding box center [535, 453] width 24 height 24
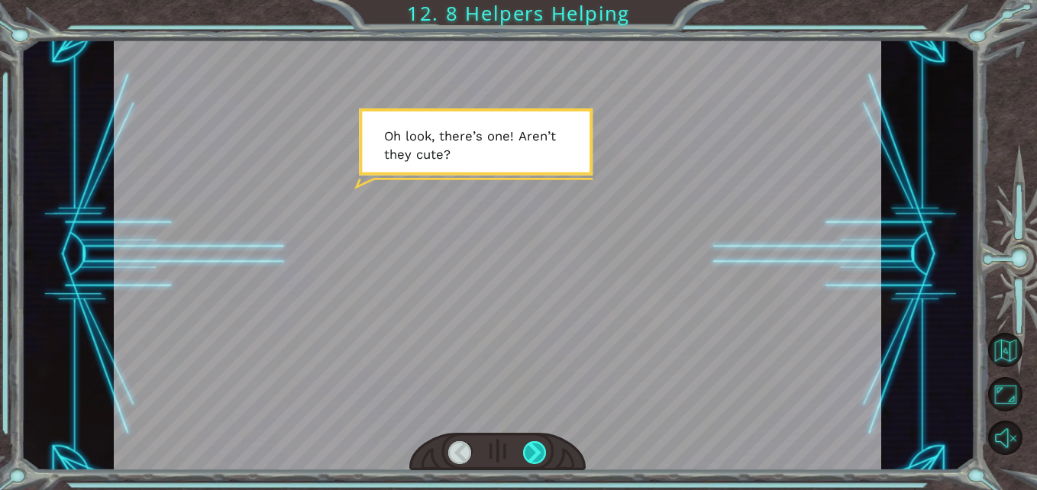
click at [533, 444] on div at bounding box center [535, 453] width 24 height 24
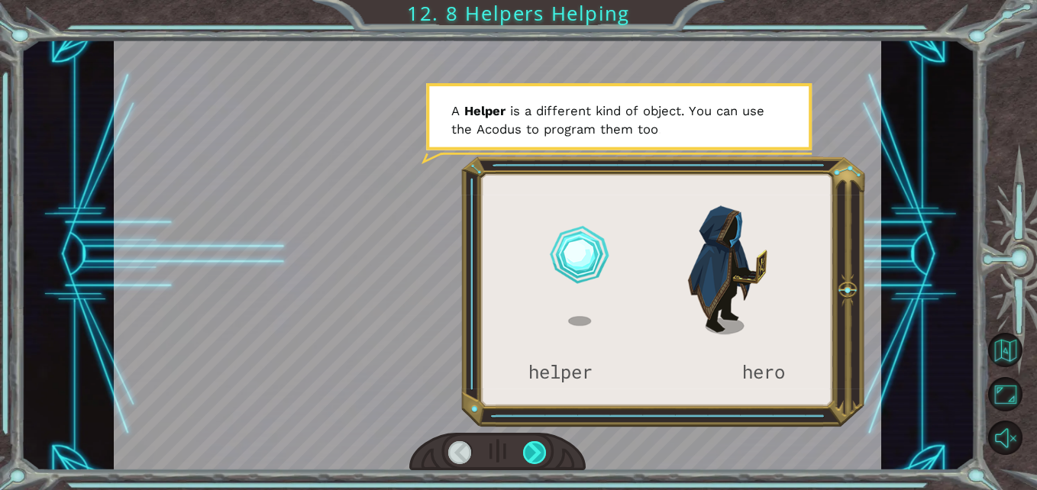
click at [533, 444] on div at bounding box center [535, 453] width 24 height 24
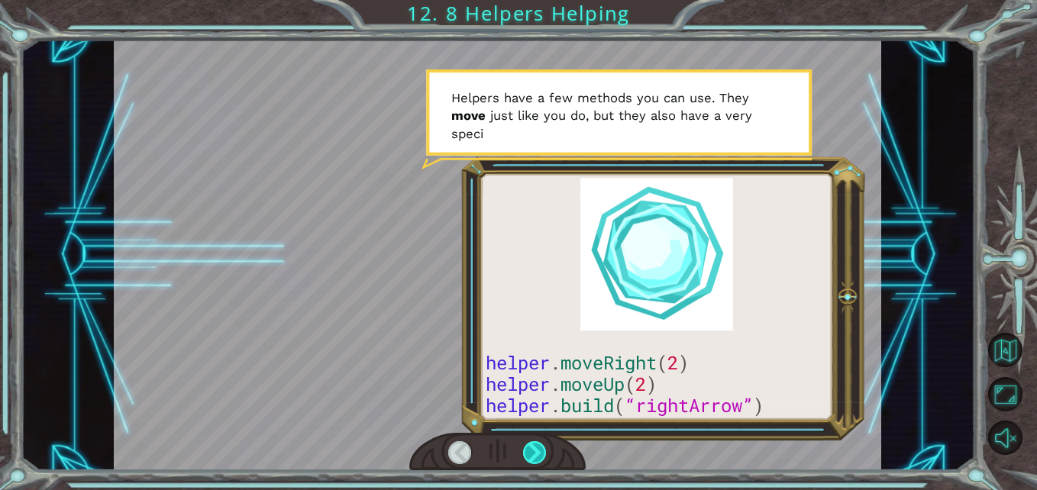
click at [533, 444] on div at bounding box center [535, 453] width 24 height 24
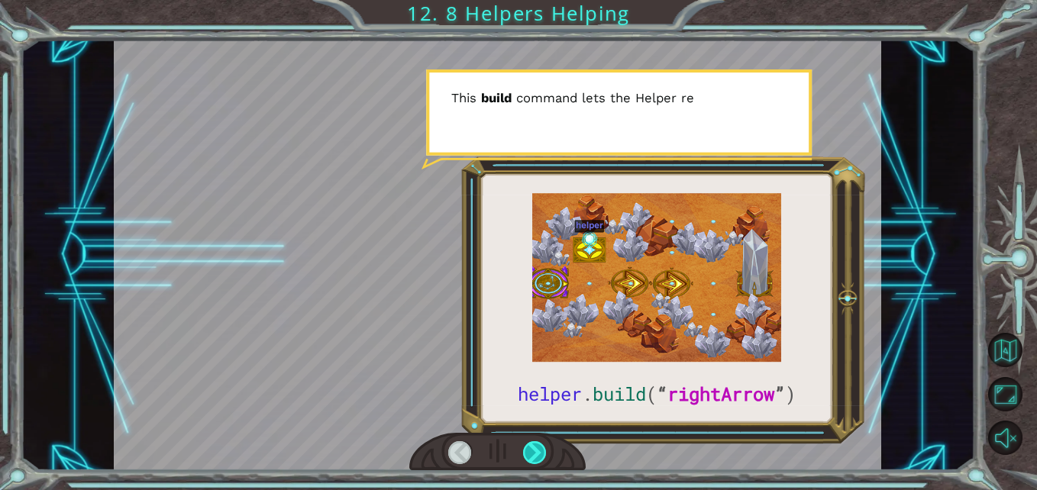
click at [533, 444] on div at bounding box center [535, 453] width 24 height 24
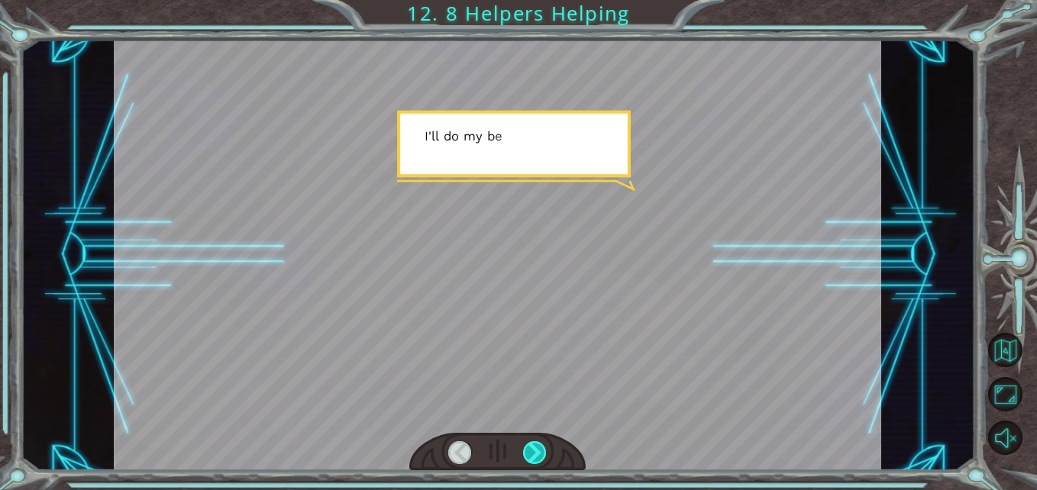
click at [533, 444] on div at bounding box center [535, 453] width 24 height 24
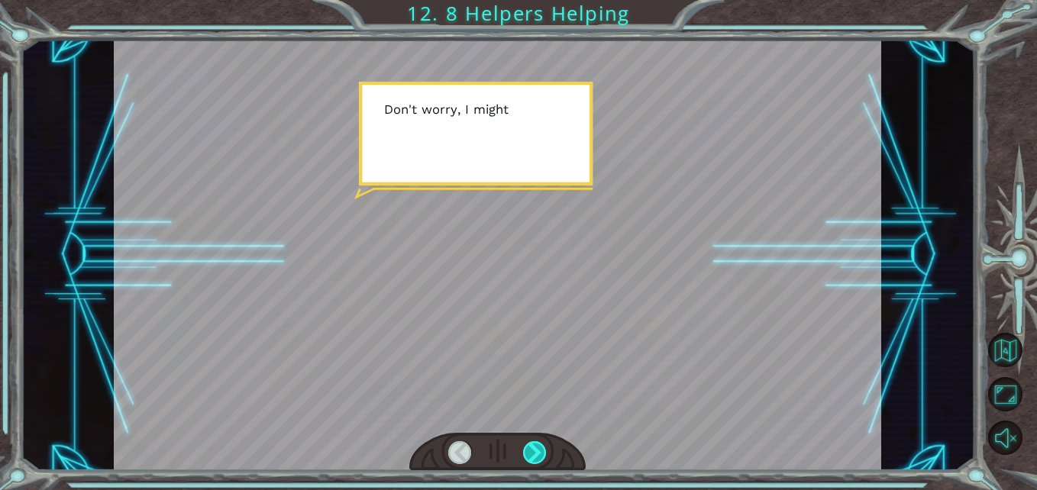
click at [533, 444] on div at bounding box center [535, 453] width 24 height 24
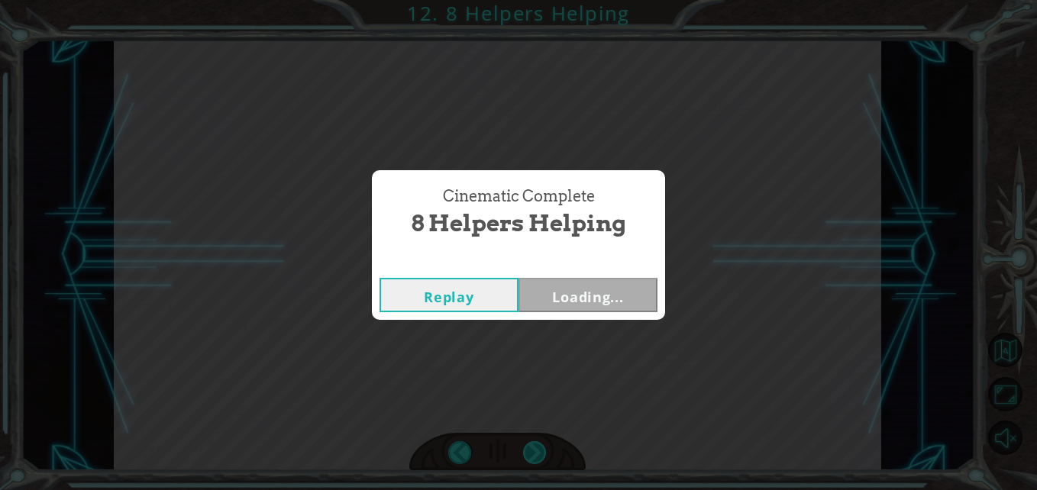
click at [533, 444] on div "Cinematic Complete 8 Helpers Helping Replay Loading..." at bounding box center [518, 245] width 1037 height 490
click at [590, 305] on button "Next" at bounding box center [588, 295] width 139 height 34
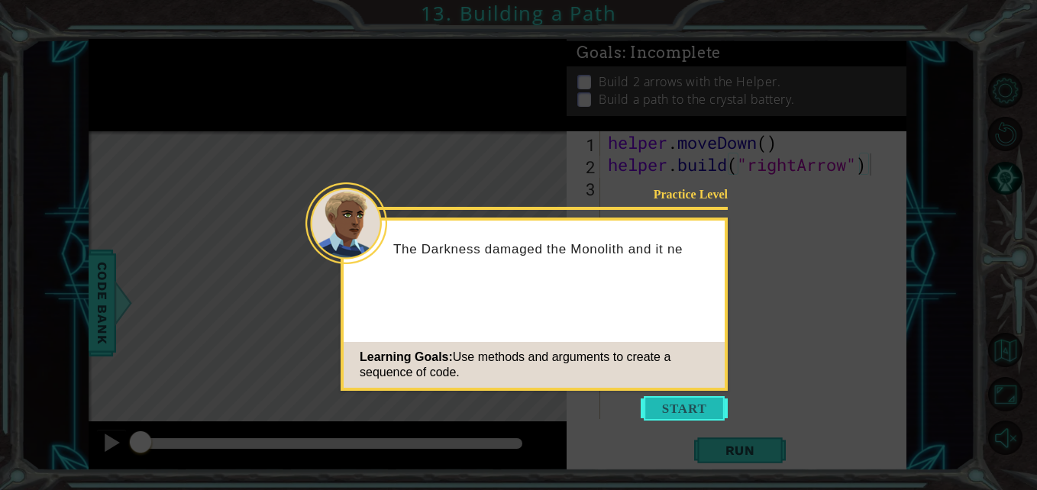
click at [709, 408] on button "Start" at bounding box center [684, 408] width 87 height 24
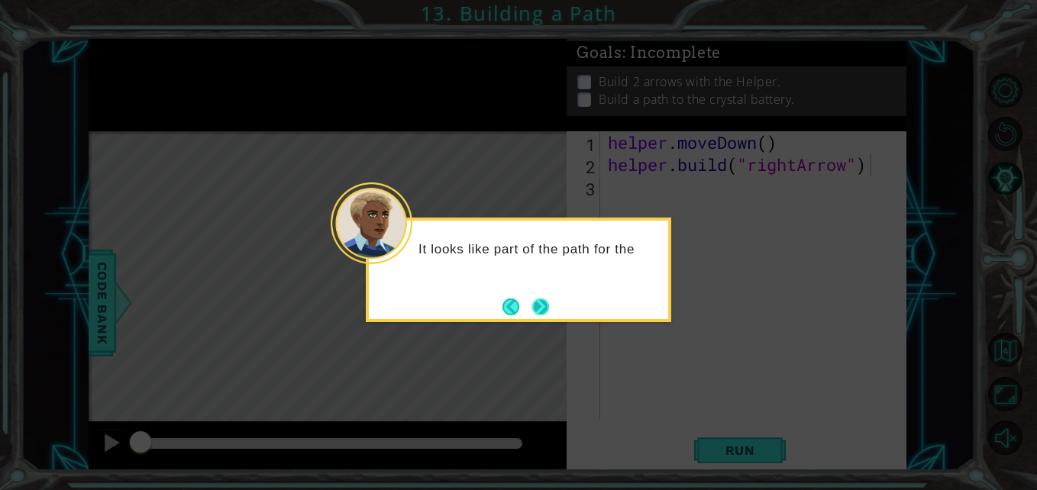
click at [543, 313] on button "Next" at bounding box center [540, 307] width 17 height 17
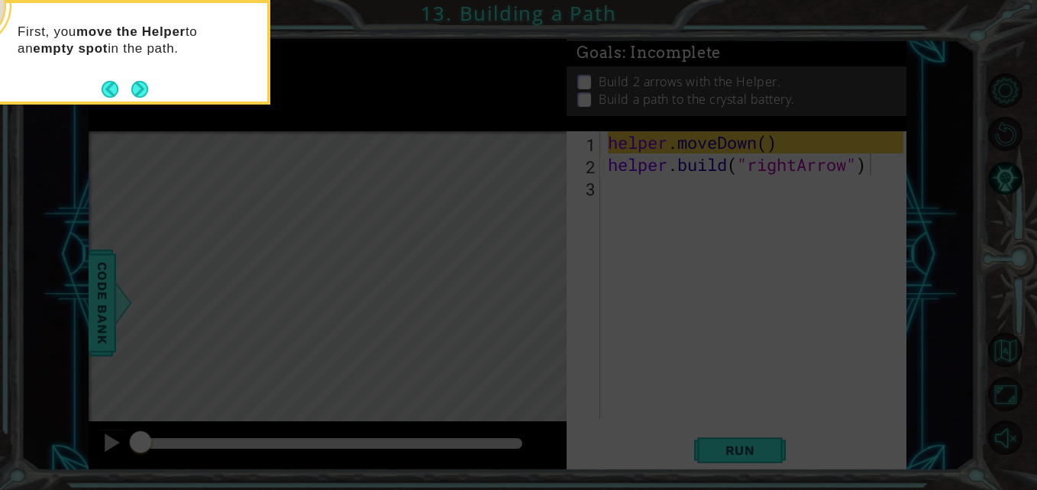
drag, startPoint x: 18, startPoint y: 27, endPoint x: 172, endPoint y: 52, distance: 156.3
click at [172, 52] on p "First, you move the Helper to an empty spot in the path." at bounding box center [137, 41] width 239 height 34
drag, startPoint x: 172, startPoint y: 52, endPoint x: 134, endPoint y: 48, distance: 38.4
click at [134, 48] on p "First, you move the Helper to an empty spot in the path." at bounding box center [137, 41] width 239 height 34
click at [133, 98] on button "Next" at bounding box center [139, 89] width 17 height 17
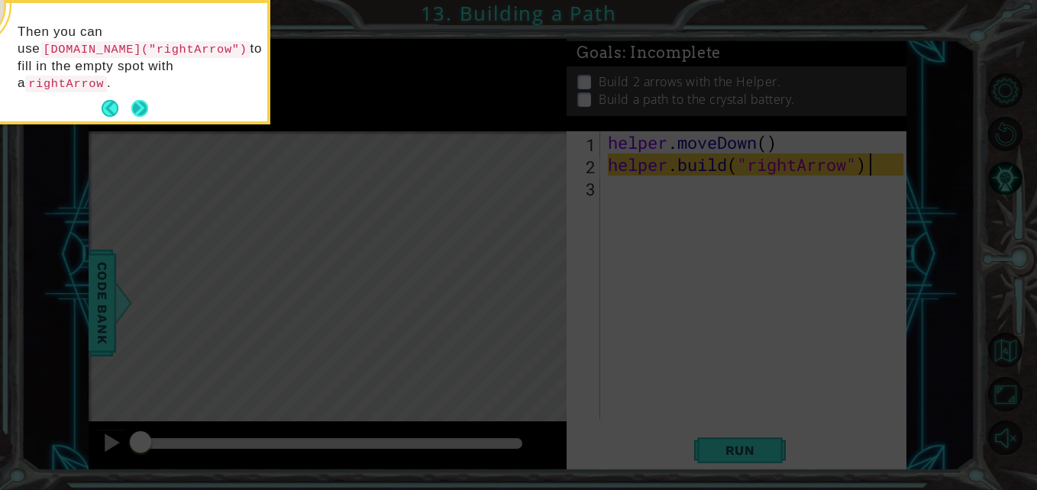
click at [140, 100] on button "Next" at bounding box center [140, 109] width 18 height 18
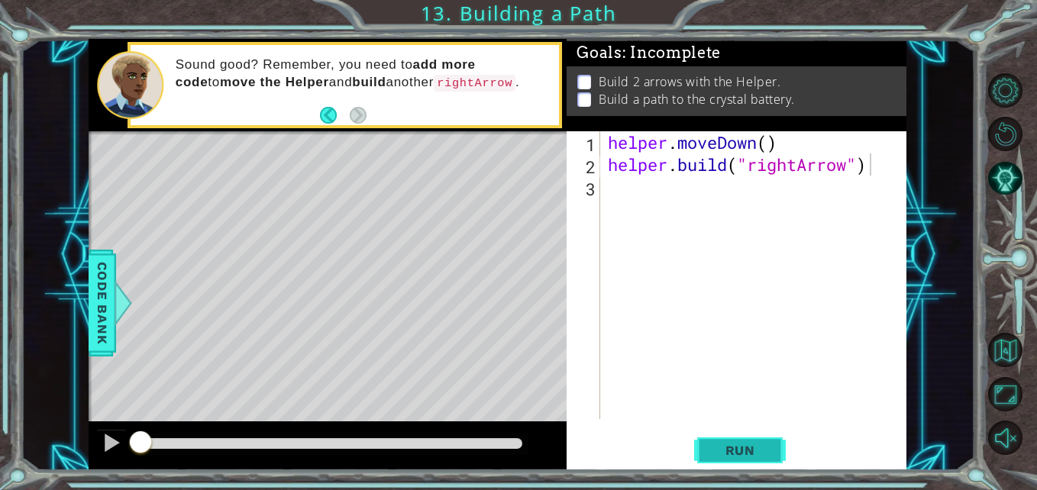
click at [744, 455] on span "Run" at bounding box center [740, 450] width 60 height 15
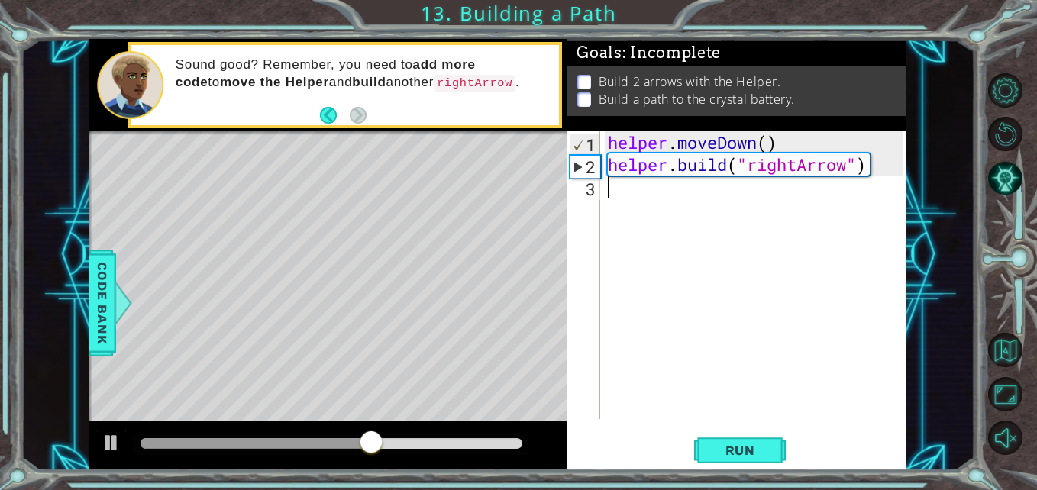
click at [773, 292] on div "helper . moveDown ( ) helper . build ( "rightArrow" )" at bounding box center [757, 297] width 305 height 332
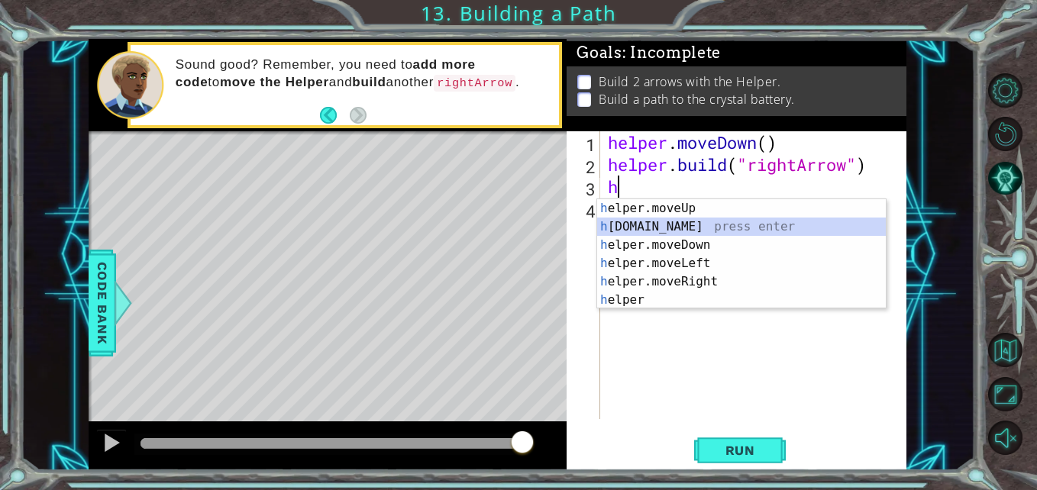
click at [659, 221] on div "h elper.moveUp press enter h [DOMAIN_NAME] press enter h elper.moveDown press e…" at bounding box center [741, 272] width 289 height 147
type textarea "[DOMAIN_NAME]("rightArrow")"
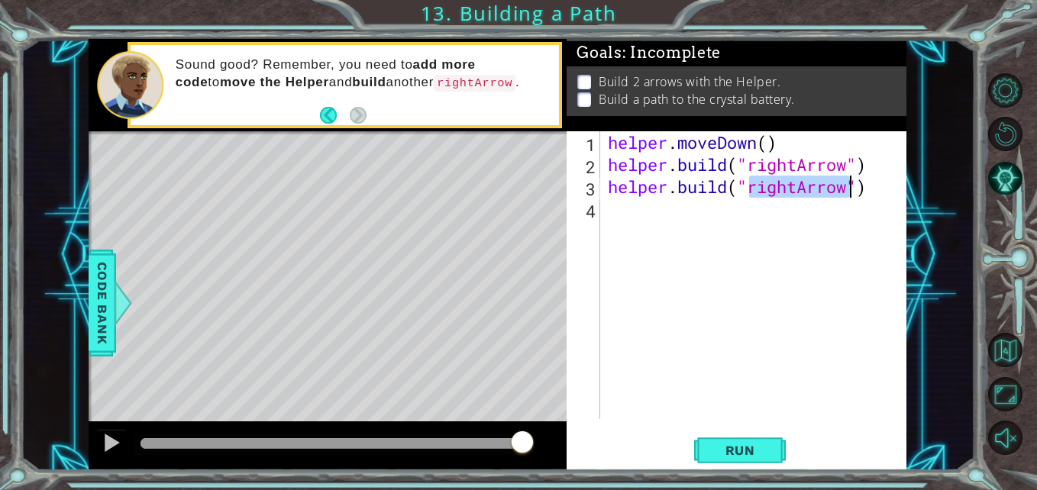
click at [712, 334] on div "helper . moveDown ( ) helper . build ( "rightArrow" ) helper . build ( "rightAr…" at bounding box center [757, 297] width 305 height 332
click at [729, 460] on button "Run" at bounding box center [740, 451] width 92 height 34
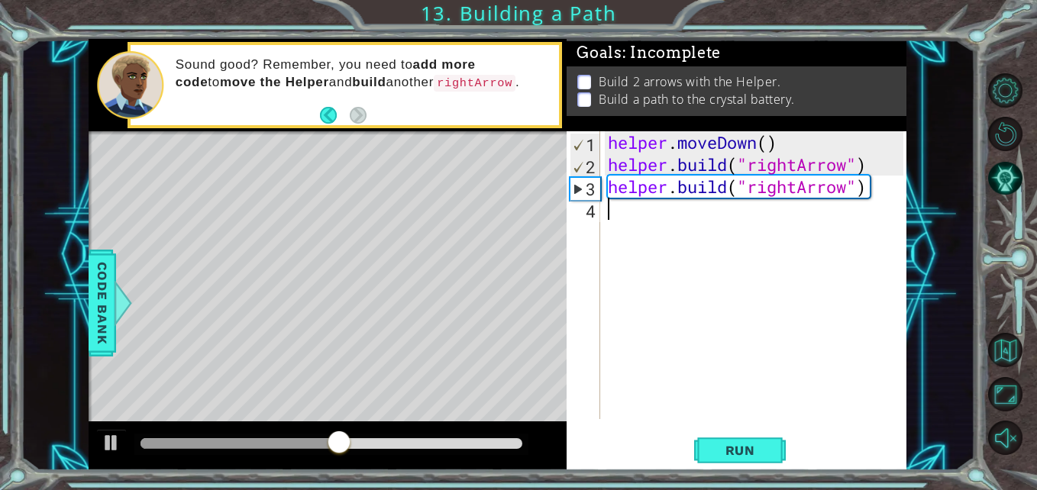
type textarea "h"
click at [676, 369] on div "helper . moveDown ( ) helper . build ( "rightArrow" ) helper . build ( "rightAr…" at bounding box center [757, 297] width 305 height 332
click at [627, 218] on div "helper . moveDown ( ) helper . build ( "rightArrow" ) helper . build ( "rightAr…" at bounding box center [757, 297] width 305 height 332
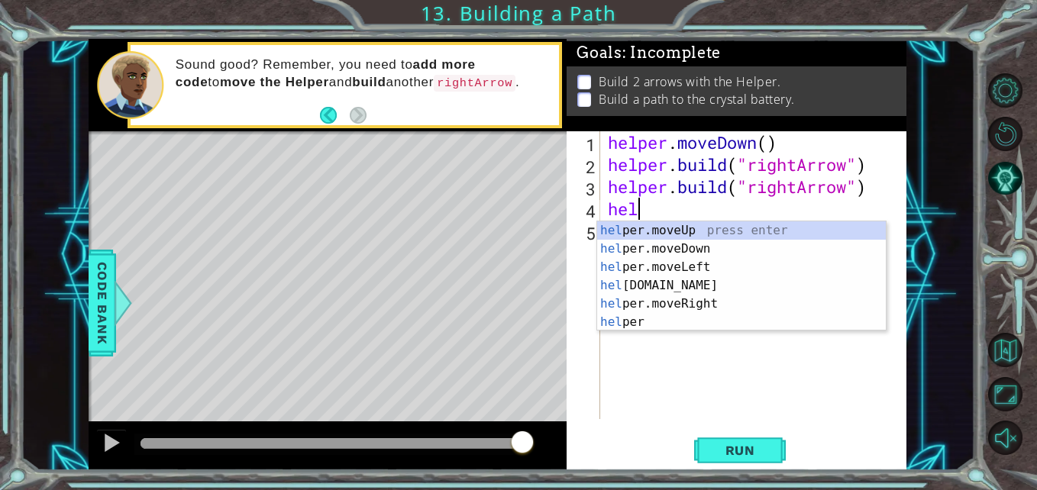
scroll to position [0, 1]
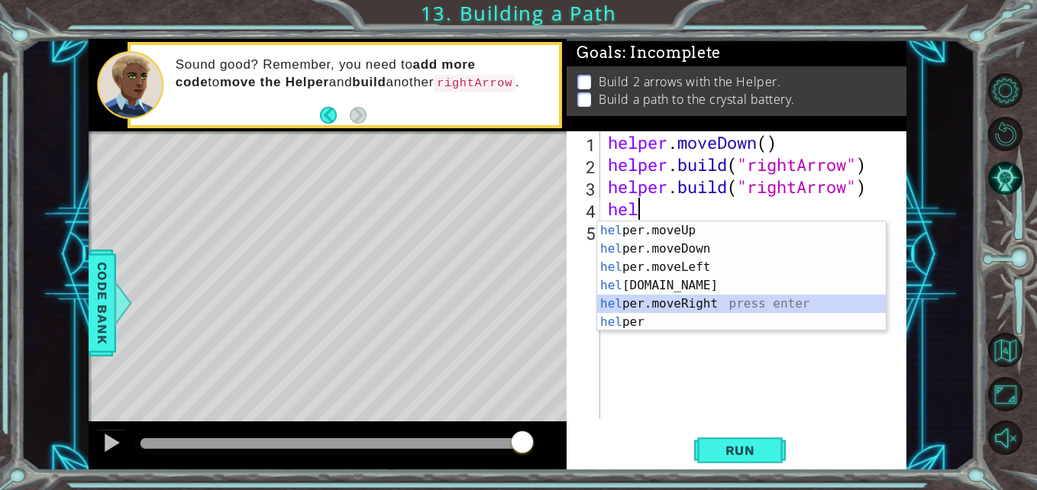
click at [690, 302] on div "hel per.moveUp press enter hel per.moveDown press enter hel per.moveLeft press …" at bounding box center [741, 294] width 289 height 147
type textarea "helper.moveRight(1)"
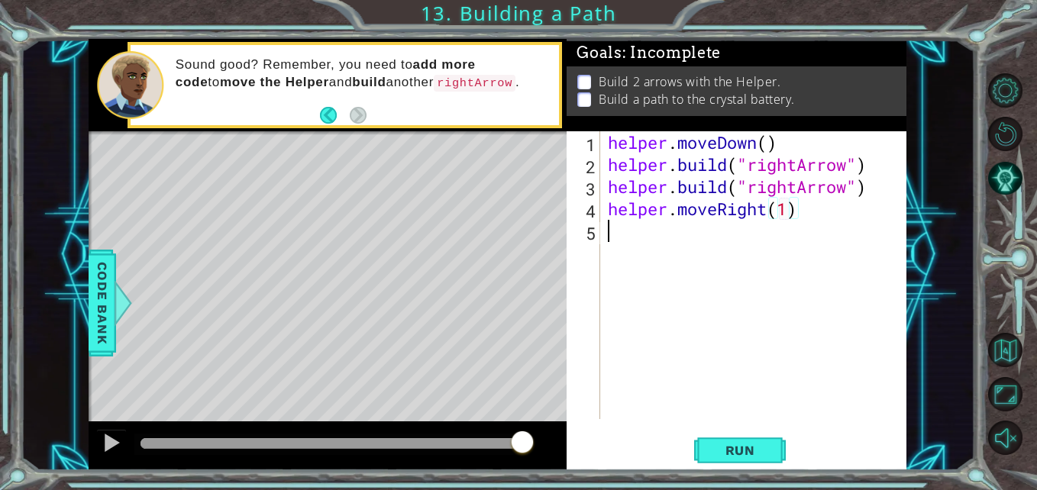
click at [622, 235] on div "helper . moveDown ( ) helper . build ( "rightArrow" ) helper . build ( "rightAr…" at bounding box center [757, 297] width 305 height 332
click at [790, 212] on div "helper . moveDown ( ) helper . build ( "rightArrow" ) helper . build ( "rightAr…" at bounding box center [757, 297] width 305 height 332
type textarea "helper.moveRight(3)"
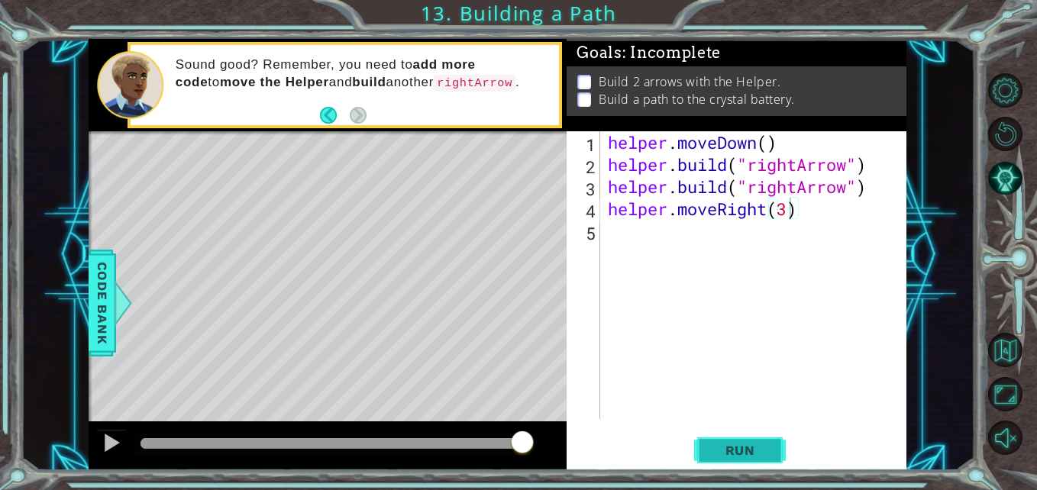
click at [751, 441] on button "Run" at bounding box center [740, 451] width 92 height 34
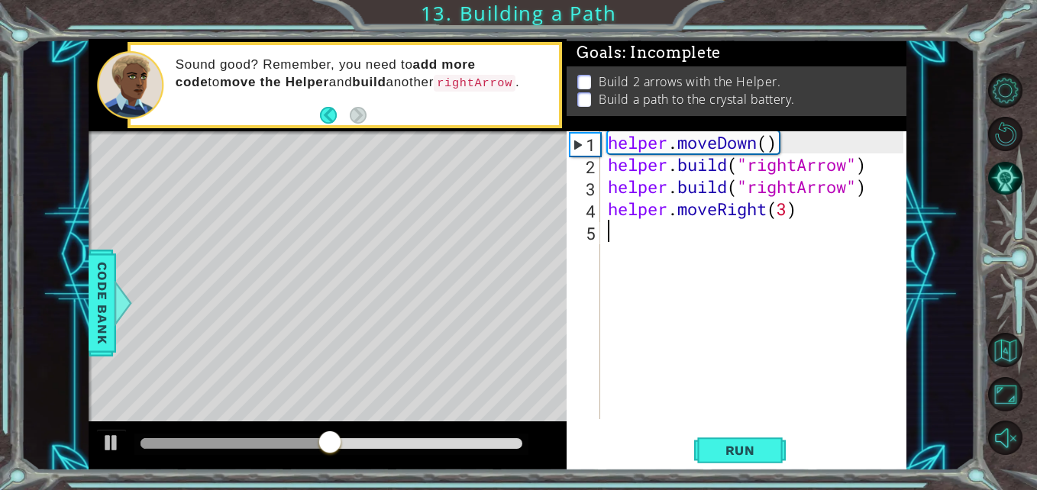
click at [623, 235] on div "helper . moveDown ( ) helper . build ( "rightArrow" ) helper . build ( "rightAr…" at bounding box center [757, 297] width 305 height 332
click at [650, 231] on div "helper . moveDown ( ) helper . build ( "rightArrow" ) helper . build ( "rightAr…" at bounding box center [757, 297] width 305 height 332
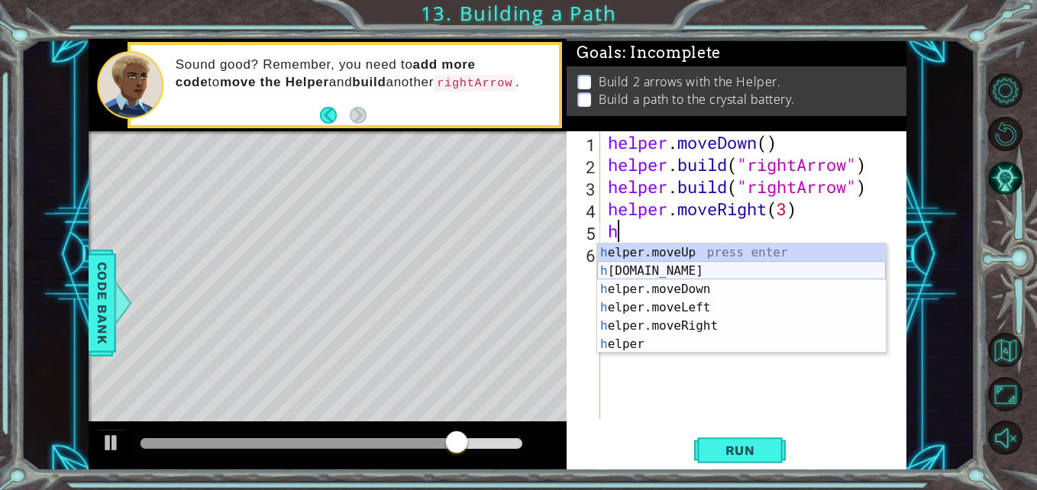
click at [693, 263] on div "h elper.moveUp press enter h [DOMAIN_NAME] press enter h elper.moveDown press e…" at bounding box center [741, 317] width 289 height 147
type textarea "[DOMAIN_NAME]("rightArrow")"
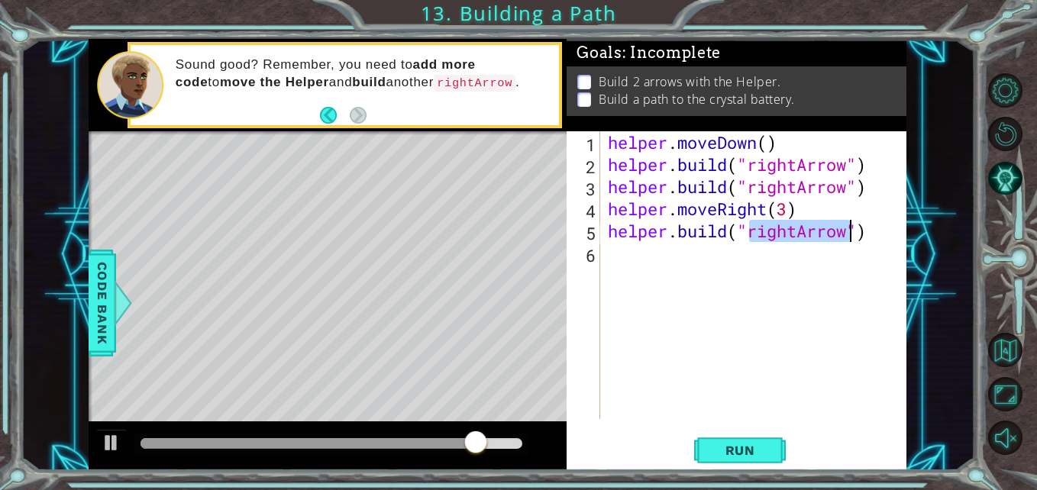
click at [717, 270] on div "helper . moveDown ( ) helper . build ( "rightArrow" ) helper . build ( "rightAr…" at bounding box center [757, 297] width 305 height 332
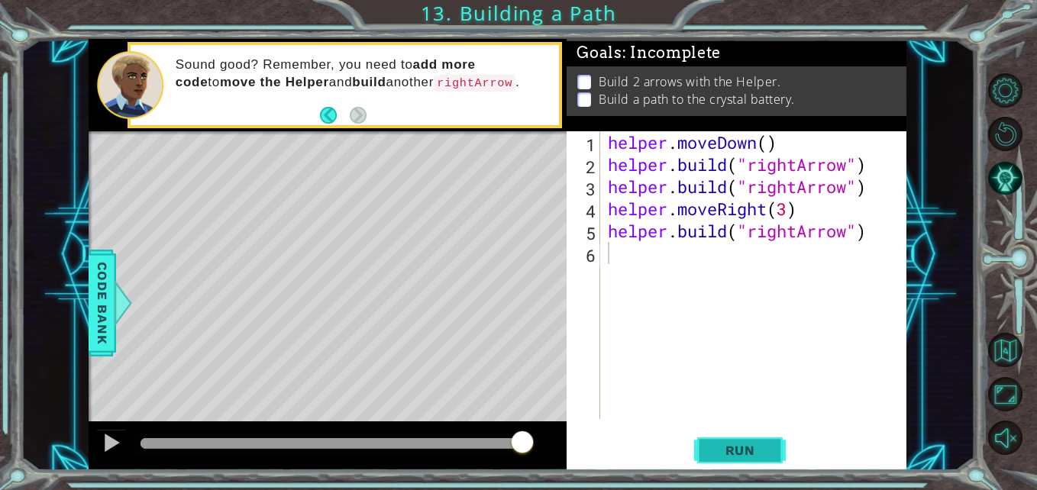
click at [772, 451] on button "Run" at bounding box center [740, 451] width 92 height 34
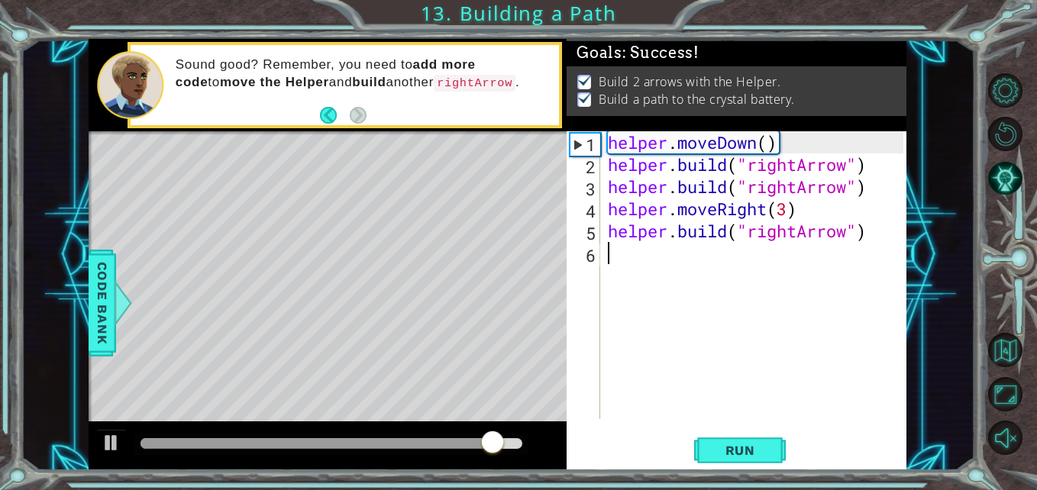
click at [650, 250] on div "helper . moveDown ( ) helper . build ( "rightArrow" ) helper . build ( "rightAr…" at bounding box center [757, 297] width 305 height 332
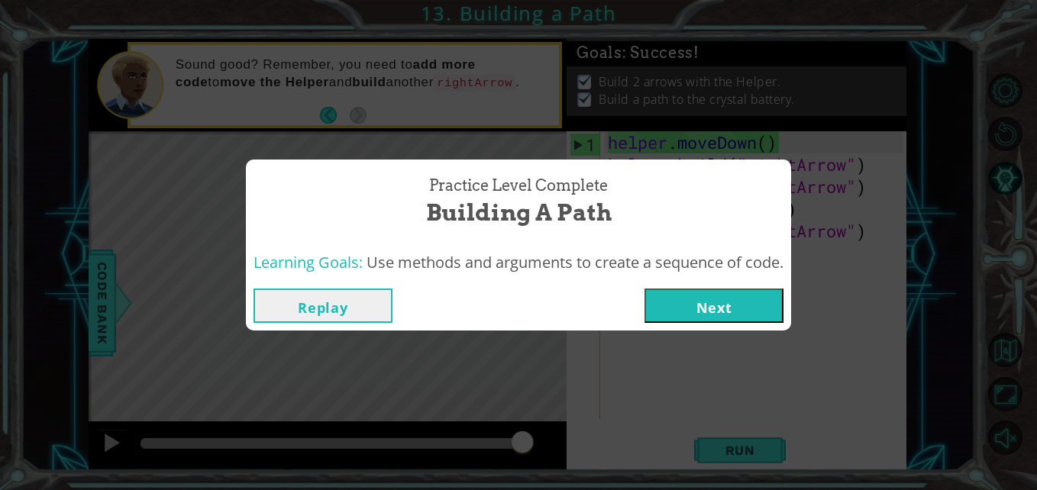
click at [703, 292] on button "Next" at bounding box center [714, 306] width 139 height 34
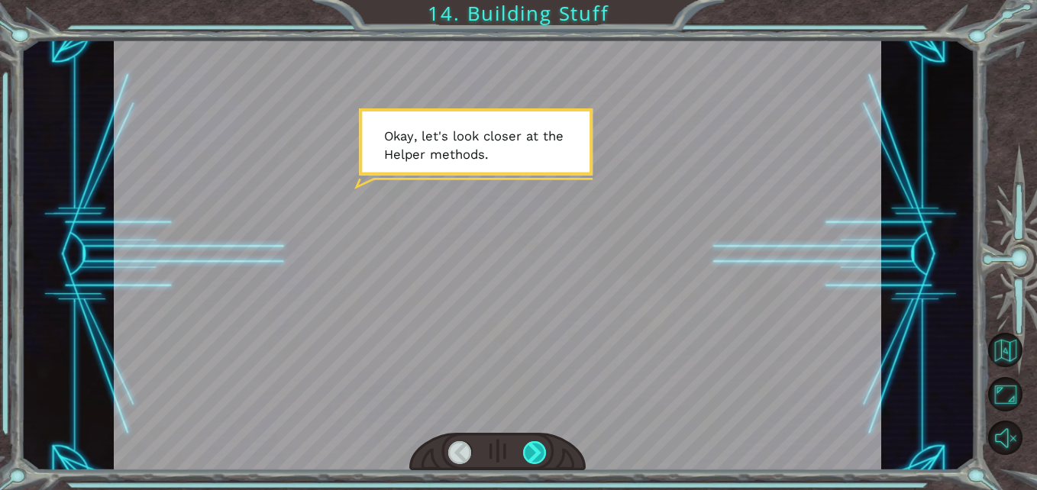
click at [538, 454] on div at bounding box center [535, 453] width 24 height 24
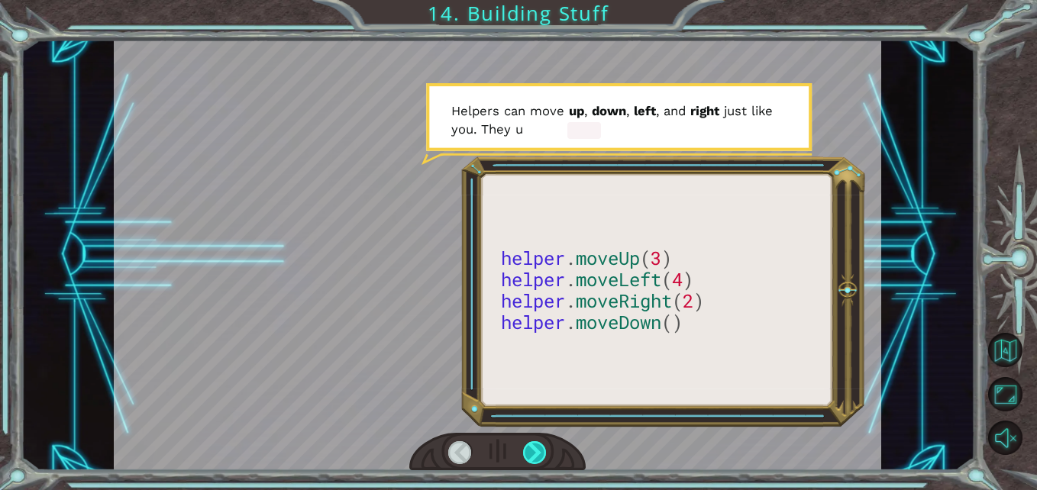
click at [537, 454] on div at bounding box center [535, 453] width 24 height 24
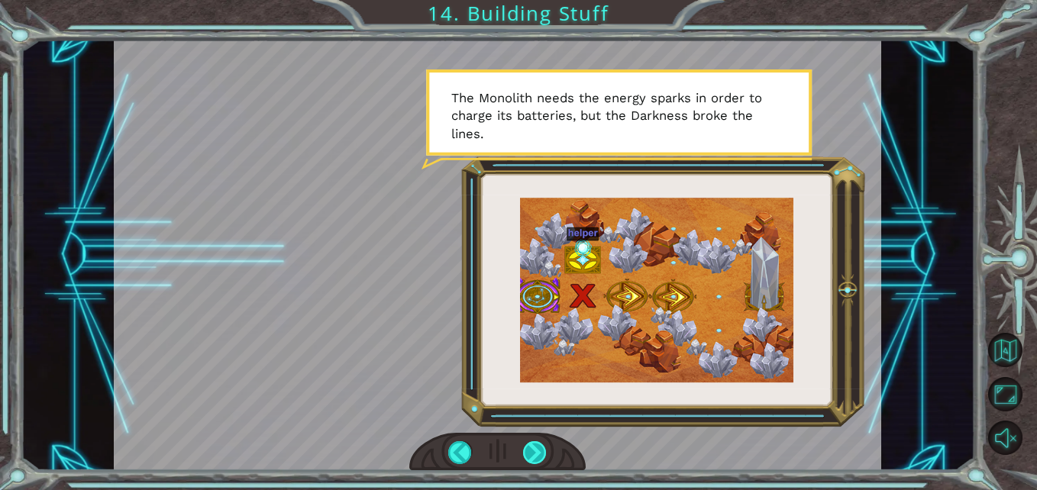
click at [544, 451] on div at bounding box center [535, 453] width 24 height 24
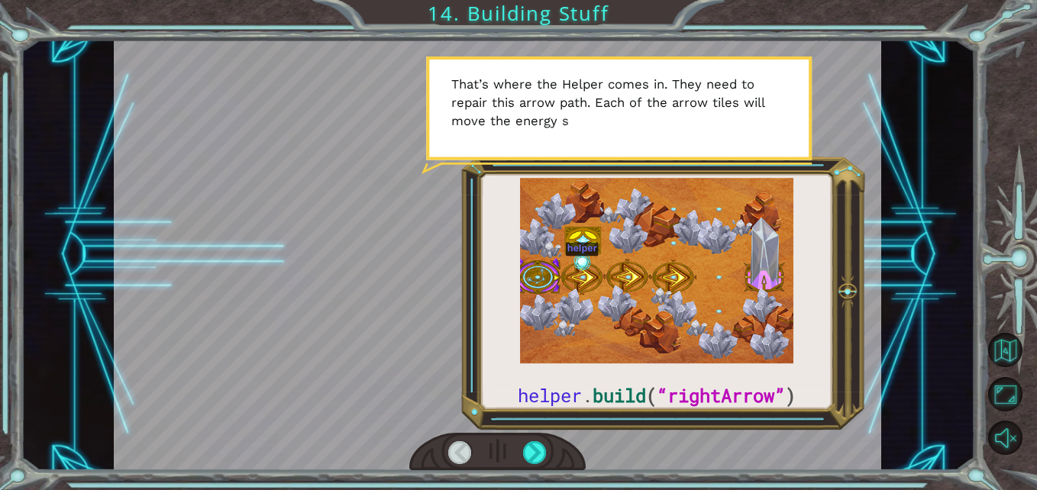
click at [706, 471] on div "helper . build ( “rightArrow” ) O k a y , l e t ' s l o o k c l o s e r a t t h…" at bounding box center [518, 245] width 1037 height 490
click at [547, 458] on div at bounding box center [535, 453] width 24 height 24
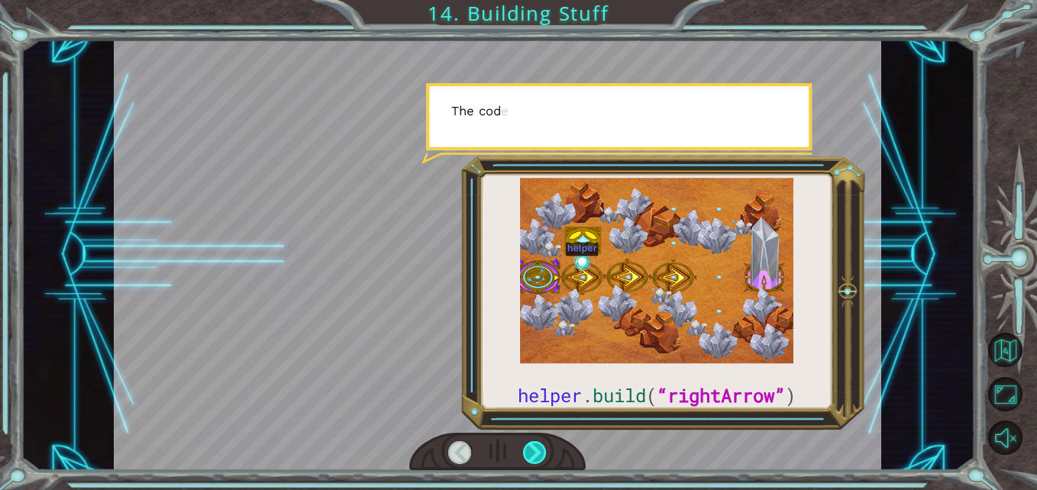
click at [547, 458] on div at bounding box center [535, 453] width 24 height 24
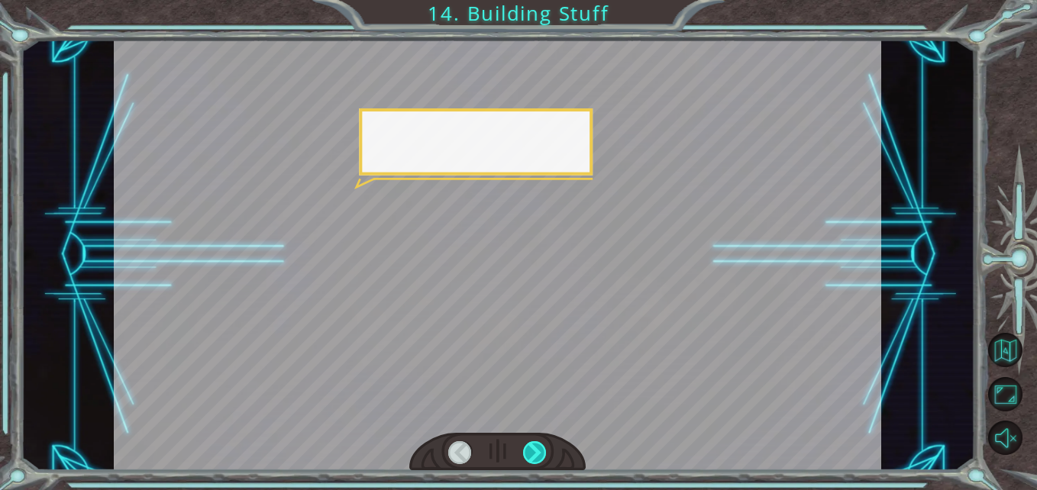
click at [547, 458] on div at bounding box center [535, 453] width 24 height 24
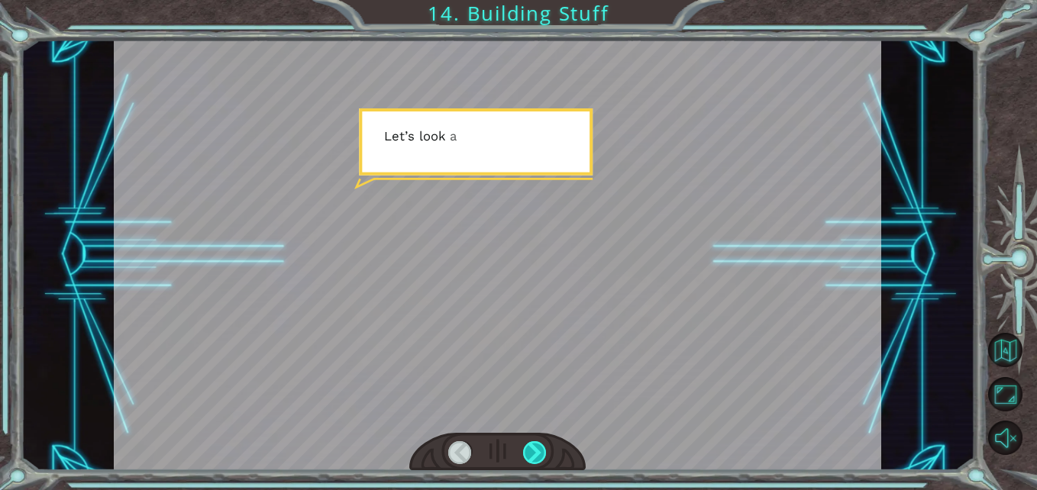
click at [547, 458] on div at bounding box center [535, 453] width 24 height 24
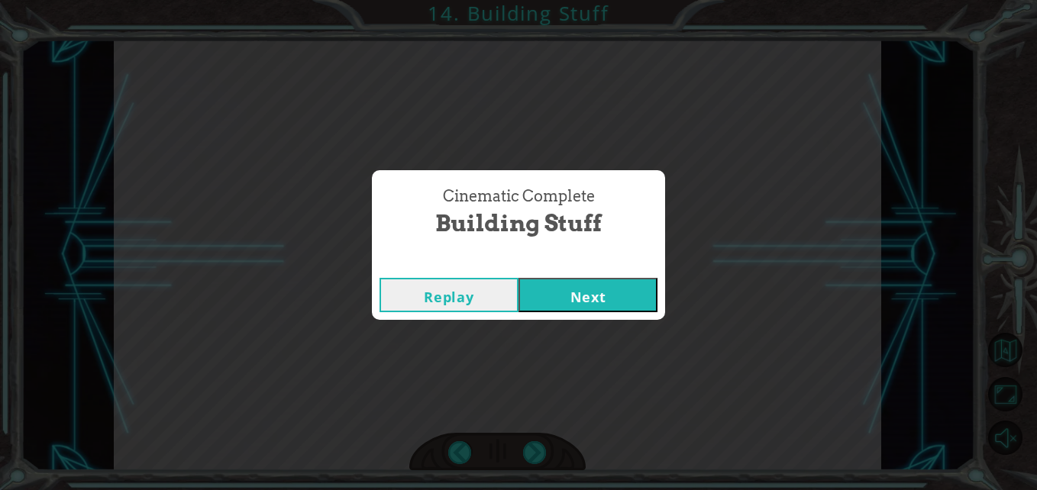
click at [575, 332] on div "Cinematic Complete Building Stuff Replay Next" at bounding box center [518, 245] width 1037 height 490
click at [590, 312] on button "Next" at bounding box center [588, 295] width 139 height 34
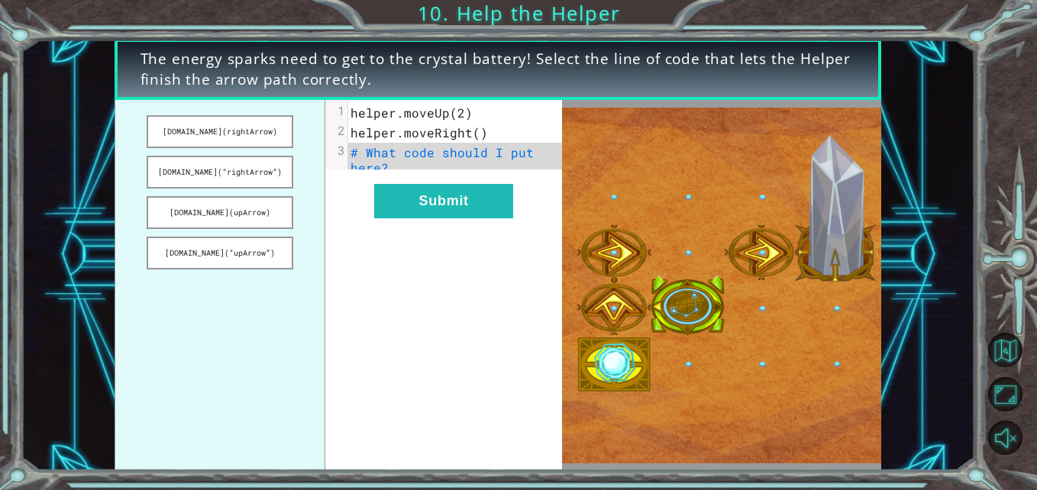
click at [238, 323] on ul "[DOMAIN_NAME](rightArrow) [DOMAIN_NAME](“rightArrow”) [DOMAIN_NAME](upArrow) [D…" at bounding box center [221, 285] width 212 height 370
click at [217, 132] on button "[DOMAIN_NAME](rightArrow)" at bounding box center [220, 131] width 147 height 33
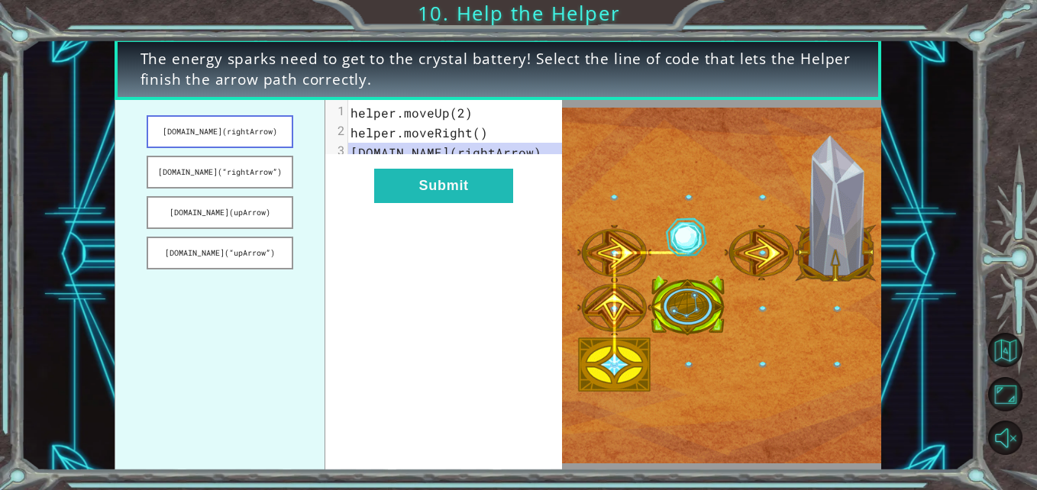
drag, startPoint x: 218, startPoint y: 133, endPoint x: 251, endPoint y: 135, distance: 33.7
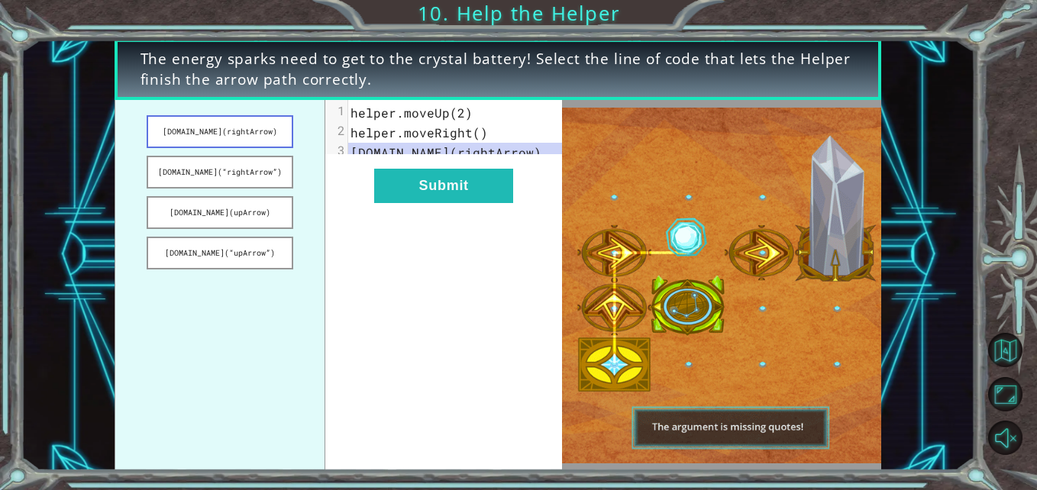
click at [251, 135] on button "[DOMAIN_NAME](rightArrow)" at bounding box center [220, 131] width 147 height 33
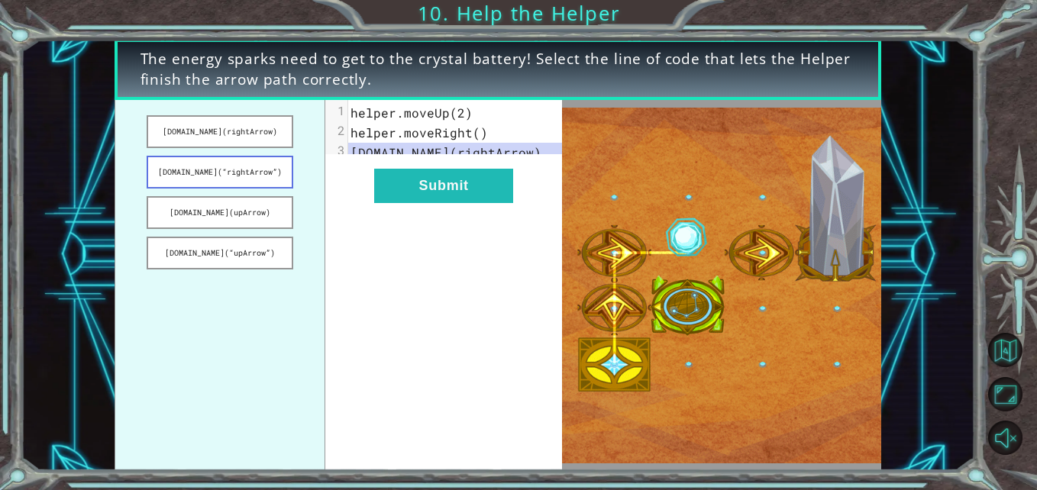
click at [263, 161] on button "[DOMAIN_NAME](“rightArrow”)" at bounding box center [220, 172] width 147 height 33
click at [244, 186] on button "[DOMAIN_NAME](“rightArrow”)" at bounding box center [220, 172] width 147 height 33
click at [234, 168] on button "[DOMAIN_NAME](“rightArrow”)" at bounding box center [220, 172] width 147 height 33
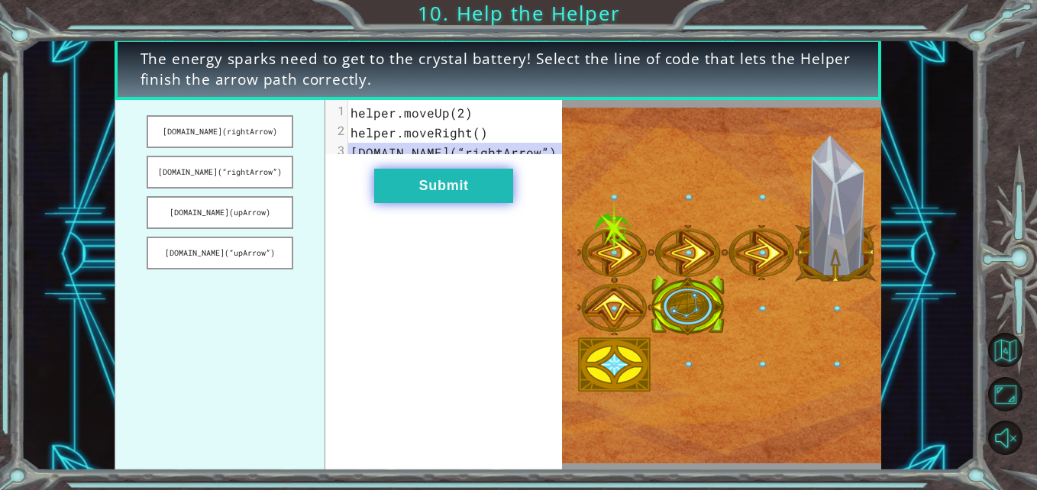
click at [476, 196] on button "Submit" at bounding box center [443, 186] width 139 height 34
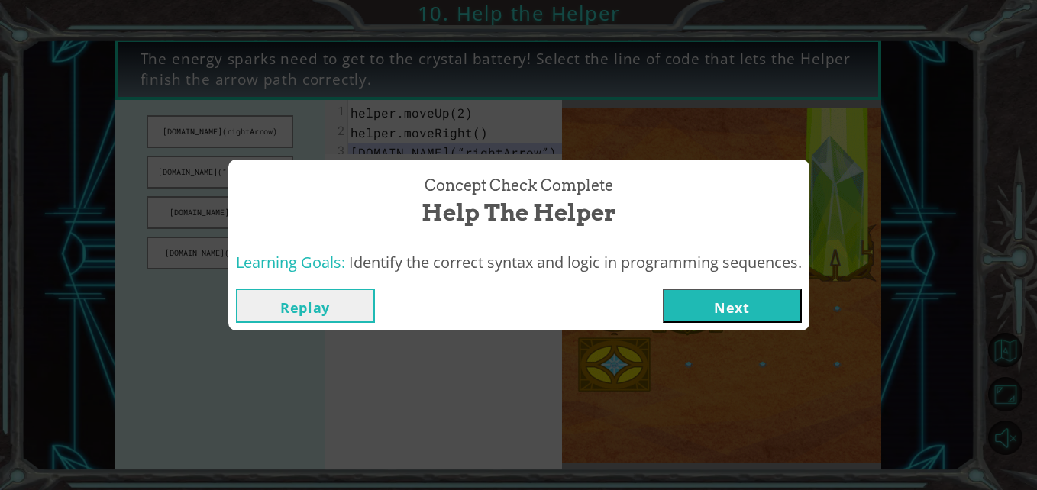
click at [705, 289] on button "Next" at bounding box center [732, 306] width 139 height 34
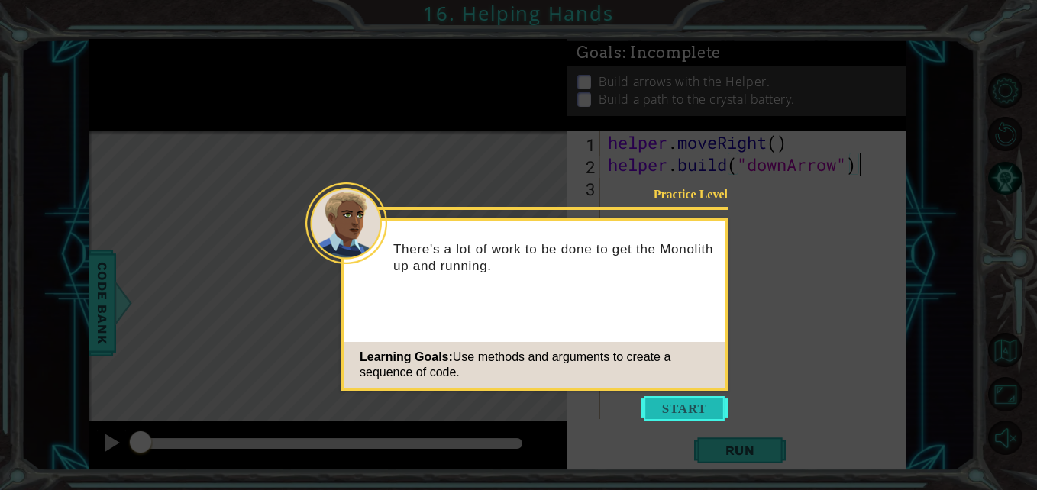
click at [682, 402] on button "Start" at bounding box center [684, 408] width 87 height 24
